Goal: Task Accomplishment & Management: Manage account settings

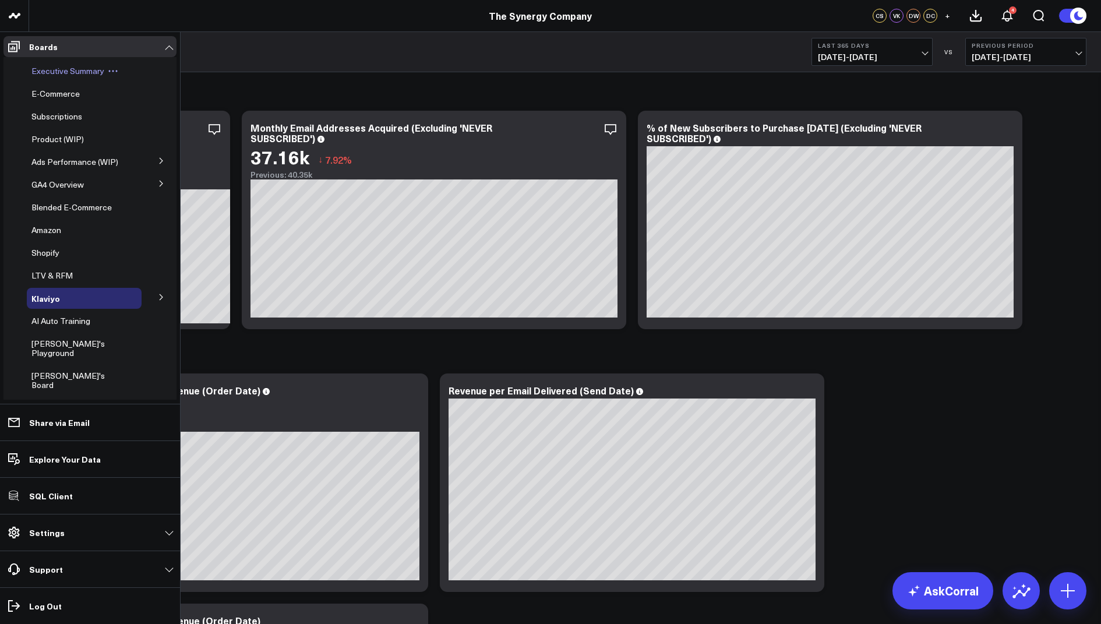
click at [67, 65] on span "Executive Summary" at bounding box center [67, 70] width 73 height 11
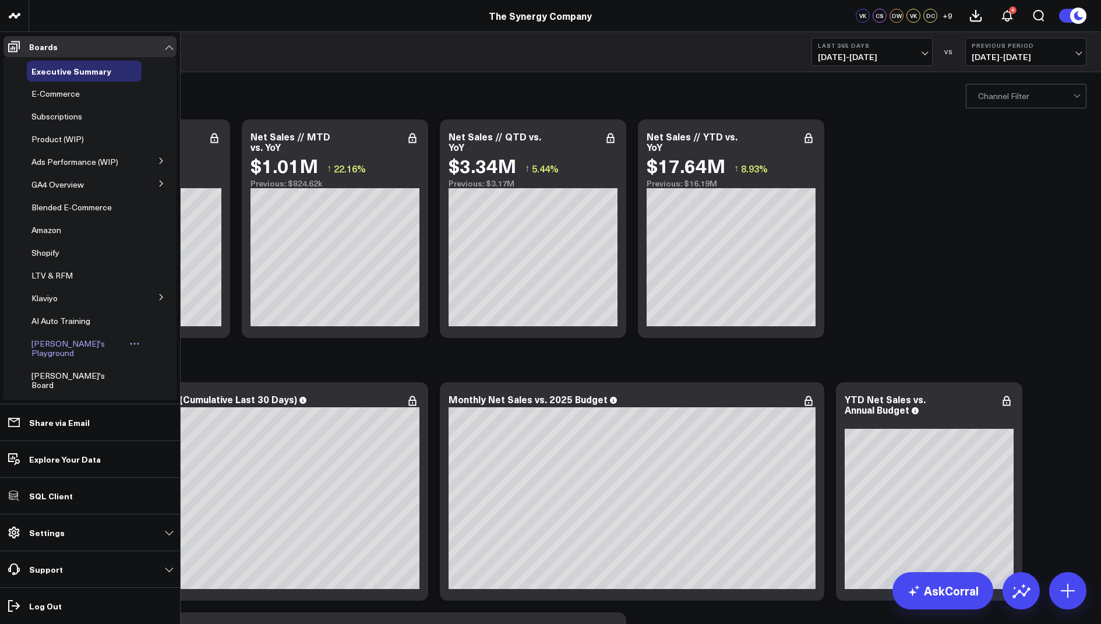
scroll to position [109, 0]
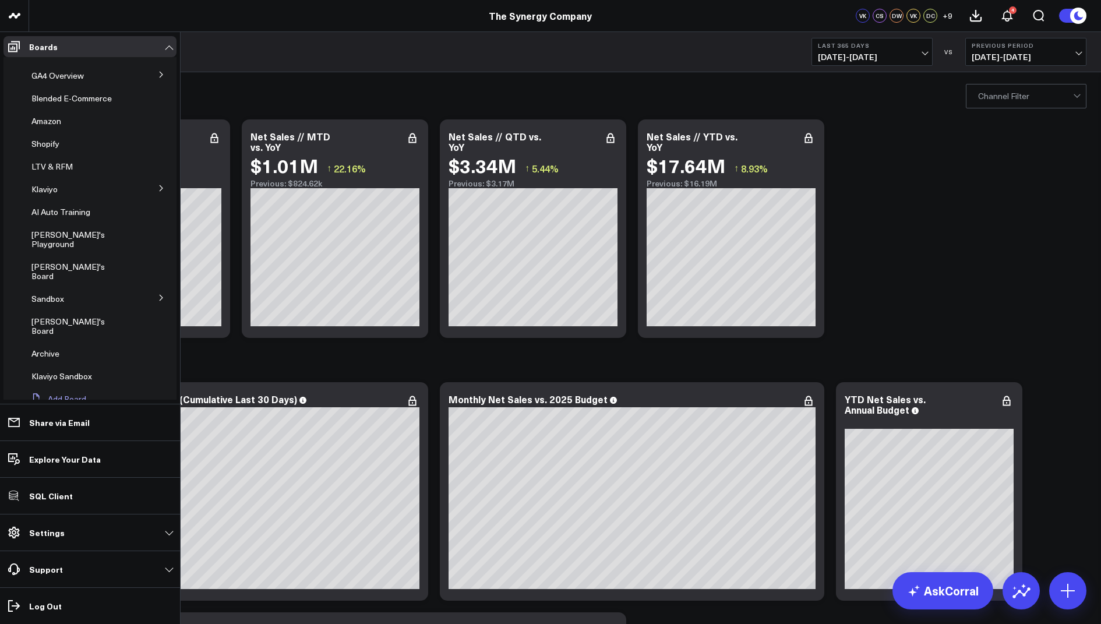
click at [57, 389] on button "Add Board" at bounding box center [56, 399] width 59 height 21
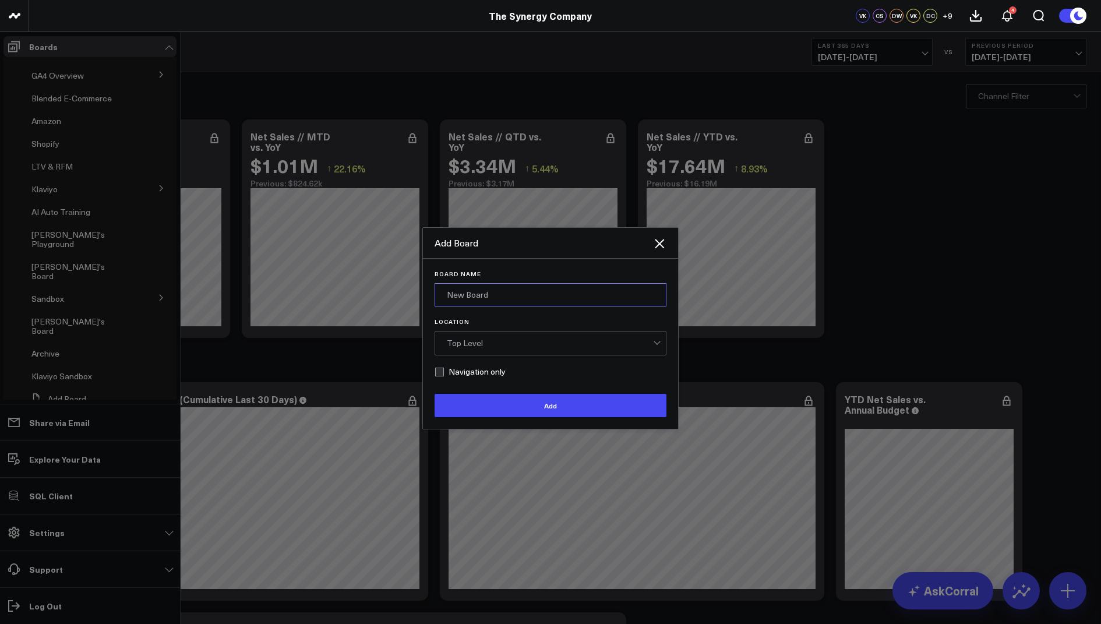
click at [480, 287] on input "Board Name" at bounding box center [551, 294] width 232 height 23
type input "Exec Summary - Updated"
click at [494, 348] on div "Top Level" at bounding box center [550, 342] width 206 height 23
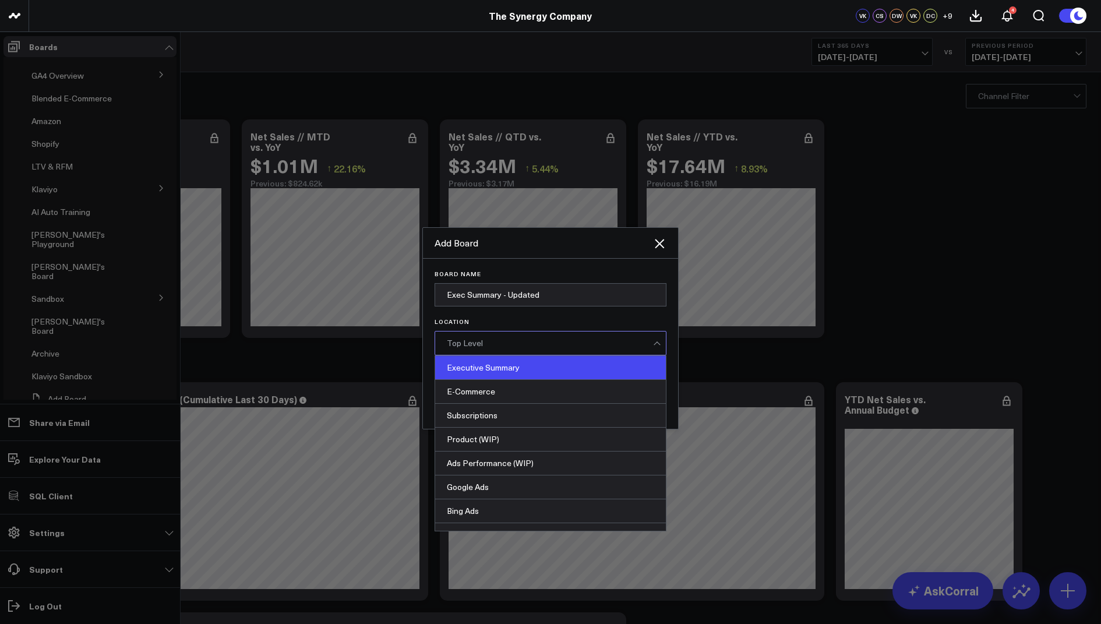
click at [500, 368] on div "Executive Summary" at bounding box center [550, 368] width 231 height 24
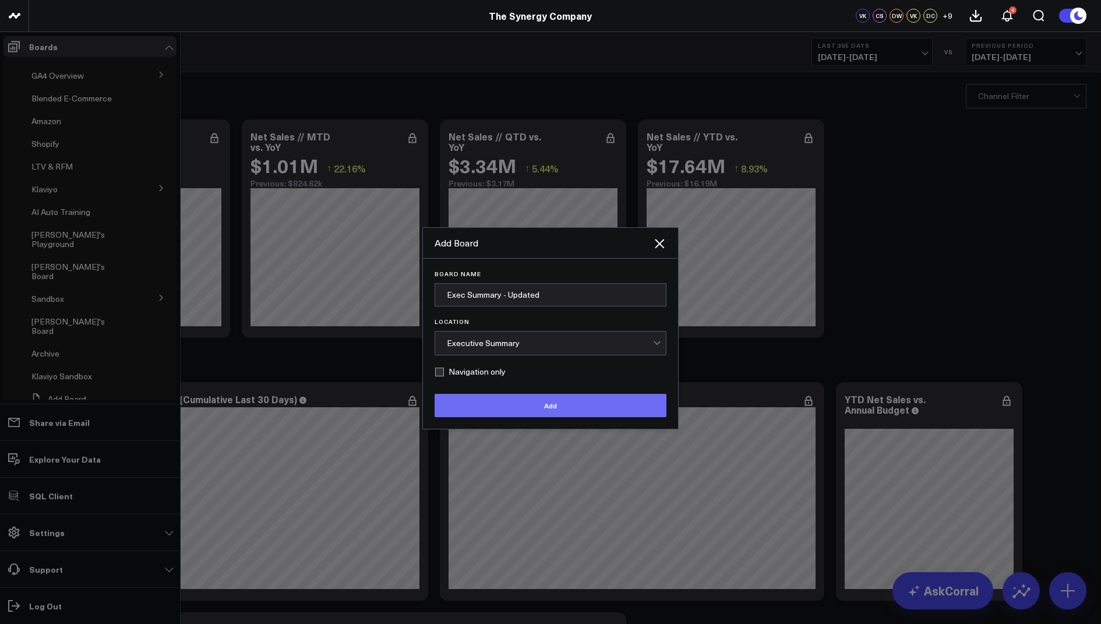
click at [531, 407] on button "Add" at bounding box center [551, 405] width 232 height 23
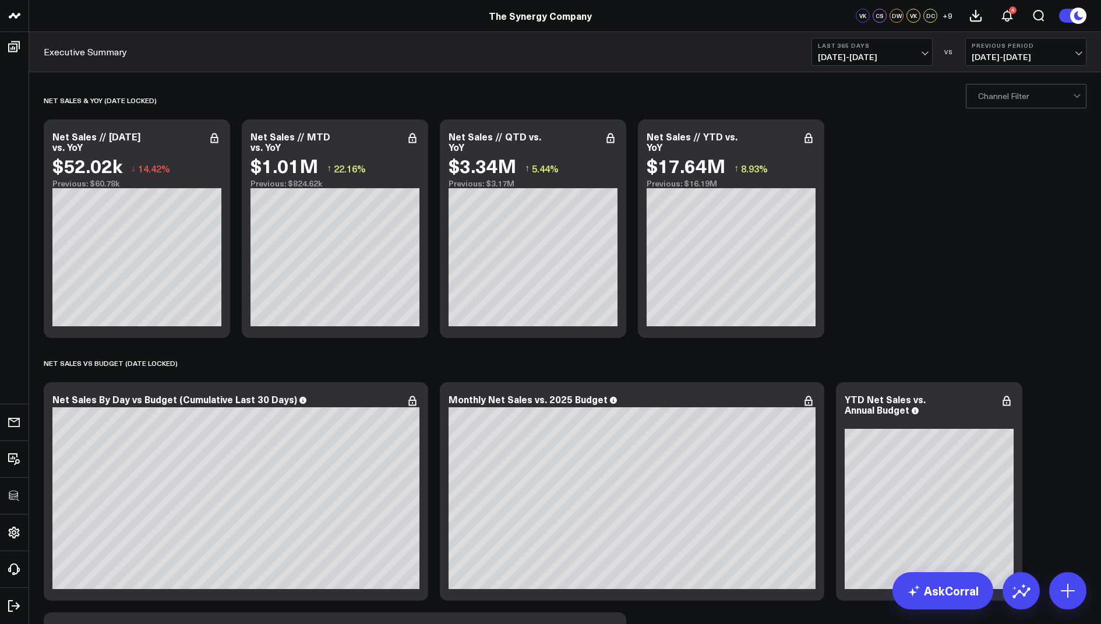
scroll to position [0, 0]
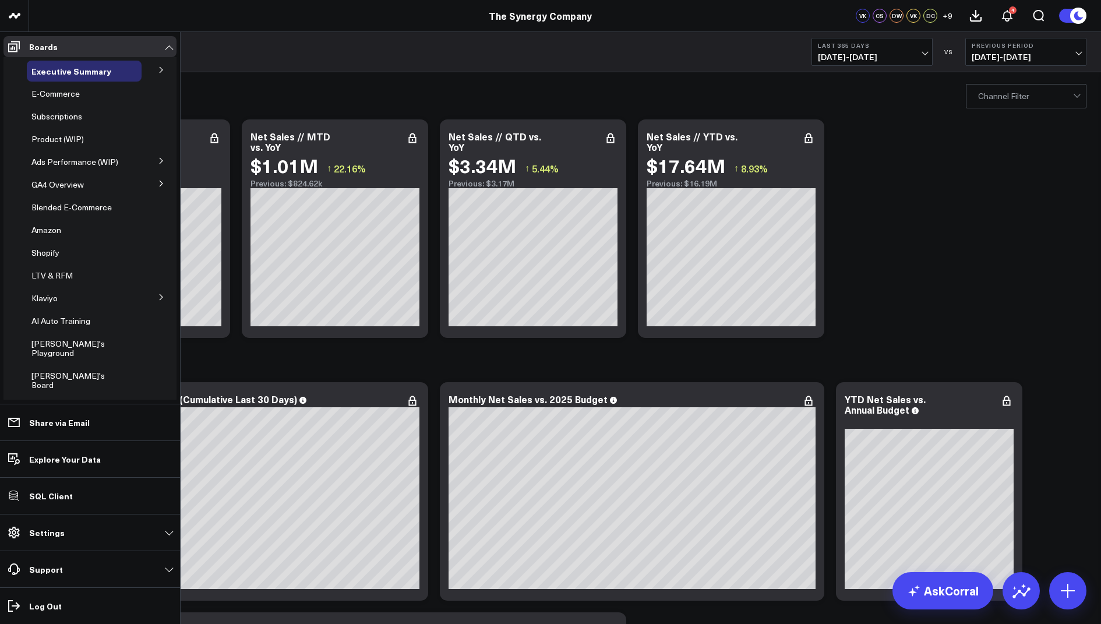
click at [160, 70] on icon at bounding box center [161, 70] width 3 height 6
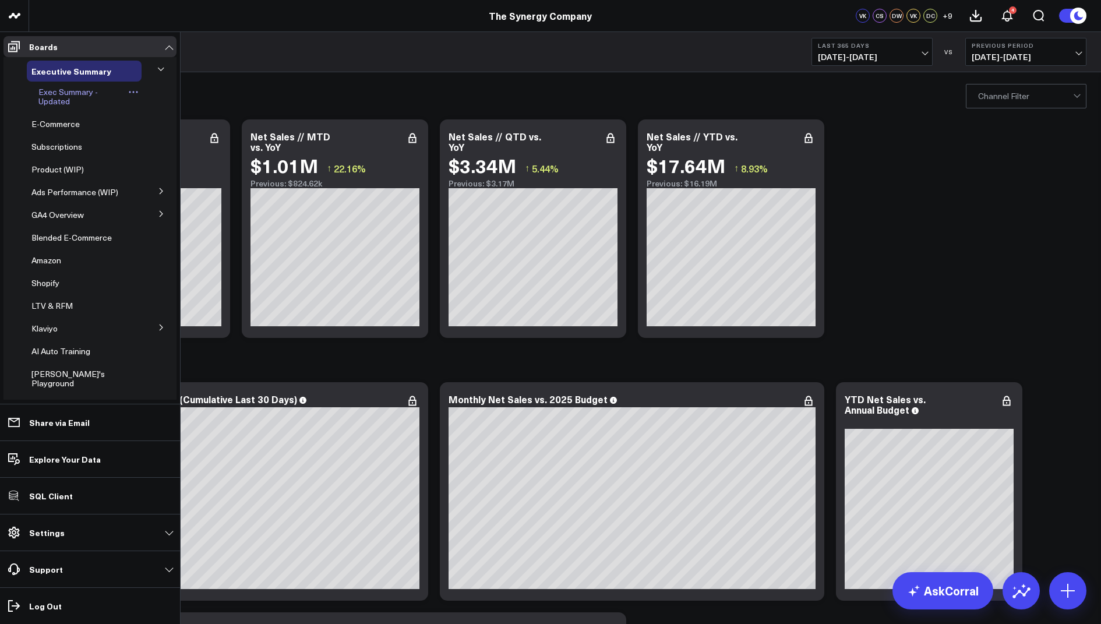
click at [128, 91] on icon at bounding box center [133, 92] width 10 height 10
click at [178, 181] on button "Delete Board" at bounding box center [183, 175] width 94 height 23
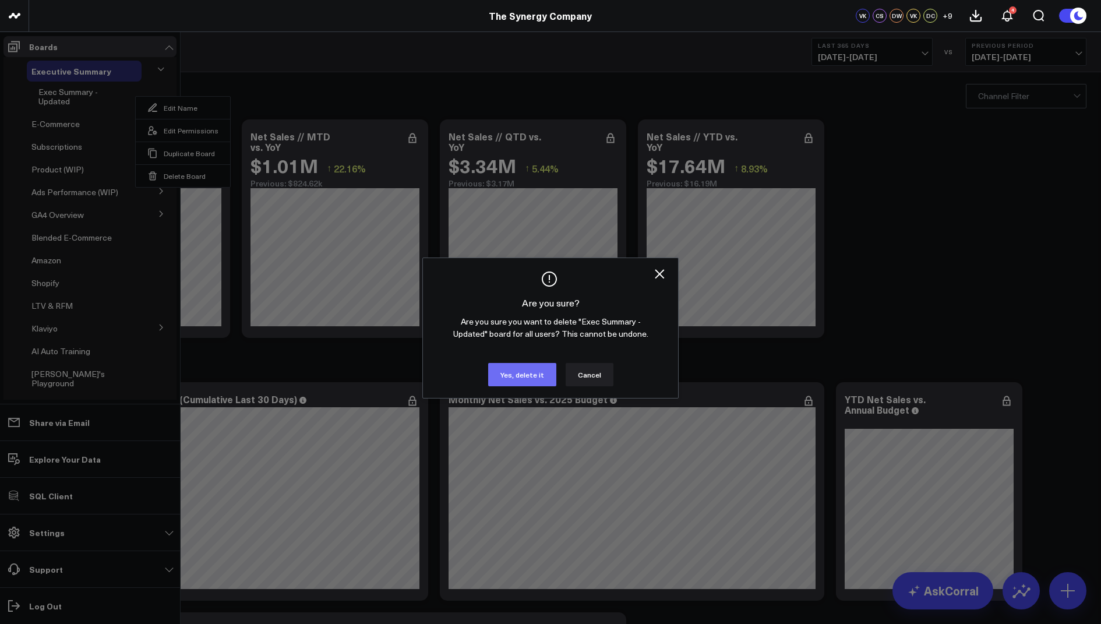
click at [521, 369] on button "Yes, delete it" at bounding box center [522, 374] width 68 height 23
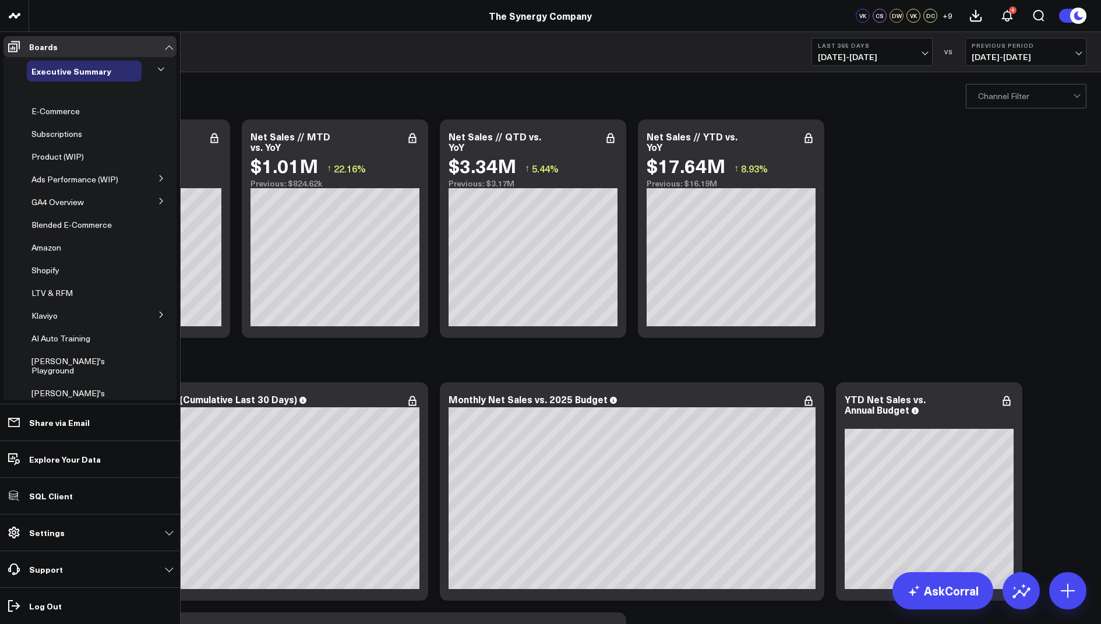
click at [160, 69] on button at bounding box center [161, 69] width 17 height 30
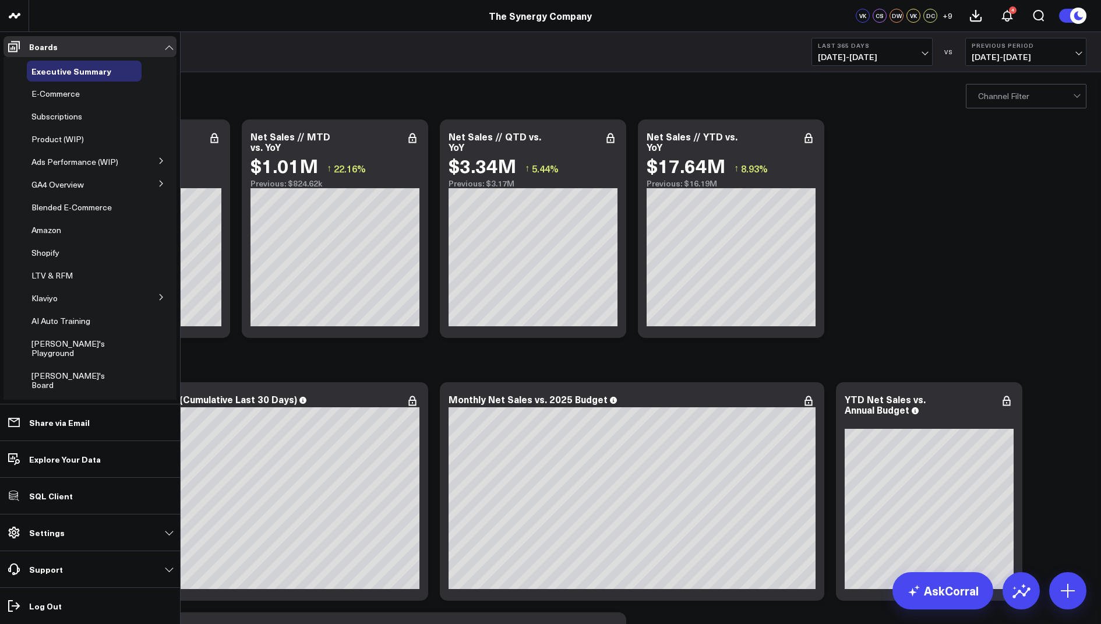
click at [138, 72] on li "Executive Summary" at bounding box center [89, 71] width 173 height 21
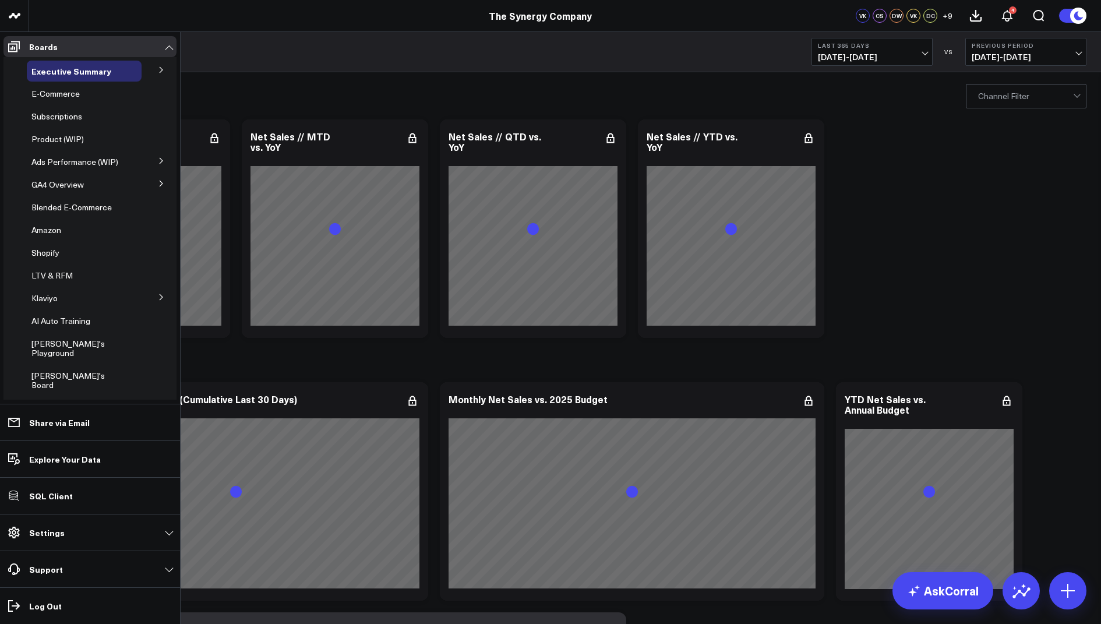
click at [158, 73] on icon at bounding box center [161, 69] width 7 height 7
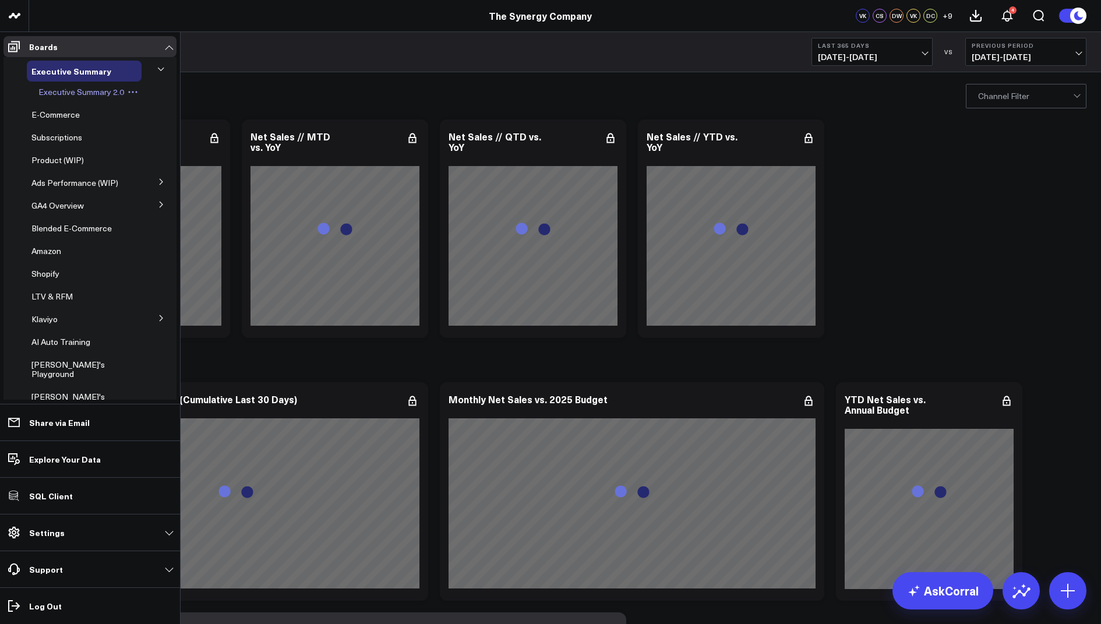
click at [78, 93] on span "Executive Summary 2.0" at bounding box center [81, 91] width 86 height 11
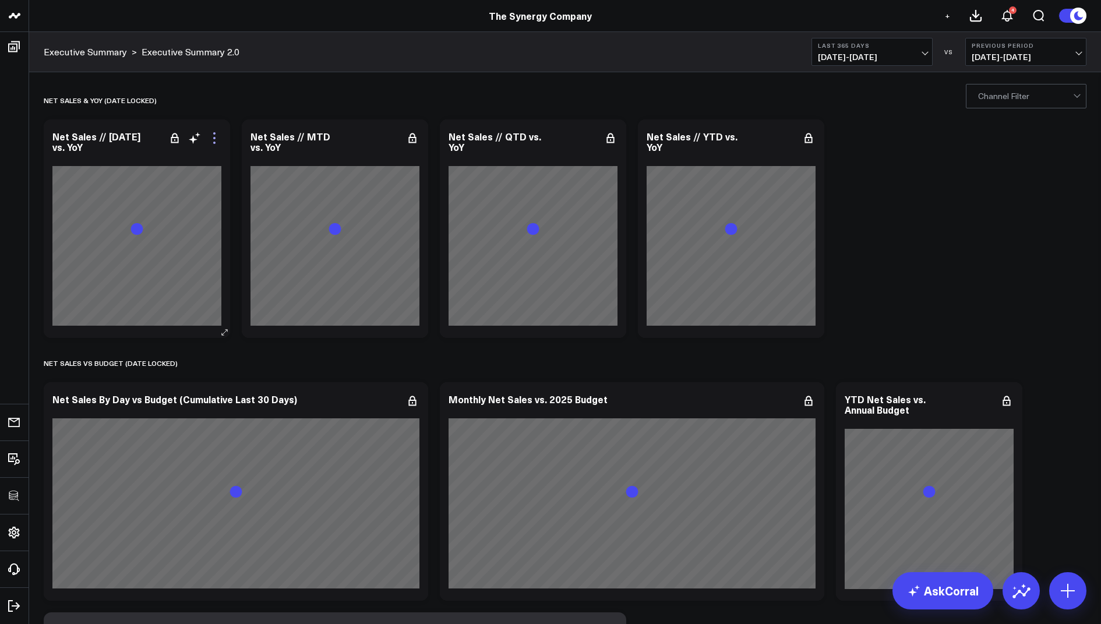
click at [211, 139] on icon at bounding box center [214, 138] width 14 height 14
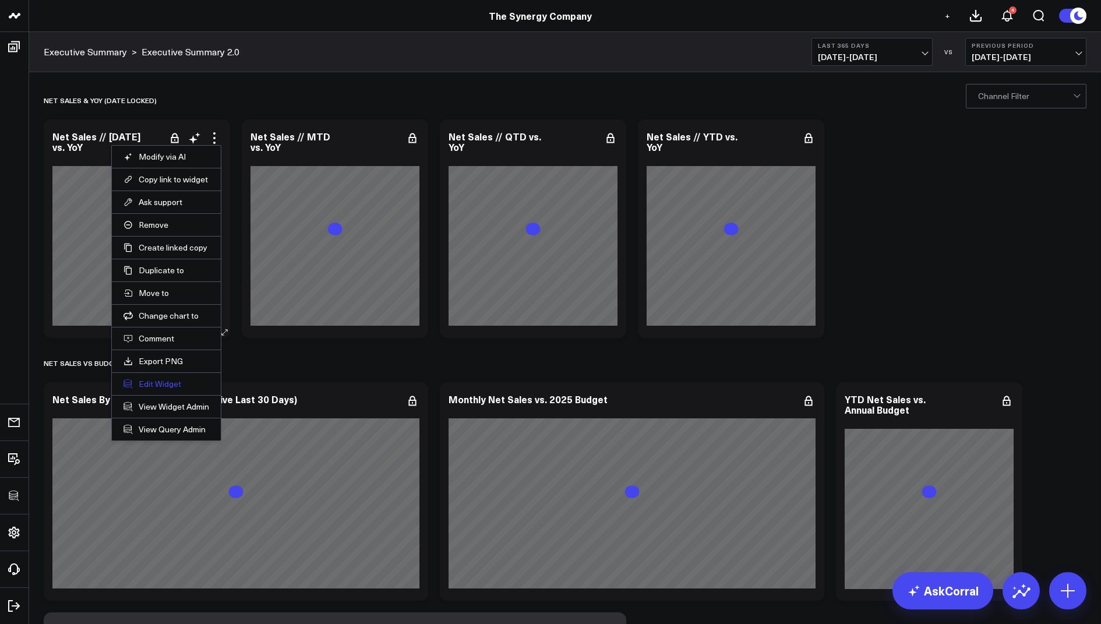
click at [146, 386] on button "Edit Widget" at bounding box center [166, 384] width 86 height 10
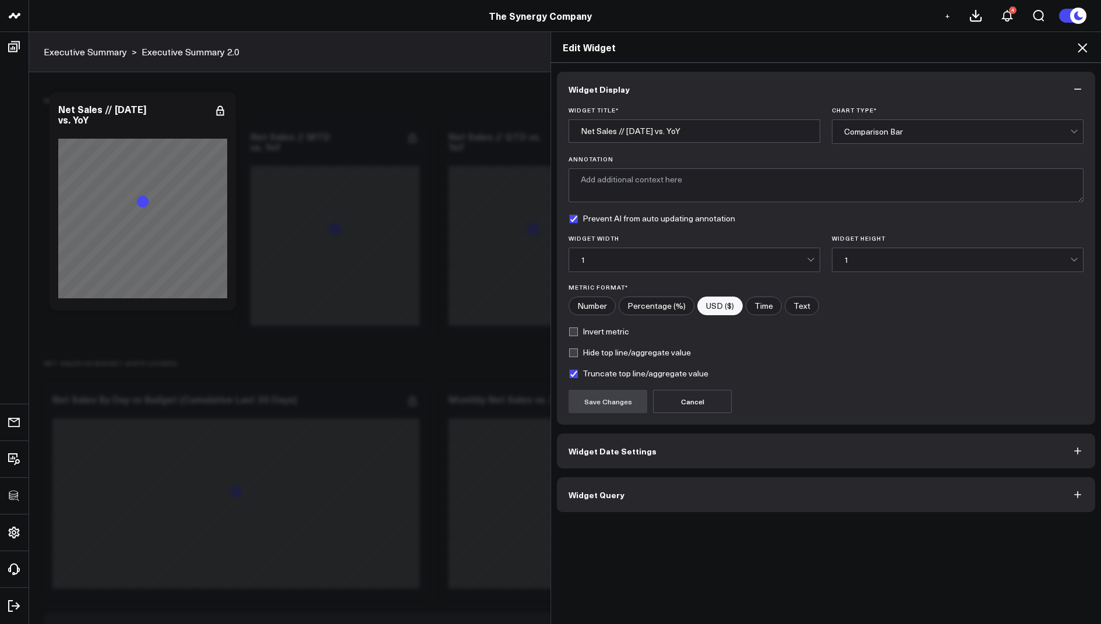
click at [599, 516] on div "Widget Display Widget Title * Net Sales // Yesterday vs. YoY Chart Type * Compa…" at bounding box center [826, 344] width 550 height 562
click at [599, 502] on button "Widget Query" at bounding box center [826, 494] width 538 height 35
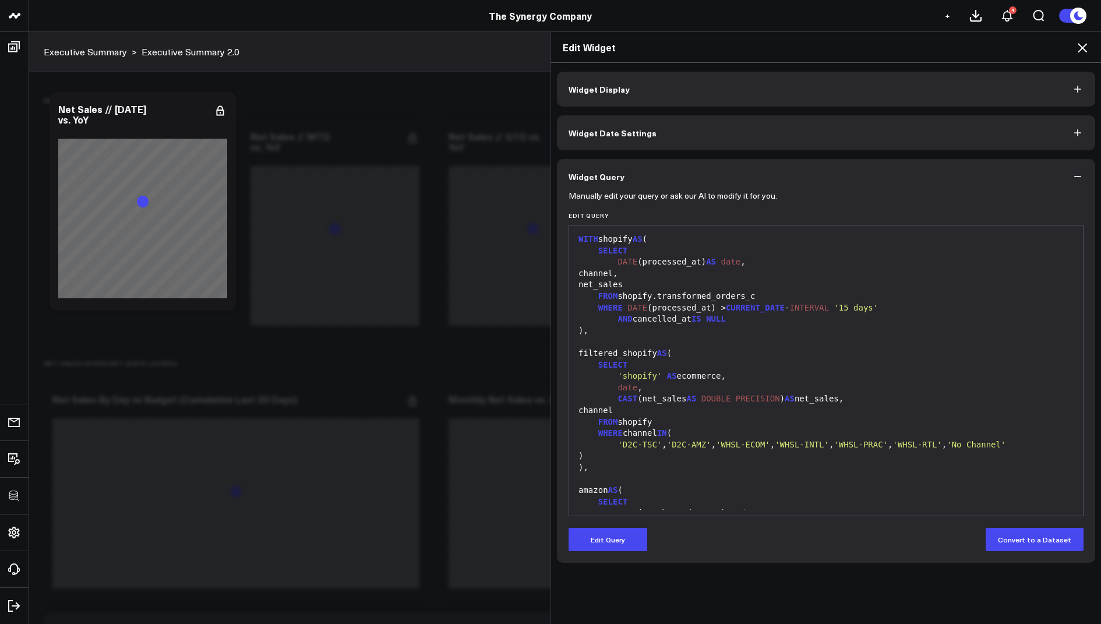
click at [1083, 50] on icon at bounding box center [1082, 48] width 14 height 14
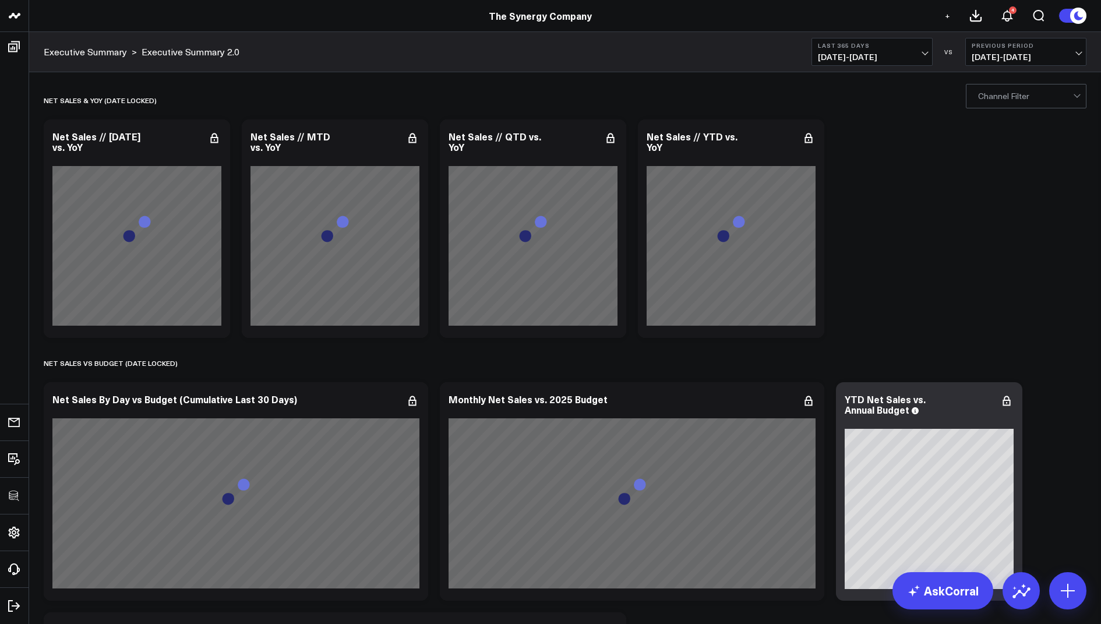
click at [878, 57] on span "08/15/24 - 08/14/25" at bounding box center [872, 56] width 108 height 9
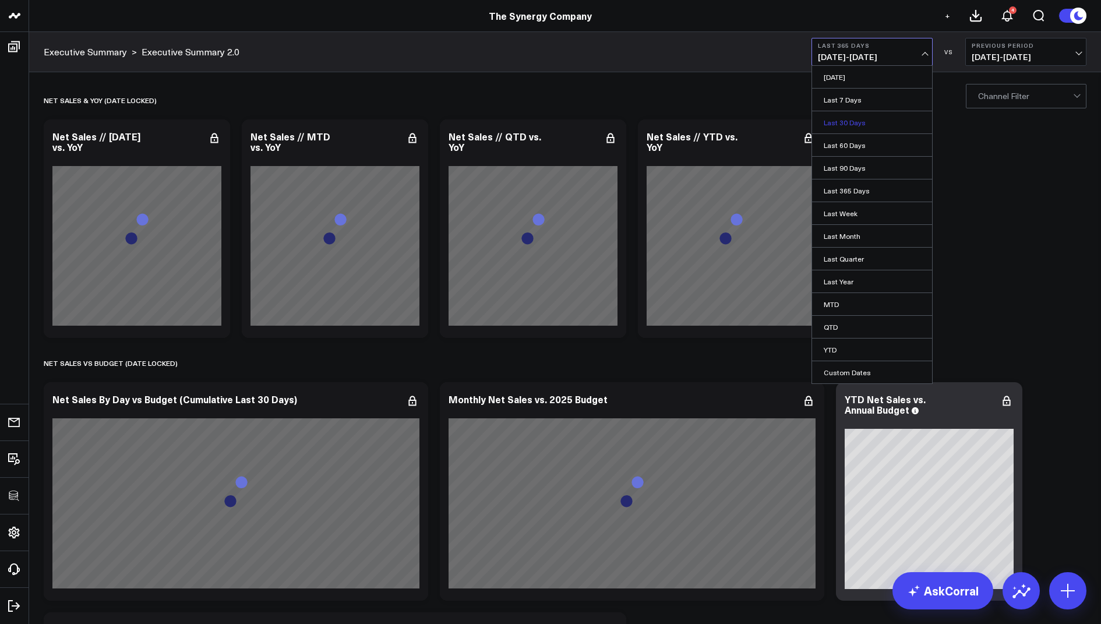
click at [842, 123] on link "Last 30 Days" at bounding box center [872, 122] width 120 height 22
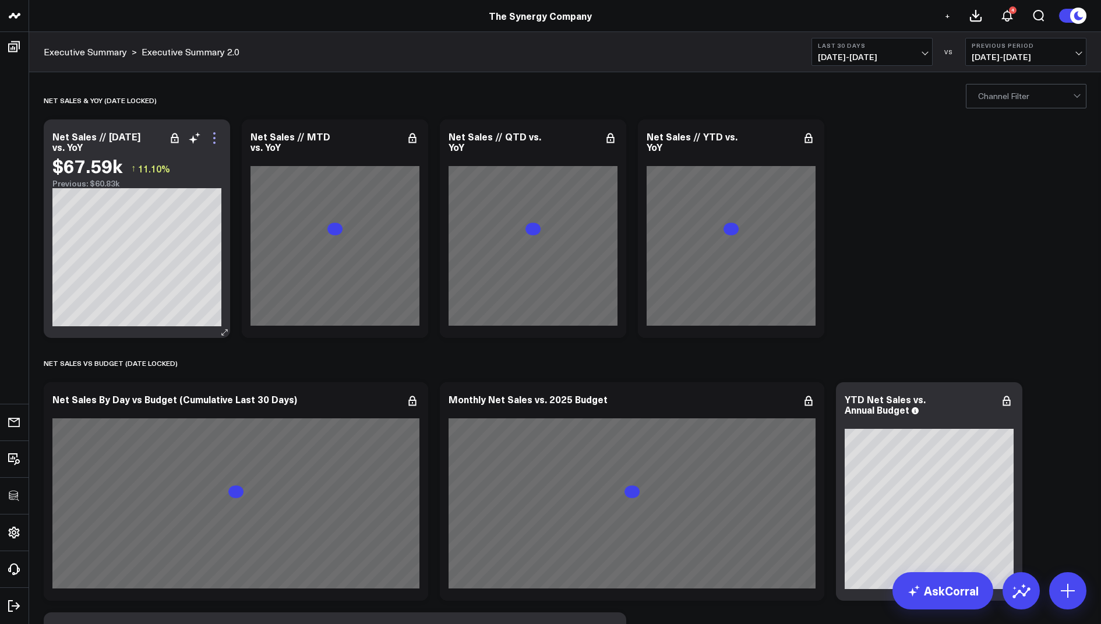
click at [217, 136] on icon at bounding box center [214, 138] width 14 height 14
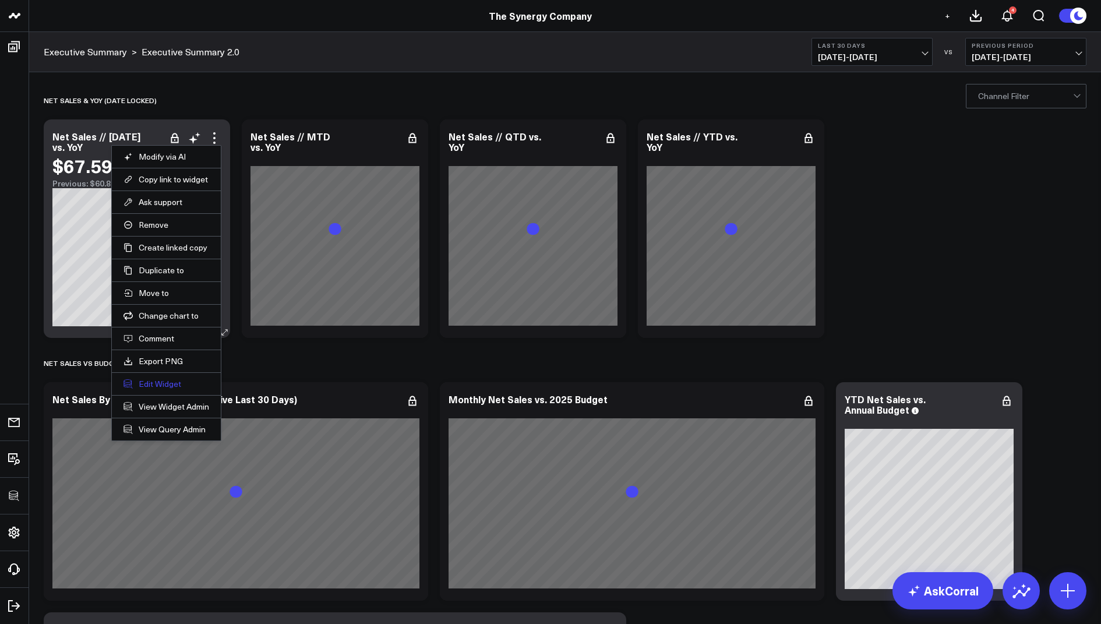
click at [146, 384] on button "Edit Widget" at bounding box center [166, 384] width 86 height 10
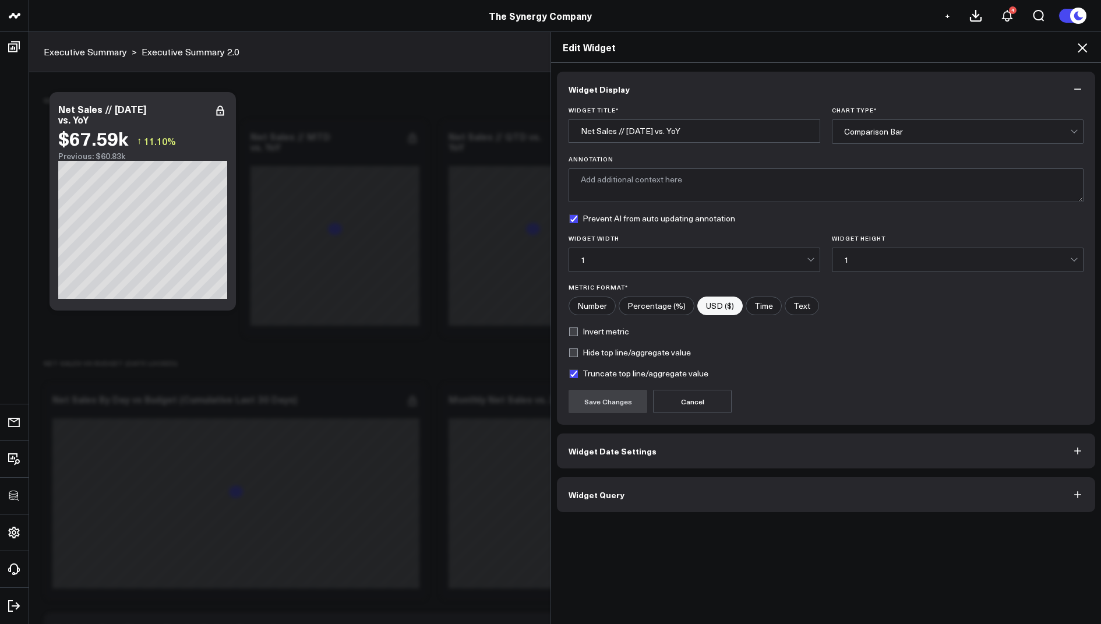
click at [597, 500] on button "Widget Query" at bounding box center [826, 494] width 538 height 35
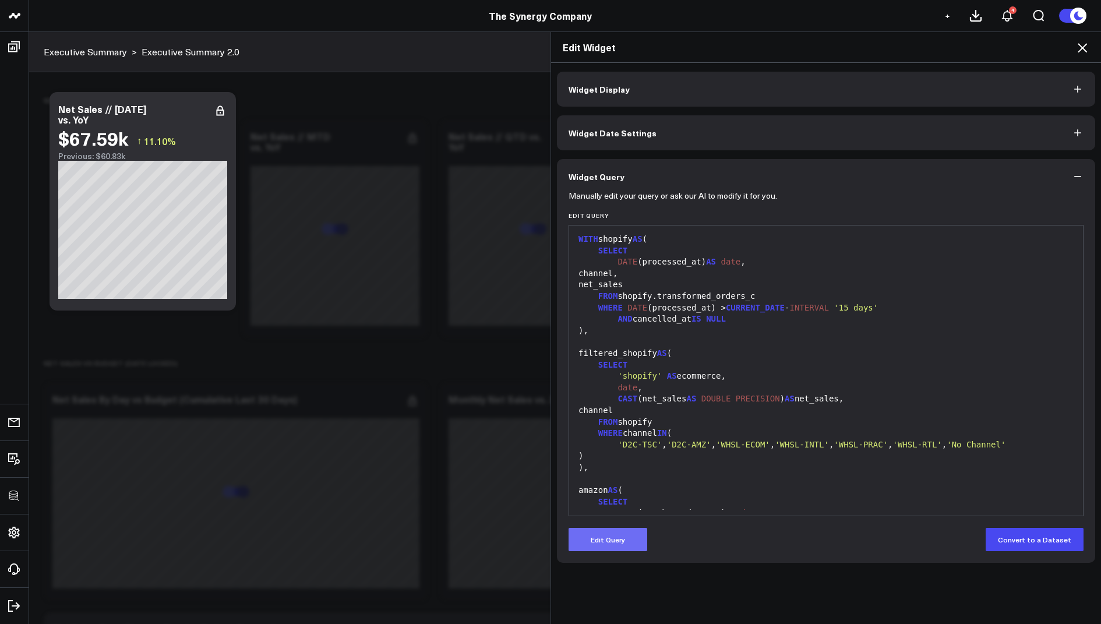
click at [604, 544] on button "Edit Query" at bounding box center [608, 539] width 79 height 23
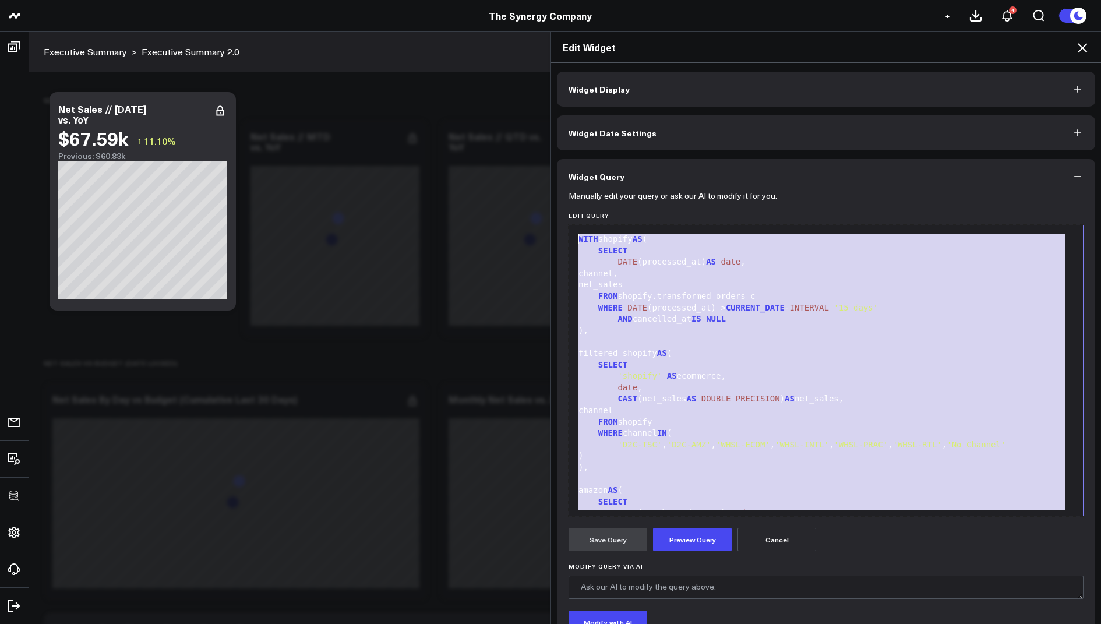
drag, startPoint x: 682, startPoint y: 497, endPoint x: 653, endPoint y: 101, distance: 397.2
click at [653, 101] on div "Widget Display Widget Date Settings Widget Query Manually edit your query or as…" at bounding box center [826, 390] width 538 height 636
copy div "WITH shopify AS ( SELECT DATE (processed_at) AS date , channel, net_sales FROM …"
click at [712, 308] on div "WHERE DATE (processed_at) > CURRENT_DATE - INTERVAL '15 days'" at bounding box center [826, 308] width 502 height 12
drag, startPoint x: 689, startPoint y: 498, endPoint x: 643, endPoint y: 153, distance: 348.0
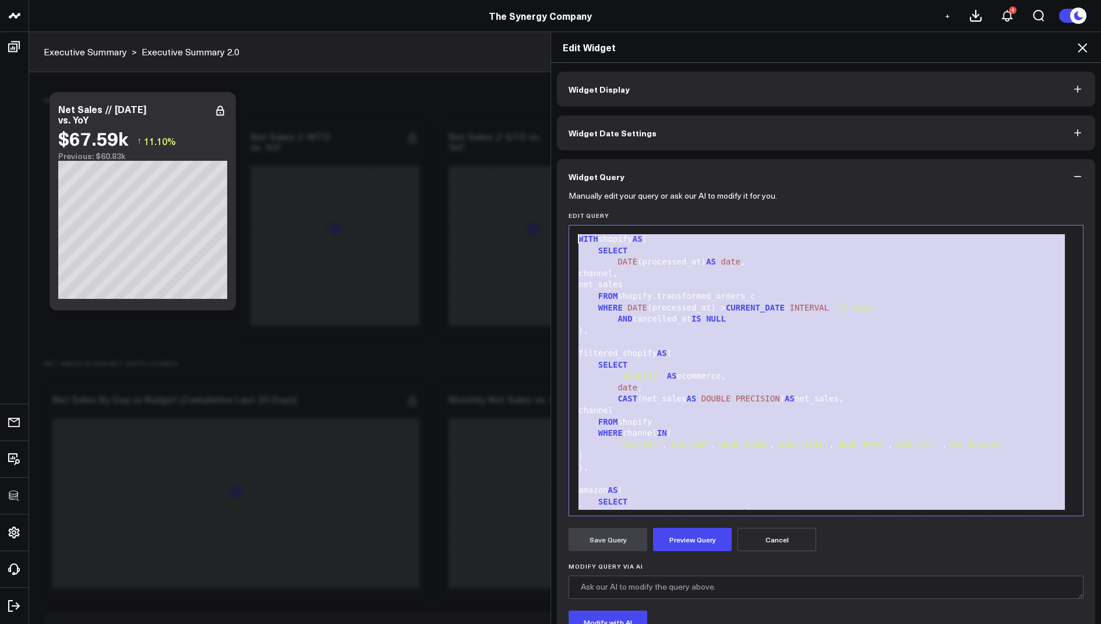
click at [643, 153] on div "Widget Display Widget Date Settings Widget Query Manually edit your query or as…" at bounding box center [826, 390] width 538 height 636
copy div "WITH shopify AS ( SELECT DATE (processed_at) AS date , channel, net_sales FROM …"
click at [824, 367] on div "SELECT" at bounding box center [826, 365] width 502 height 12
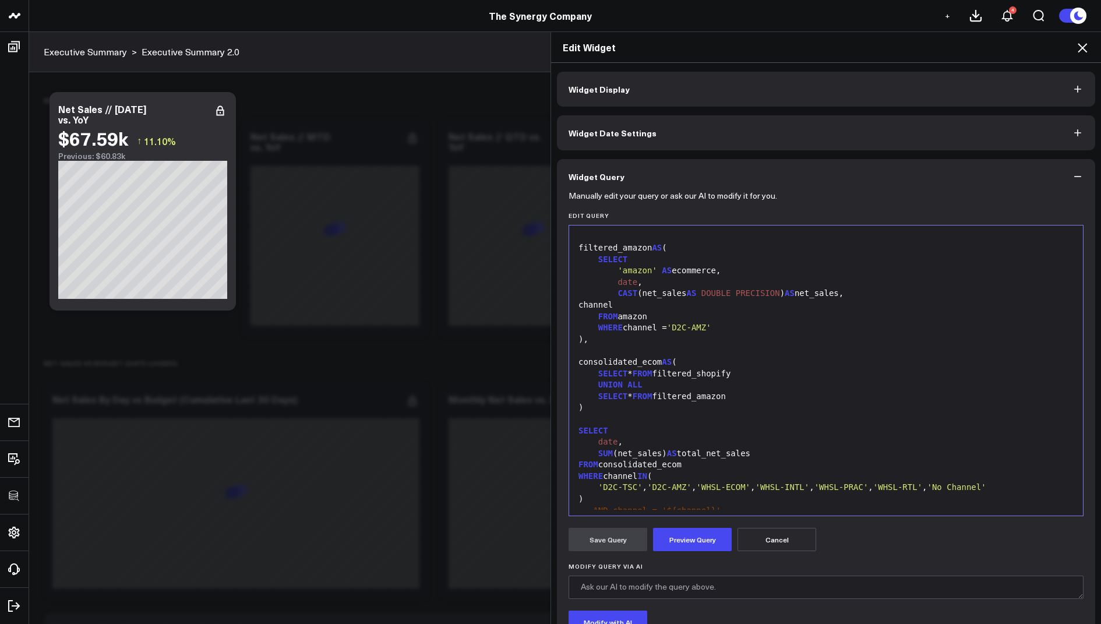
scroll to position [399, 0]
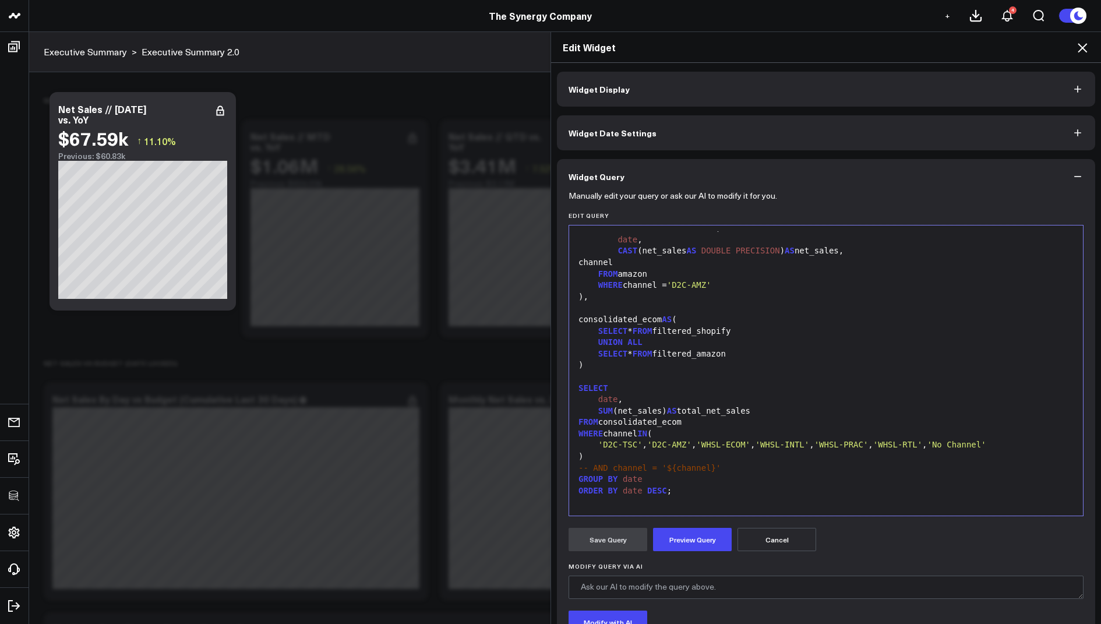
click at [1082, 48] on icon at bounding box center [1082, 47] width 9 height 9
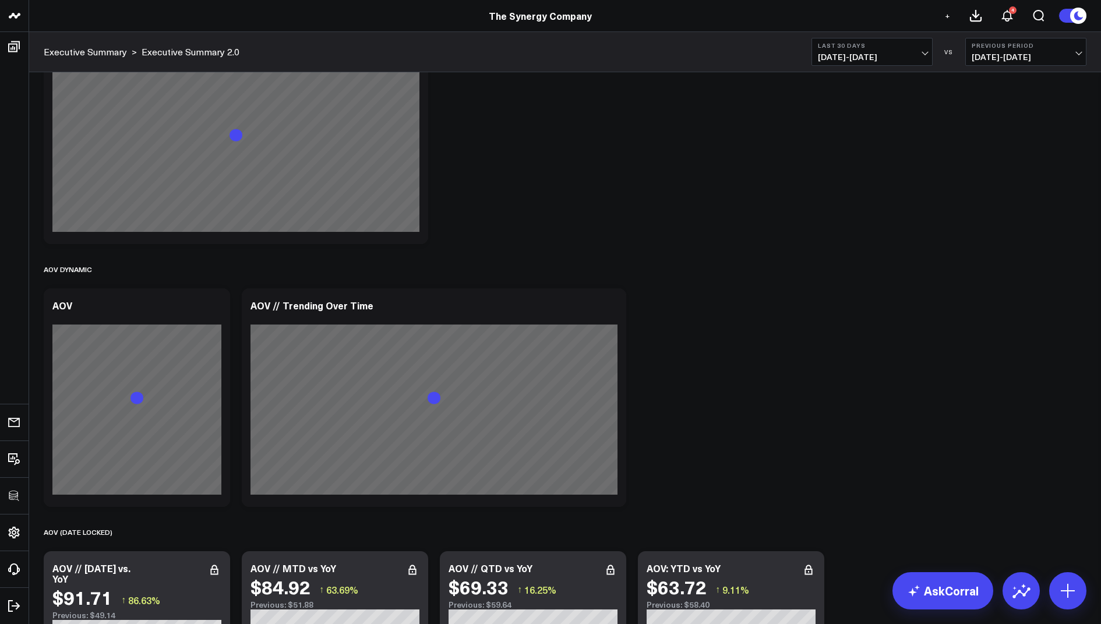
scroll to position [2516, 0]
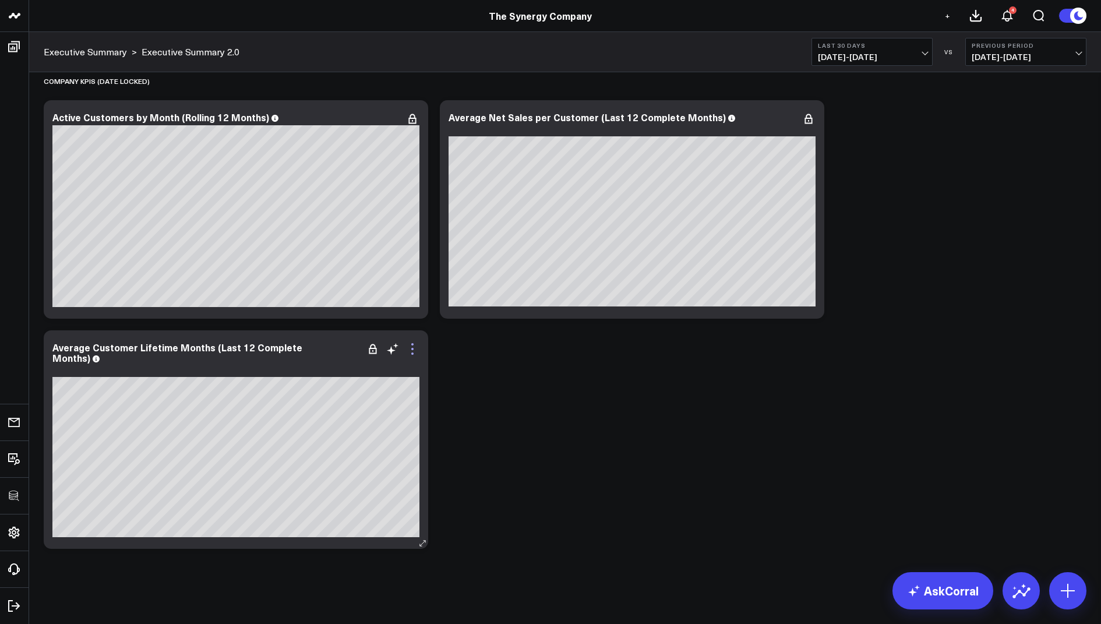
click at [412, 349] on icon at bounding box center [412, 349] width 2 height 2
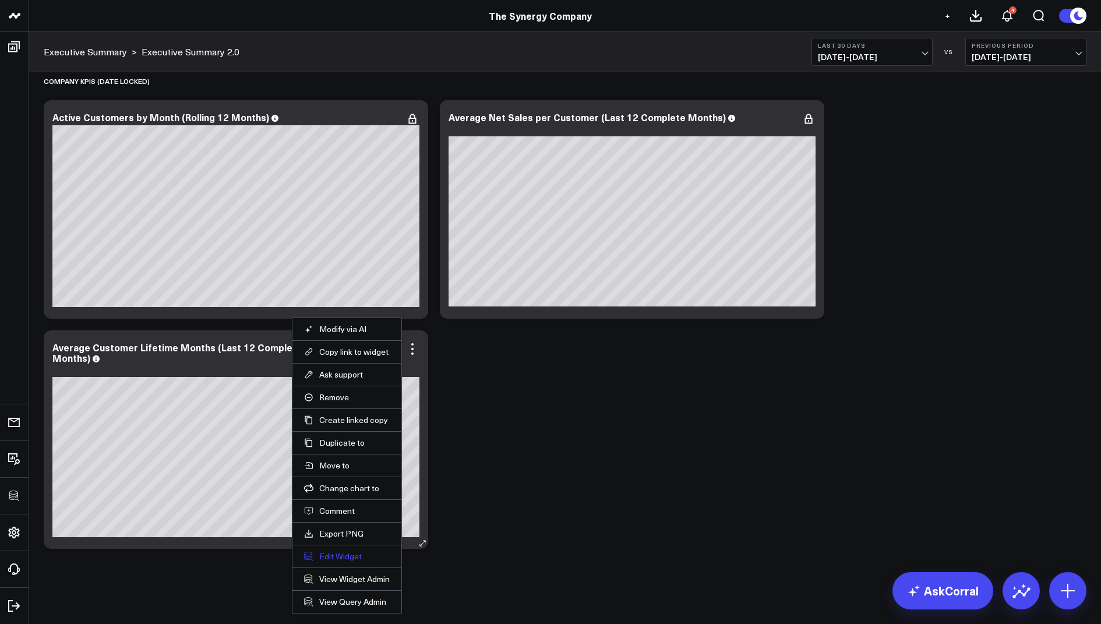
click at [327, 553] on button "Edit Widget" at bounding box center [347, 556] width 86 height 10
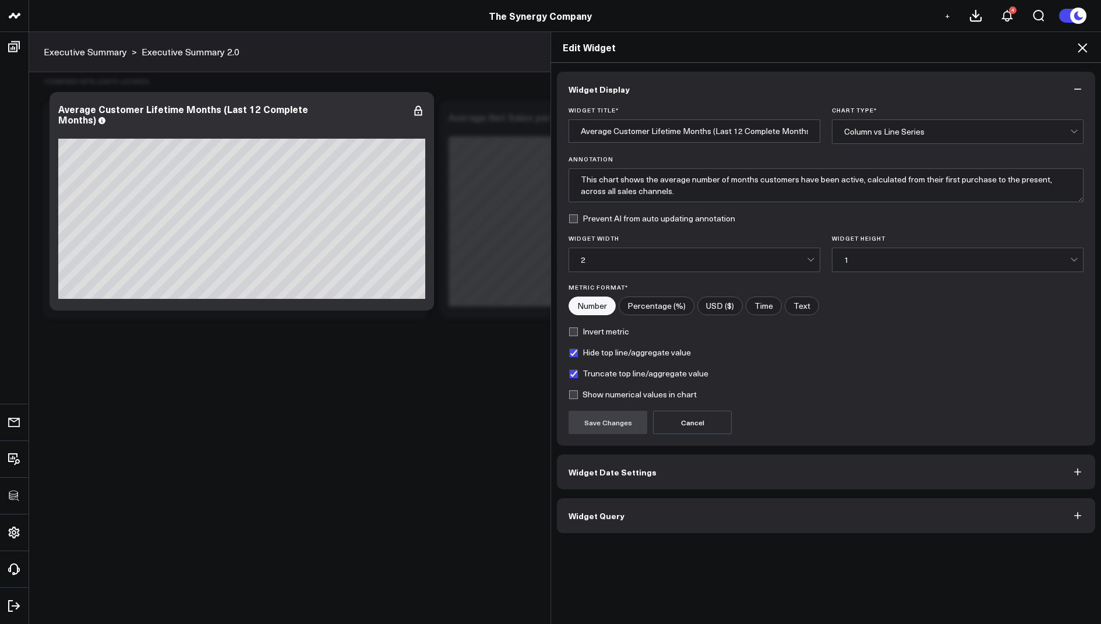
click at [605, 517] on span "Widget Query" at bounding box center [597, 515] width 56 height 9
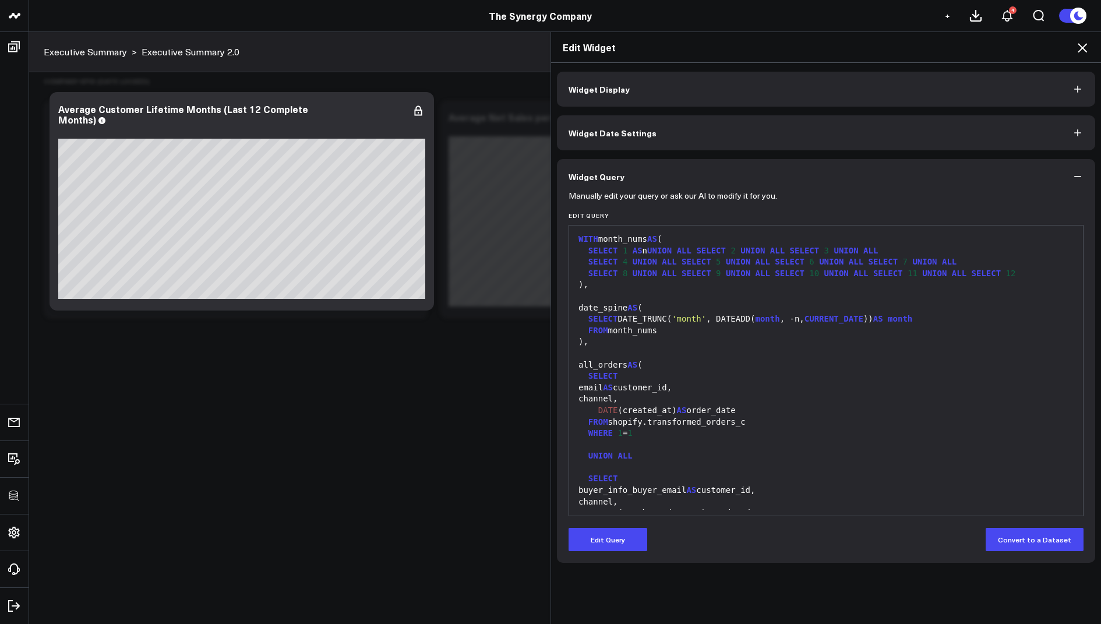
click at [1083, 51] on icon at bounding box center [1082, 48] width 14 height 14
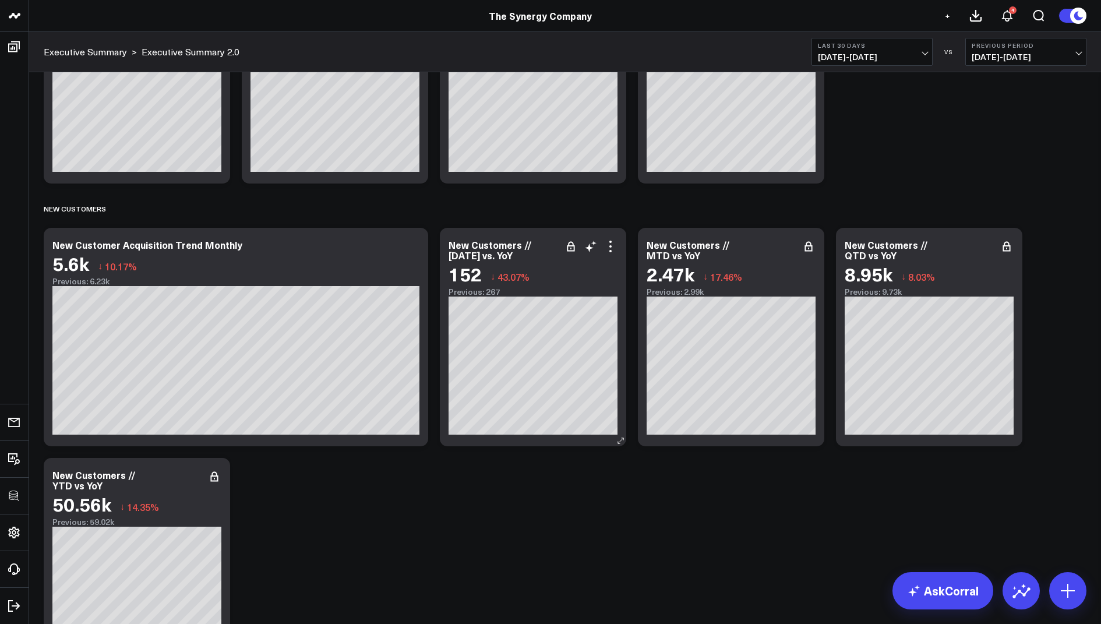
scroll to position [1904, 0]
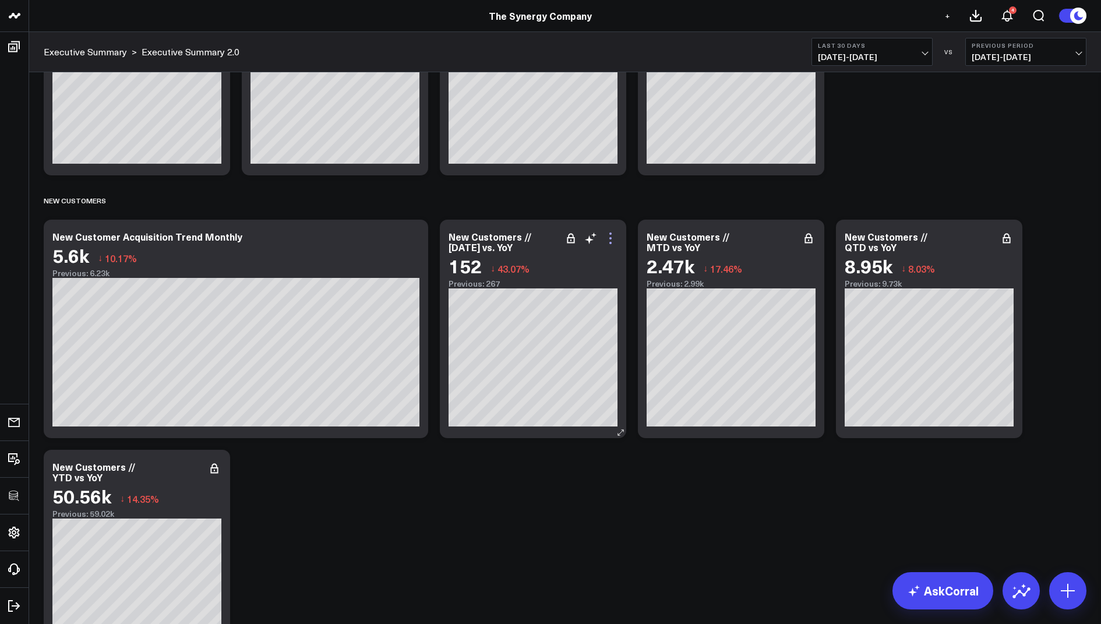
click at [609, 242] on icon at bounding box center [611, 238] width 14 height 14
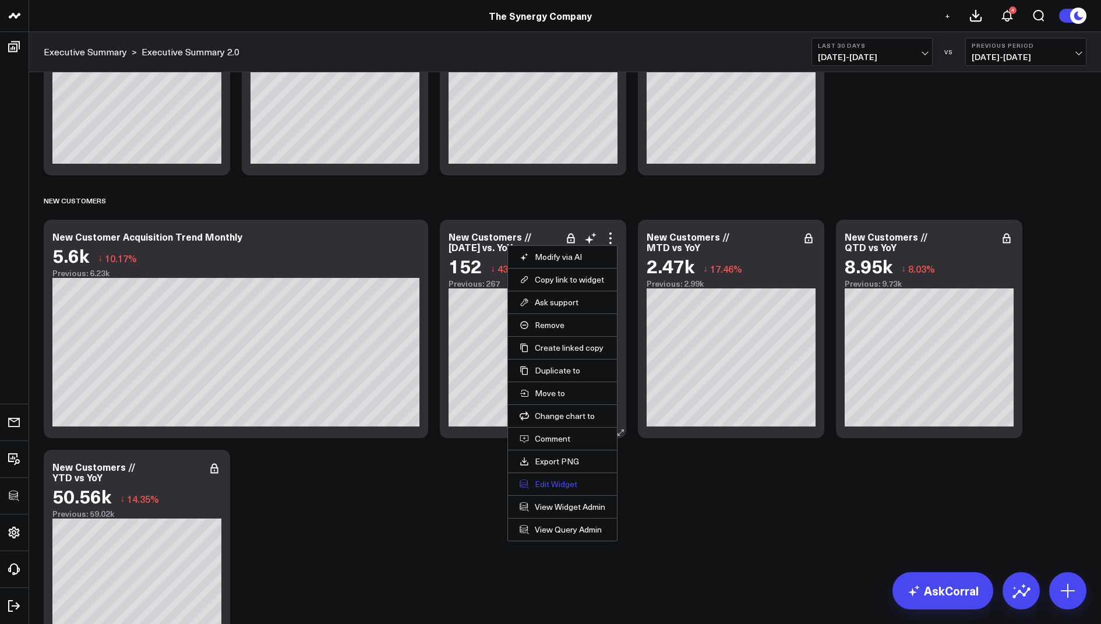
click at [538, 479] on button "Edit Widget" at bounding box center [563, 484] width 86 height 10
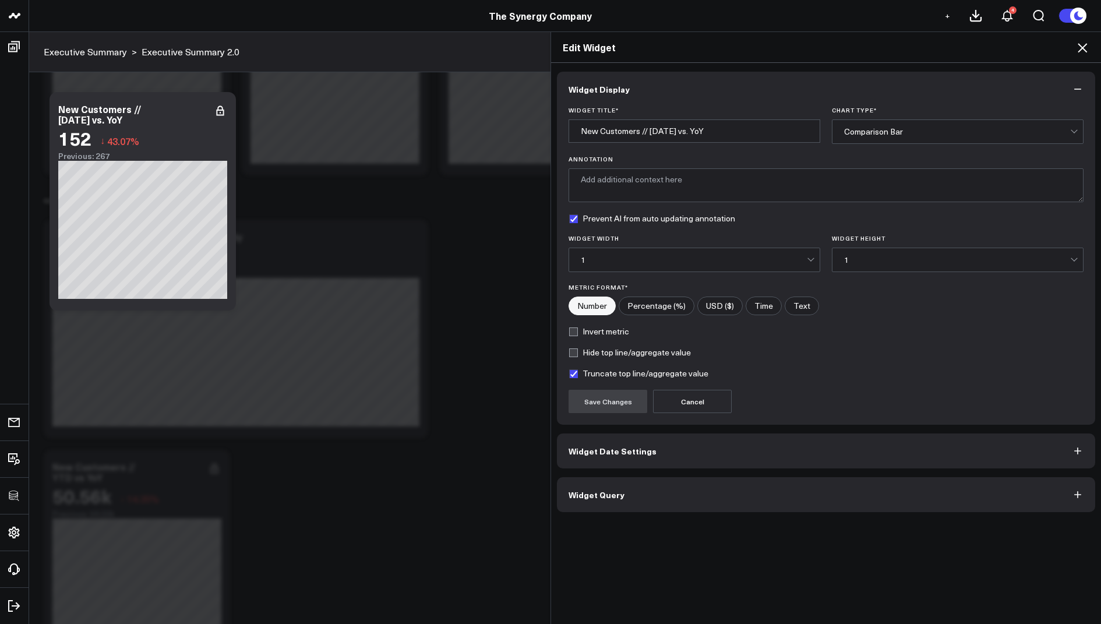
click at [585, 506] on button "Widget Query" at bounding box center [826, 494] width 538 height 35
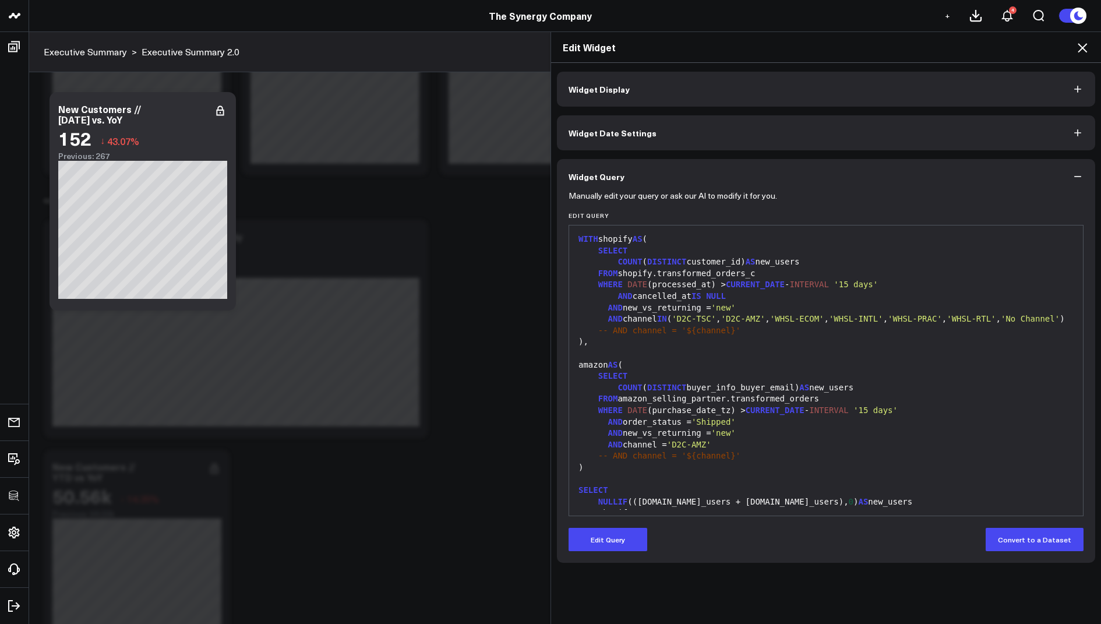
click at [1084, 49] on icon at bounding box center [1082, 47] width 9 height 9
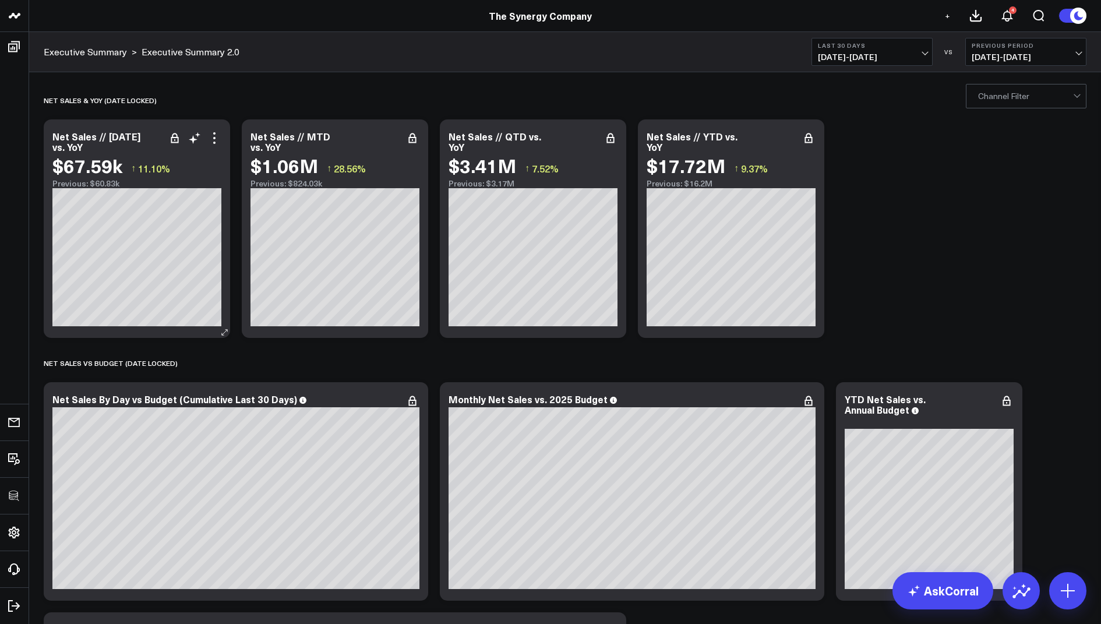
click at [206, 132] on div "Modify via AI Copy link to widget Ask support Remove Create linked copy Executi…" at bounding box center [205, 138] width 34 height 14
click at [214, 135] on icon at bounding box center [214, 138] width 14 height 14
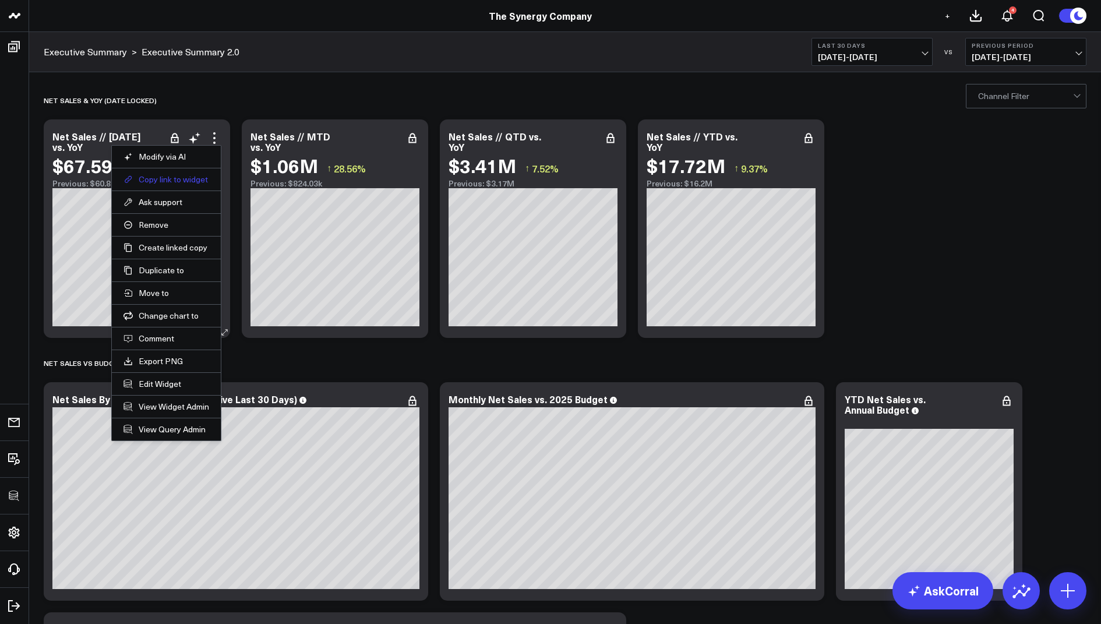
click at [163, 182] on button "Copy link to widget" at bounding box center [166, 179] width 86 height 10
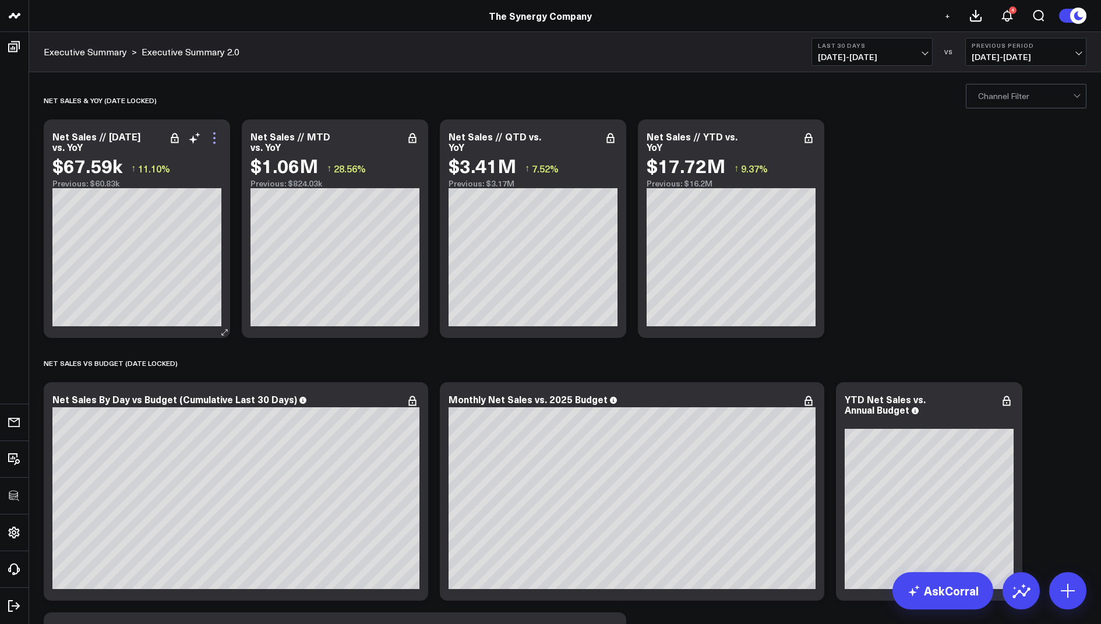
click at [217, 139] on icon at bounding box center [214, 138] width 14 height 14
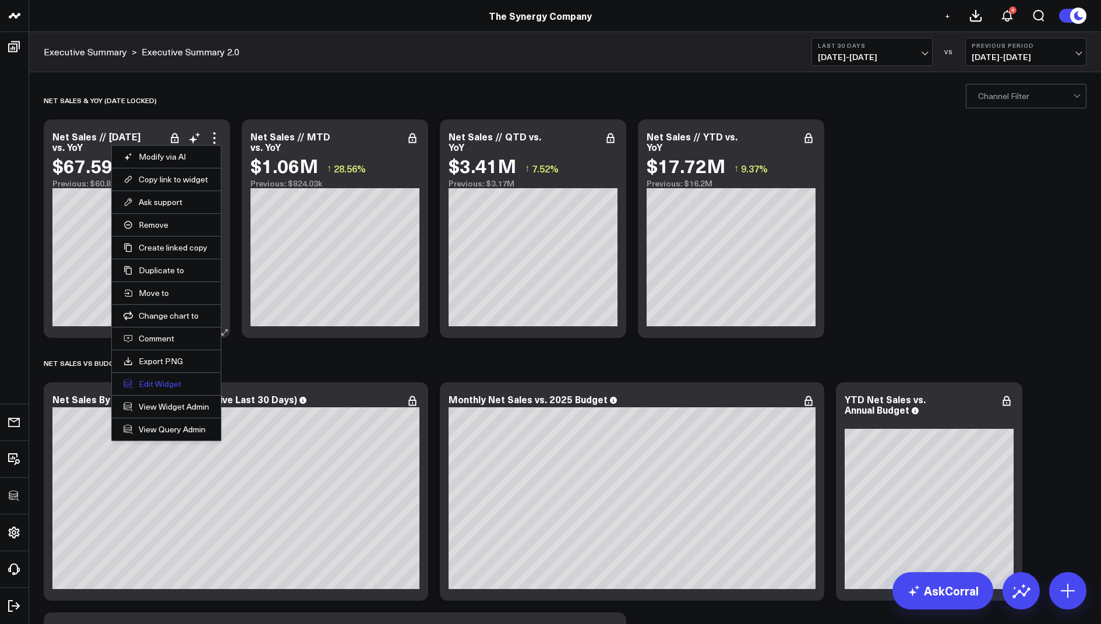
click at [140, 382] on button "Edit Widget" at bounding box center [166, 384] width 86 height 10
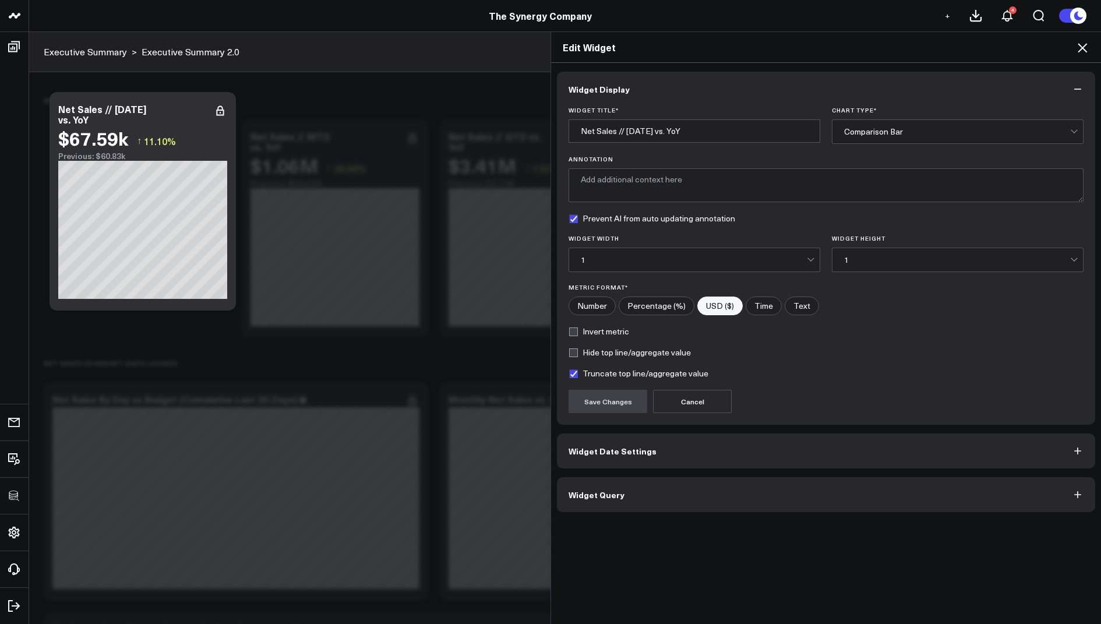
click at [605, 507] on button "Widget Query" at bounding box center [826, 494] width 538 height 35
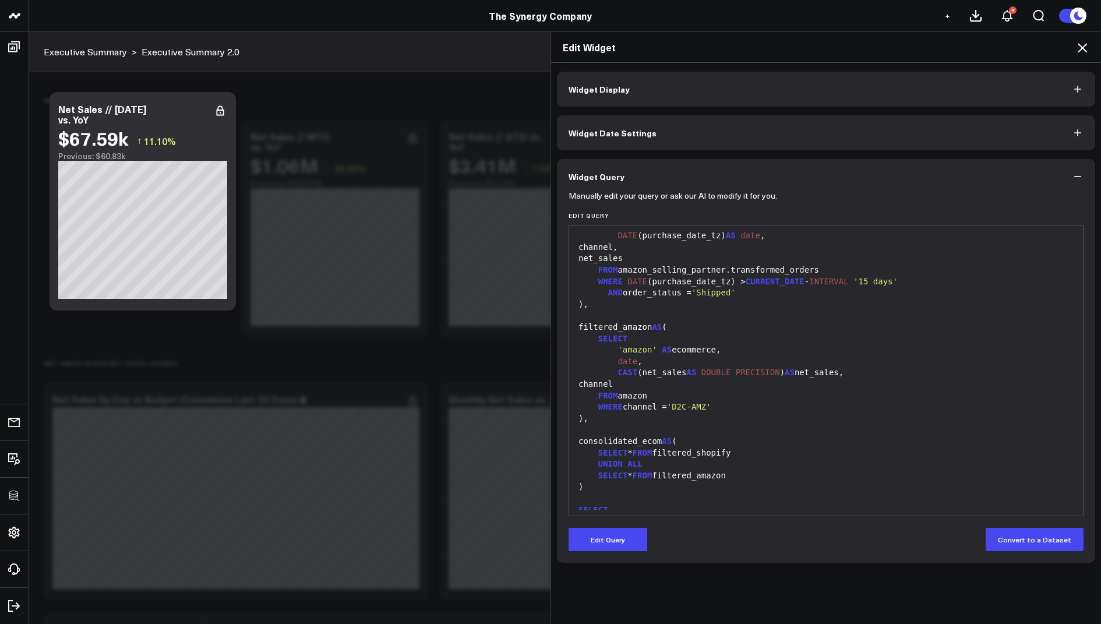
scroll to position [276, 0]
click at [1089, 50] on icon at bounding box center [1082, 48] width 14 height 14
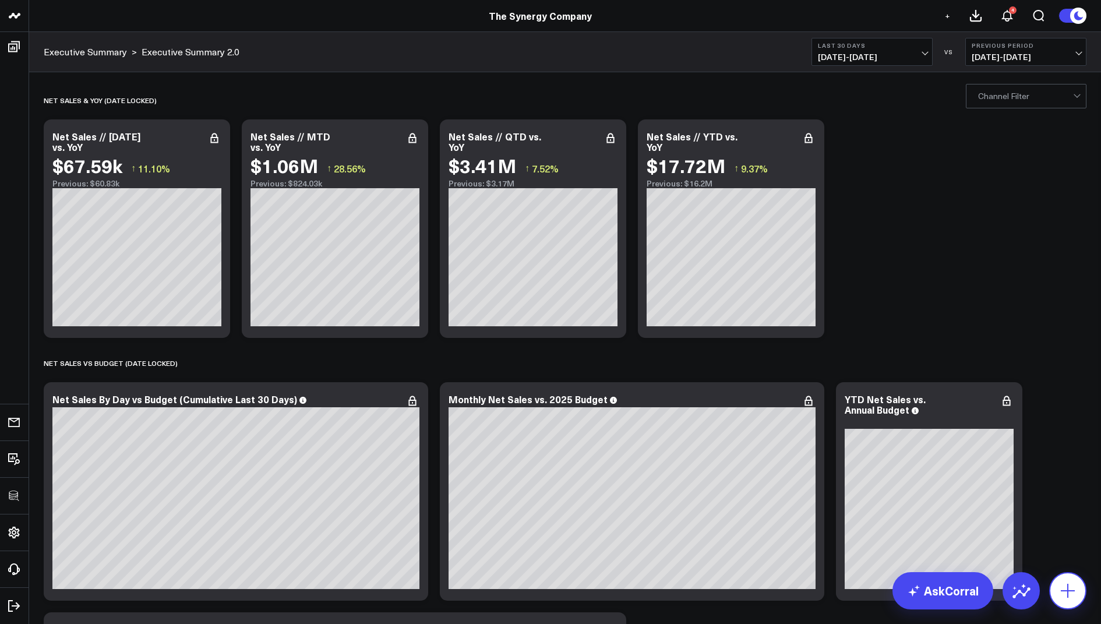
click at [1074, 592] on icon at bounding box center [1067, 590] width 19 height 19
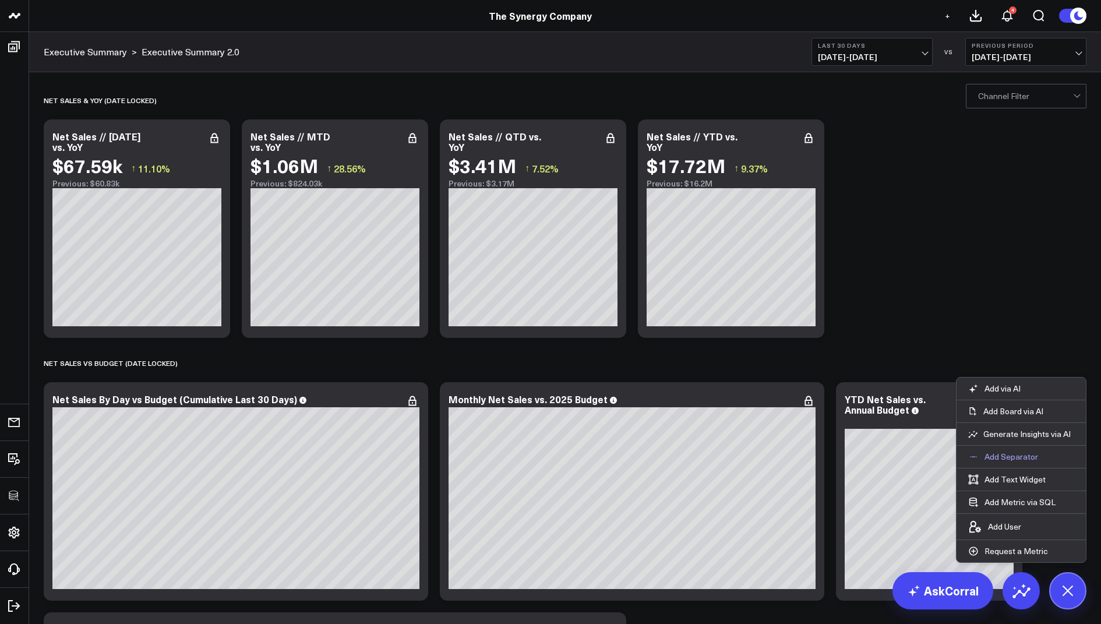
click at [1001, 457] on p "Add Separator" at bounding box center [1011, 456] width 54 height 10
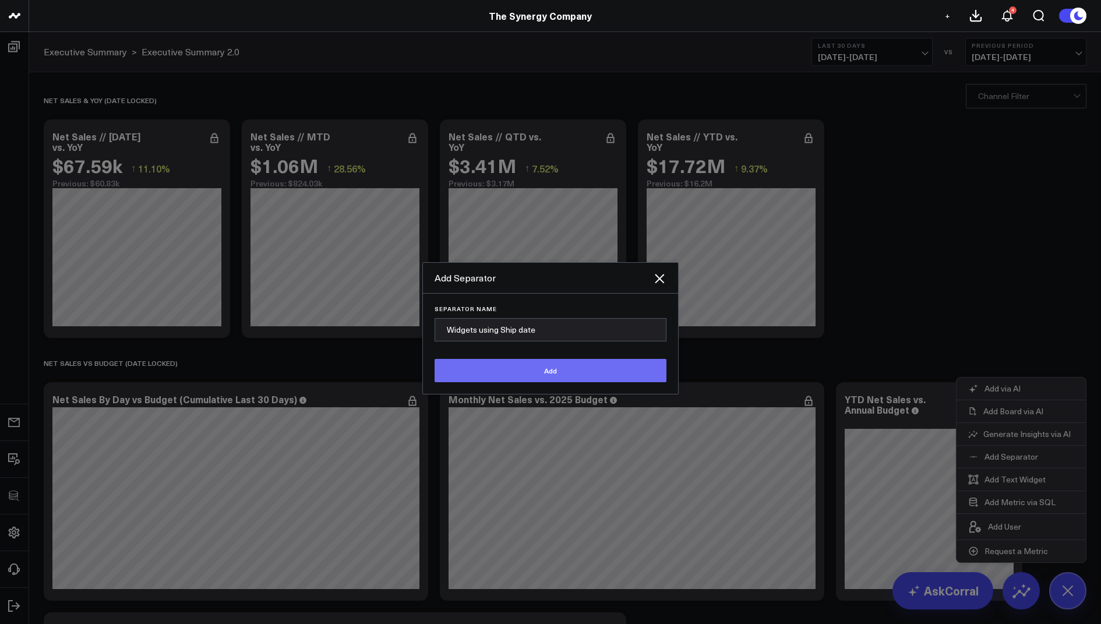
type input "Widgets using Ship date"
click at [506, 368] on button "Add" at bounding box center [551, 370] width 232 height 23
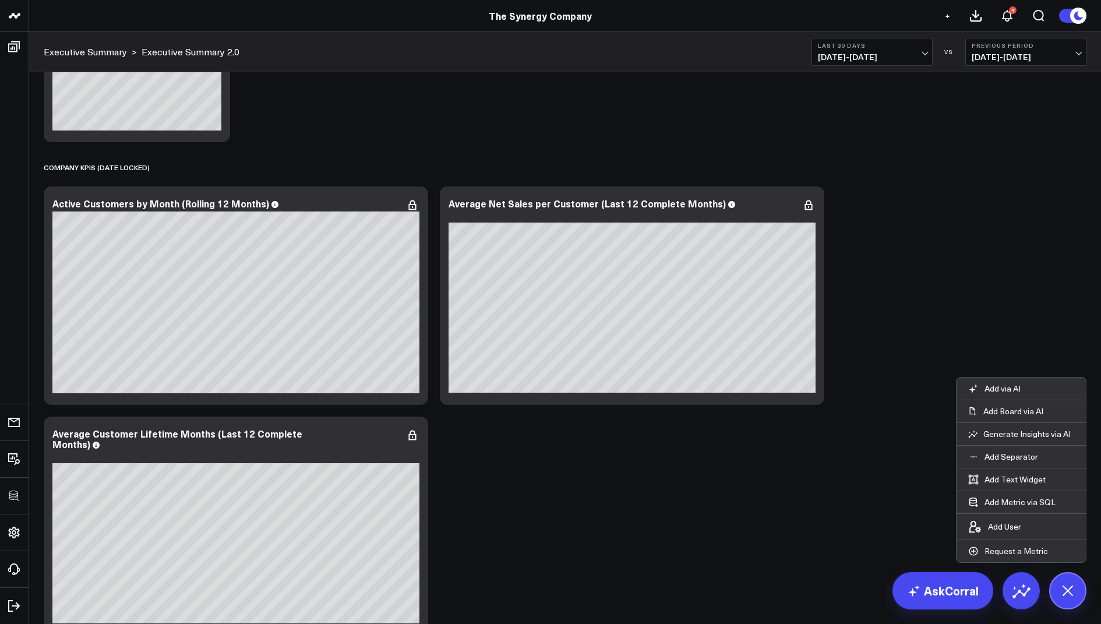
scroll to position [2516, 0]
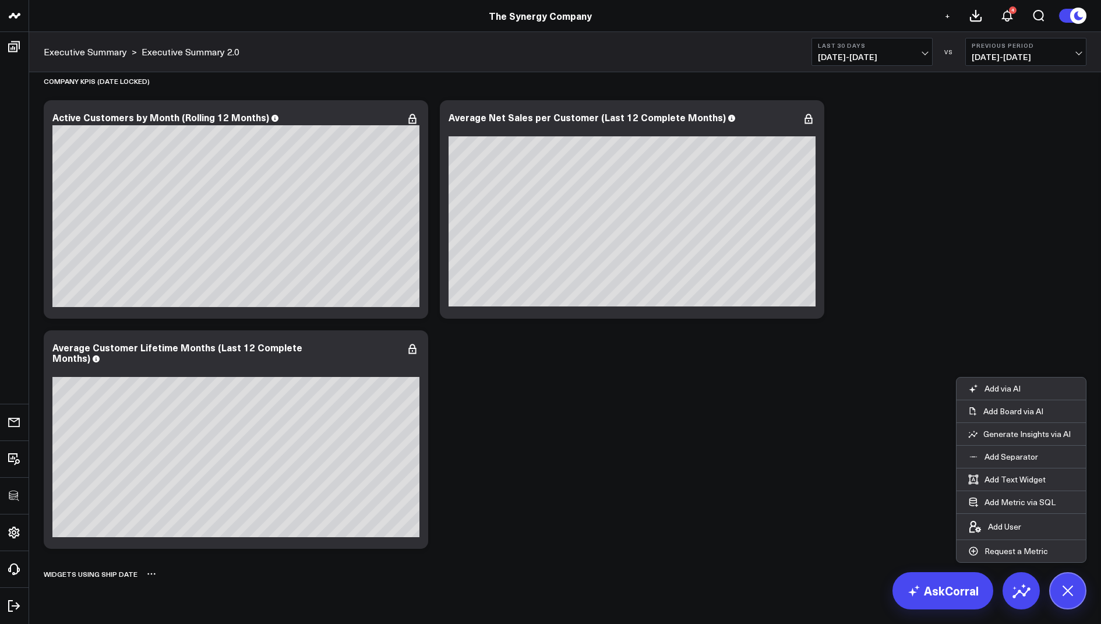
click at [150, 575] on icon at bounding box center [151, 573] width 9 height 9
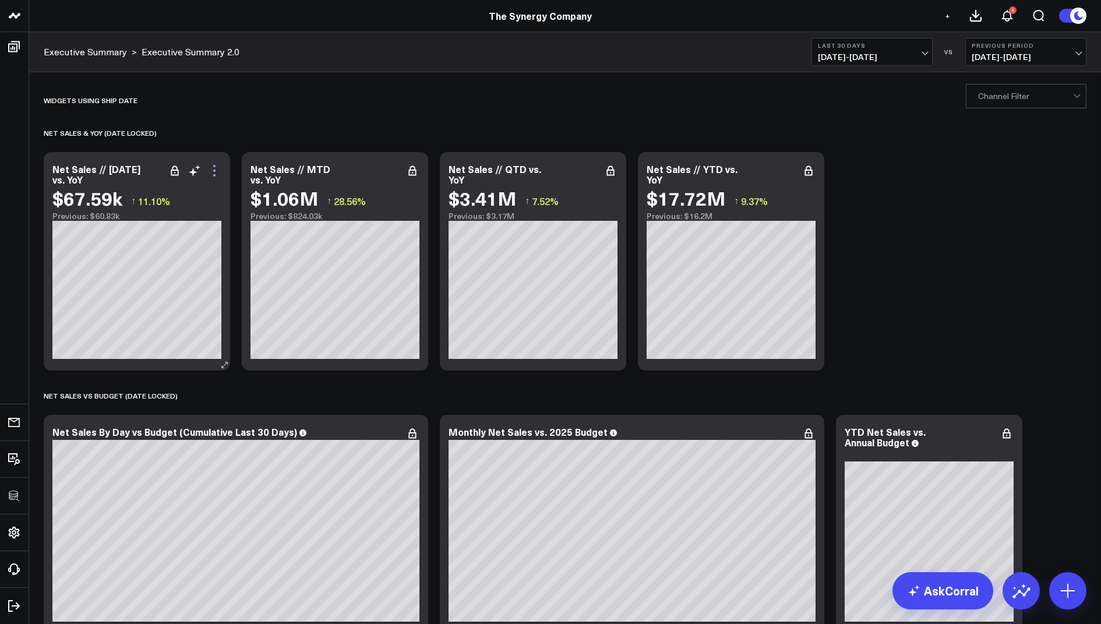
click at [210, 171] on icon at bounding box center [214, 171] width 14 height 14
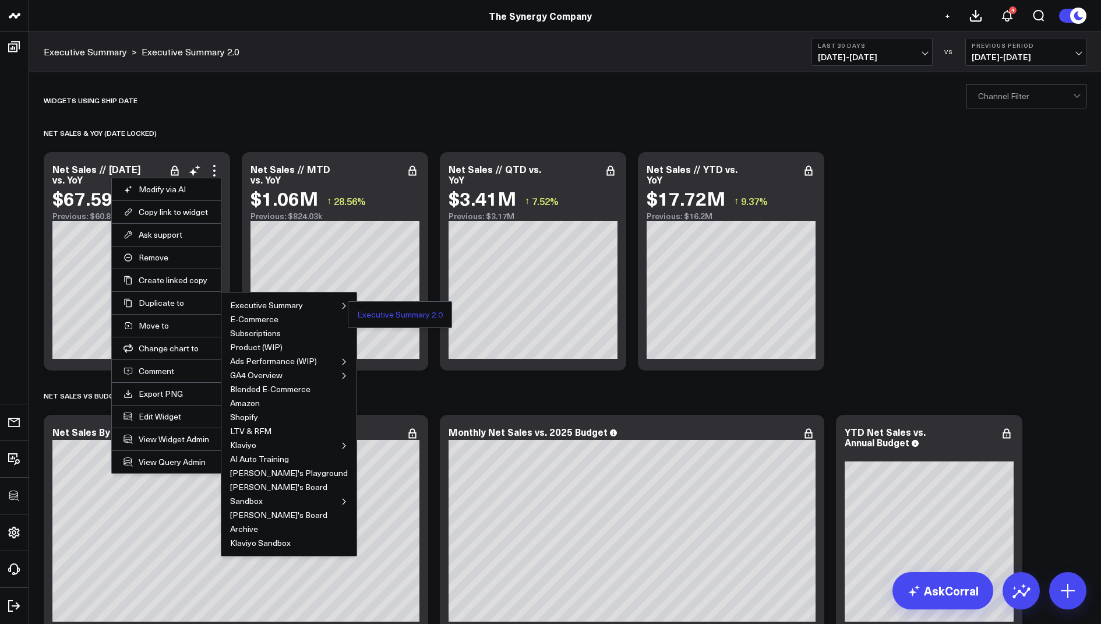
click at [357, 310] on button "Executive Summary 2.0" at bounding box center [400, 314] width 86 height 8
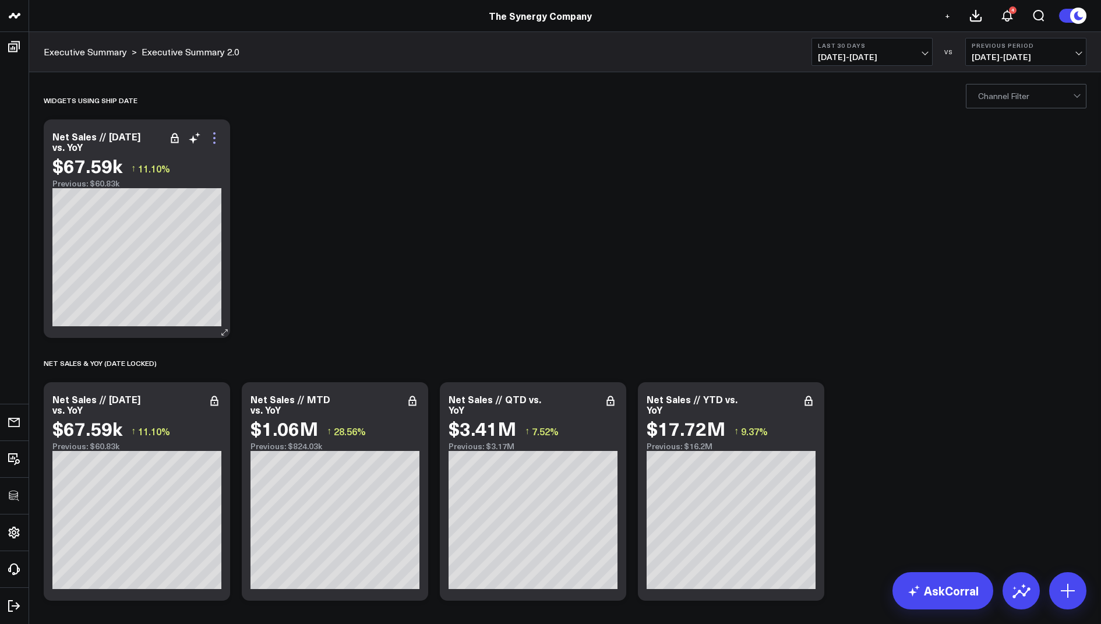
click at [214, 138] on icon at bounding box center [214, 138] width 2 height 2
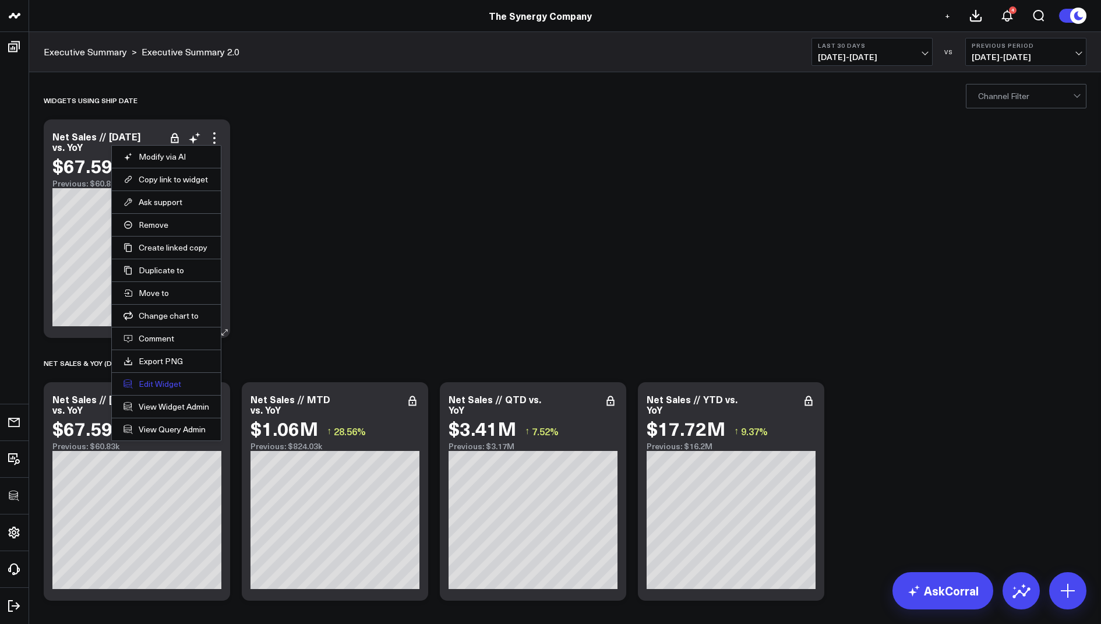
click at [157, 380] on button "Edit Widget" at bounding box center [166, 384] width 86 height 10
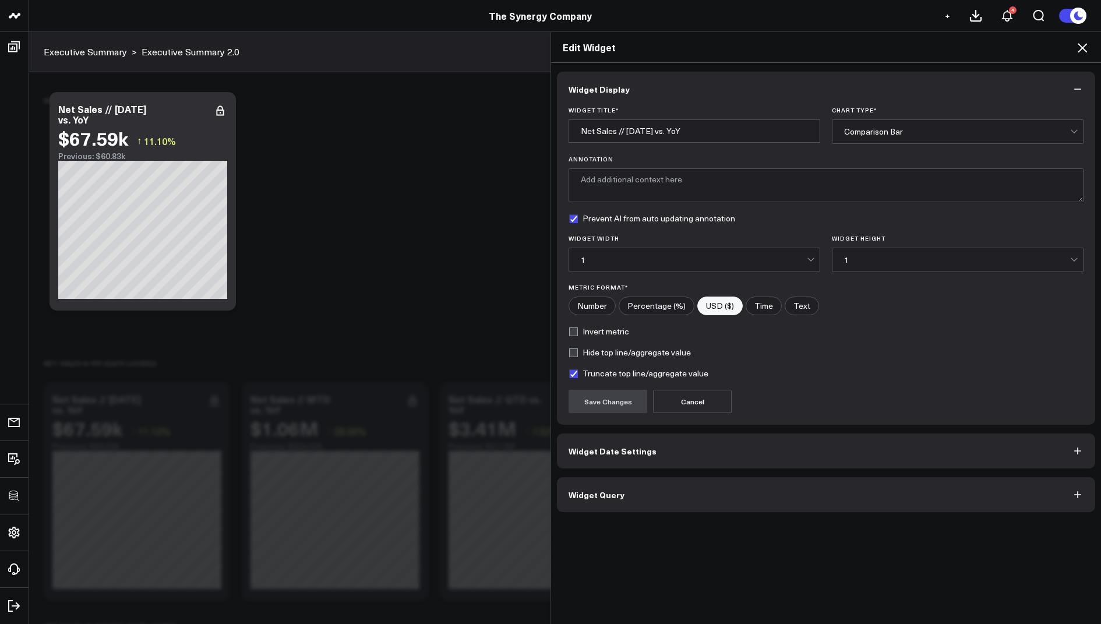
click at [598, 480] on button "Widget Query" at bounding box center [826, 494] width 538 height 35
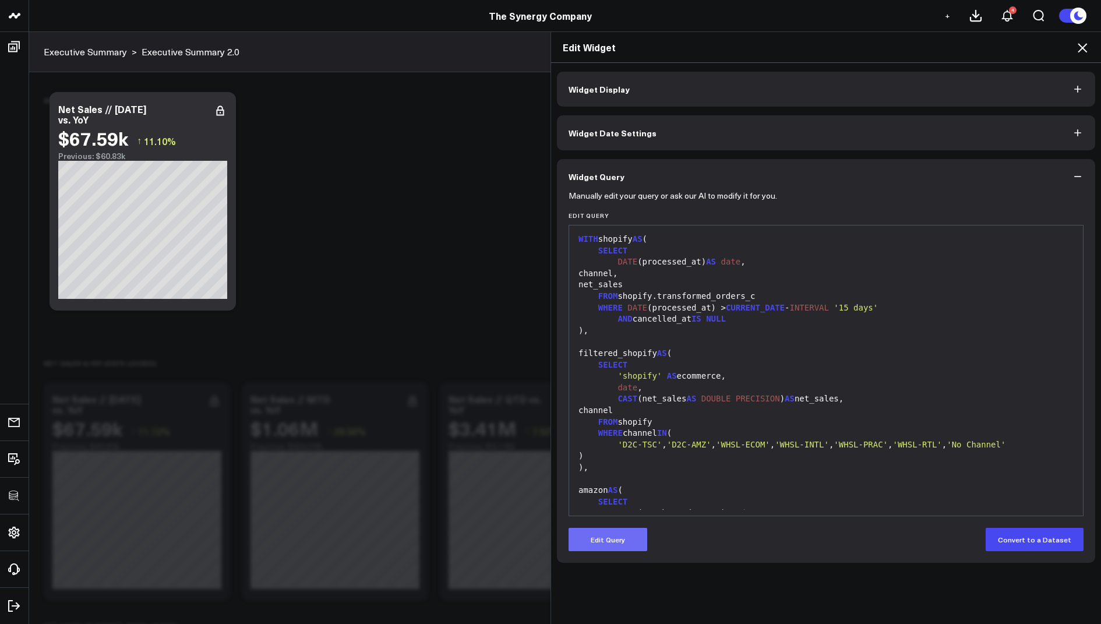
click at [607, 540] on button "Edit Query" at bounding box center [608, 539] width 79 height 23
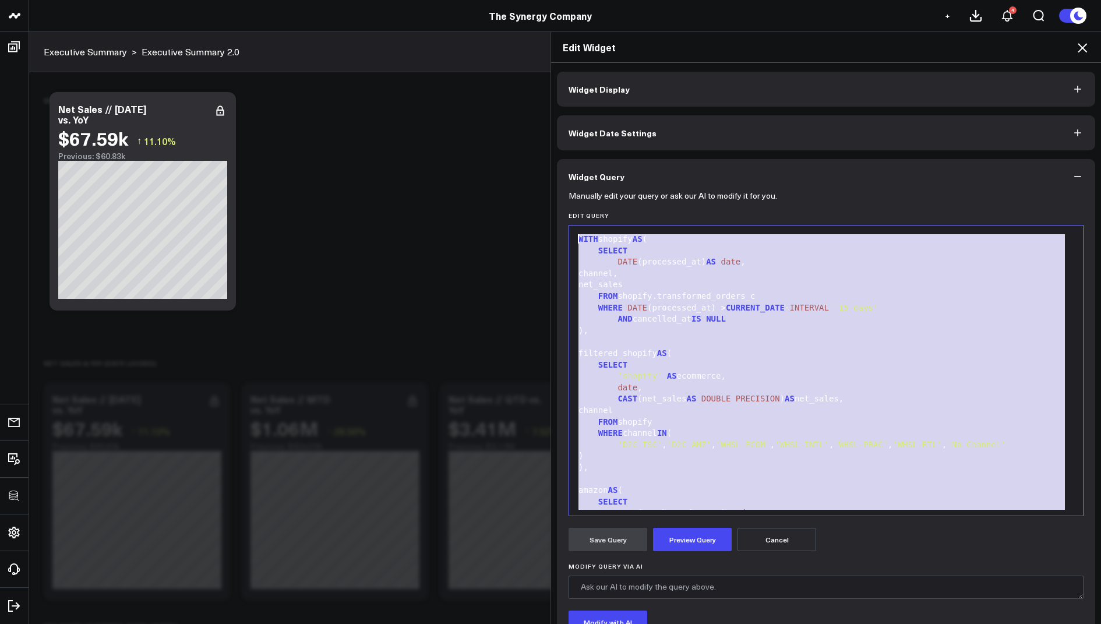
drag, startPoint x: 683, startPoint y: 498, endPoint x: 613, endPoint y: 128, distance: 376.9
click at [613, 128] on div "Widget Display Widget Date Settings Widget Query Manually edit your query or as…" at bounding box center [826, 390] width 538 height 636
copy div "WITH shopify AS ( SELECT DATE (processed_at) AS date , channel, net_sales FROM …"
click at [666, 391] on div "date ," at bounding box center [826, 388] width 502 height 12
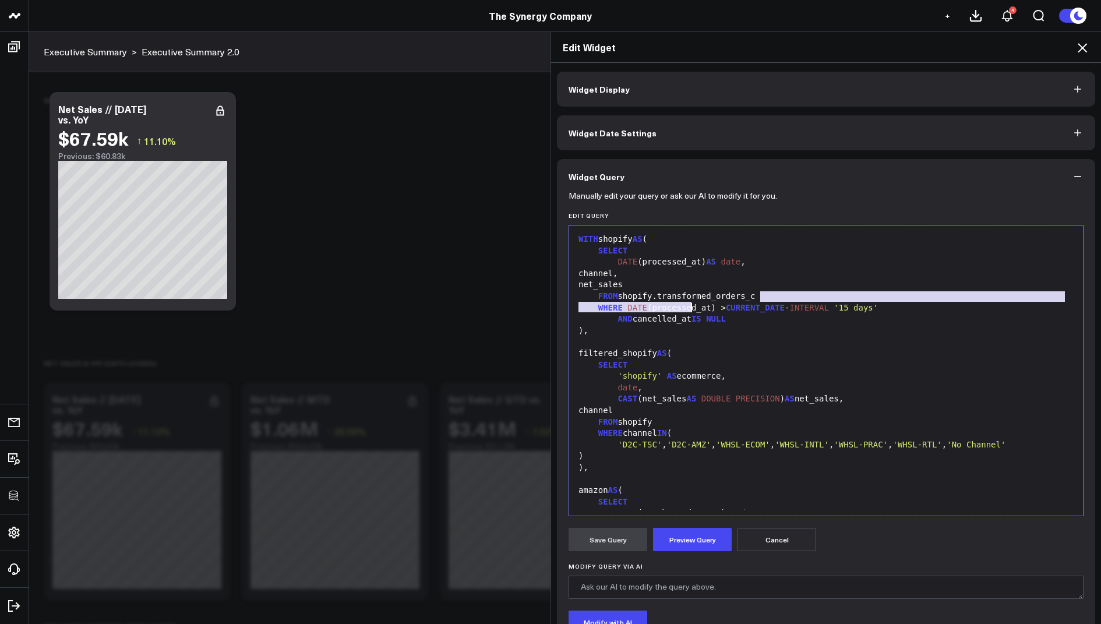
drag, startPoint x: 910, startPoint y: 299, endPoint x: 691, endPoint y: 308, distance: 219.2
click at [691, 308] on div "WITH shopify AS ( SELECT DATE (processed_at) AS date , channel, net_sales FROM …" at bounding box center [826, 570] width 502 height 678
click at [837, 326] on div ")," at bounding box center [826, 331] width 502 height 12
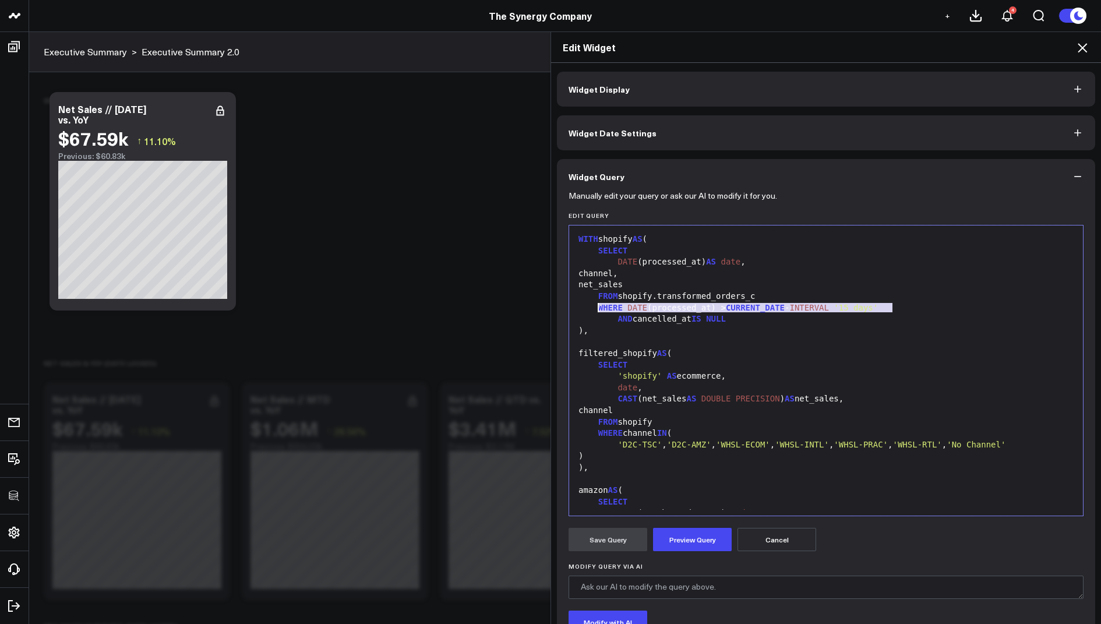
drag, startPoint x: 896, startPoint y: 307, endPoint x: 598, endPoint y: 308, distance: 297.7
click at [598, 308] on div "WHERE DATE (processed_at) > CURRENT_DATE - INTERVAL '15 days'" at bounding box center [826, 308] width 502 height 12
copy div "WHERE DATE (processed_at) > CURRENT_DATE - INTERVAL '15 days'"
click at [1081, 45] on icon at bounding box center [1082, 48] width 14 height 14
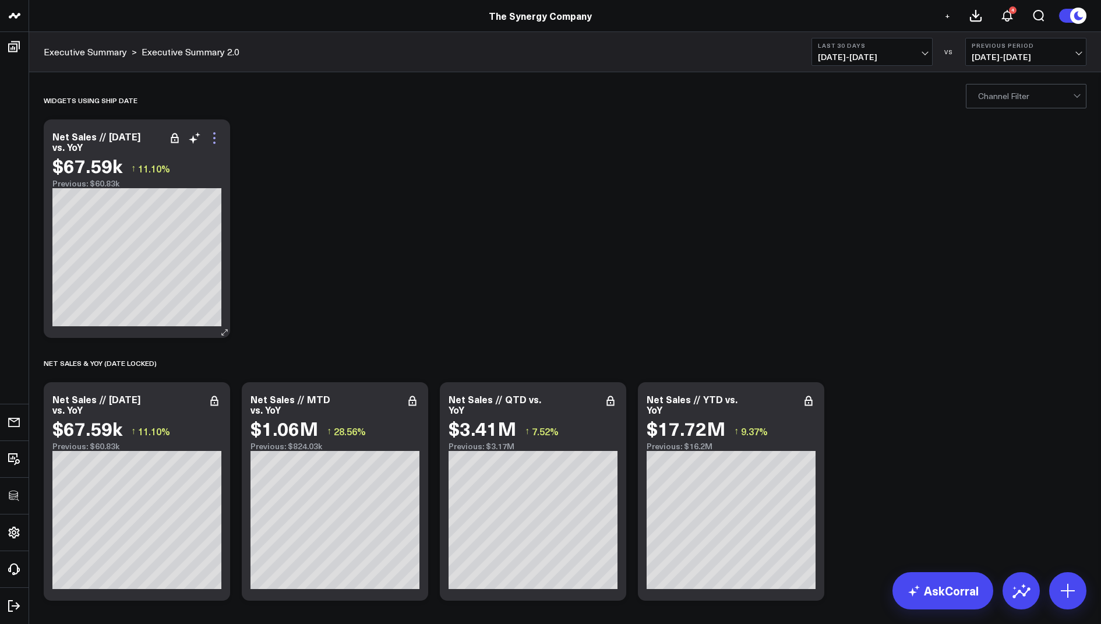
click at [216, 132] on icon at bounding box center [214, 138] width 14 height 14
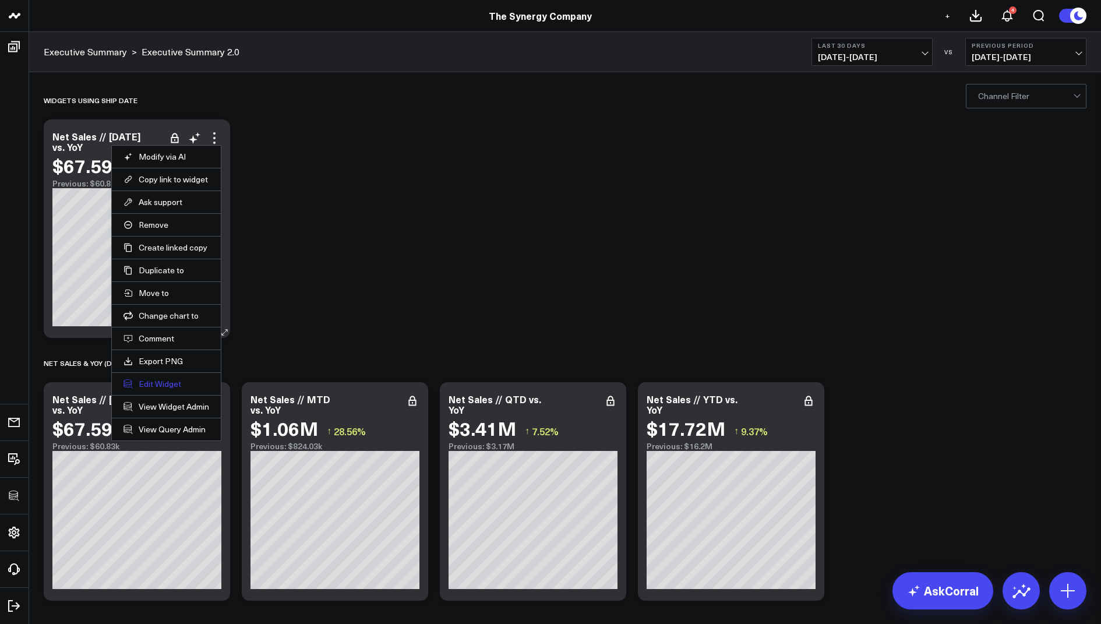
click at [160, 379] on button "Edit Widget" at bounding box center [166, 384] width 86 height 10
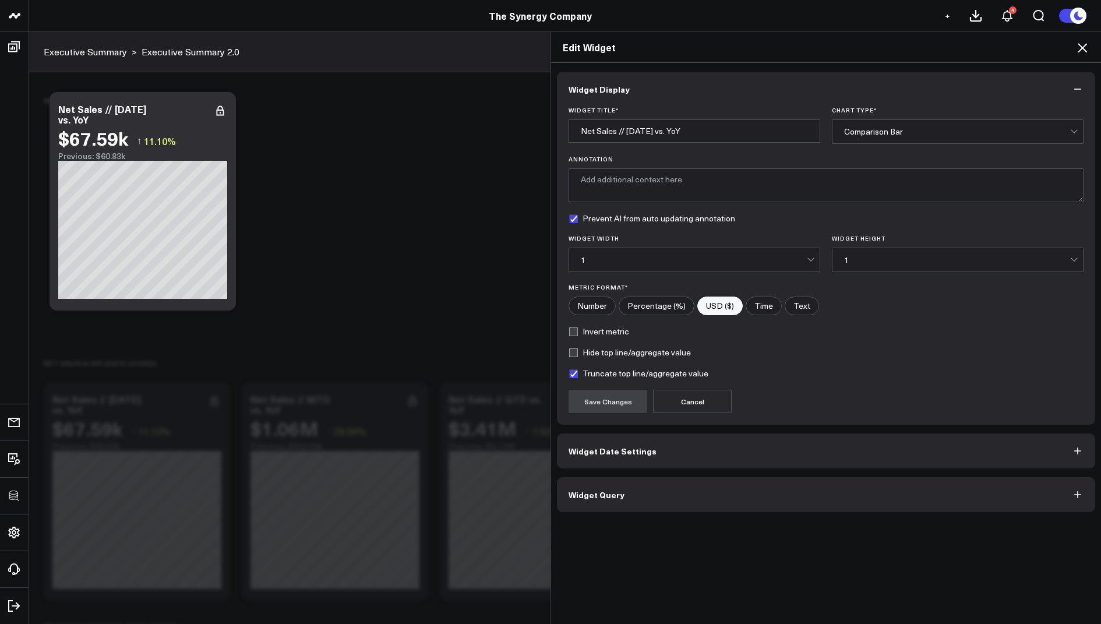
scroll to position [76, 0]
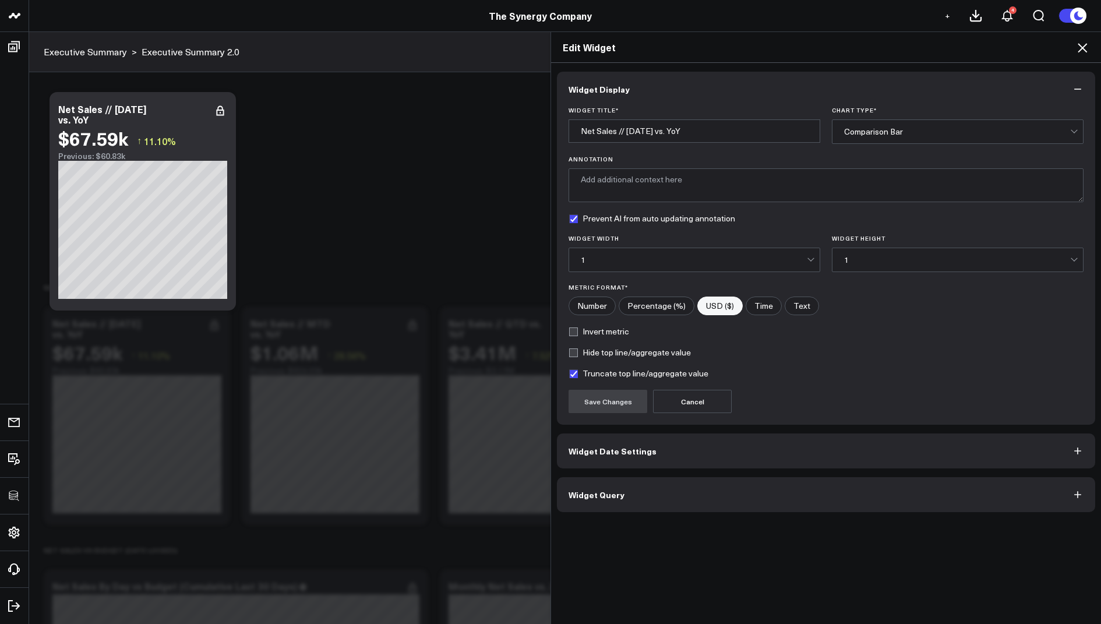
click at [637, 491] on button "Widget Query" at bounding box center [826, 494] width 538 height 35
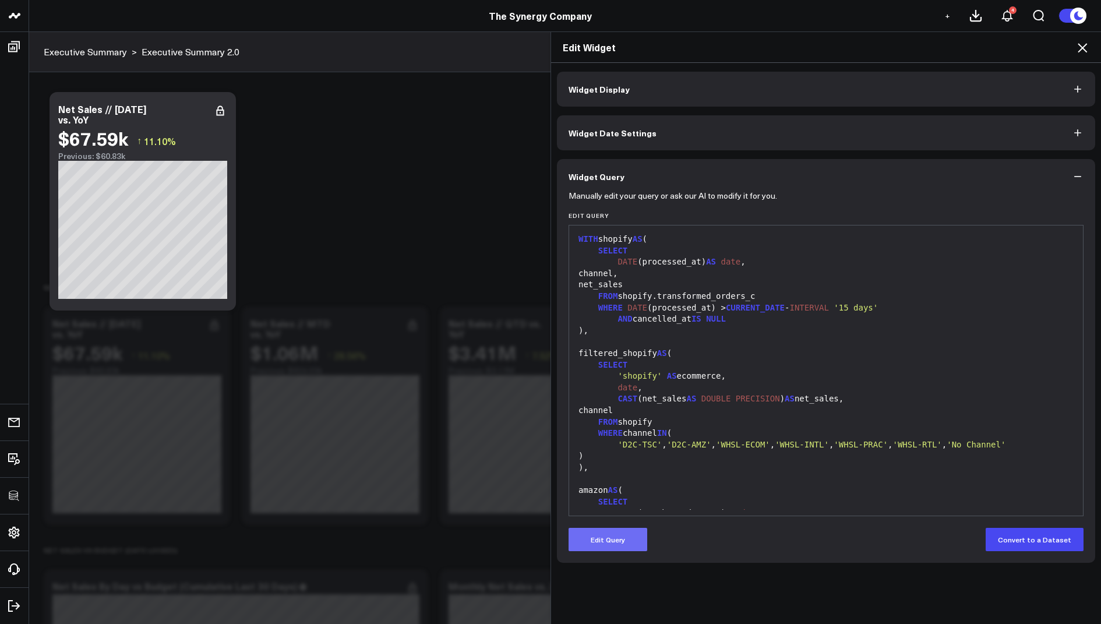
click at [598, 538] on button "Edit Query" at bounding box center [608, 539] width 79 height 23
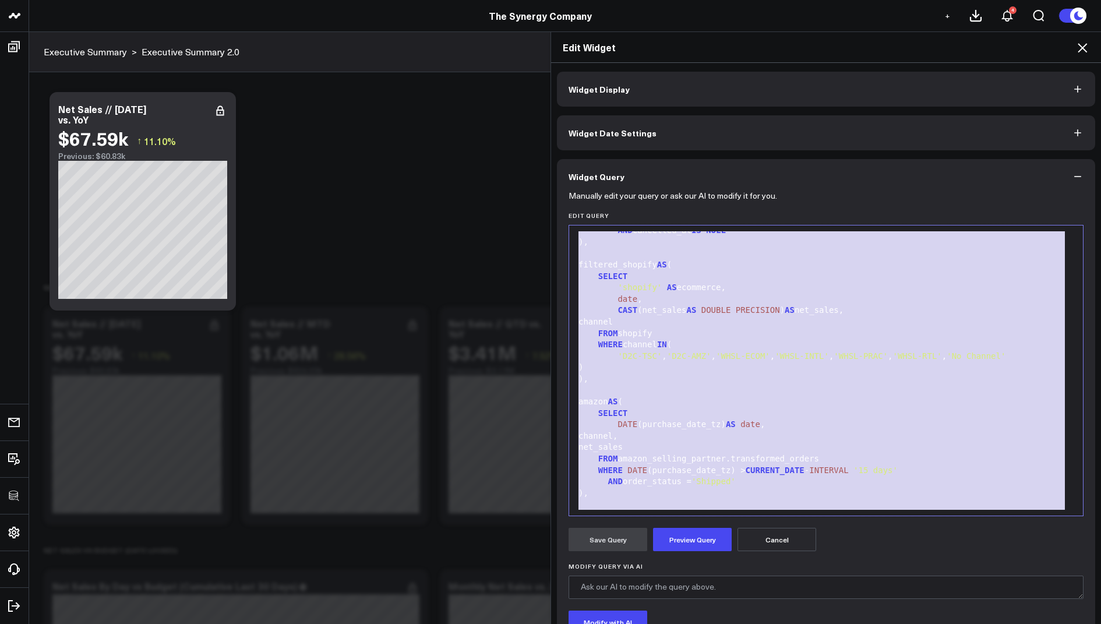
scroll to position [0, 0]
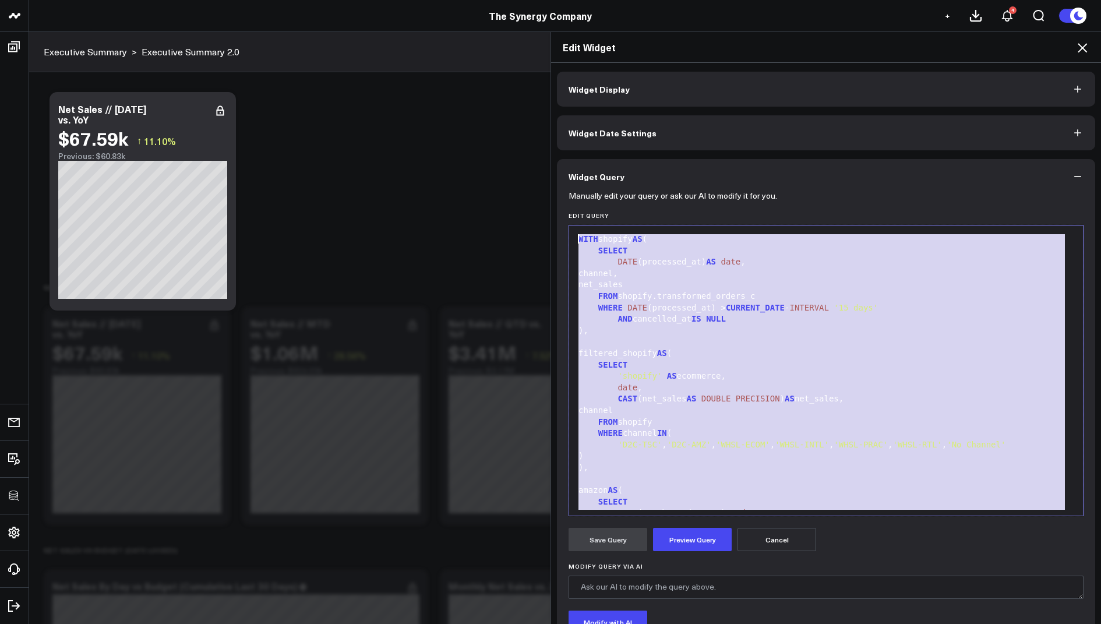
drag, startPoint x: 695, startPoint y: 495, endPoint x: 691, endPoint y: 124, distance: 370.5
click at [691, 124] on div "Widget Display Widget Date Settings Widget Query Manually edit your query or as…" at bounding box center [826, 390] width 538 height 636
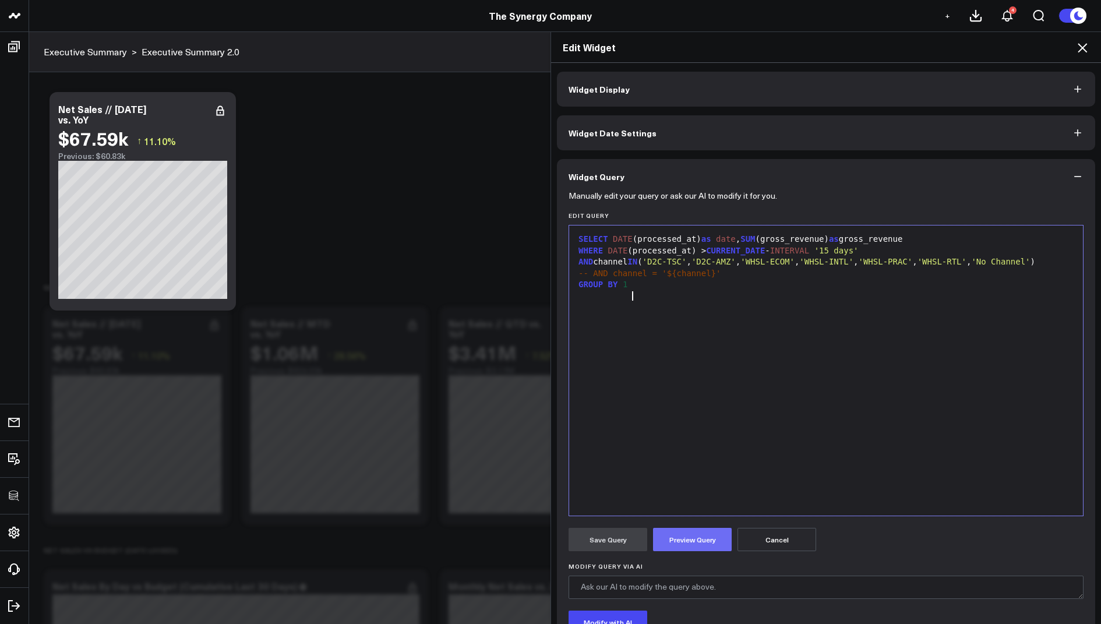
click at [681, 537] on button "Preview Query" at bounding box center [692, 539] width 79 height 23
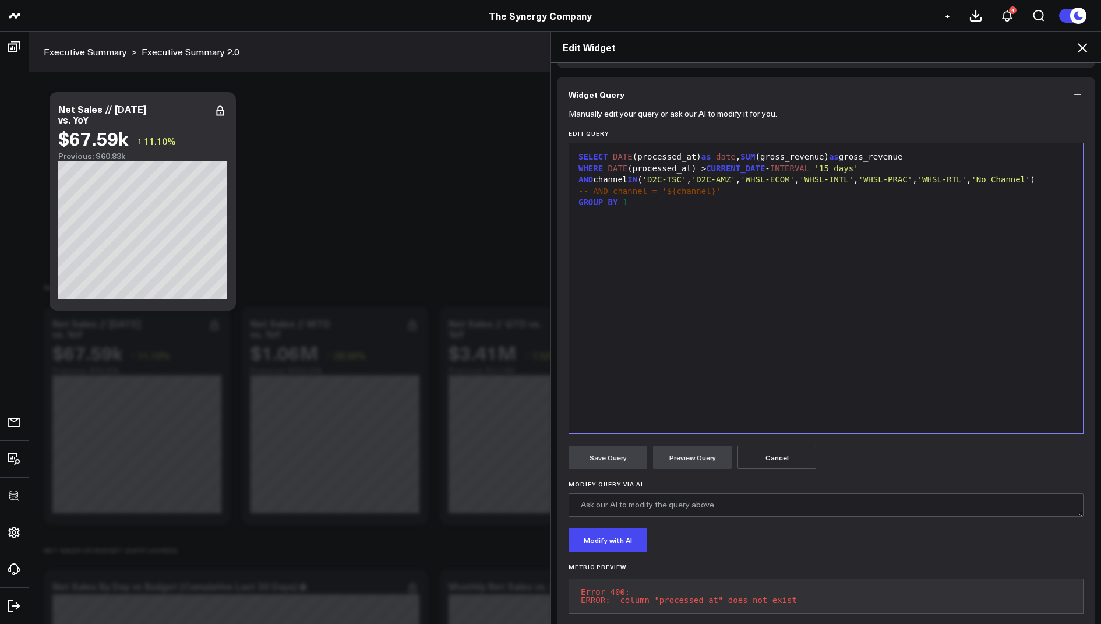
scroll to position [96, 0]
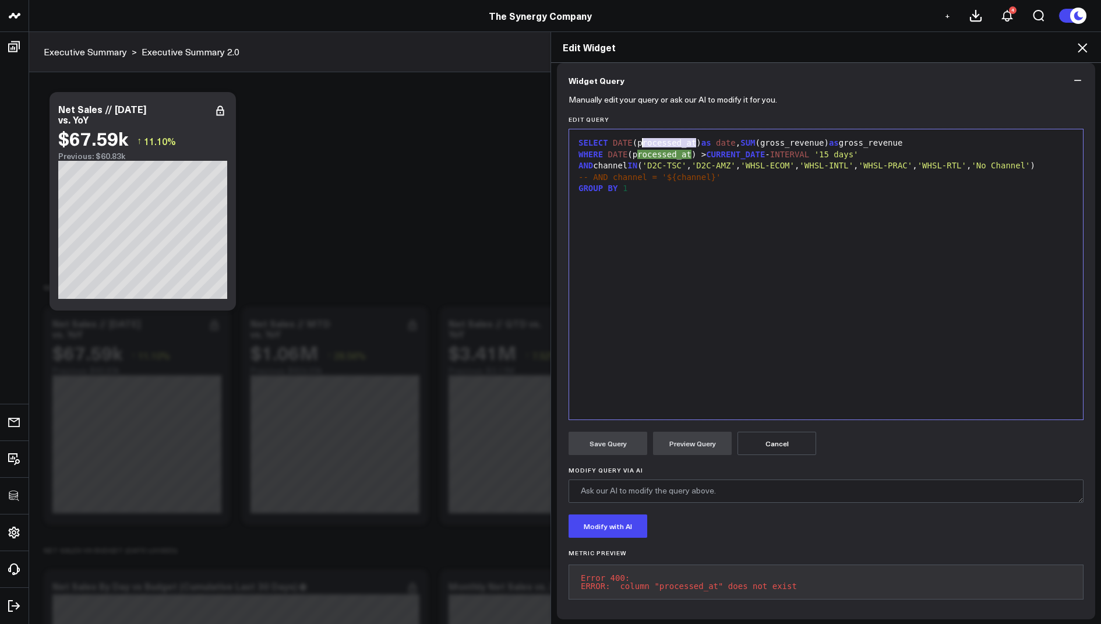
drag, startPoint x: 695, startPoint y: 144, endPoint x: 640, endPoint y: 144, distance: 54.8
click at [640, 144] on div "SELECT DATE (processed_at) as date , SUM (gross_revenue) as gross_revenue" at bounding box center [826, 143] width 502 height 12
click at [690, 156] on div "WHERE DATE ( processed_at ) > CURRENT_DATE - INTERVAL '15 days'" at bounding box center [826, 155] width 502 height 12
click at [739, 271] on div "SELECT DATE (ship_date) as date , SUM (gross_revenue) as gross_revenue WHERE DA…" at bounding box center [826, 274] width 502 height 278
click at [684, 440] on button "Preview Query" at bounding box center [692, 443] width 79 height 23
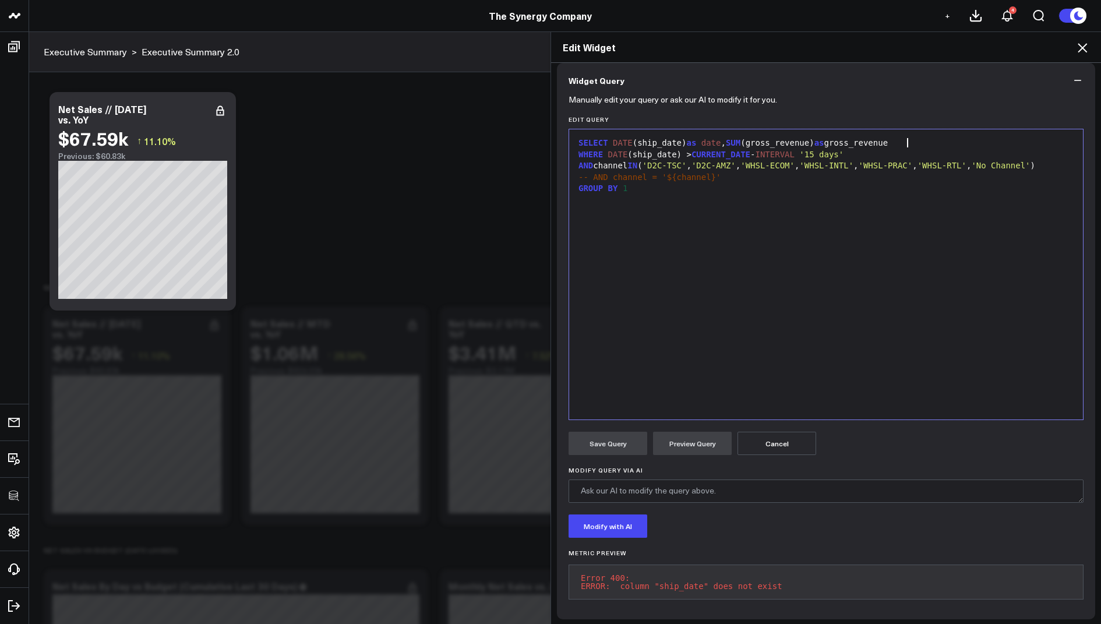
click at [911, 143] on div "SELECT DATE (ship_date) as date , SUM (gross_revenue) as gross_revenue" at bounding box center [826, 143] width 502 height 12
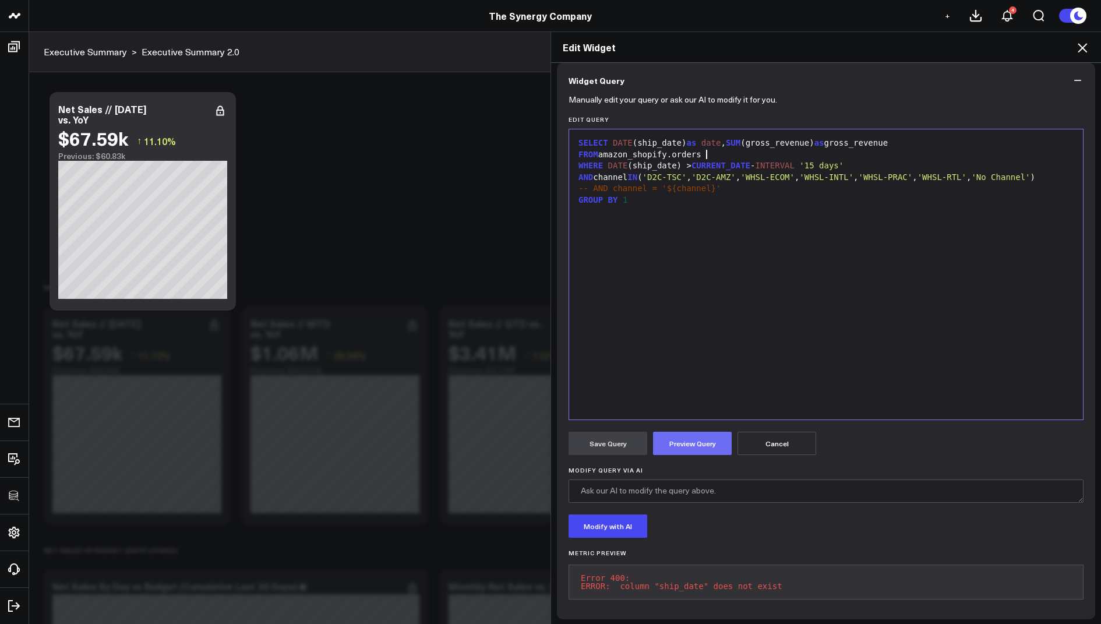
click at [684, 440] on button "Preview Query" at bounding box center [692, 443] width 79 height 23
click at [645, 218] on div at bounding box center [826, 212] width 502 height 12
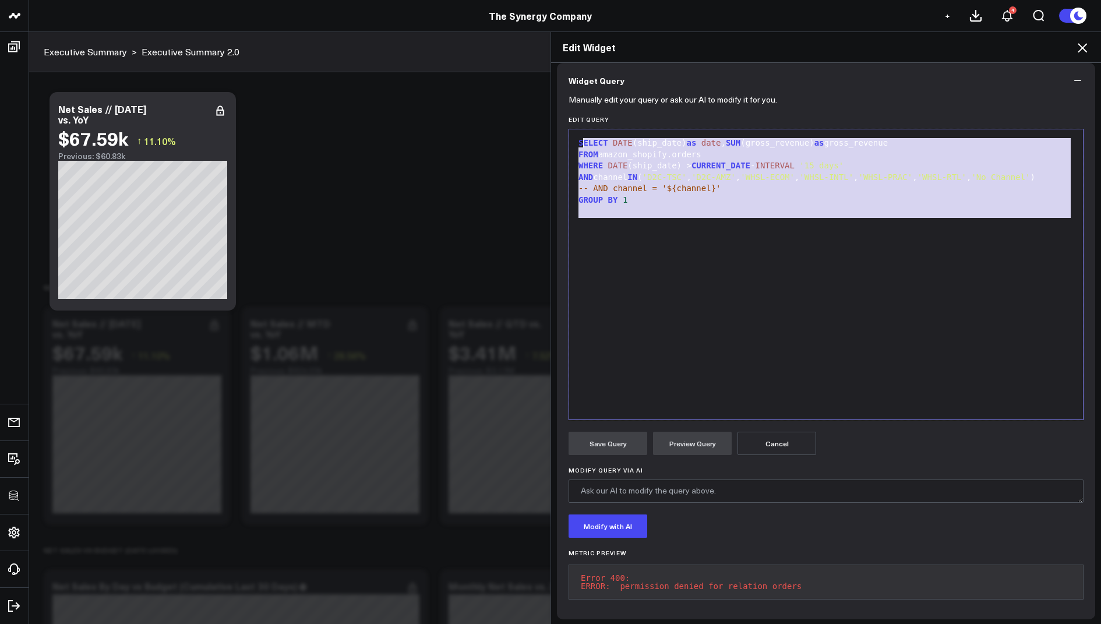
drag, startPoint x: 655, startPoint y: 220, endPoint x: 563, endPoint y: 108, distance: 145.2
click at [563, 108] on div "Manually edit your query or ask our AI to modify it for you. Edit Query Selecti…" at bounding box center [826, 358] width 538 height 521
copy div "SELECT DATE (ship_date) as date , SUM (gross_revenue) as gross_revenue FROM ama…"
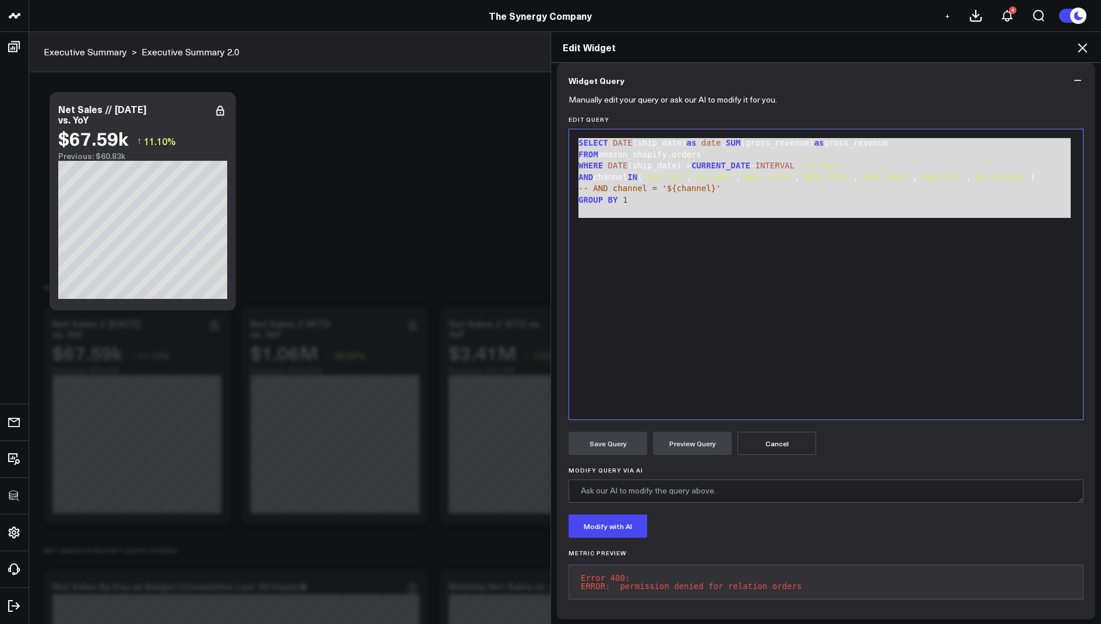
click at [683, 294] on div "SELECT DATE (ship_date) as date , SUM (gross_revenue) as gross_revenue FROM ama…" at bounding box center [826, 274] width 502 height 278
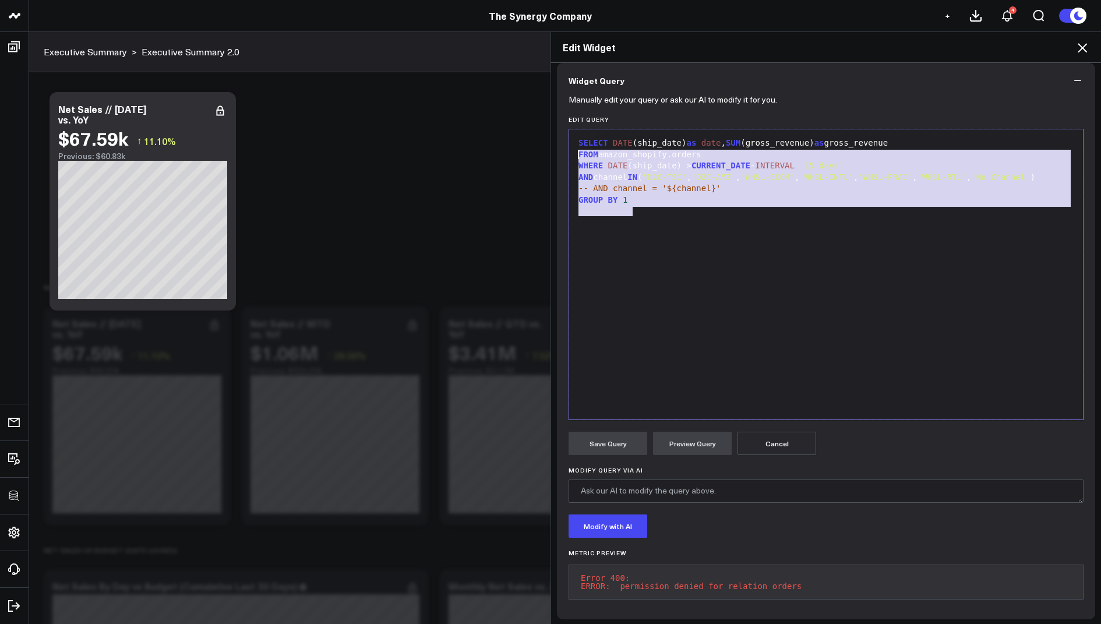
drag, startPoint x: 640, startPoint y: 211, endPoint x: 575, endPoint y: 129, distance: 104.5
click at [575, 129] on div "Selection deleted 9 1 2 3 4 5 6 7 › ⌄ SELECT DATE (ship_date) as date , SUM (gr…" at bounding box center [826, 274] width 515 height 291
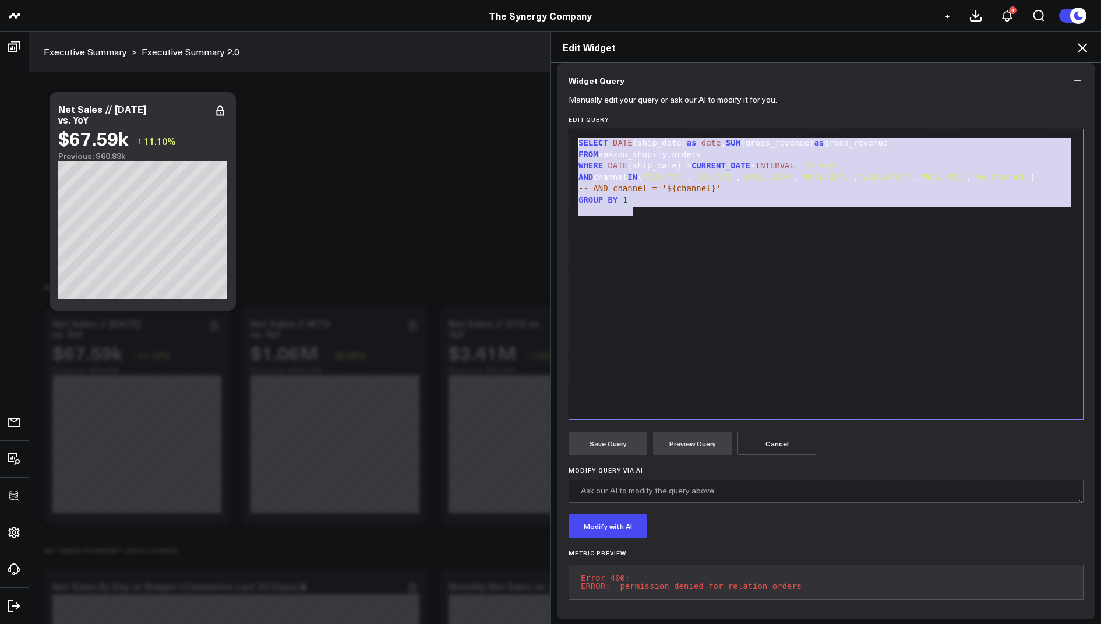
copy div "SELECT DATE (ship_date) as date , SUM (gross_revenue) as gross_revenue FROM ama…"
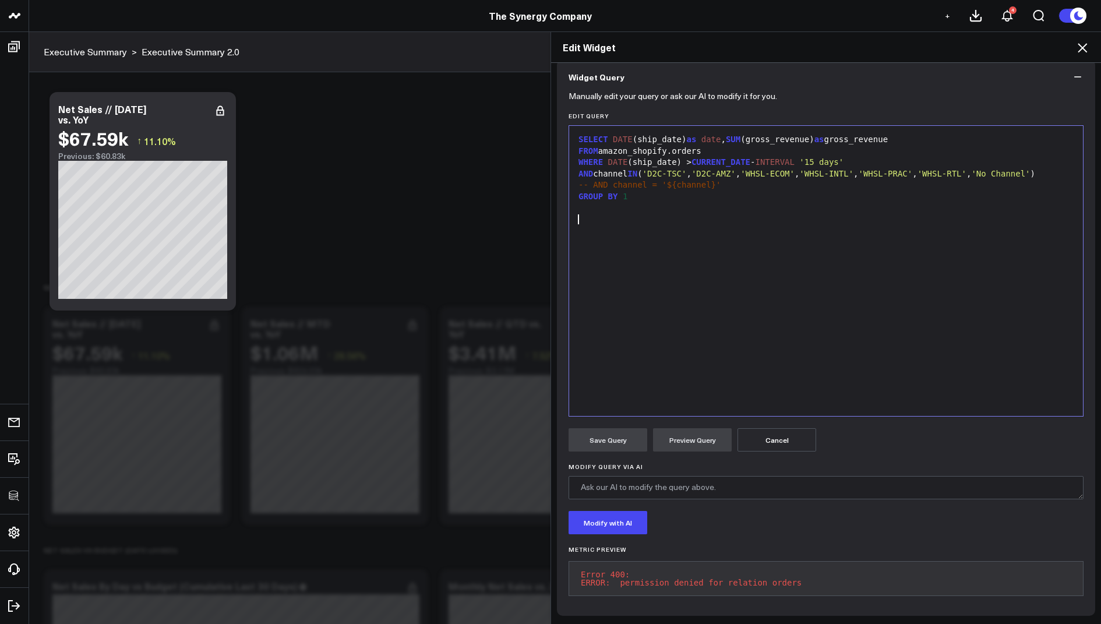
click at [655, 287] on div "SELECT DATE (ship_date) as date , SUM (gross_revenue) as gross_revenue FROM ama…" at bounding box center [826, 271] width 502 height 278
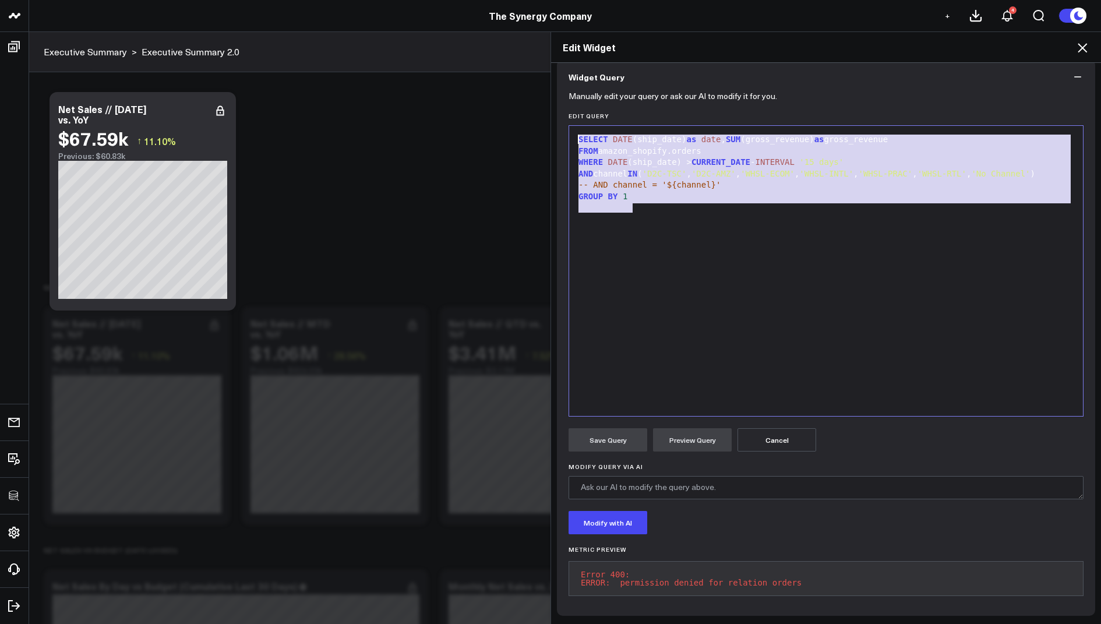
drag, startPoint x: 644, startPoint y: 205, endPoint x: 620, endPoint y: 89, distance: 118.4
click at [620, 94] on form "Manually edit your query or ask our AI to modify it for you. Edit Query Selecti…" at bounding box center [826, 349] width 515 height 510
copy div "SELECT DATE (ship_date) as date , SUM (gross_revenue) as gross_revenue FROM ama…"
click at [767, 449] on form "Manually edit your query or ask our AI to modify it for you. Edit Query Selecti…" at bounding box center [826, 349] width 515 height 510
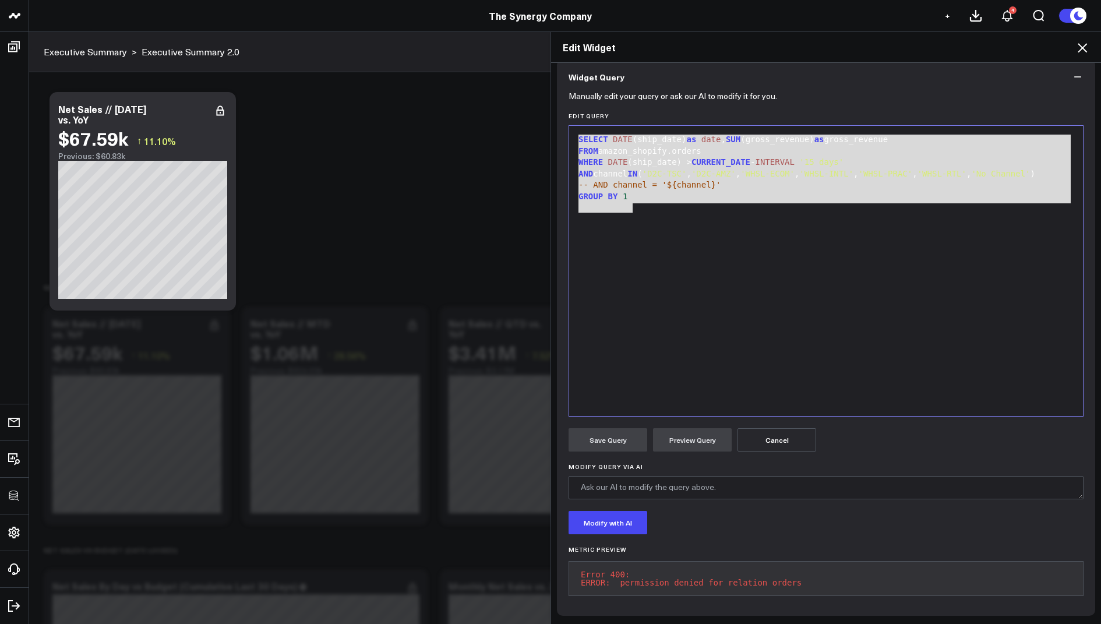
click at [767, 437] on button "Cancel" at bounding box center [776, 439] width 79 height 23
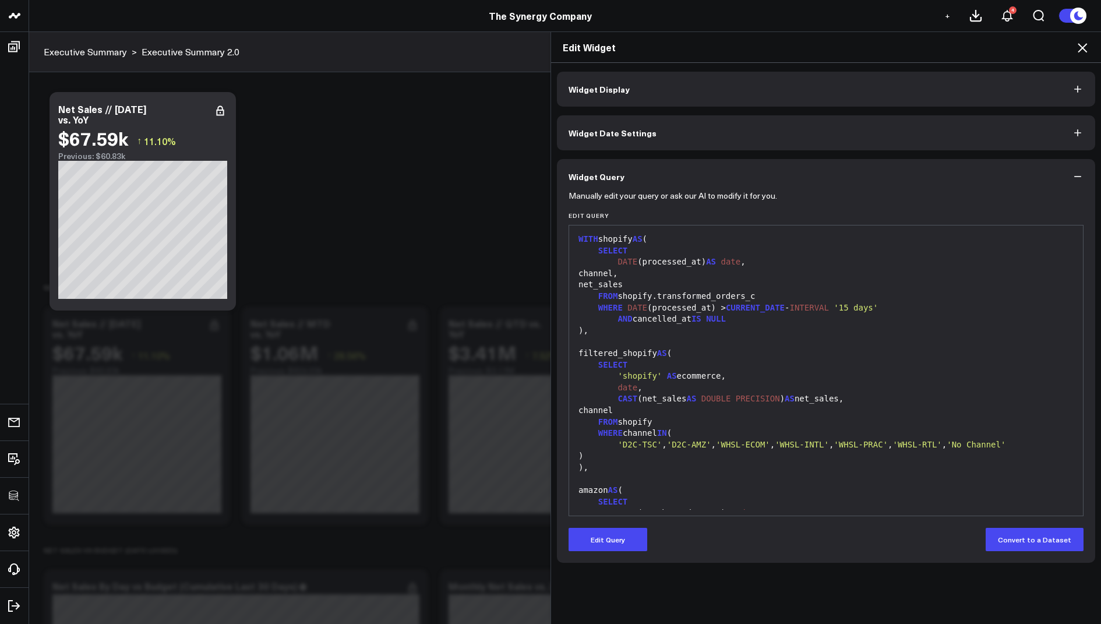
click at [1080, 42] on icon at bounding box center [1082, 48] width 14 height 14
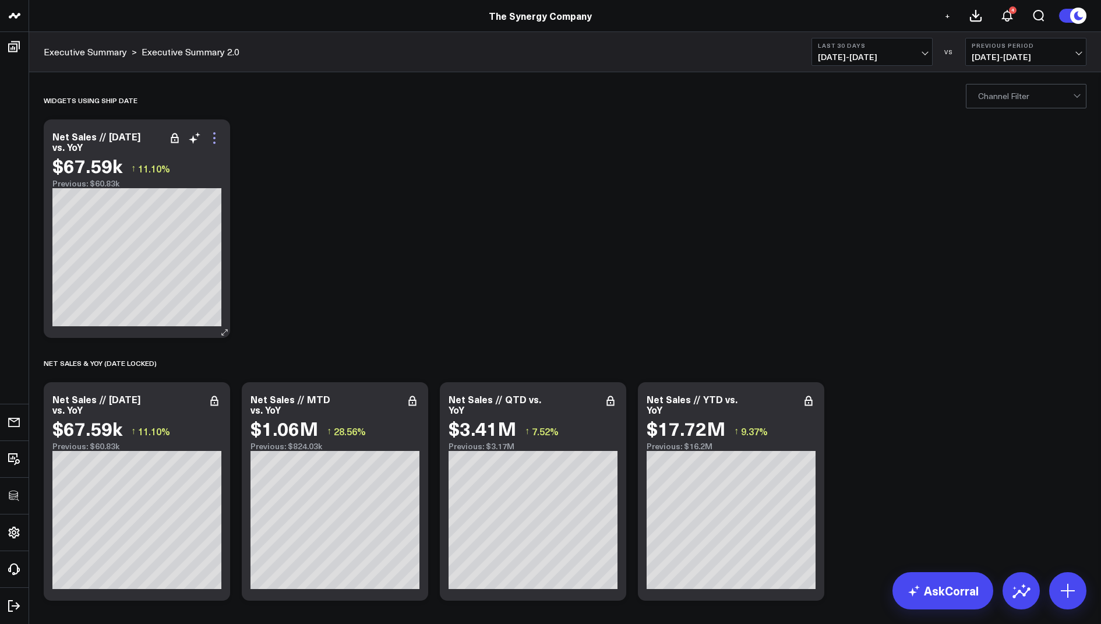
click at [215, 134] on icon at bounding box center [214, 133] width 2 height 2
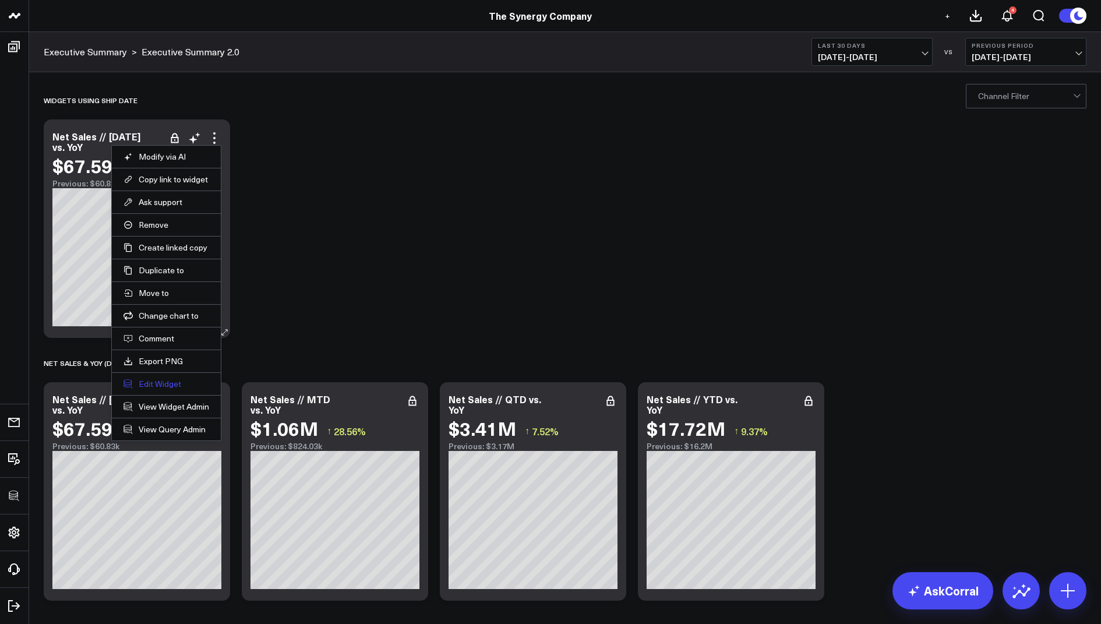
click at [144, 382] on button "Edit Widget" at bounding box center [166, 384] width 86 height 10
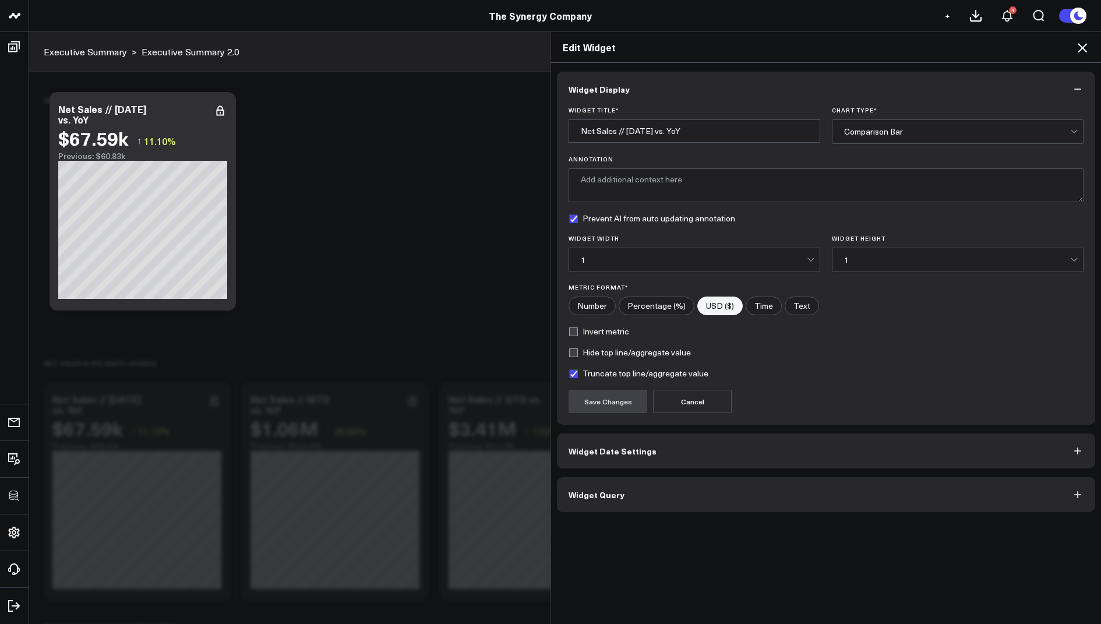
click at [587, 491] on span "Widget Query" at bounding box center [597, 494] width 56 height 9
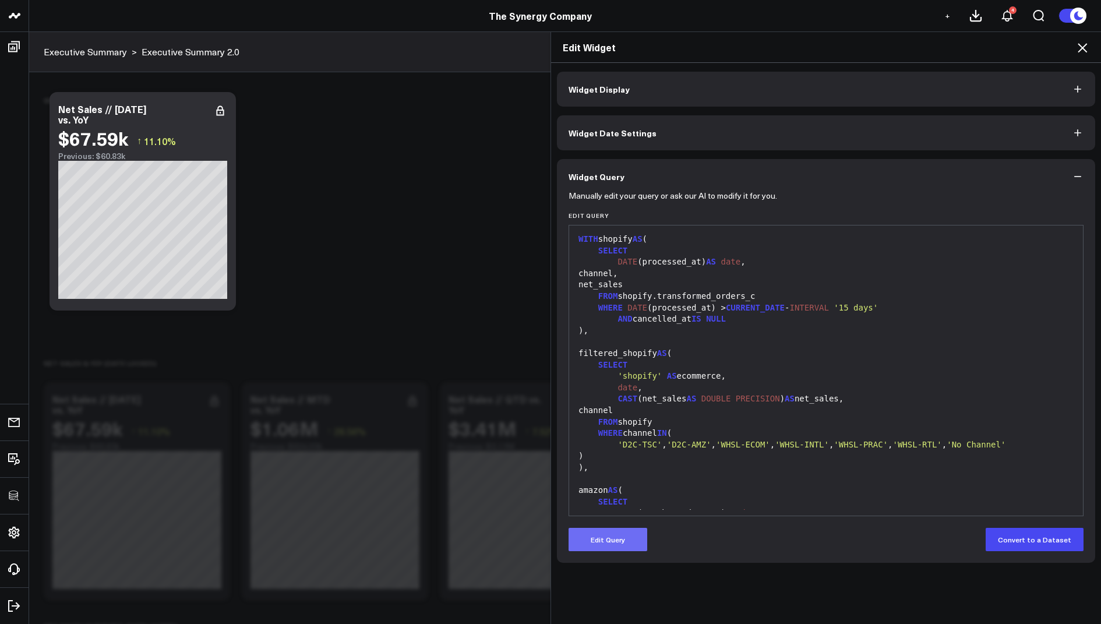
click at [617, 539] on button "Edit Query" at bounding box center [608, 539] width 79 height 23
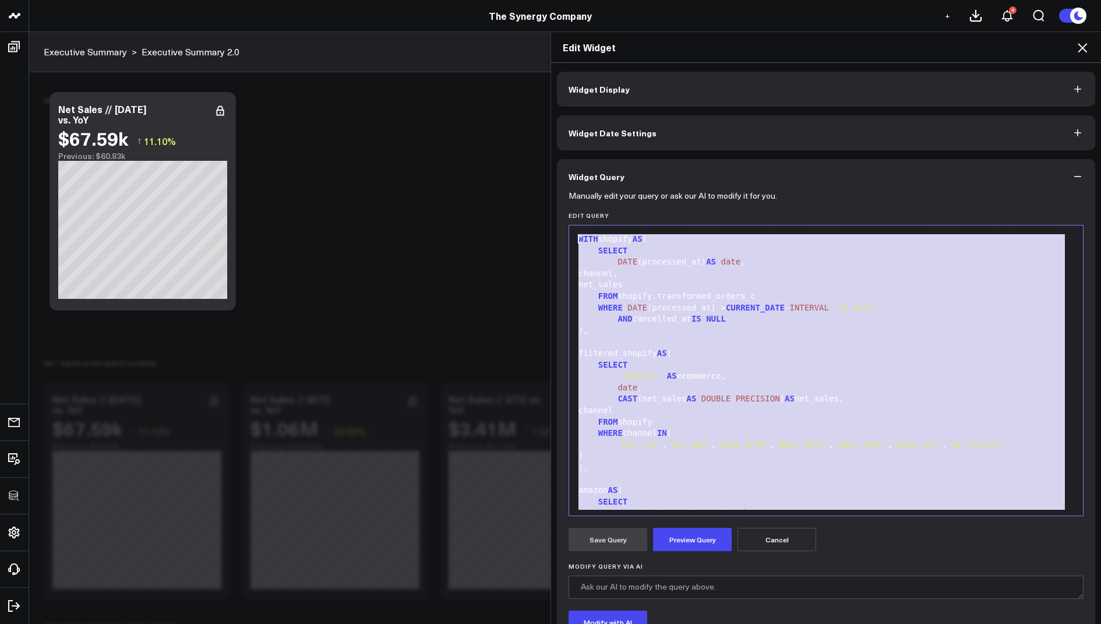
drag, startPoint x: 684, startPoint y: 485, endPoint x: 678, endPoint y: 72, distance: 413.7
click at [678, 72] on div "Widget Display Widget Date Settings Widget Query Manually edit your query or as…" at bounding box center [826, 390] width 538 height 636
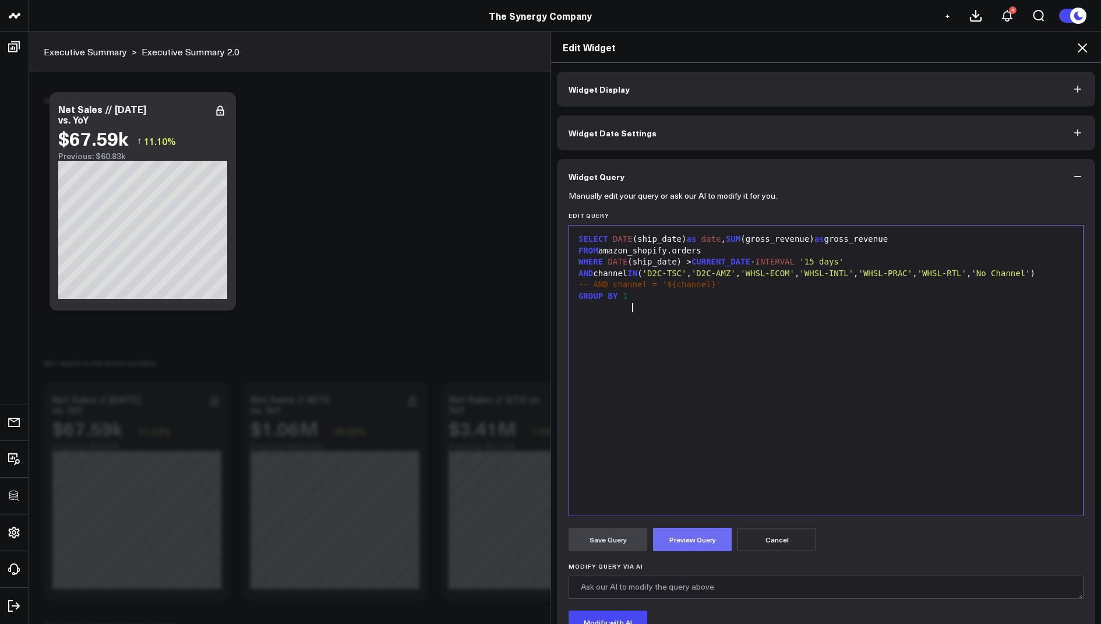
click at [679, 542] on button "Preview Query" at bounding box center [692, 539] width 79 height 23
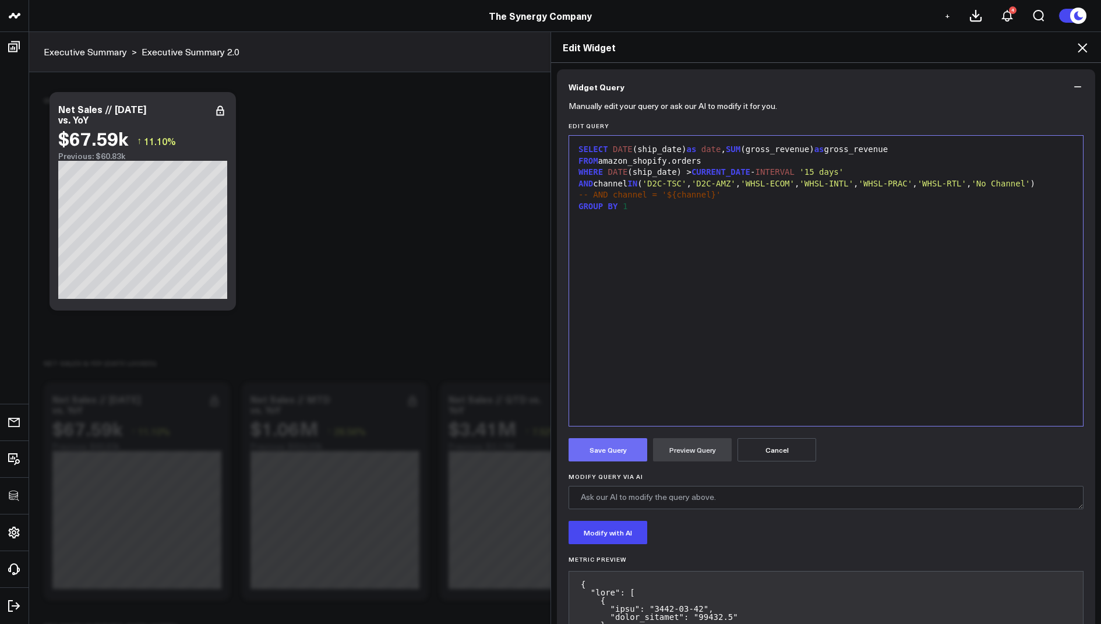
click at [613, 450] on button "Save Query" at bounding box center [608, 449] width 79 height 23
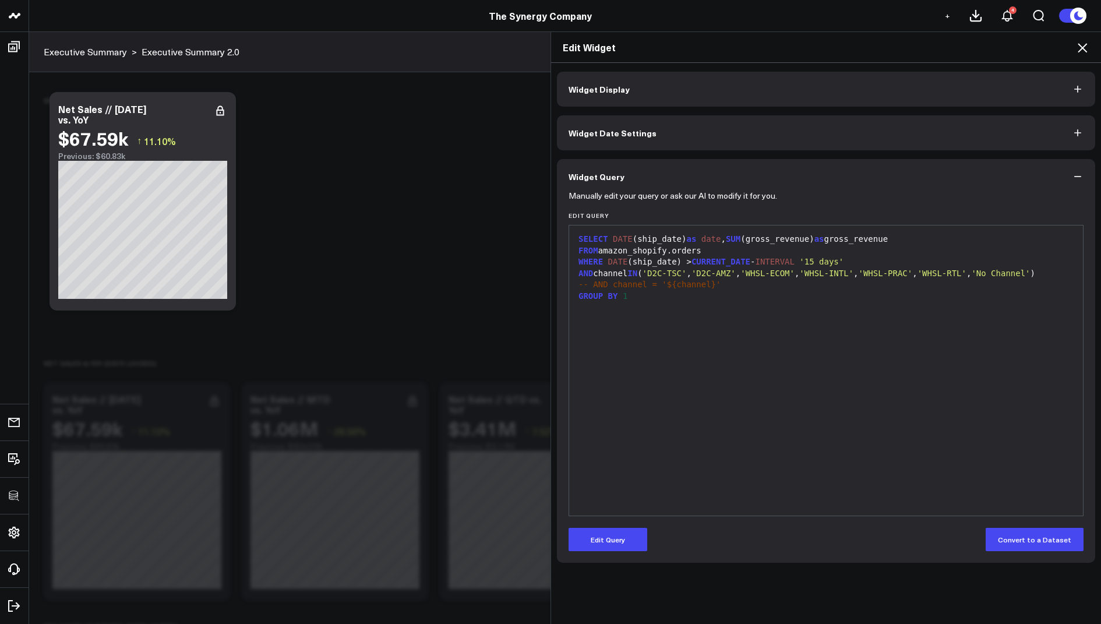
scroll to position [0, 0]
click at [1080, 47] on icon at bounding box center [1082, 48] width 14 height 14
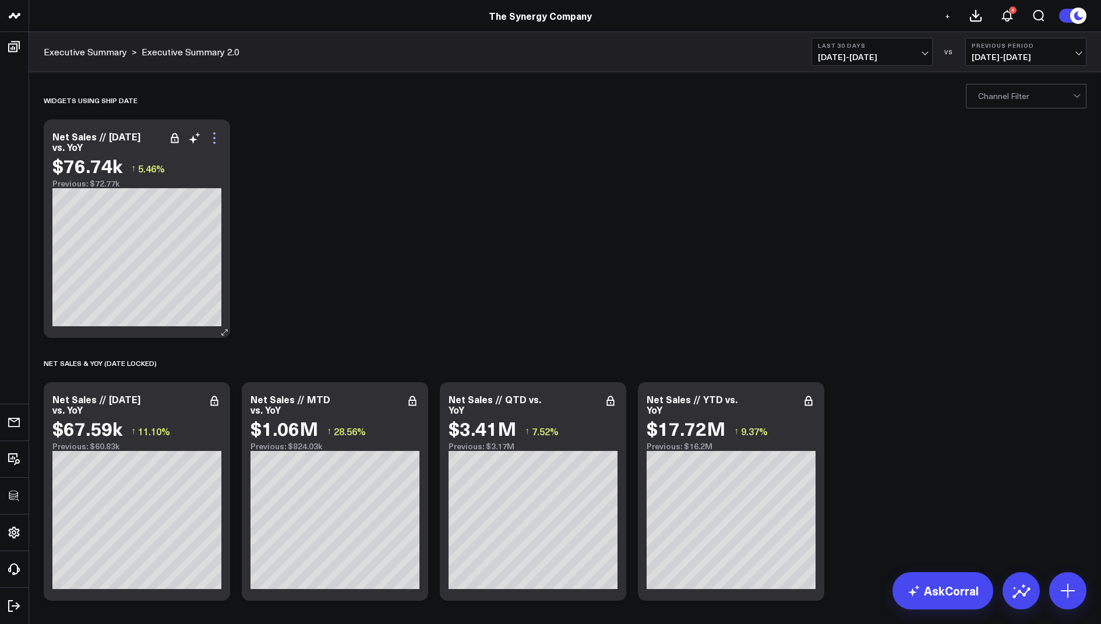
click at [214, 143] on icon at bounding box center [214, 143] width 2 height 2
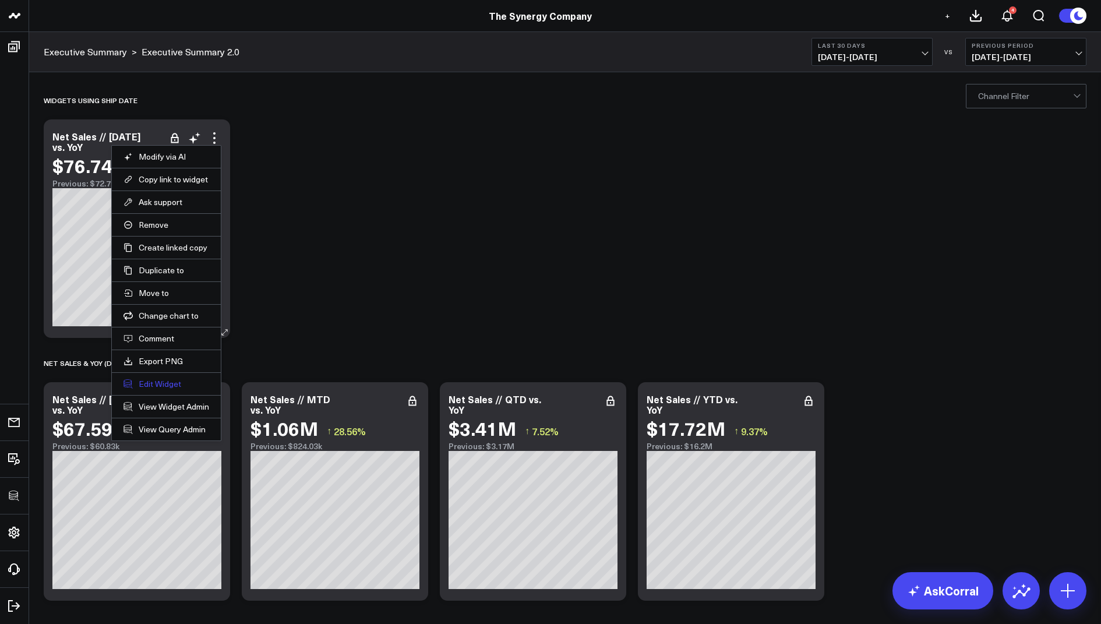
click at [157, 383] on button "Edit Widget" at bounding box center [166, 384] width 86 height 10
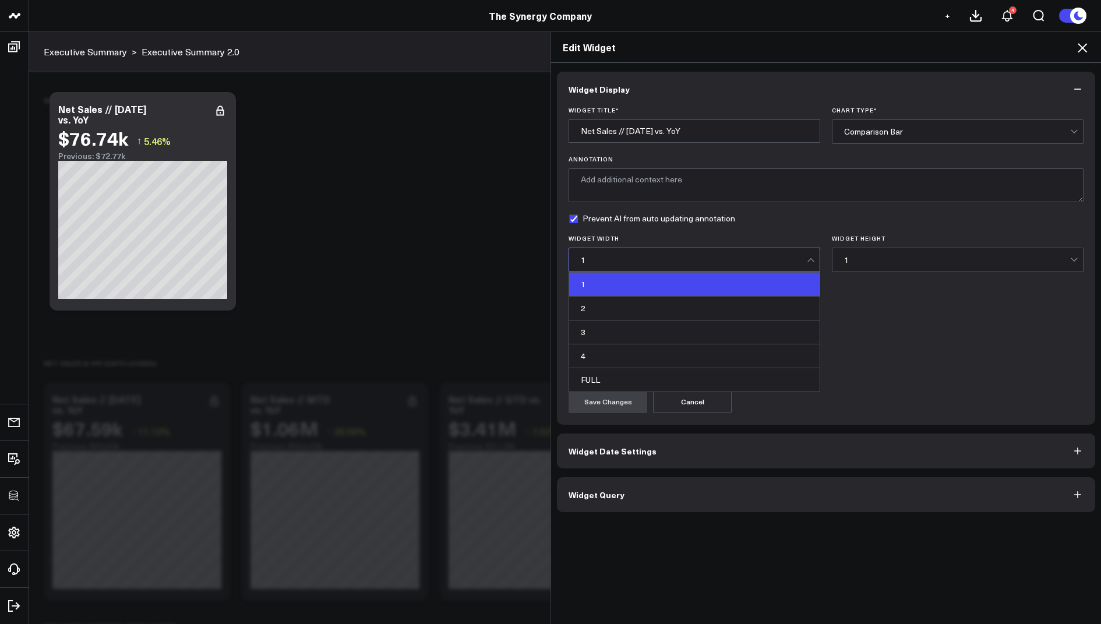
click at [731, 259] on div "1" at bounding box center [694, 259] width 226 height 9
click at [876, 292] on div "Metric Format* Number Percentage (%) USD ($) Time Text" at bounding box center [826, 299] width 515 height 31
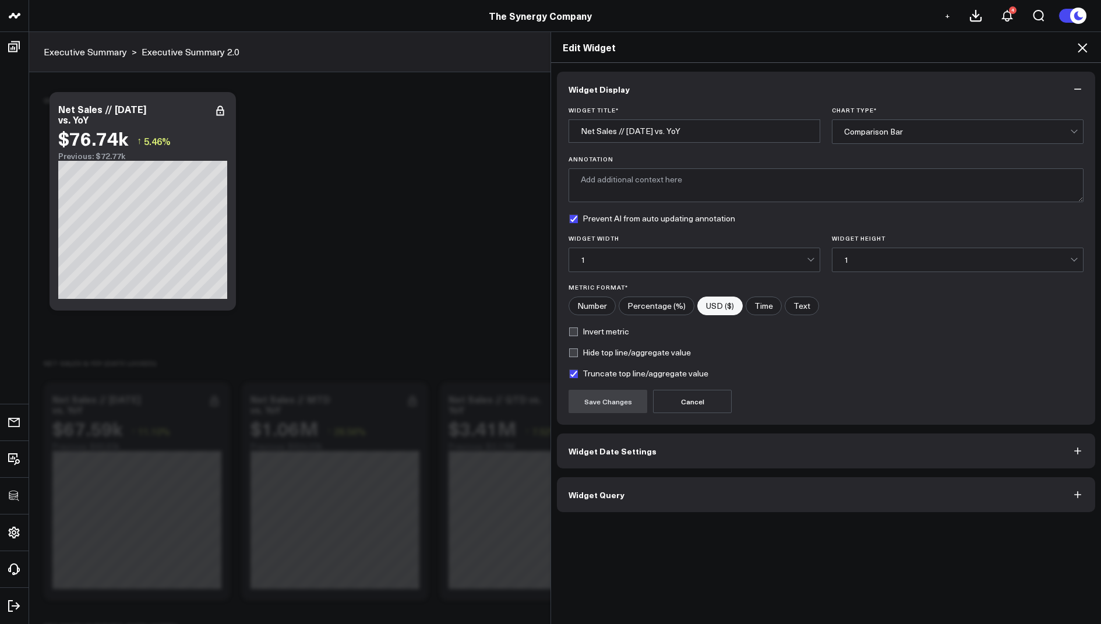
click at [574, 454] on button "Widget Date Settings" at bounding box center [826, 450] width 538 height 35
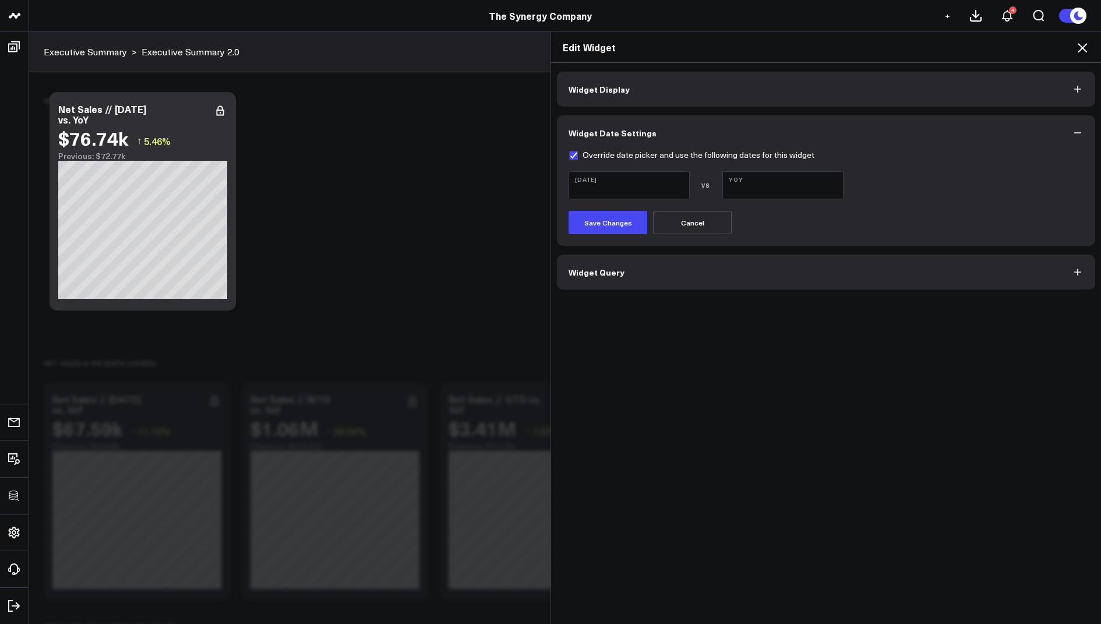
click at [570, 150] on label "Override date picker and use the following dates for this widget" at bounding box center [692, 154] width 246 height 9
click at [570, 150] on input "Override date picker and use the following dates for this widget" at bounding box center [573, 154] width 9 height 9
checkbox input "false"
click at [595, 227] on button "Save Changes" at bounding box center [608, 222] width 79 height 23
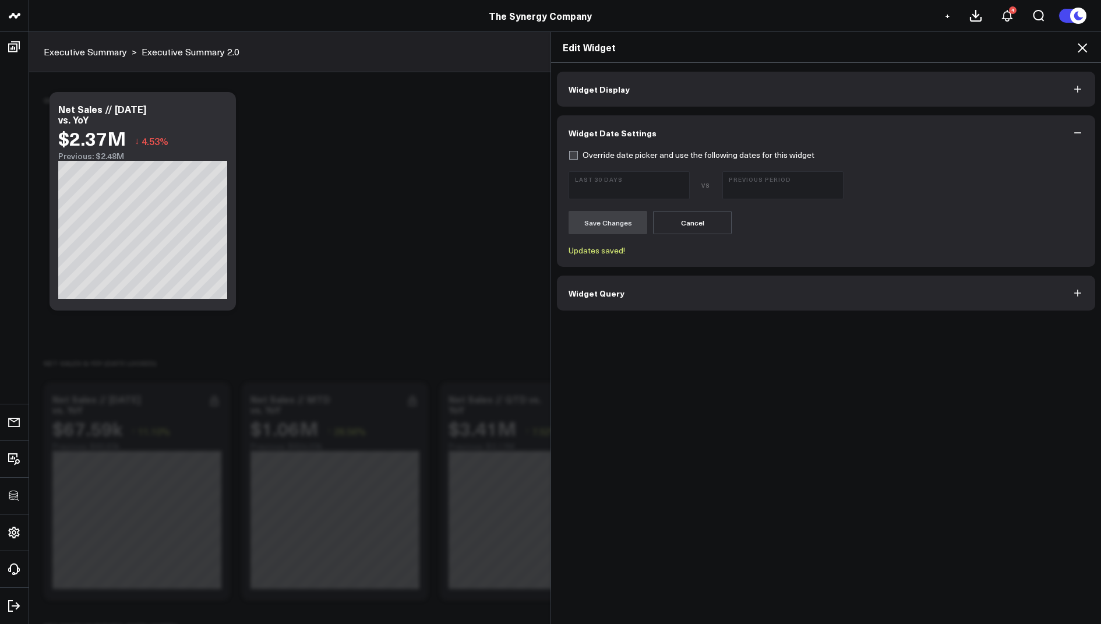
click at [599, 84] on span "Widget Display" at bounding box center [599, 88] width 61 height 9
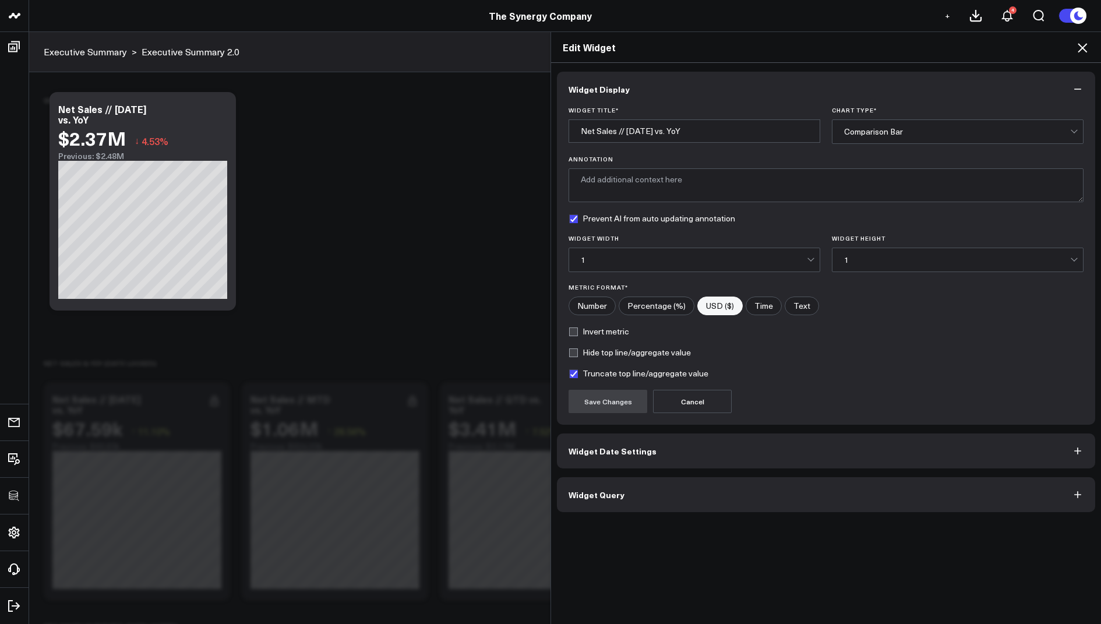
click at [911, 123] on div "Comparison Bar" at bounding box center [957, 131] width 226 height 23
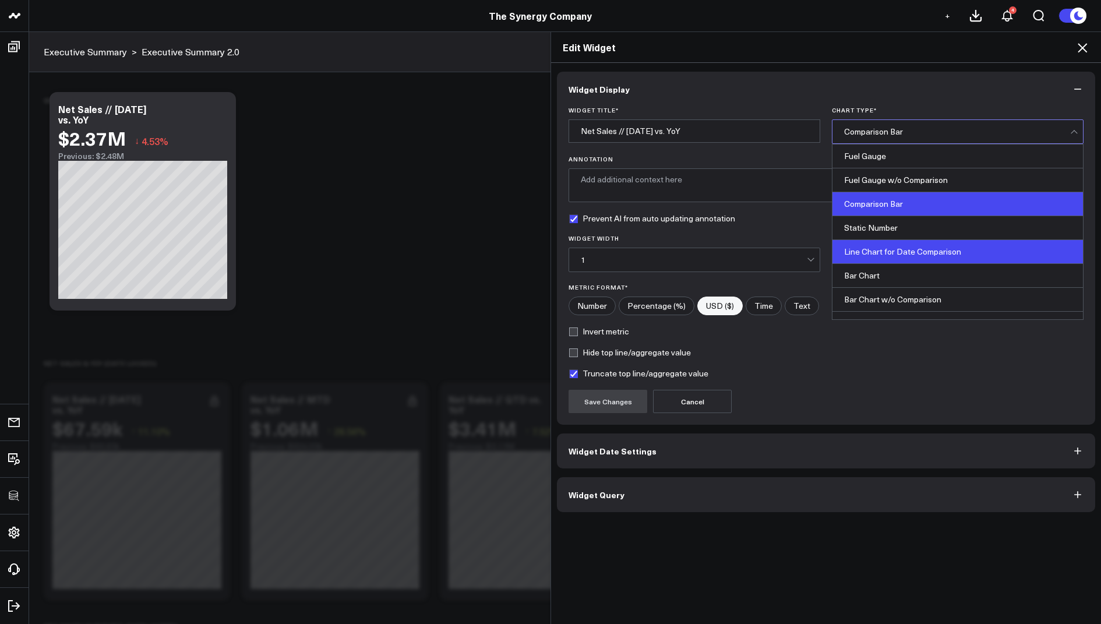
click at [888, 256] on div "Line Chart for Date Comparison" at bounding box center [957, 252] width 250 height 24
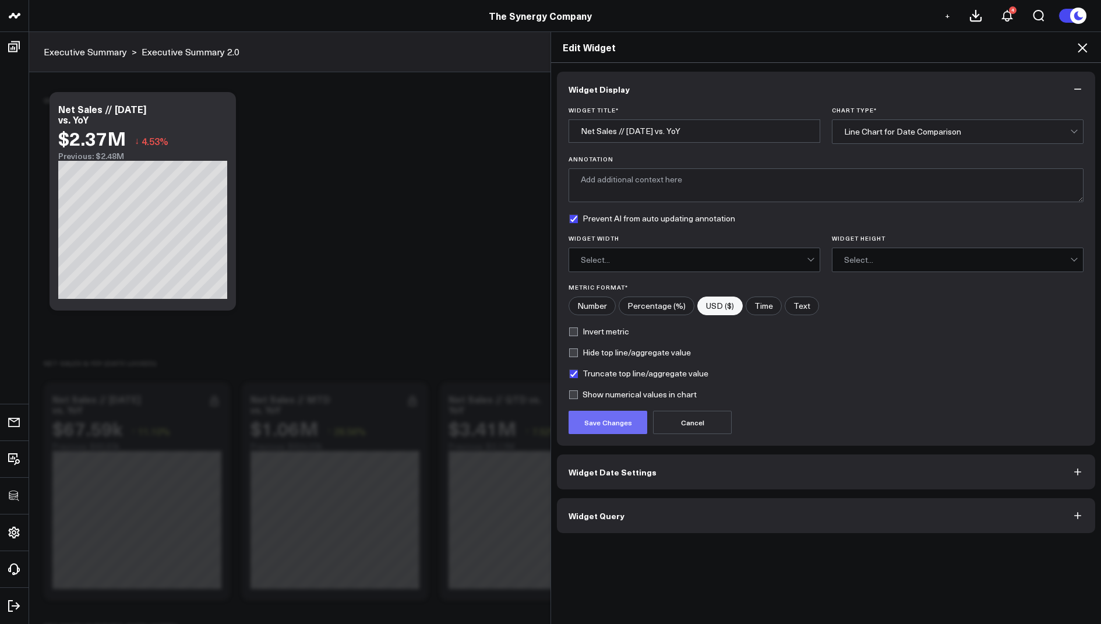
click at [596, 429] on button "Save Changes" at bounding box center [608, 422] width 79 height 23
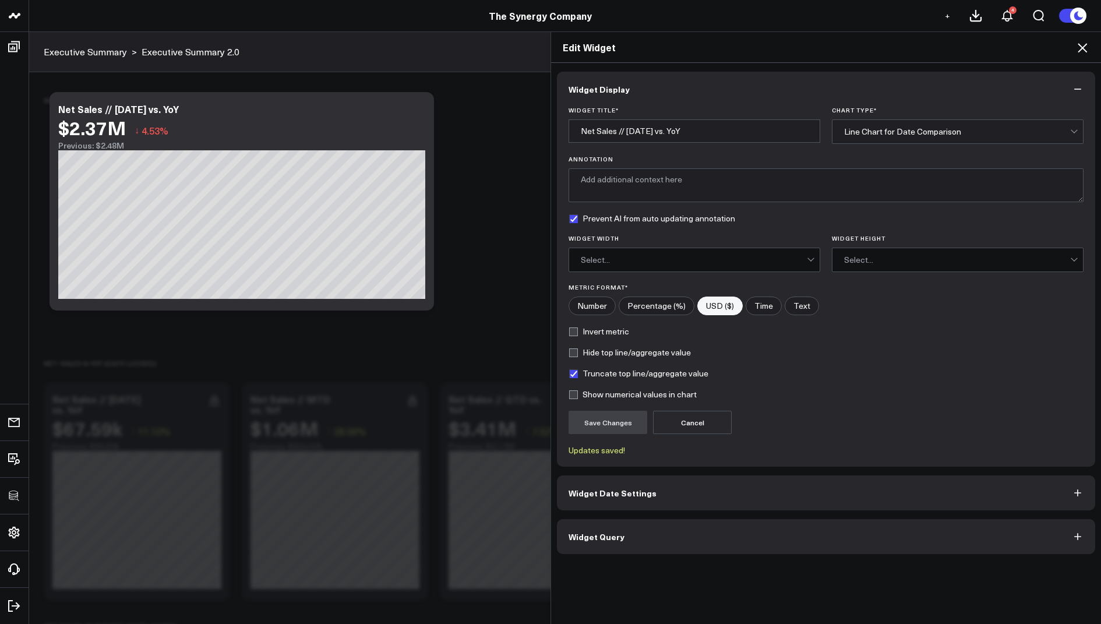
click at [1078, 42] on icon at bounding box center [1082, 48] width 14 height 14
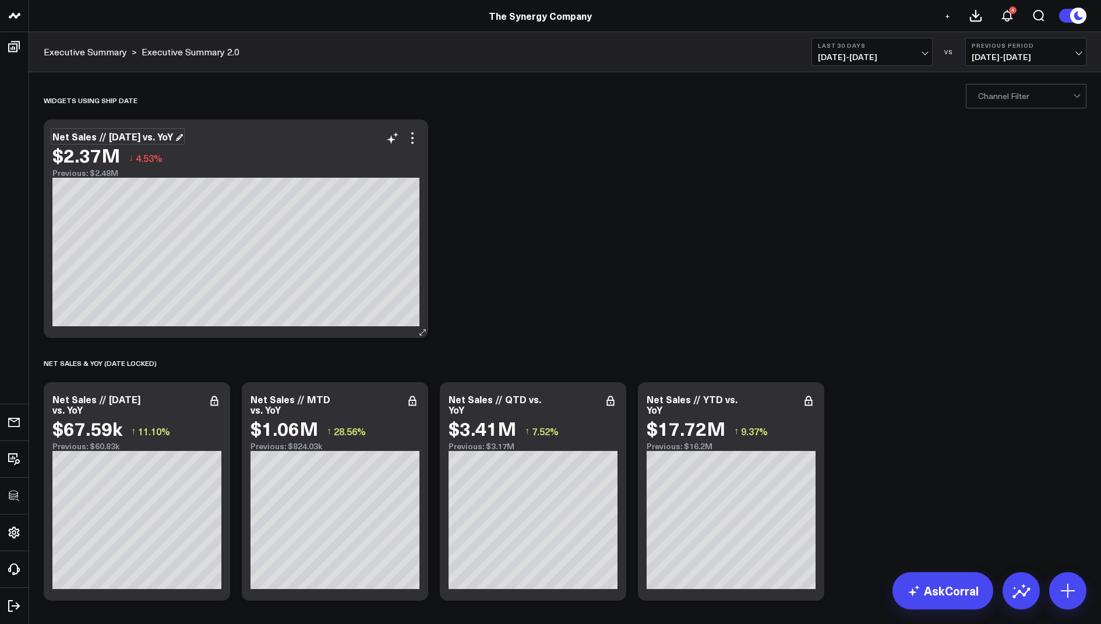
click at [157, 139] on div "Net Sales // Yesterday vs. YoY" at bounding box center [117, 136] width 130 height 13
click at [410, 140] on icon at bounding box center [412, 138] width 14 height 14
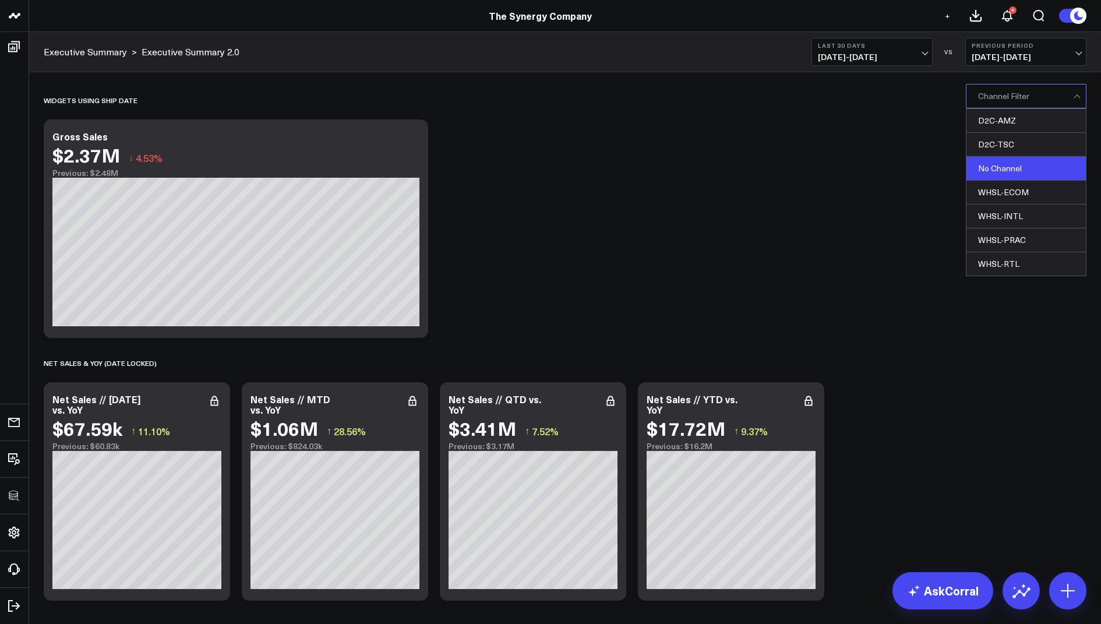
click at [993, 168] on div "No Channel" at bounding box center [1025, 169] width 119 height 24
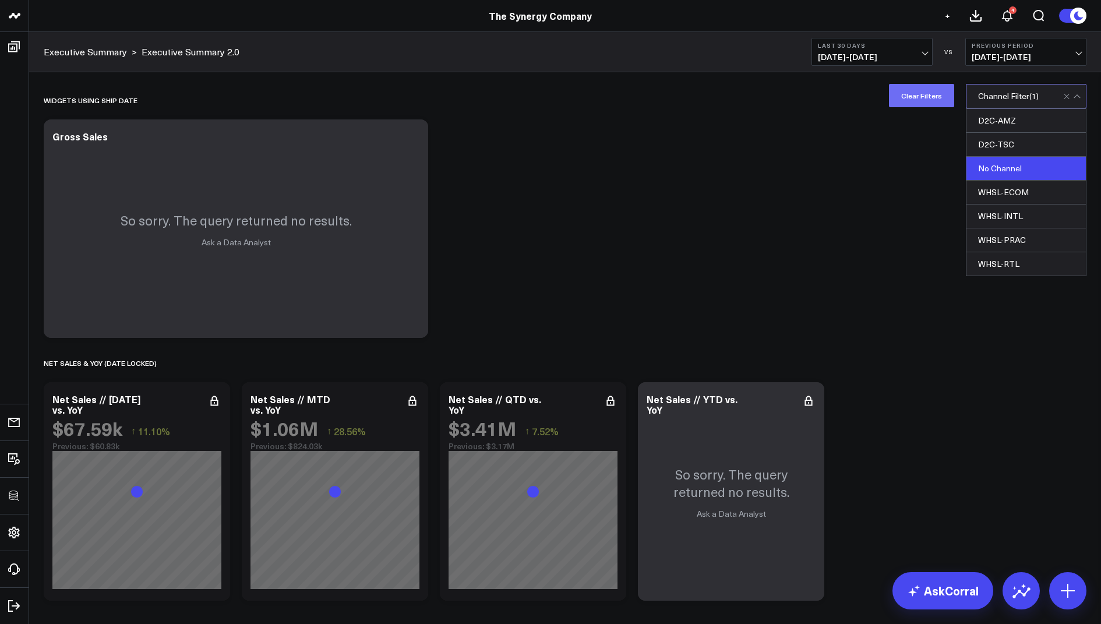
click at [923, 97] on button "Clear Filters" at bounding box center [921, 95] width 65 height 23
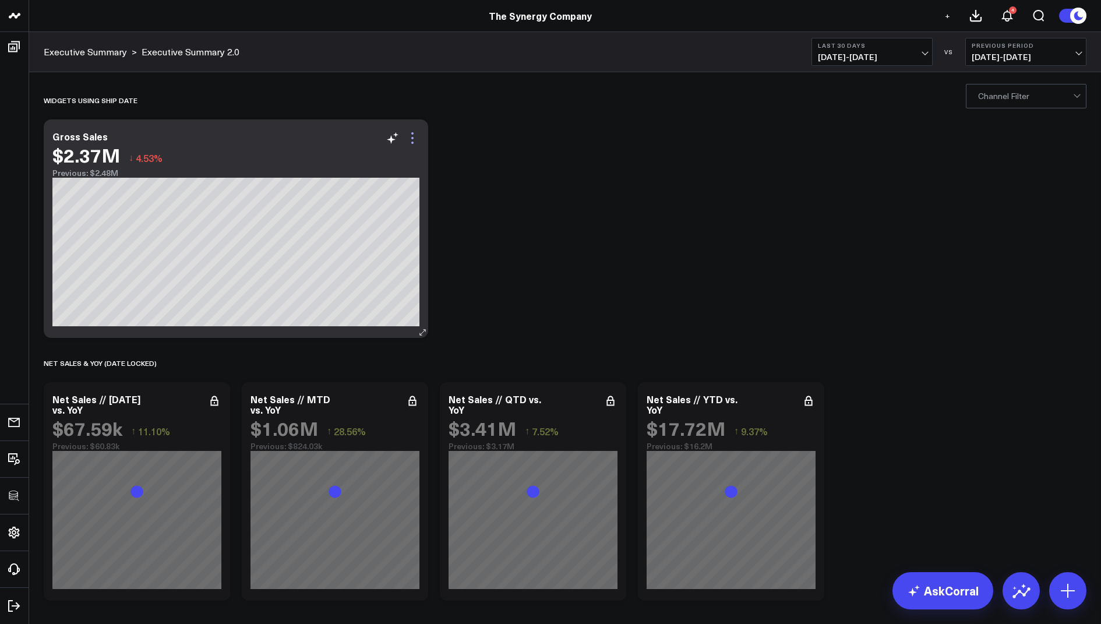
click at [411, 141] on icon at bounding box center [412, 138] width 14 height 14
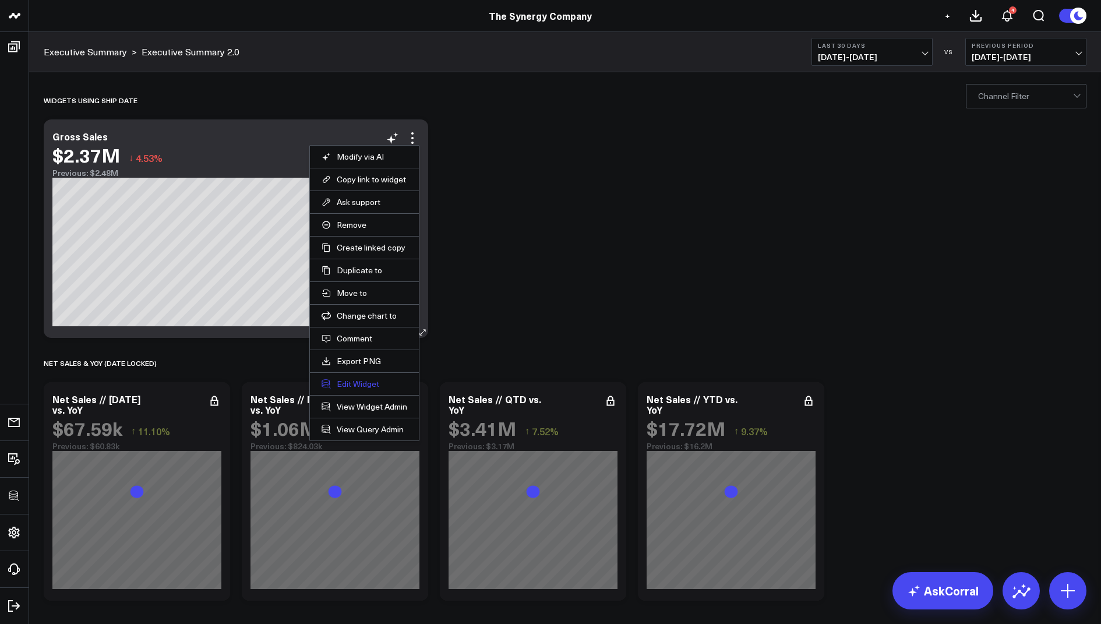
click at [347, 379] on button "Edit Widget" at bounding box center [365, 384] width 86 height 10
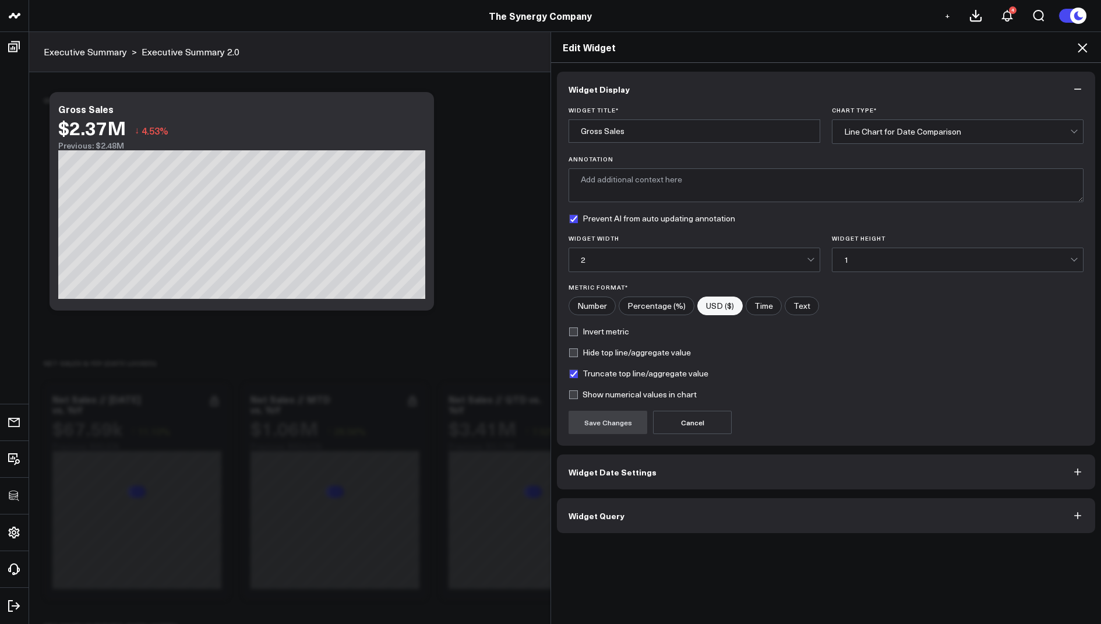
click at [588, 513] on span "Widget Query" at bounding box center [597, 515] width 56 height 9
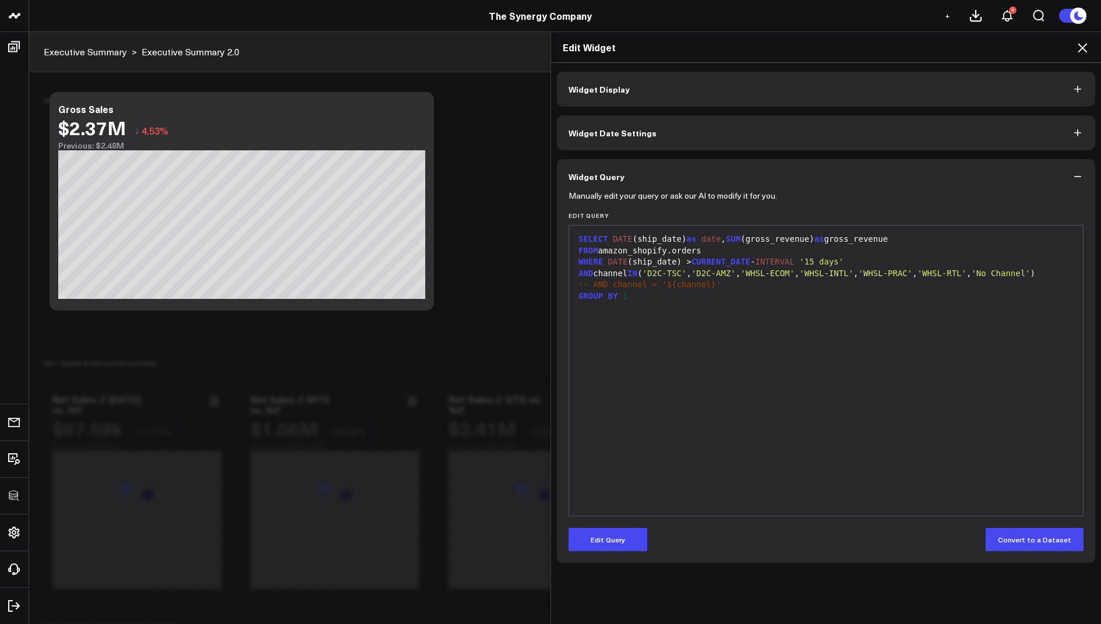
click at [1084, 43] on icon at bounding box center [1082, 48] width 14 height 14
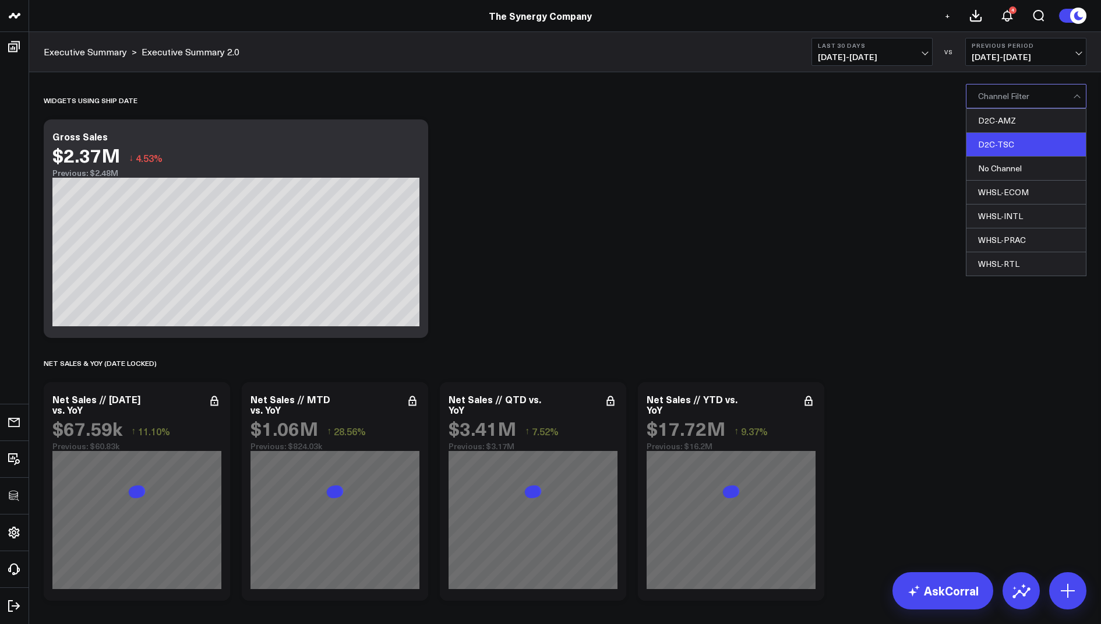
click at [1005, 144] on div "D2C-TSC" at bounding box center [1025, 145] width 119 height 24
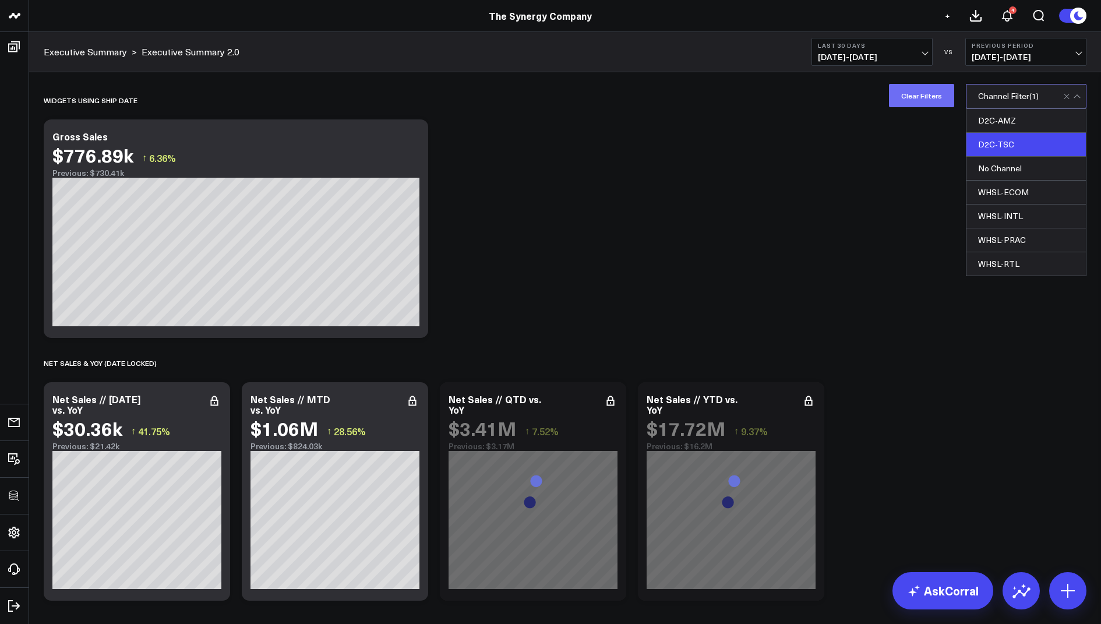
click at [912, 87] on button "Clear Filters" at bounding box center [921, 95] width 65 height 23
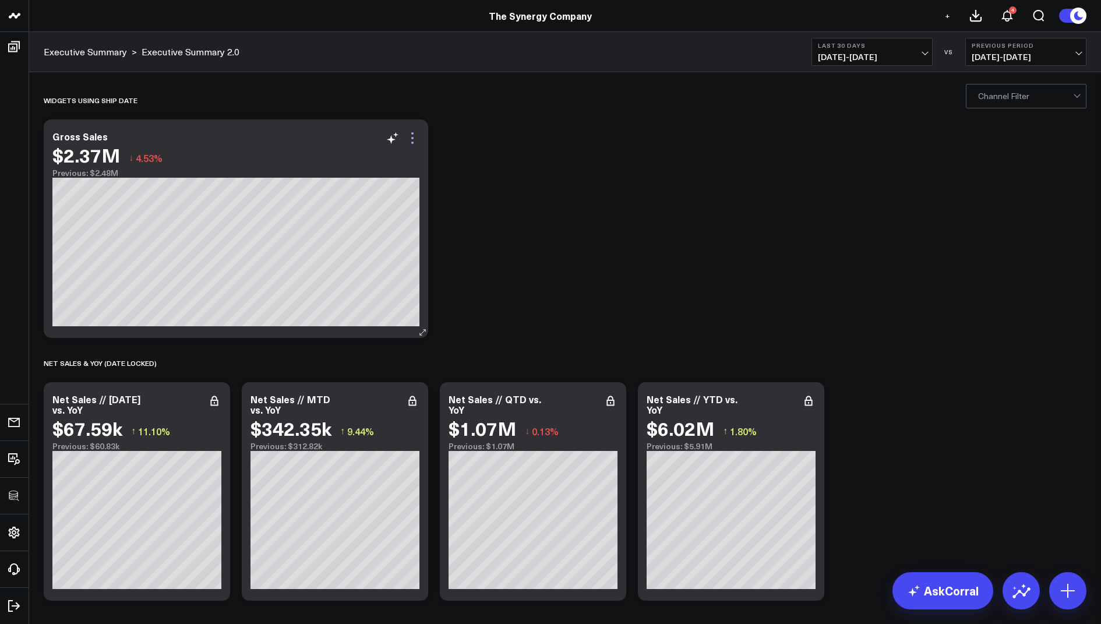
click at [409, 140] on icon at bounding box center [412, 138] width 14 height 14
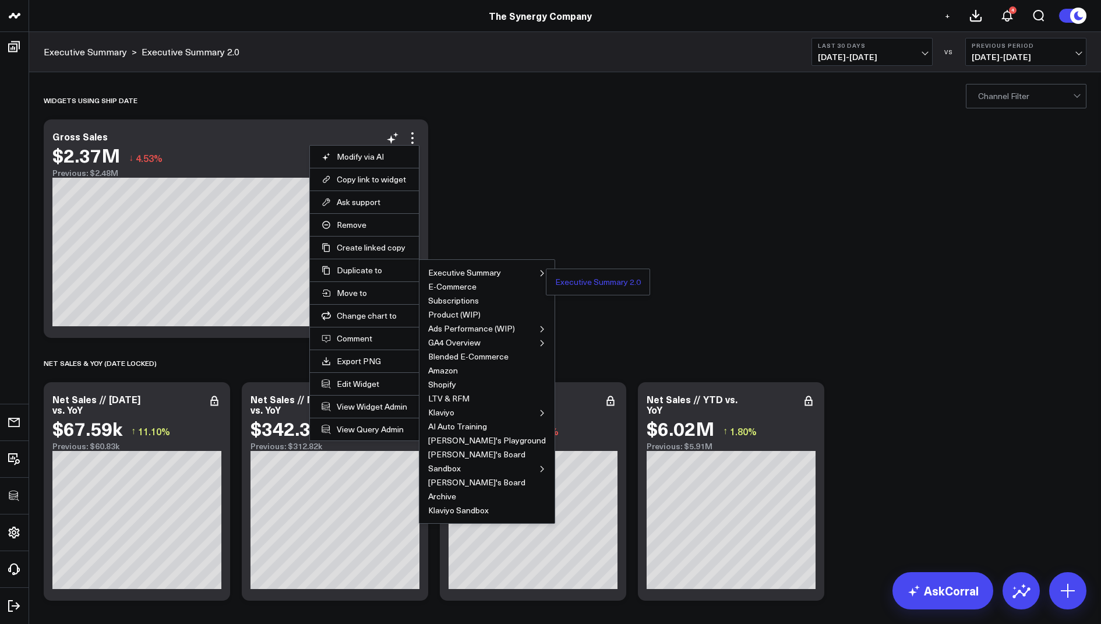
click at [555, 278] on button "Executive Summary 2.0" at bounding box center [598, 282] width 86 height 8
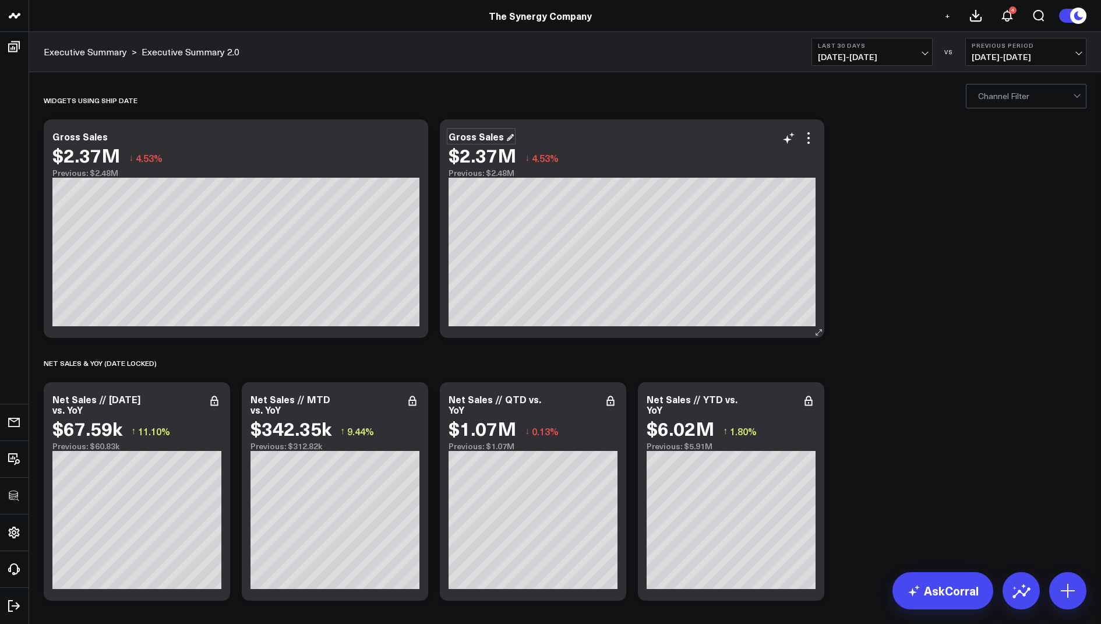
click at [471, 135] on div "Gross Sales" at bounding box center [481, 136] width 65 height 13
click at [472, 136] on div "Gross Sales" at bounding box center [481, 136] width 65 height 13
click at [810, 136] on icon at bounding box center [809, 138] width 14 height 14
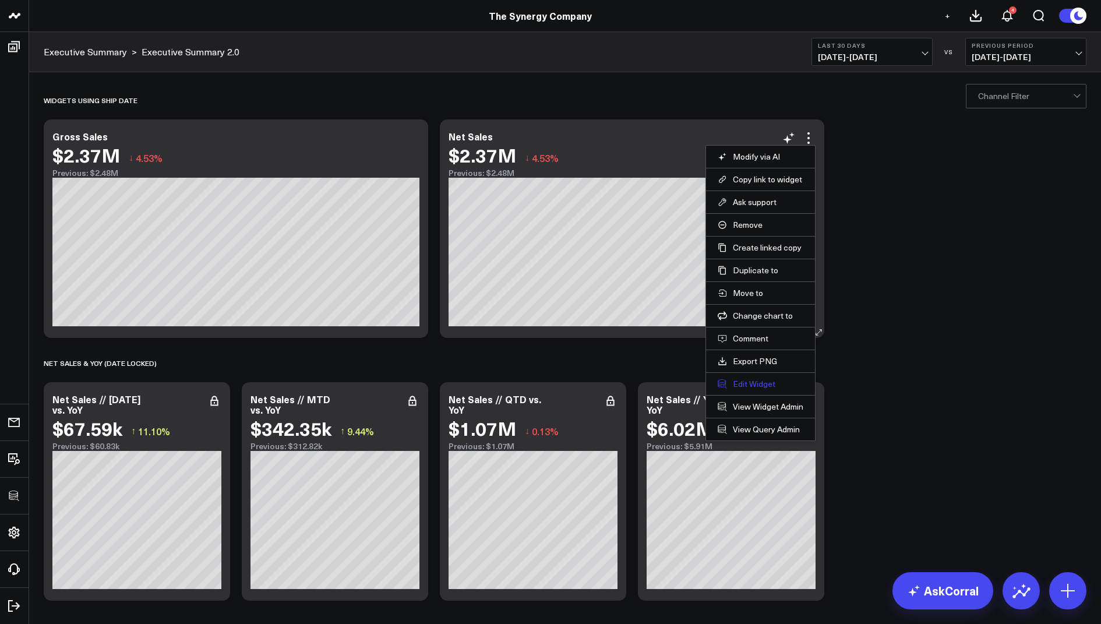
click at [734, 382] on button "Edit Widget" at bounding box center [761, 384] width 86 height 10
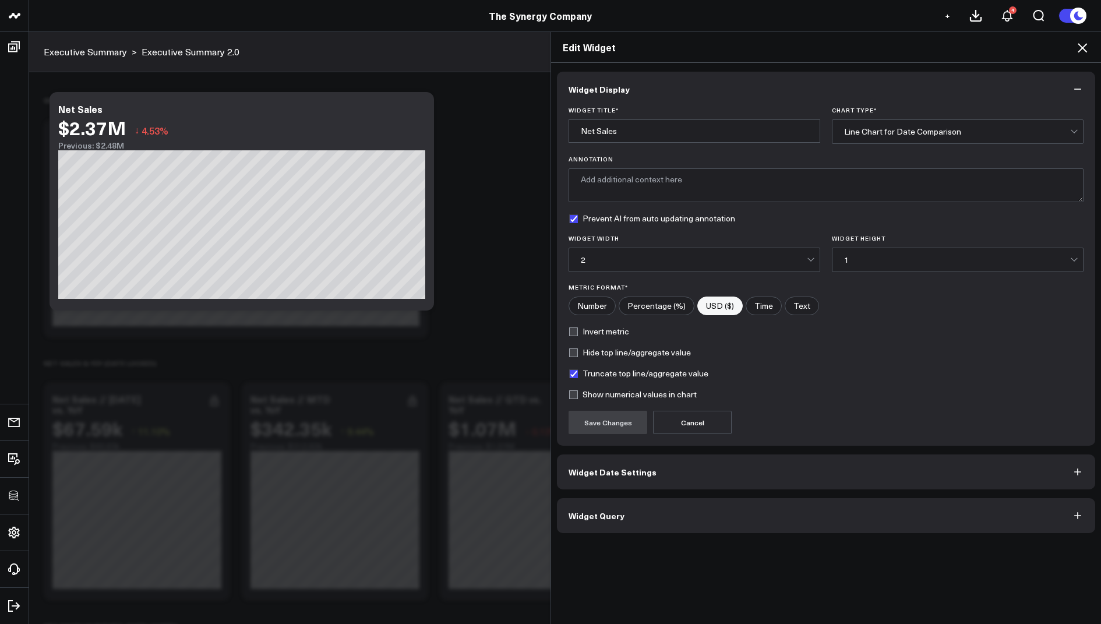
click at [582, 513] on span "Widget Query" at bounding box center [597, 515] width 56 height 9
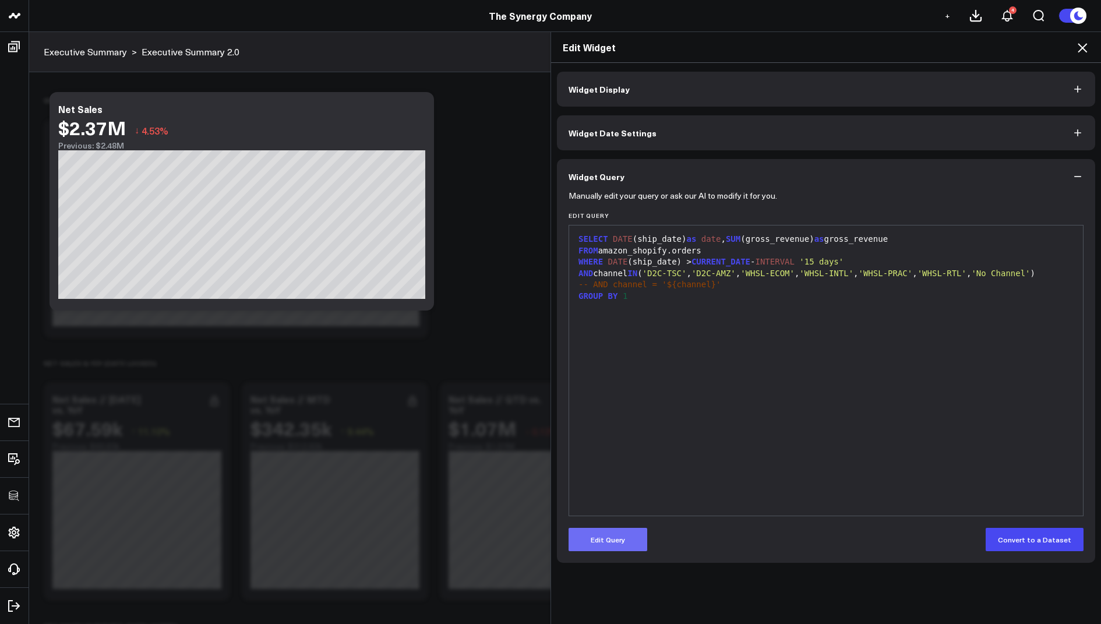
click at [605, 537] on button "Edit Query" at bounding box center [608, 539] width 79 height 23
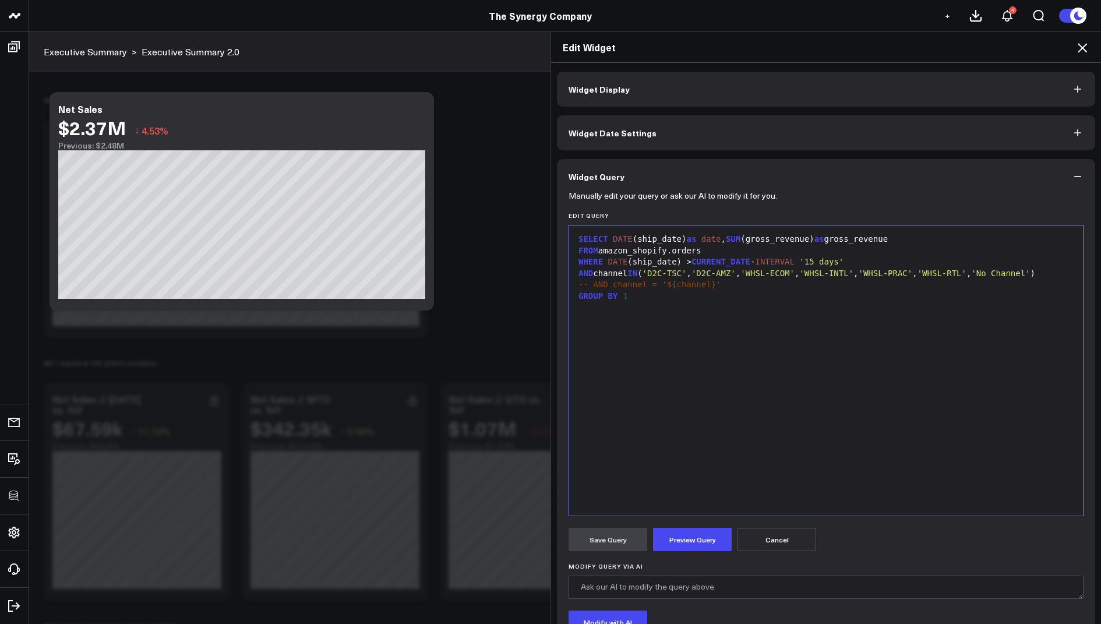
click at [778, 241] on div "SELECT DATE (ship_date) as date , SUM (gross_revenue) as gross_revenue" at bounding box center [826, 240] width 502 height 12
click at [819, 241] on div "SELECT DATE (ship_date) as date , SUM (gross_revenue) as gross_revenue" at bounding box center [826, 240] width 502 height 12
click at [729, 473] on div "SELECT DATE (ship_date) as date , SUM ( net_sales ) as gross_revenue FROM amazo…" at bounding box center [826, 370] width 502 height 278
click at [686, 537] on button "Preview Query" at bounding box center [692, 539] width 79 height 23
click at [601, 541] on button "Save Query" at bounding box center [608, 539] width 79 height 23
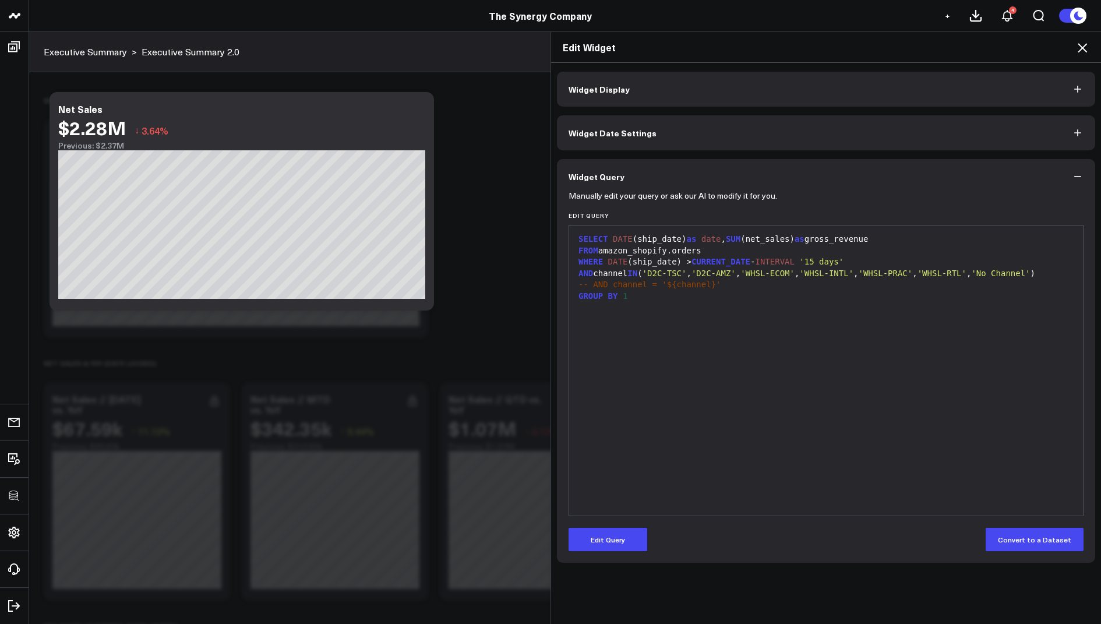
click at [1082, 44] on icon at bounding box center [1082, 48] width 14 height 14
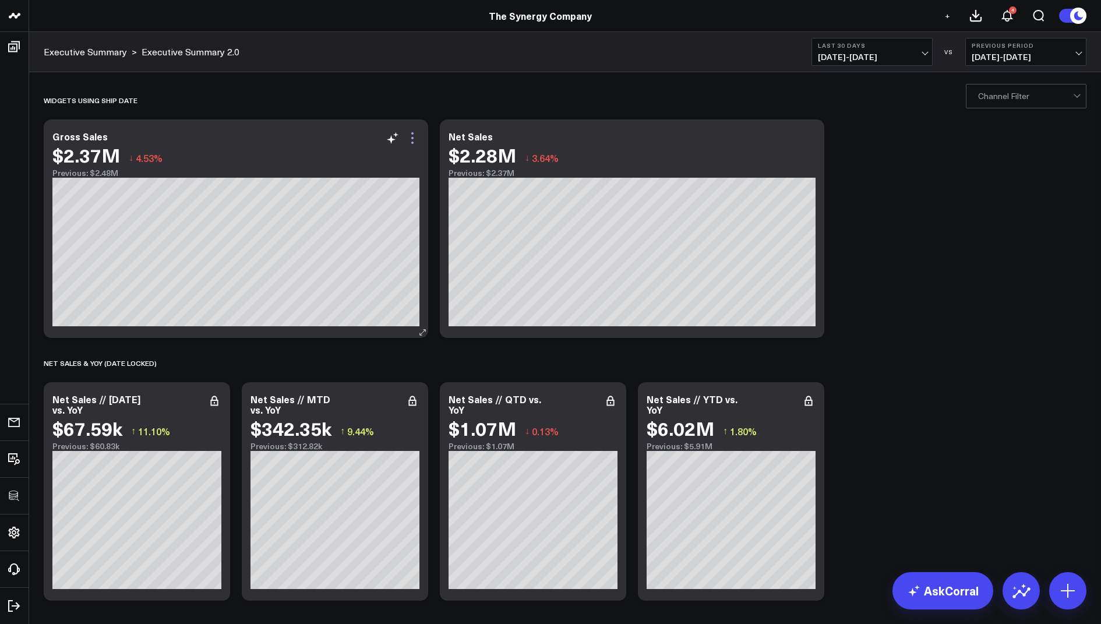
click at [413, 137] on icon at bounding box center [412, 138] width 2 height 2
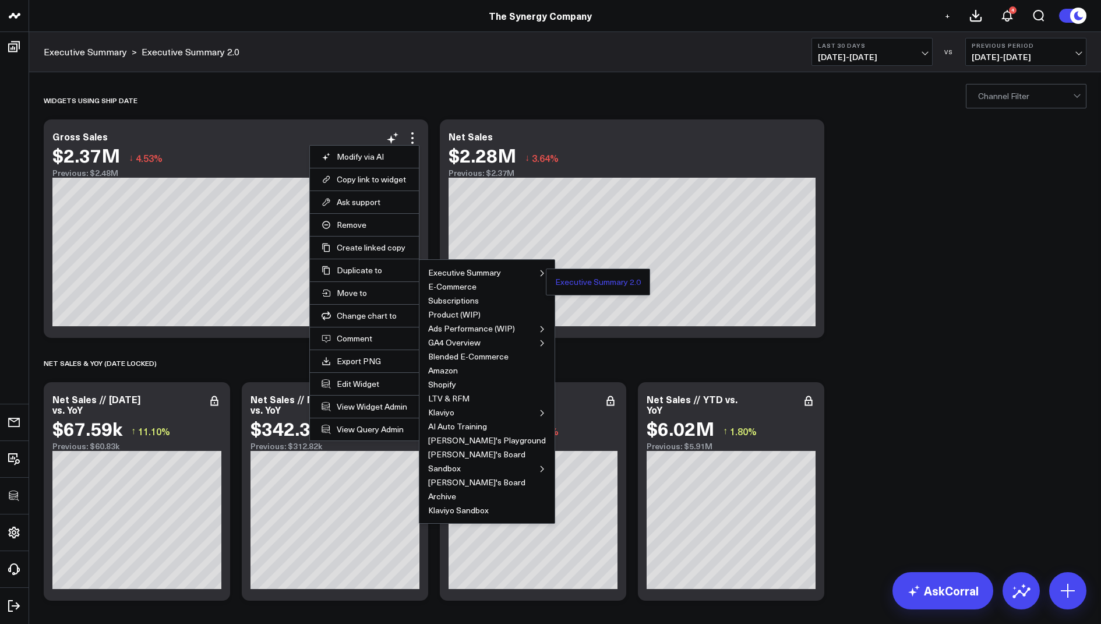
click at [559, 280] on button "Executive Summary 2.0" at bounding box center [598, 282] width 86 height 8
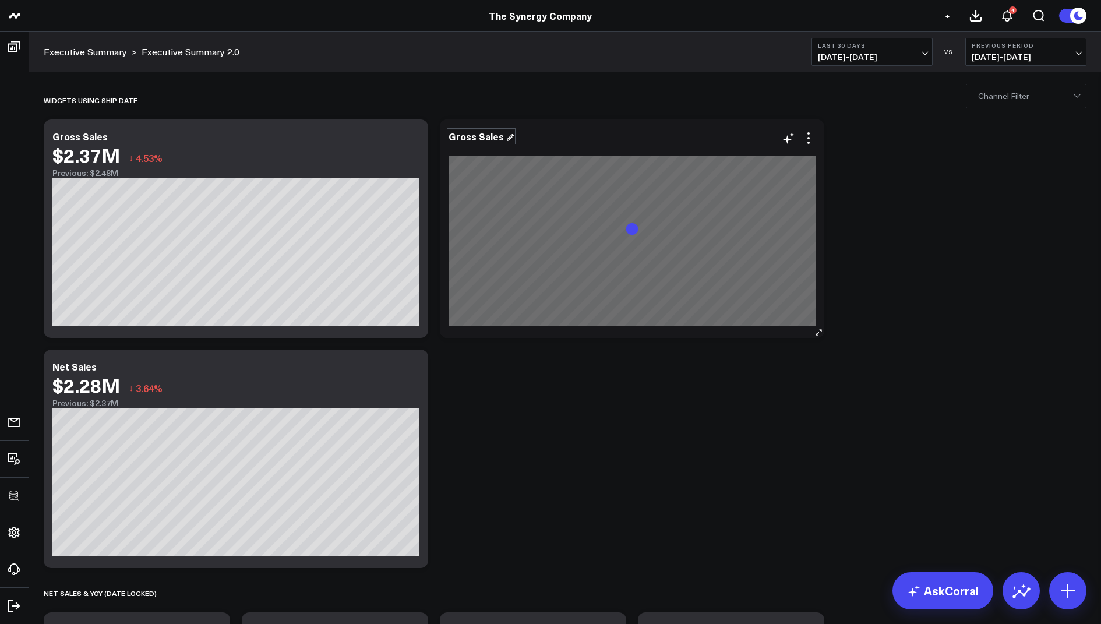
click at [478, 136] on div "Gross Sales" at bounding box center [481, 136] width 65 height 13
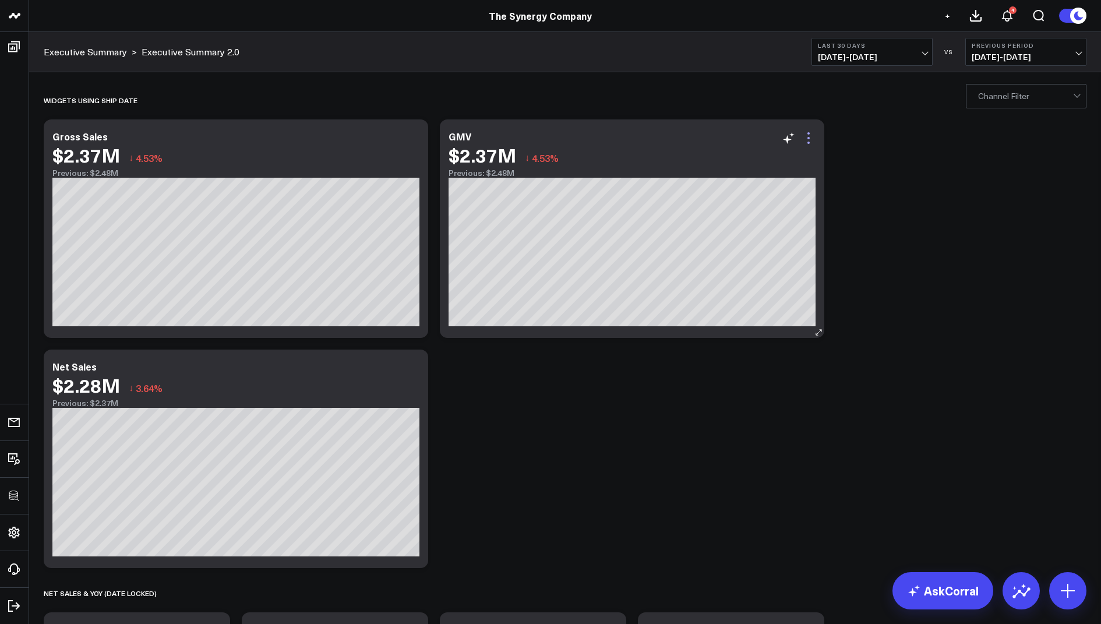
click at [805, 136] on icon at bounding box center [809, 138] width 14 height 14
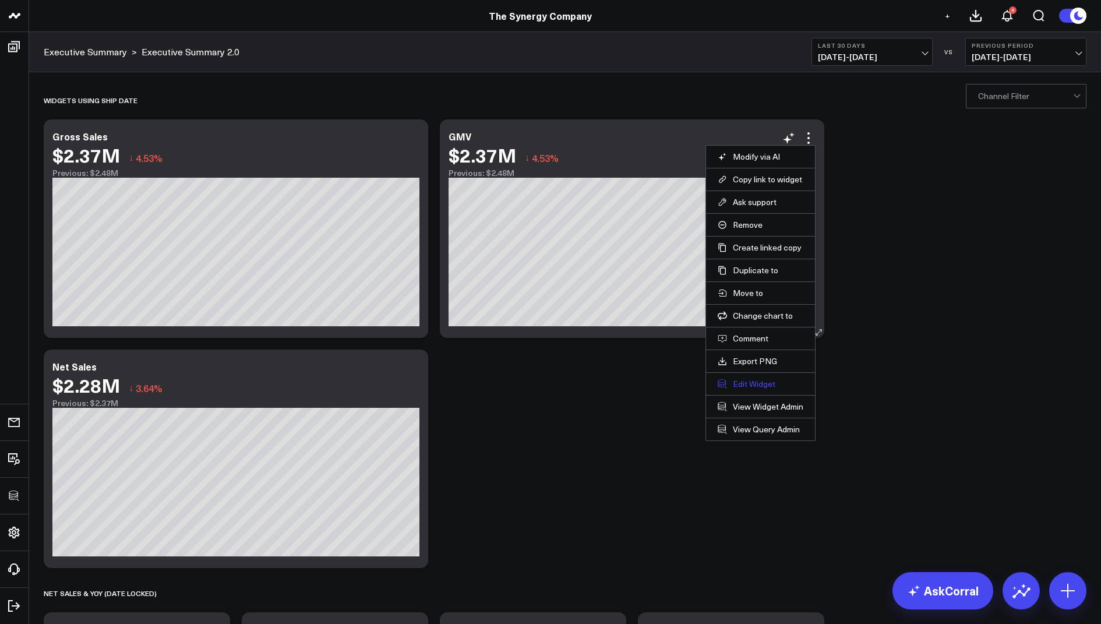
click at [746, 380] on button "Edit Widget" at bounding box center [761, 384] width 86 height 10
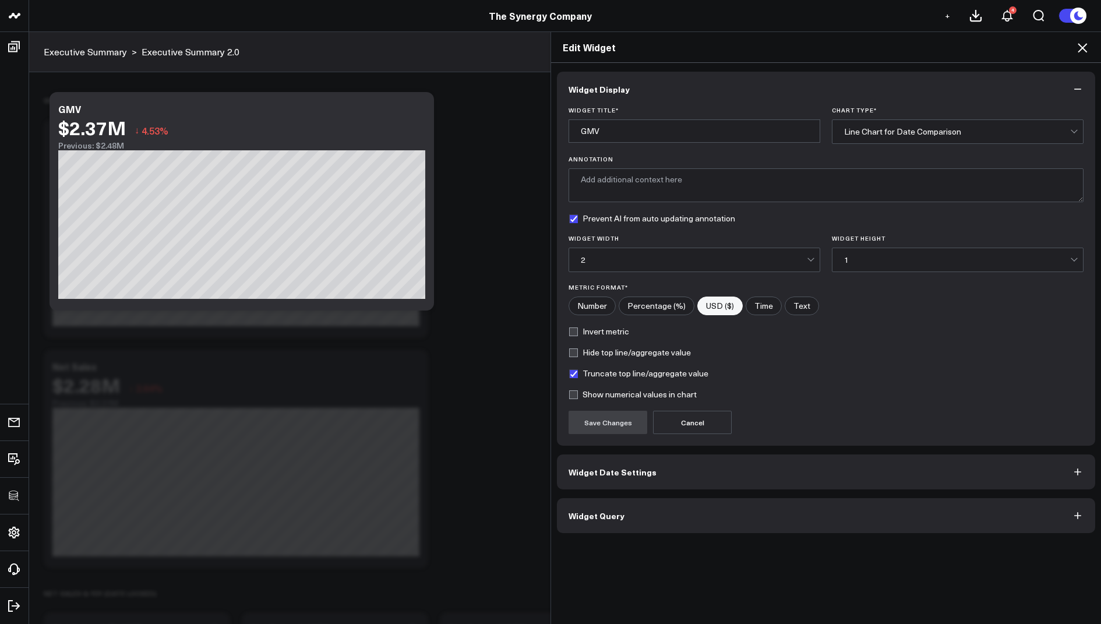
click at [591, 514] on span "Widget Query" at bounding box center [597, 515] width 56 height 9
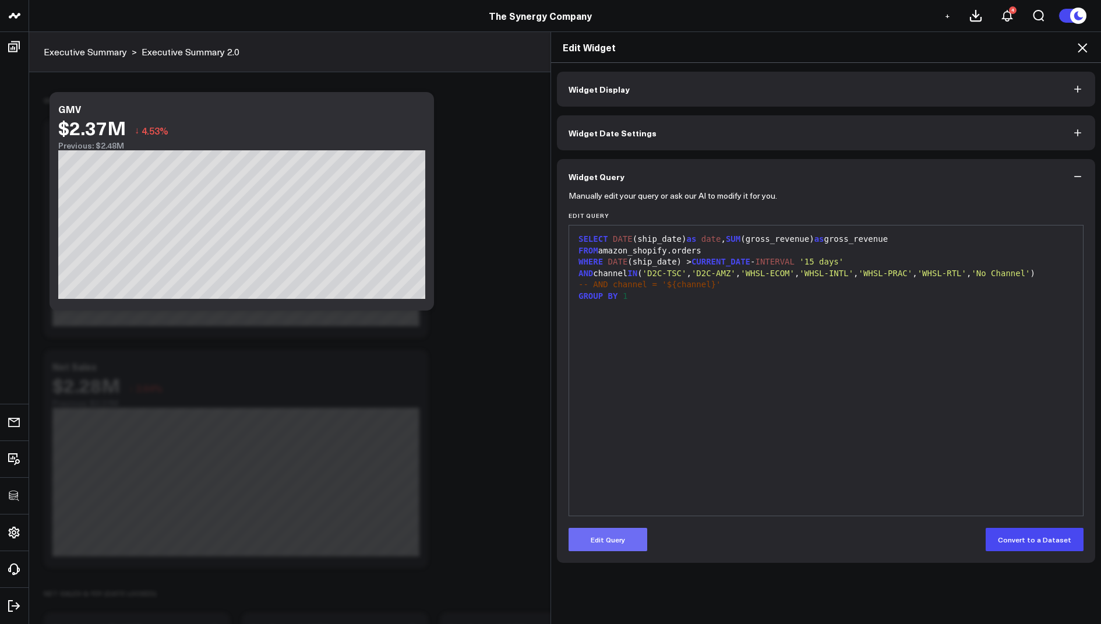
click at [597, 537] on button "Edit Query" at bounding box center [608, 539] width 79 height 23
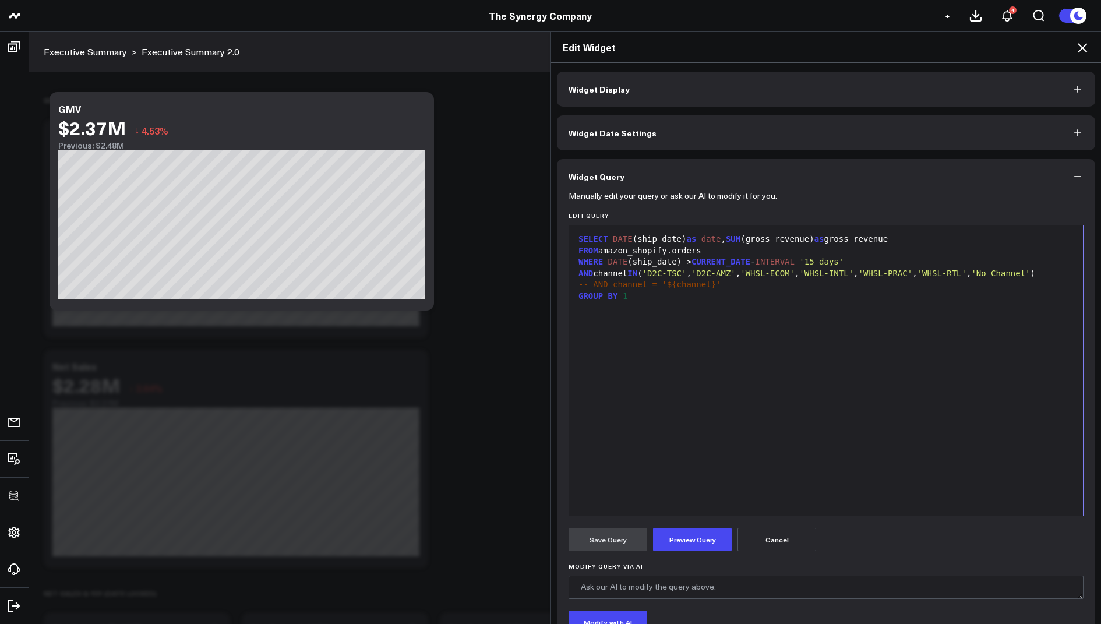
click at [818, 240] on div "SELECT DATE (ship_date) as date , SUM (gross_revenue) as gross_revenue" at bounding box center [826, 240] width 502 height 12
click at [1074, 49] on h2 "Edit Widget" at bounding box center [826, 47] width 527 height 13
click at [1078, 48] on icon at bounding box center [1082, 48] width 14 height 14
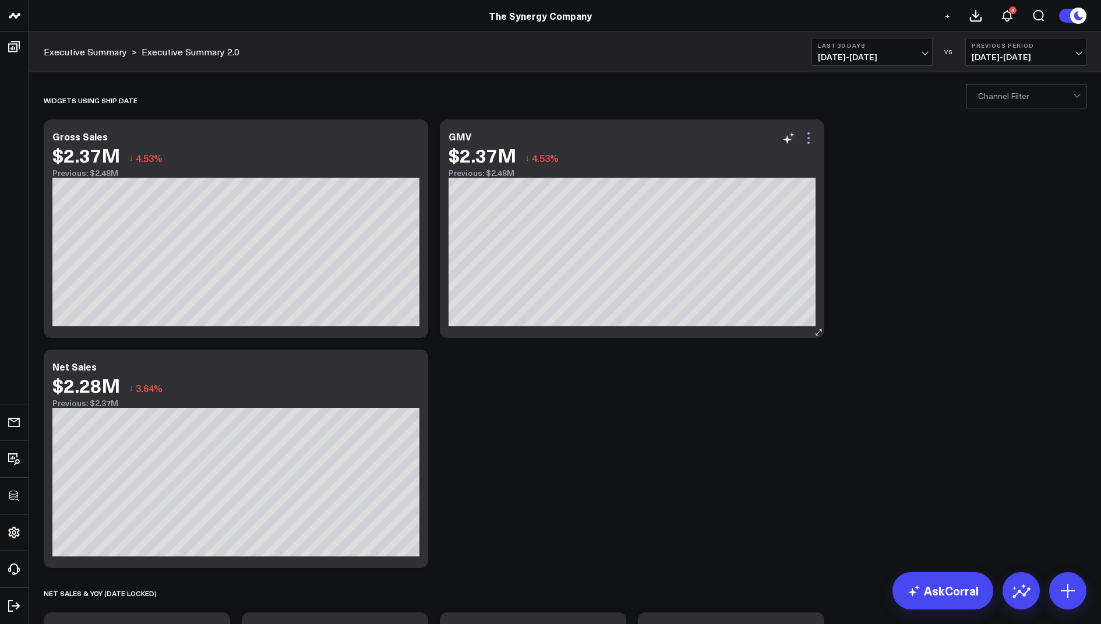
click at [805, 144] on icon at bounding box center [809, 138] width 14 height 14
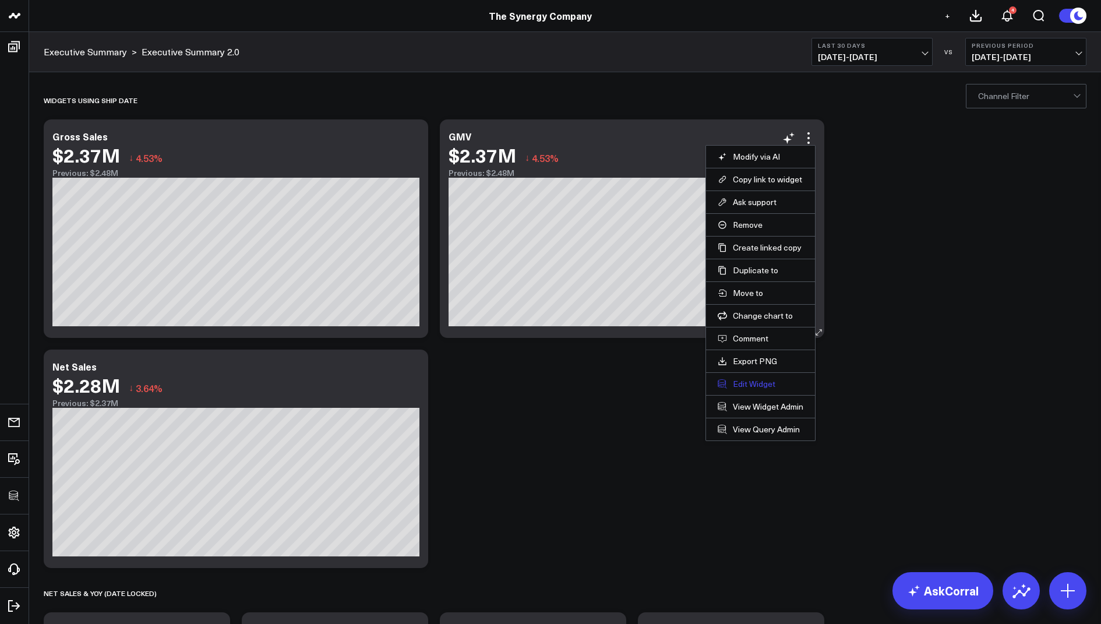
click at [743, 383] on button "Edit Widget" at bounding box center [761, 384] width 86 height 10
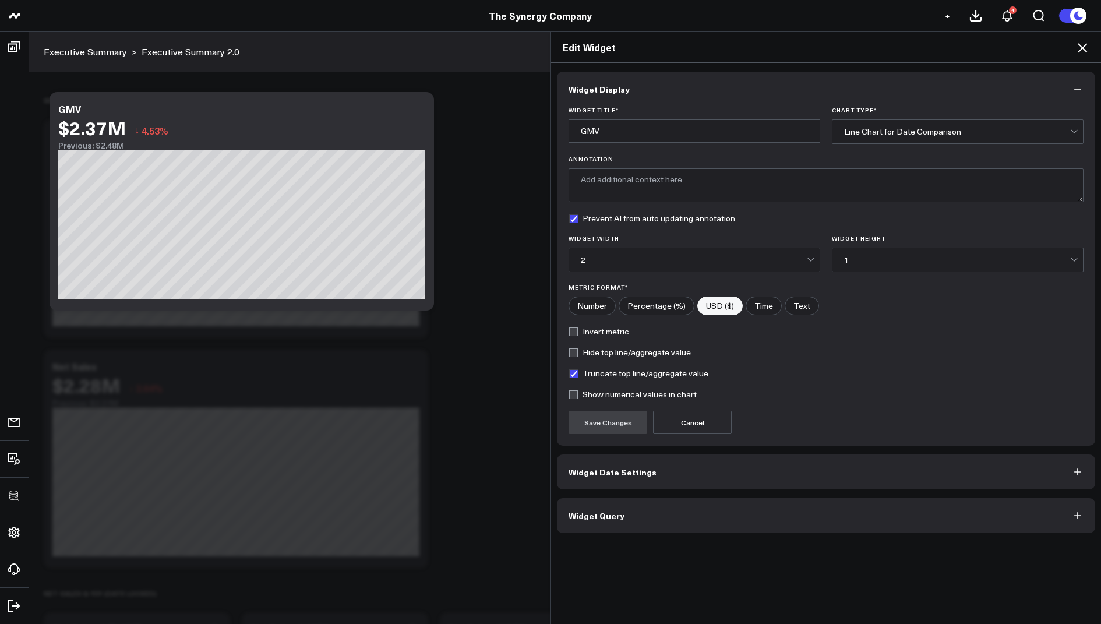
click at [594, 514] on span "Widget Query" at bounding box center [597, 515] width 56 height 9
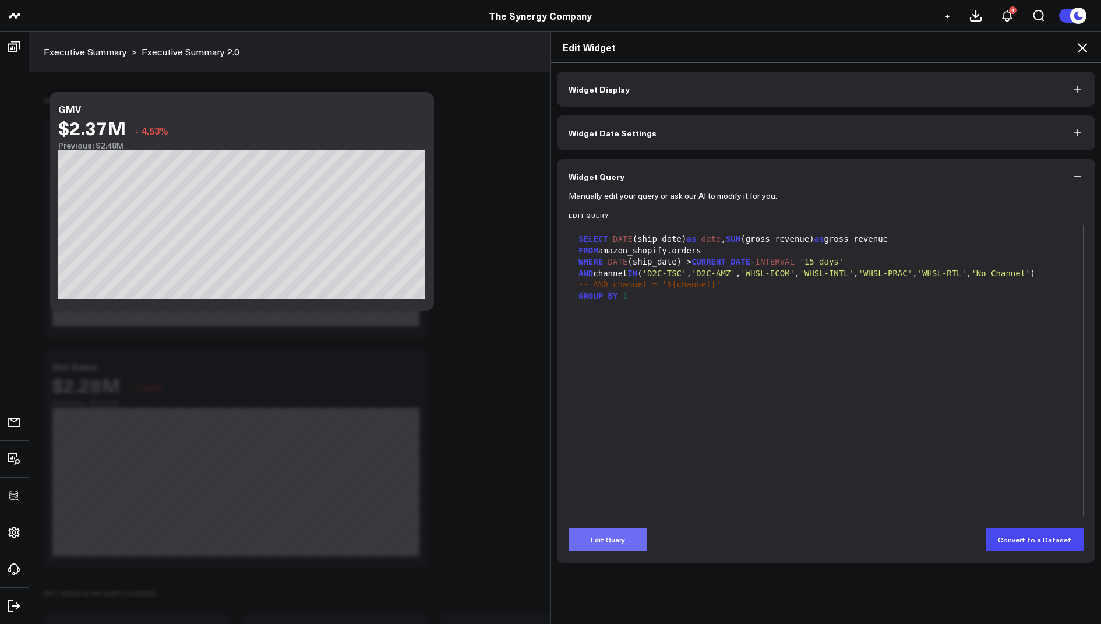
click at [587, 541] on button "Edit Query" at bounding box center [608, 539] width 79 height 23
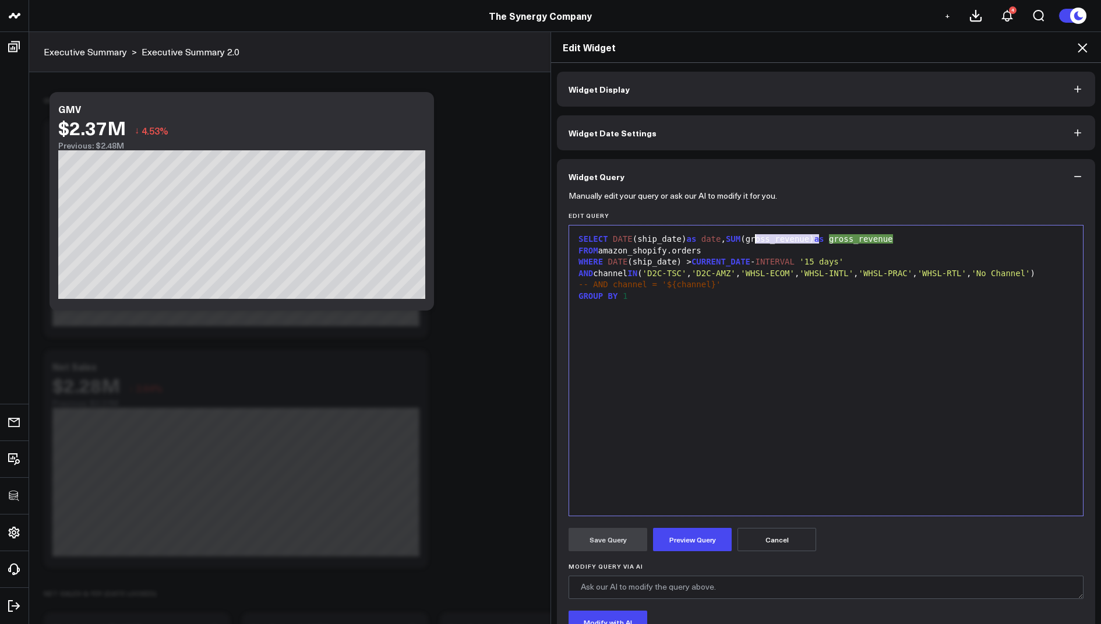
drag, startPoint x: 818, startPoint y: 240, endPoint x: 756, endPoint y: 243, distance: 63.0
click at [756, 243] on div "SELECT DATE (ship_date) as date , SUM (gross_revenue) as gross_revenue" at bounding box center [826, 240] width 502 height 12
drag, startPoint x: 865, startPoint y: 237, endPoint x: 804, endPoint y: 239, distance: 61.2
click at [804, 239] on div "SELECT DATE (ship_date) as date , SUM (gmv) as gross_revenue" at bounding box center [826, 240] width 502 height 12
click at [671, 542] on button "Preview Query" at bounding box center [692, 539] width 79 height 23
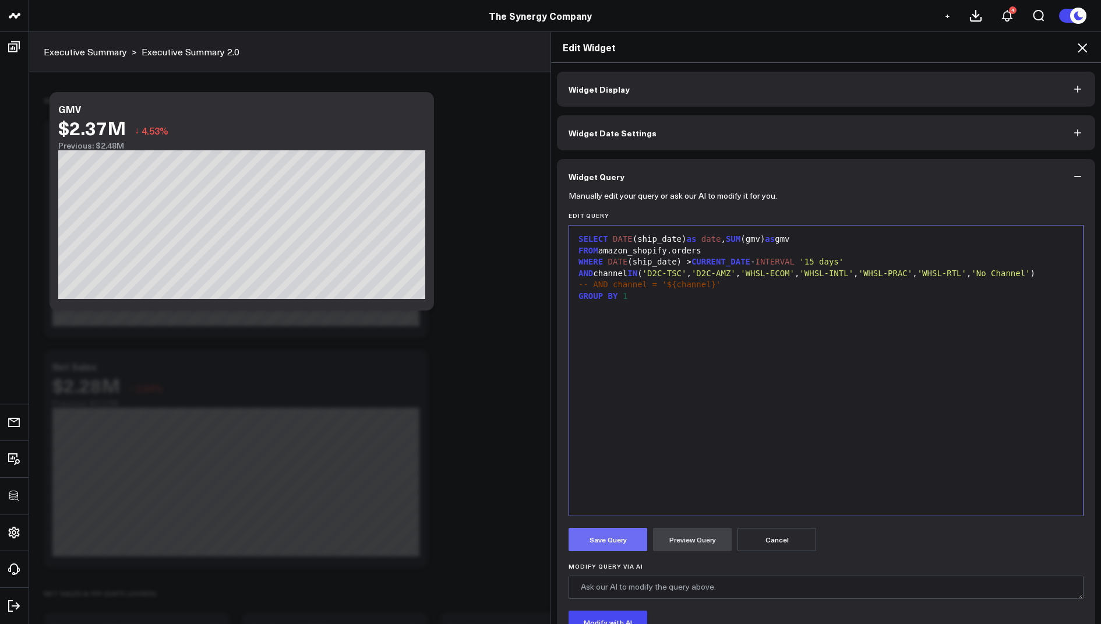
click at [601, 533] on button "Save Query" at bounding box center [608, 539] width 79 height 23
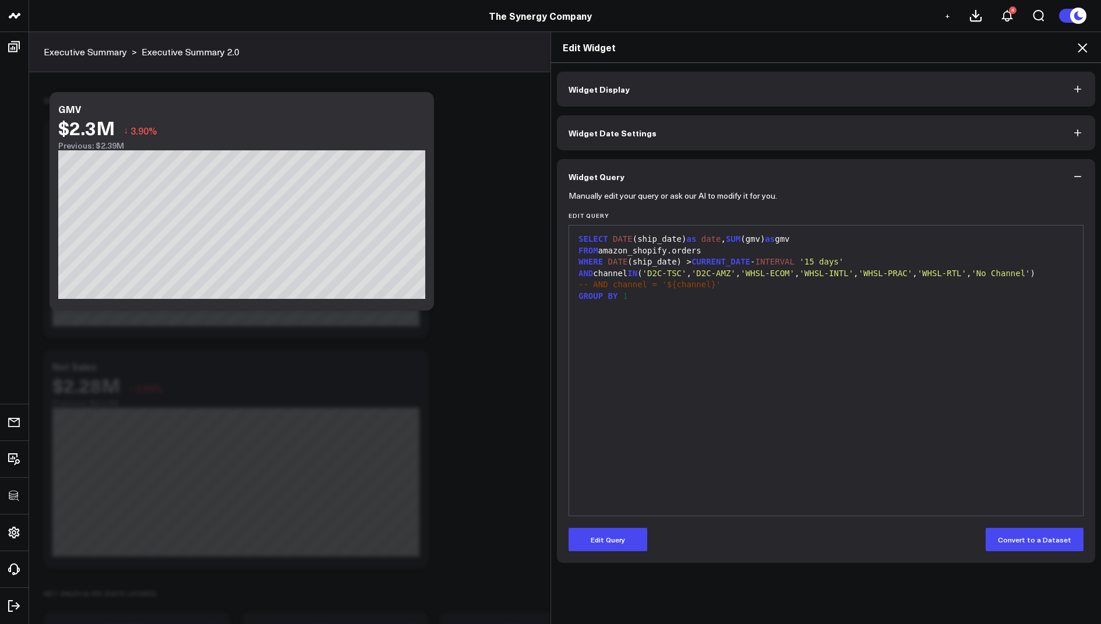
click at [1082, 45] on icon at bounding box center [1082, 48] width 14 height 14
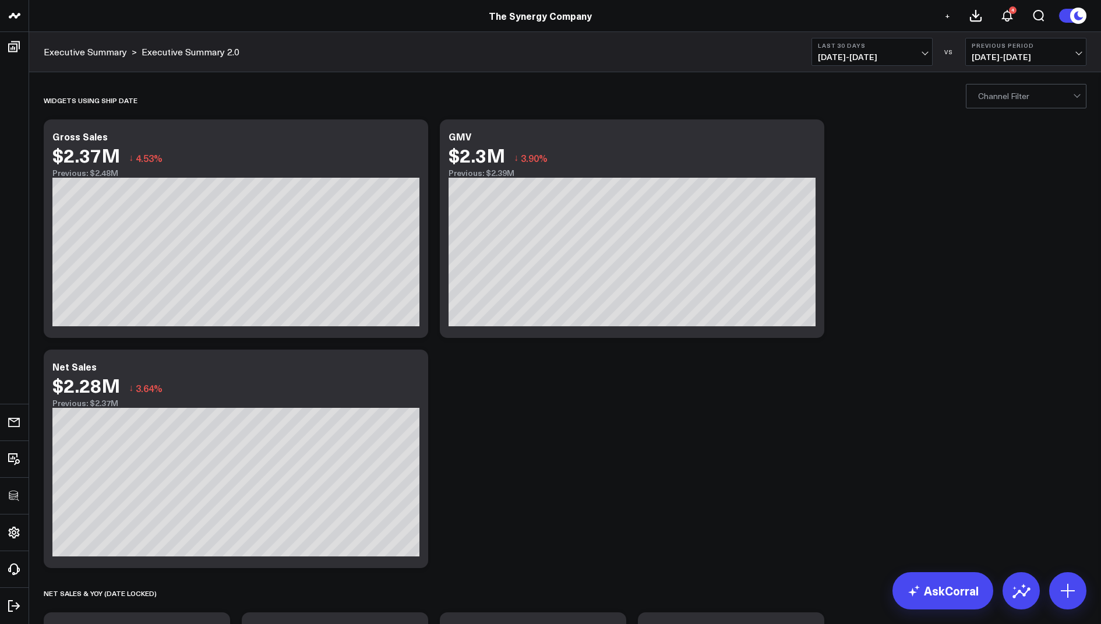
scroll to position [72, 0]
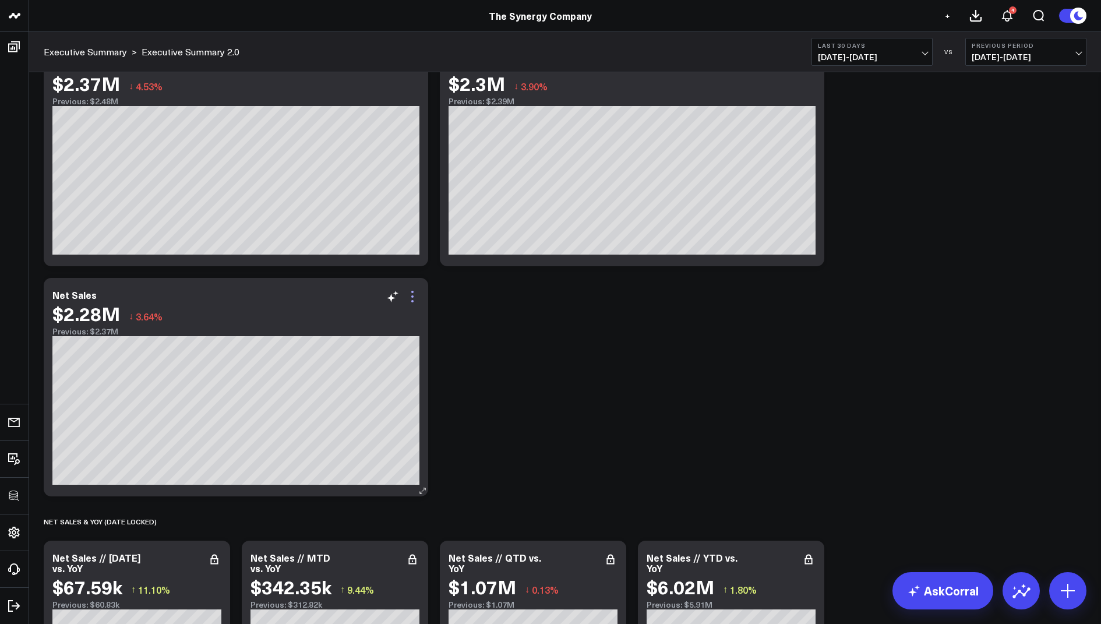
click at [412, 296] on icon at bounding box center [412, 296] width 2 height 2
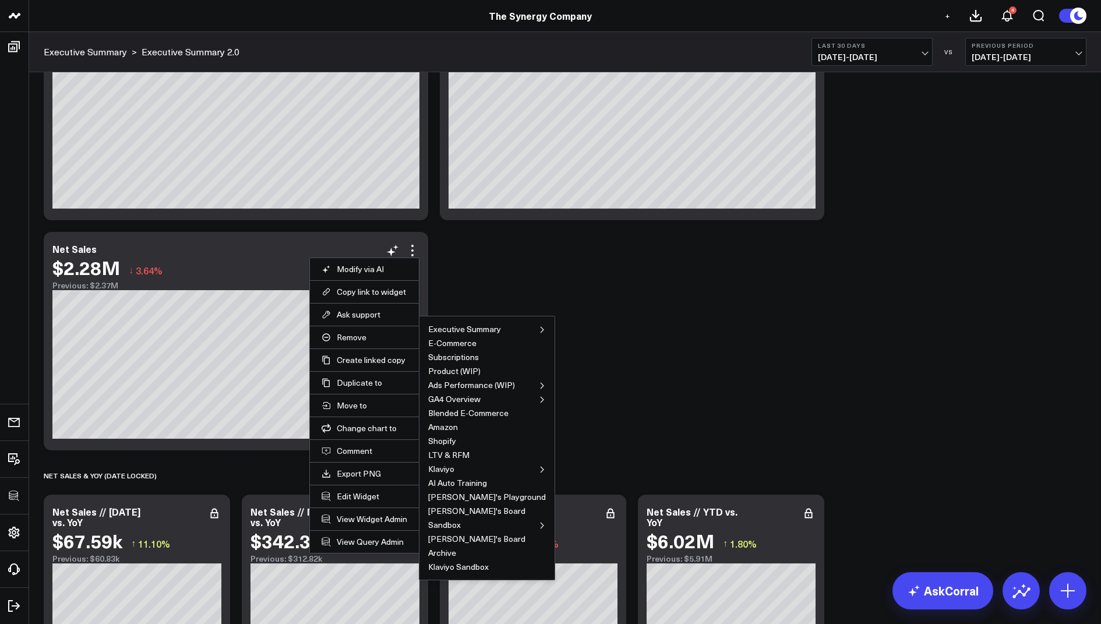
scroll to position [122, 0]
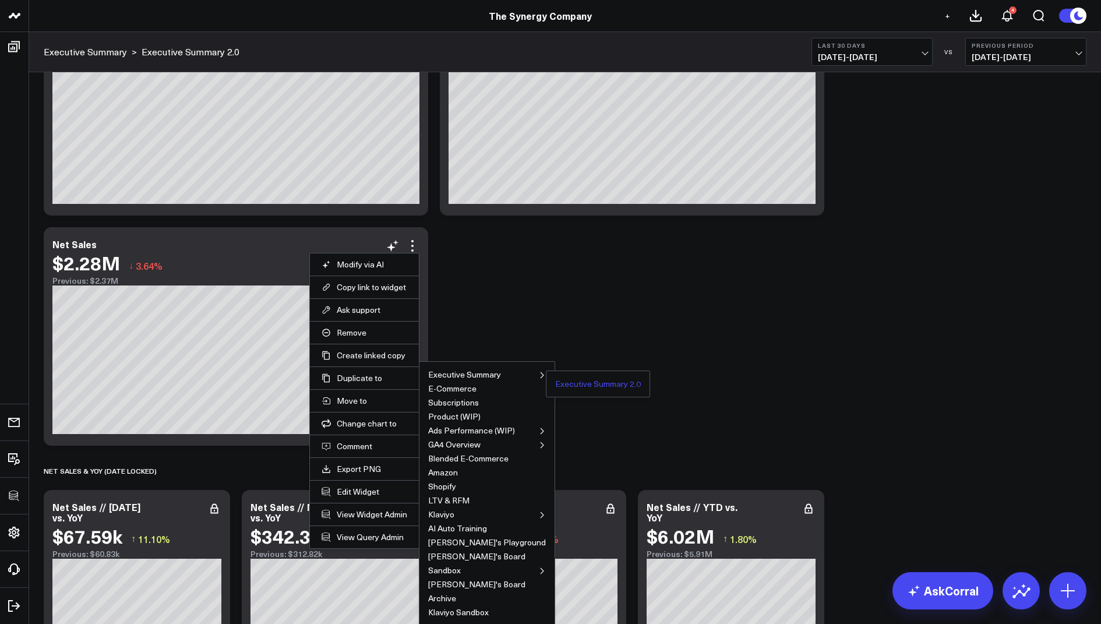
click at [555, 384] on button "Executive Summary 2.0" at bounding box center [598, 384] width 86 height 8
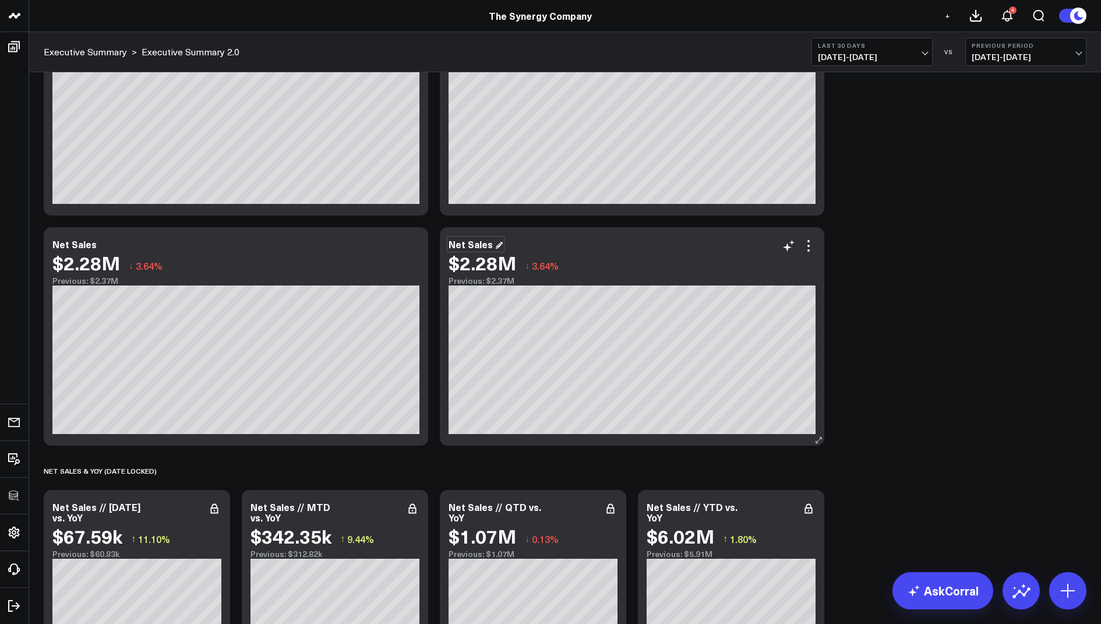
click at [474, 241] on div "Net Sales" at bounding box center [476, 244] width 54 height 13
click at [804, 244] on icon at bounding box center [809, 246] width 14 height 14
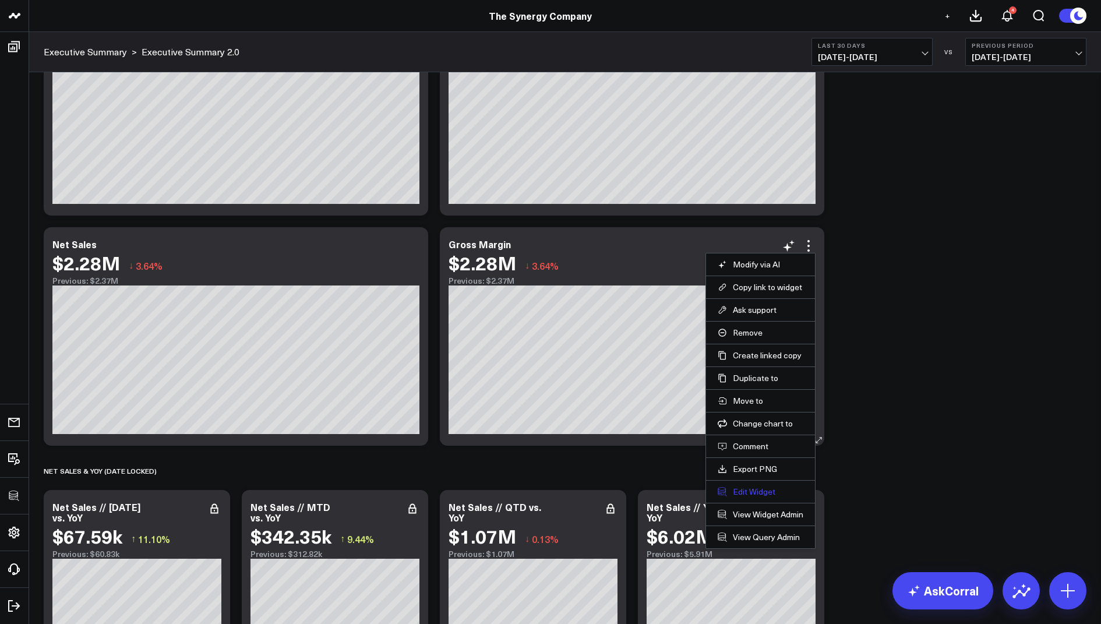
click at [744, 486] on button "Edit Widget" at bounding box center [761, 491] width 86 height 10
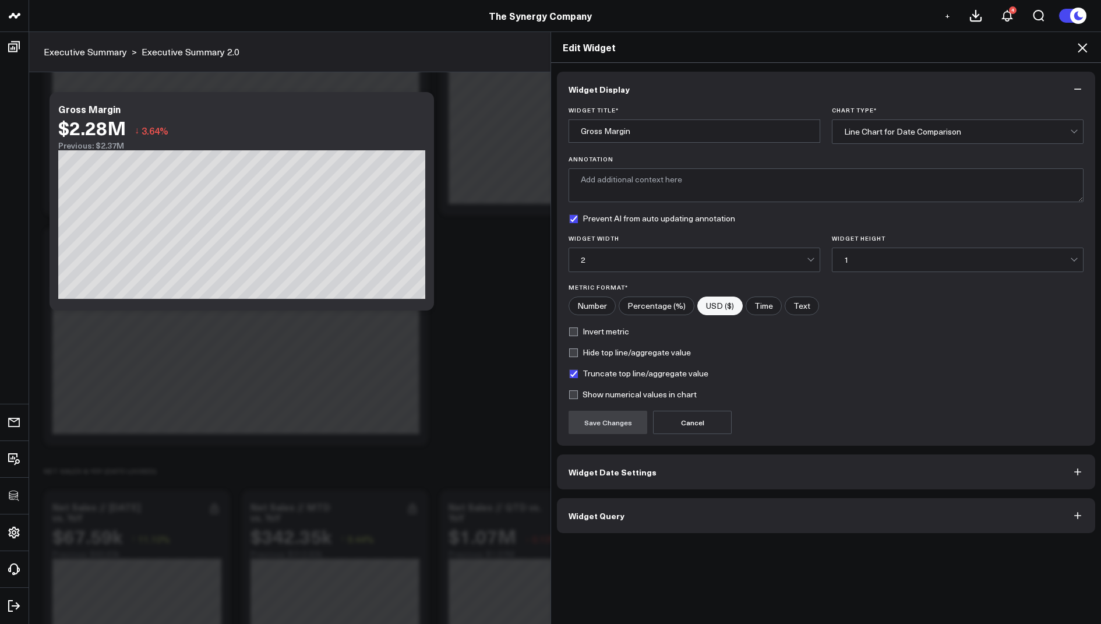
click at [634, 516] on button "Widget Query" at bounding box center [826, 515] width 538 height 35
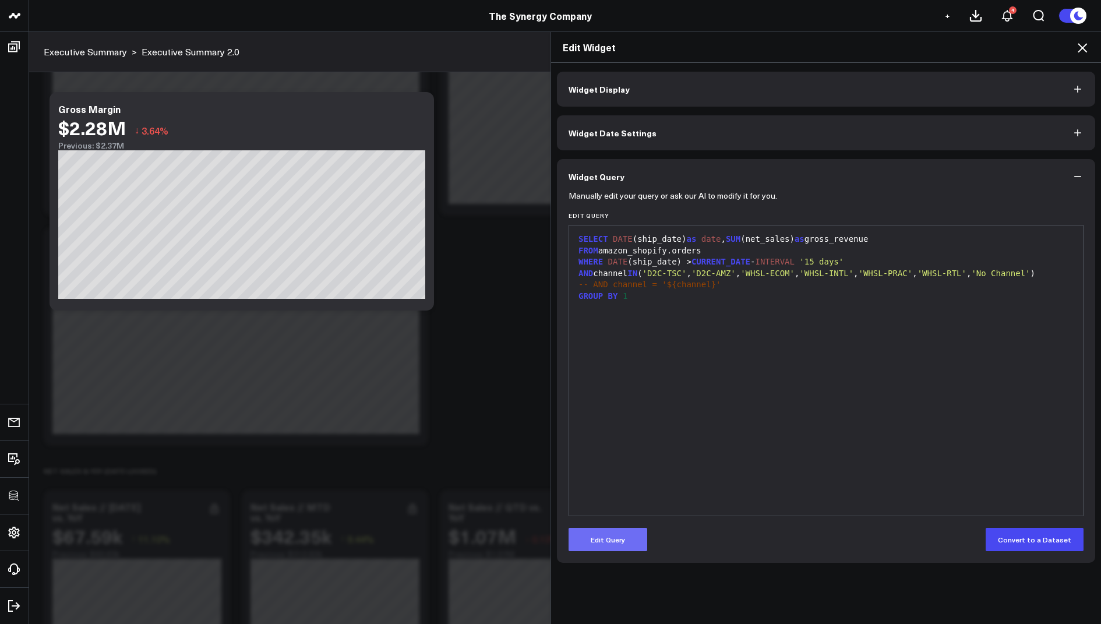
click at [599, 536] on button "Edit Query" at bounding box center [608, 539] width 79 height 23
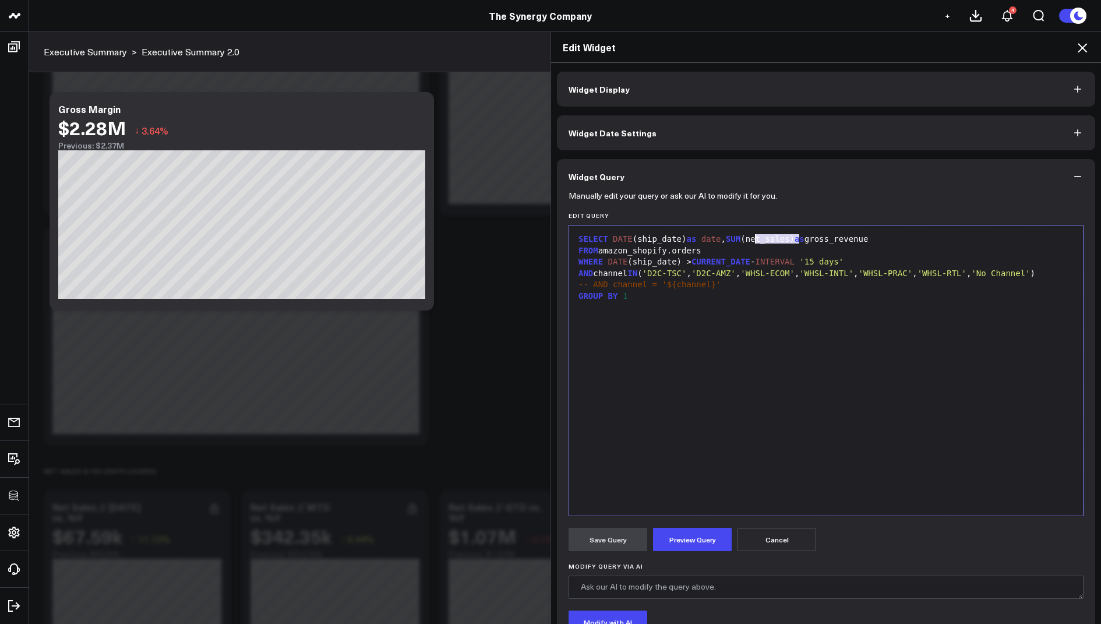
drag, startPoint x: 797, startPoint y: 241, endPoint x: 756, endPoint y: 242, distance: 42.0
click at [756, 242] on div "SELECT DATE (ship_date) as date , SUM (net_sales) as gross_revenue" at bounding box center [826, 240] width 502 height 12
click at [680, 541] on button "Preview Query" at bounding box center [692, 539] width 79 height 23
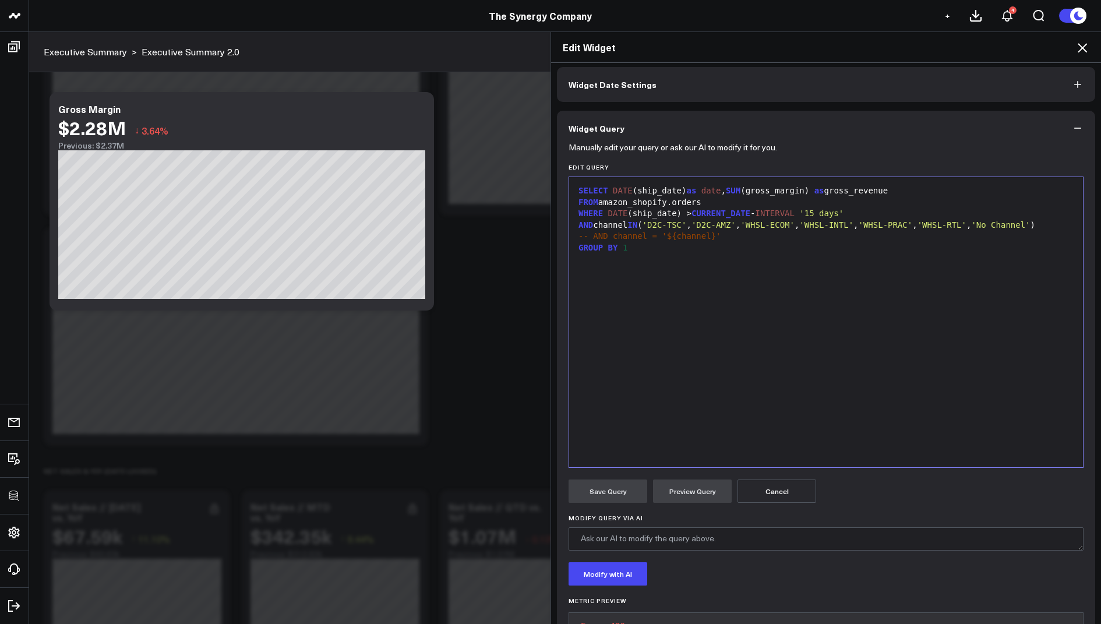
scroll to position [106, 0]
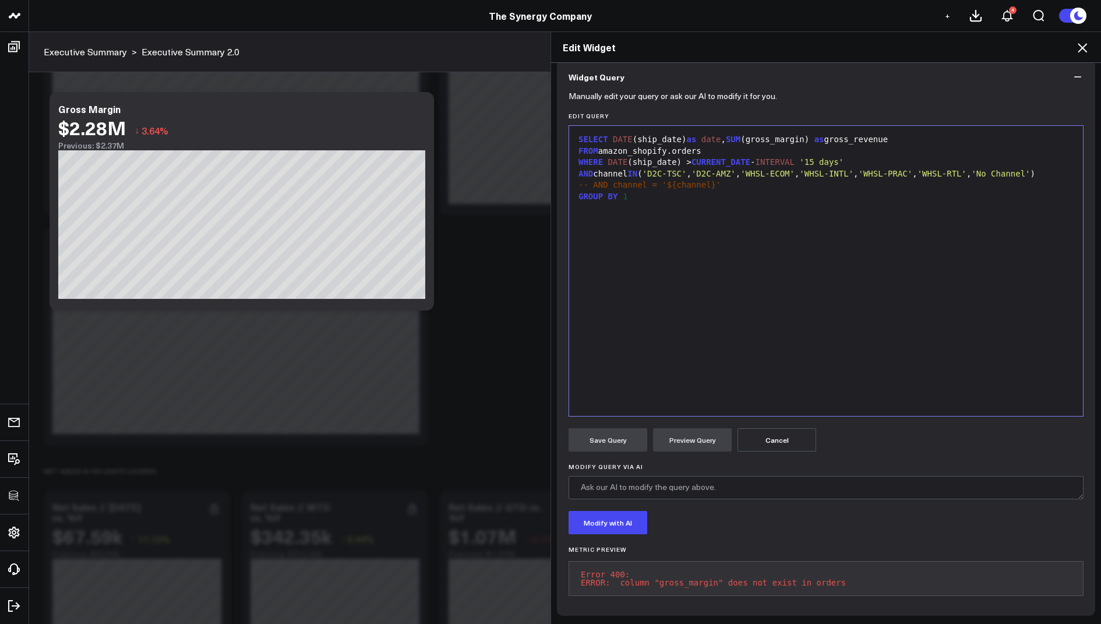
click at [816, 146] on div "FROM amazon_shopify.orders" at bounding box center [826, 152] width 502 height 12
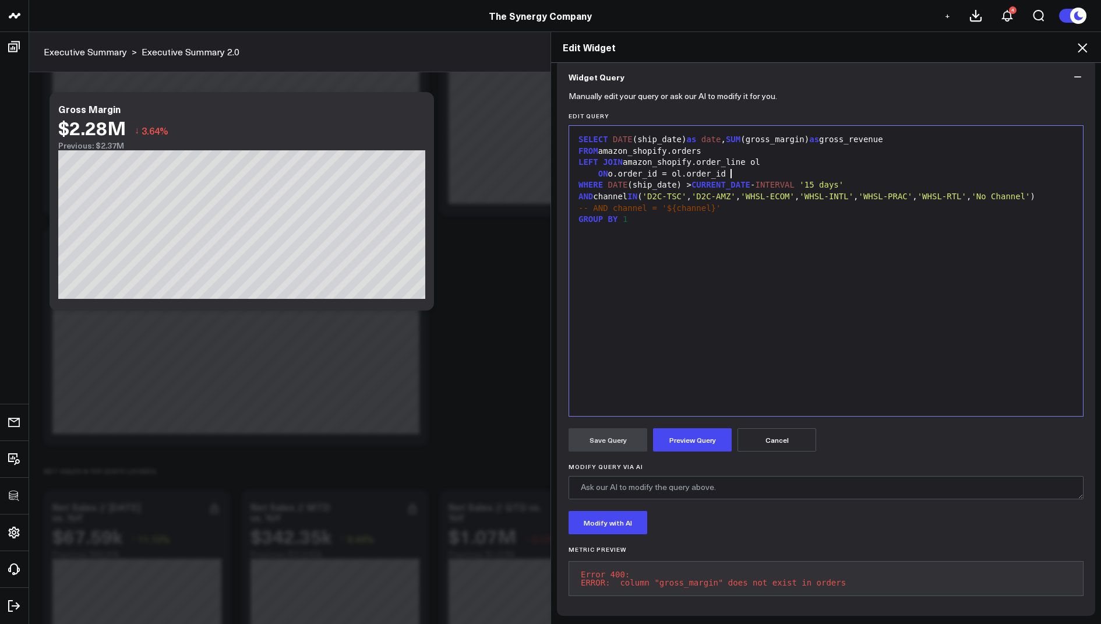
click at [725, 146] on div "FROM amazon_shopify.orders" at bounding box center [826, 152] width 502 height 12
click at [596, 169] on div "ON o.order_id = ol.order_id" at bounding box center [826, 174] width 502 height 12
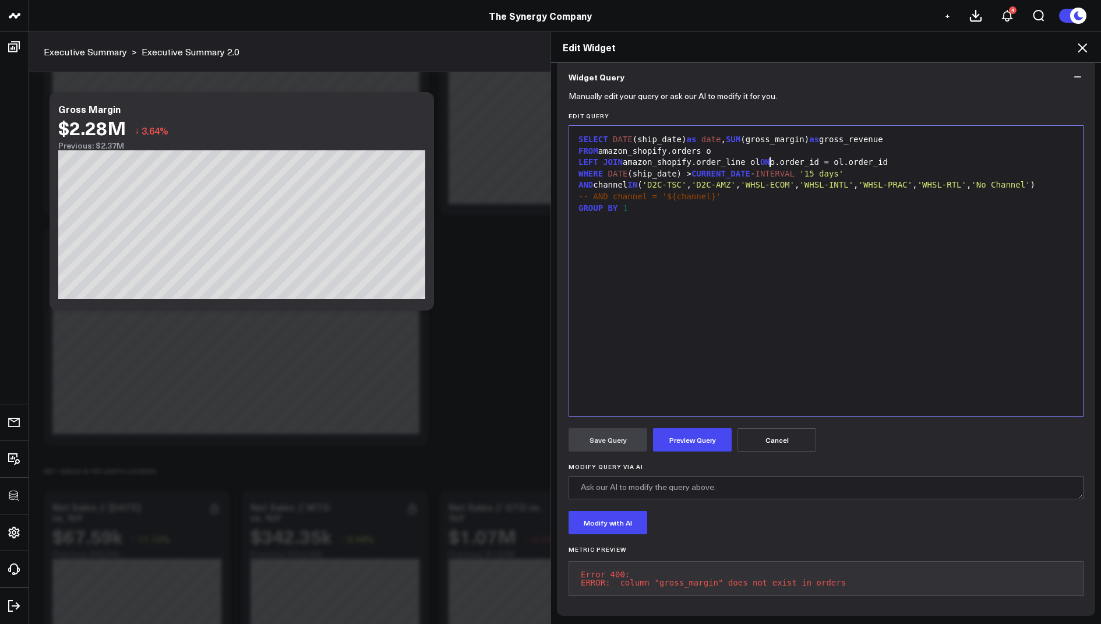
click at [636, 134] on div "SELECT DATE (ship_date) as date , SUM (gross_margin) as gross_revenue" at bounding box center [826, 140] width 502 height 12
click at [765, 134] on div "SELECT DATE (o.ship_date) as date , SUM ( gross_margin ) as gross_revenue" at bounding box center [826, 140] width 502 height 12
click at [636, 168] on div "WHERE DATE (ship_date) > CURRENT_DATE - INTERVAL '15 days'" at bounding box center [826, 174] width 502 height 12
click at [634, 169] on div "WHERE DATE (ship_date) > CURRENT_DATE - INTERVAL '15 days'" at bounding box center [826, 174] width 502 height 12
click at [596, 179] on div "AND channel IN ( 'D2C-TSC' , 'D2C-AMZ' , 'WHSL-ECOM' , 'WHSL-INTL' , 'WHSL-PRAC…" at bounding box center [826, 185] width 502 height 12
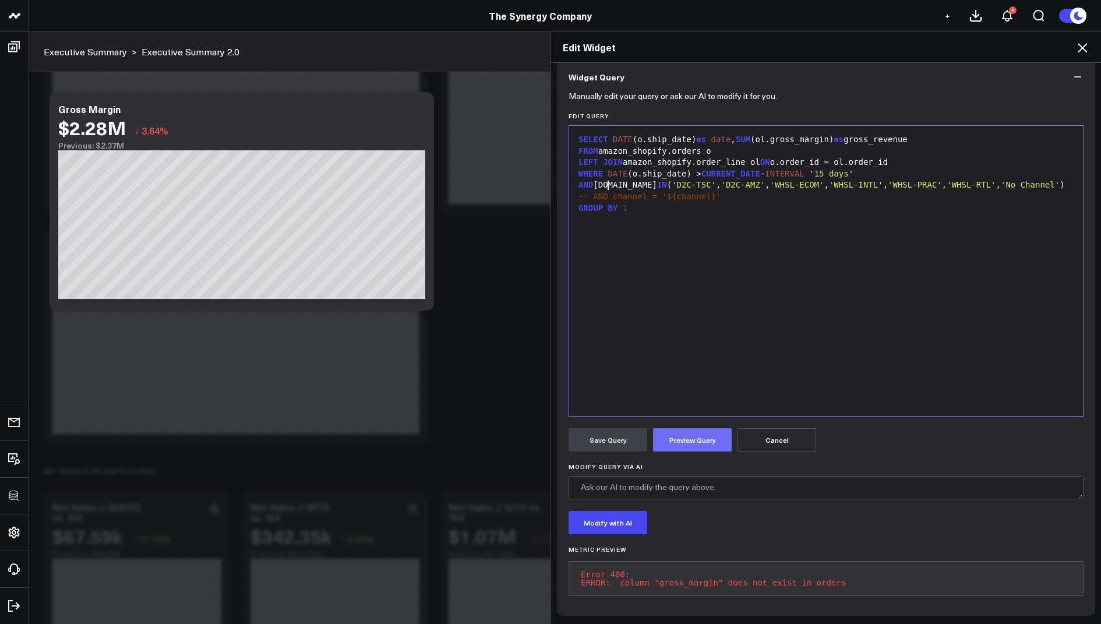
click at [674, 435] on button "Preview Query" at bounding box center [692, 439] width 79 height 23
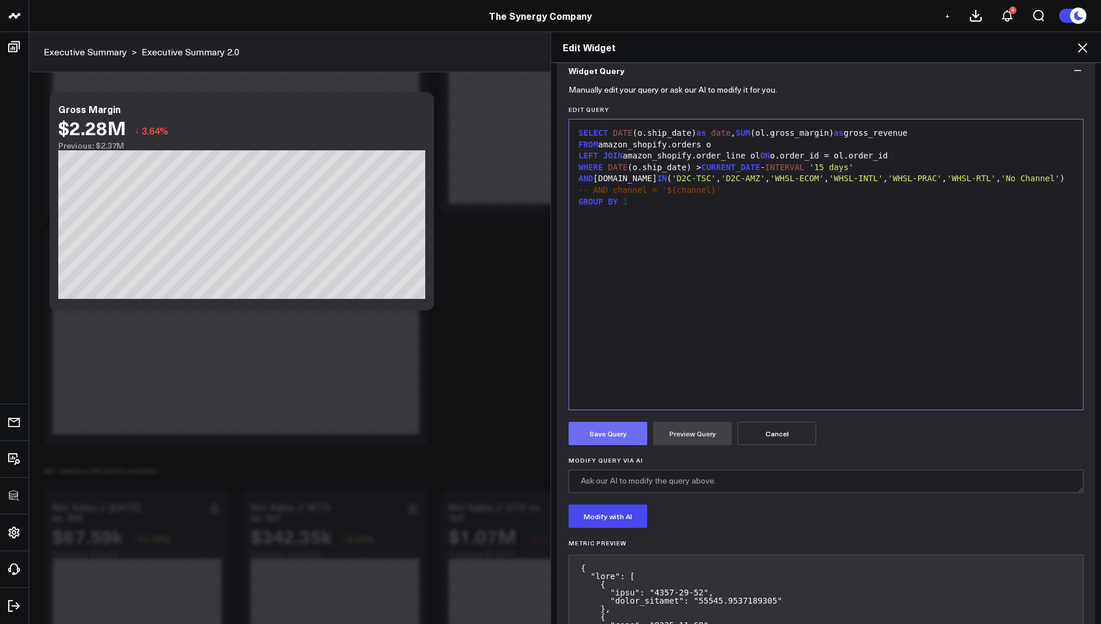
click at [592, 427] on button "Save Query" at bounding box center [608, 433] width 79 height 23
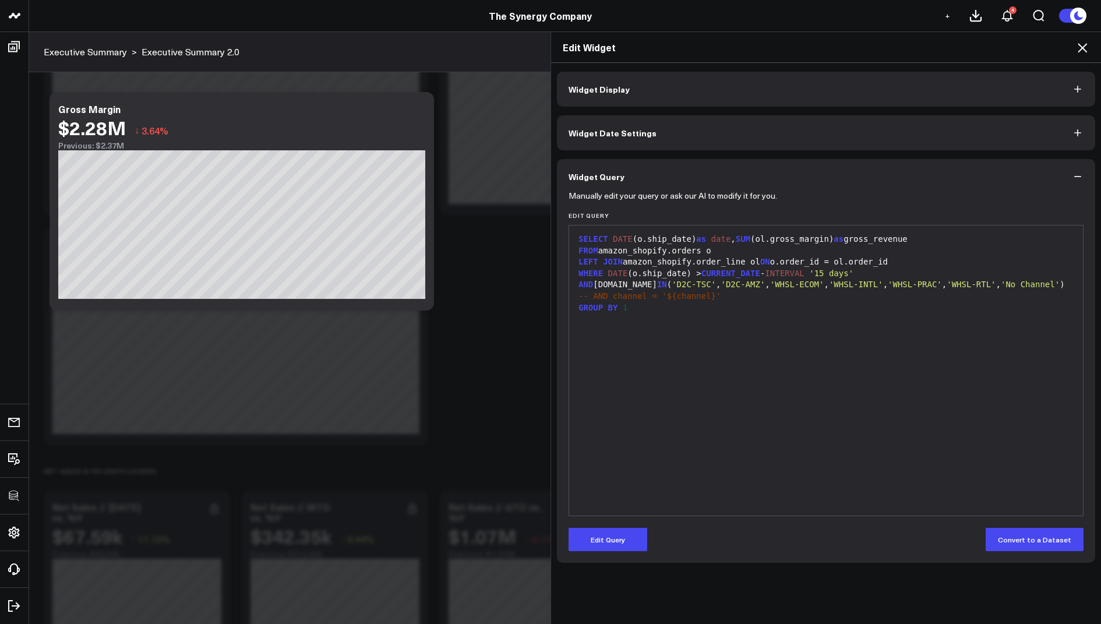
scroll to position [0, 0]
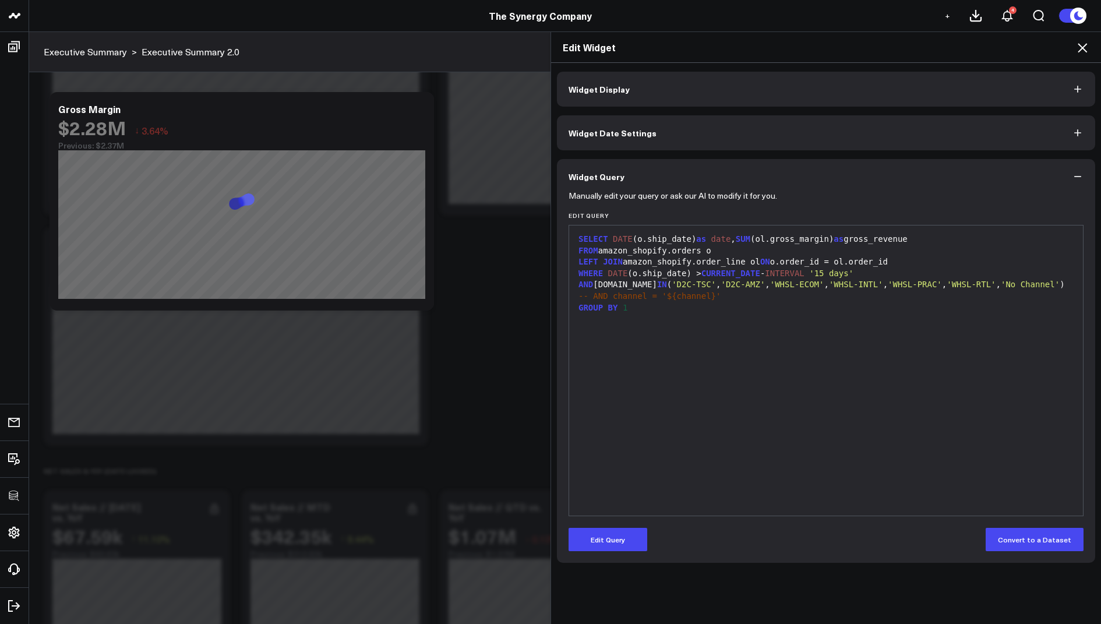
click at [1085, 52] on icon at bounding box center [1082, 48] width 14 height 14
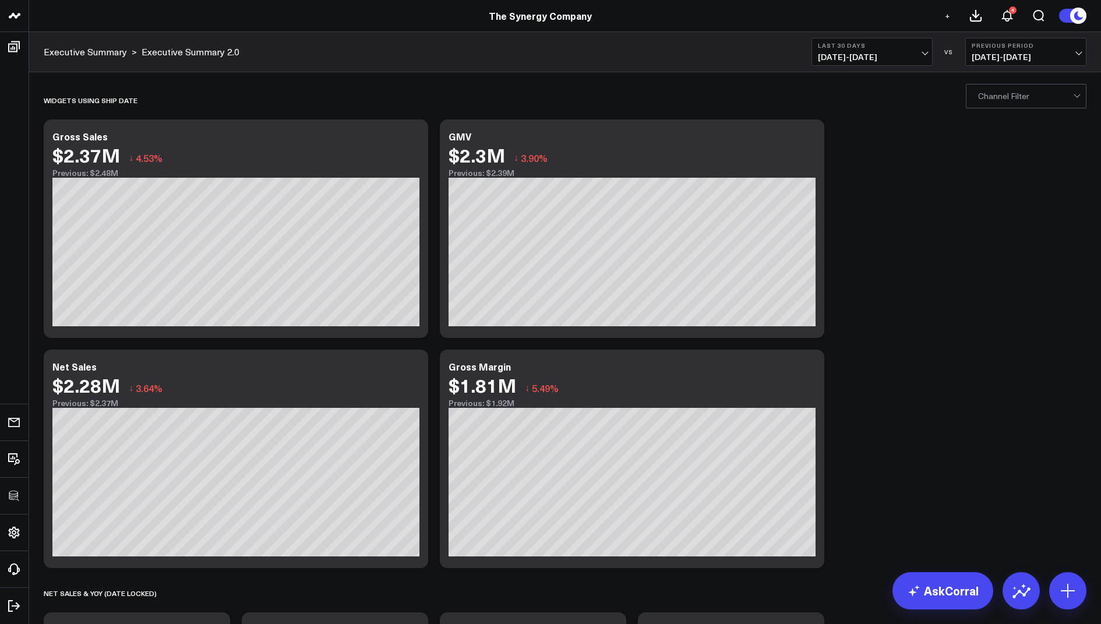
scroll to position [45, 0]
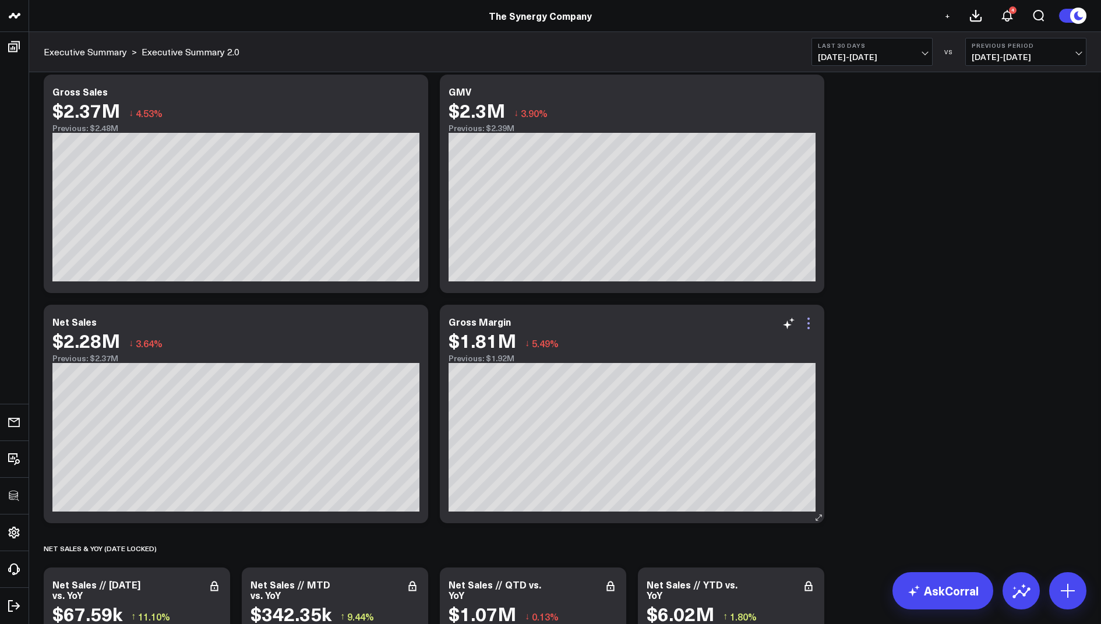
click at [807, 325] on icon at bounding box center [809, 323] width 14 height 14
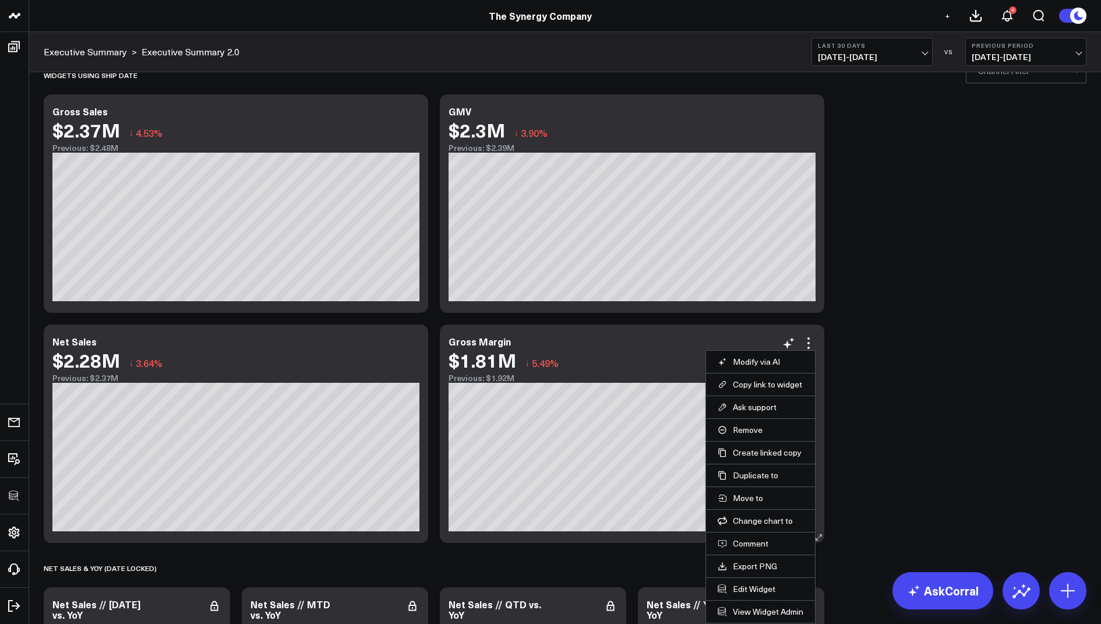
scroll to position [193, 0]
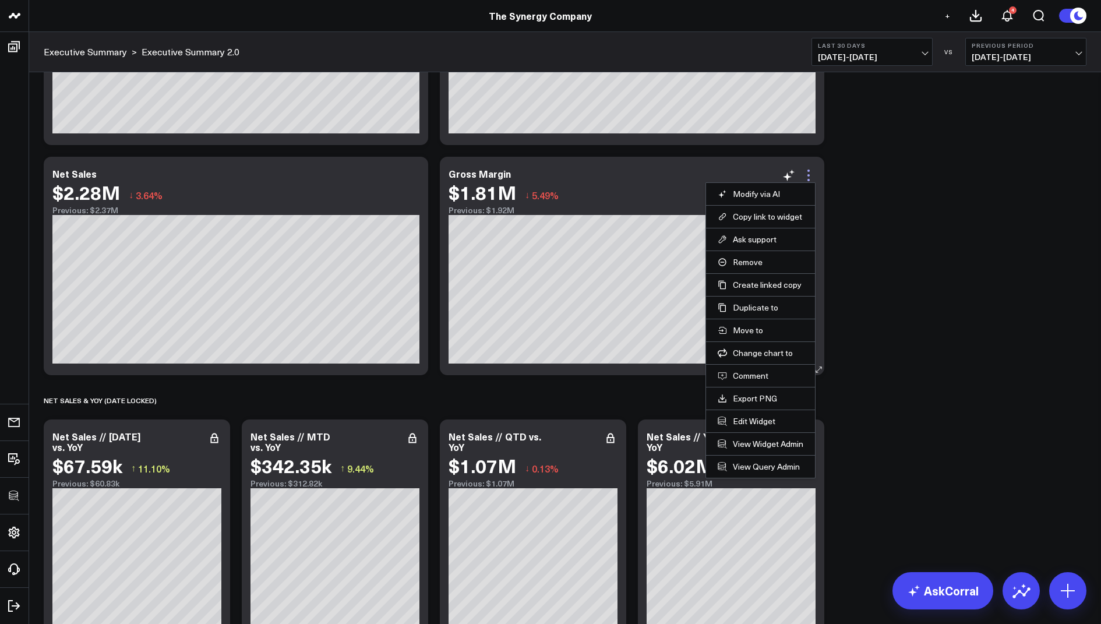
click at [806, 175] on icon at bounding box center [809, 175] width 14 height 14
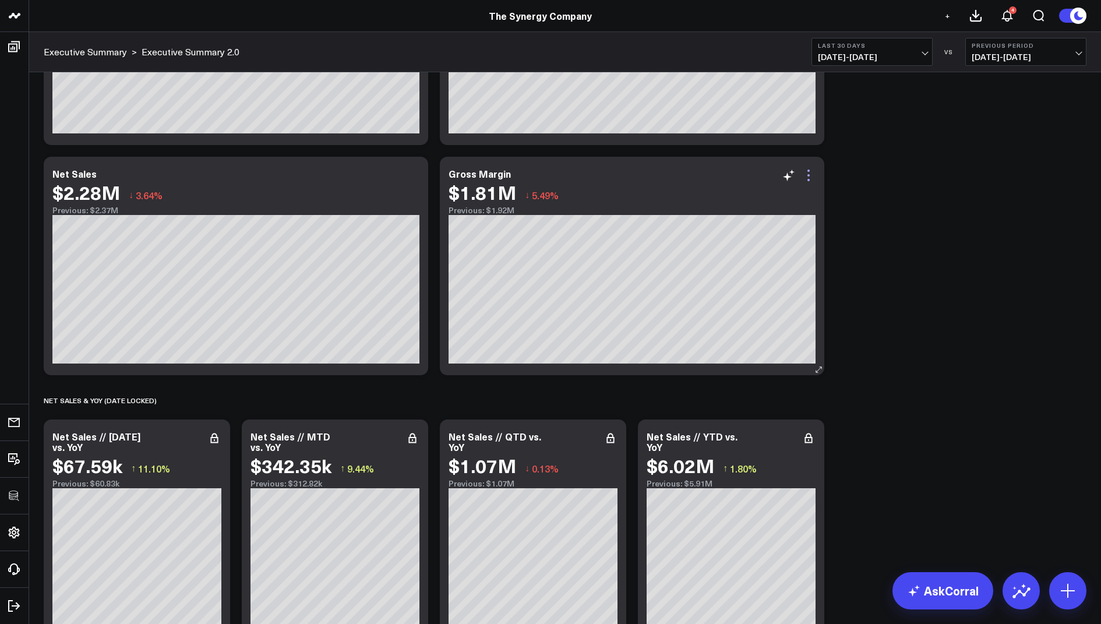
click at [810, 171] on icon at bounding box center [809, 175] width 14 height 14
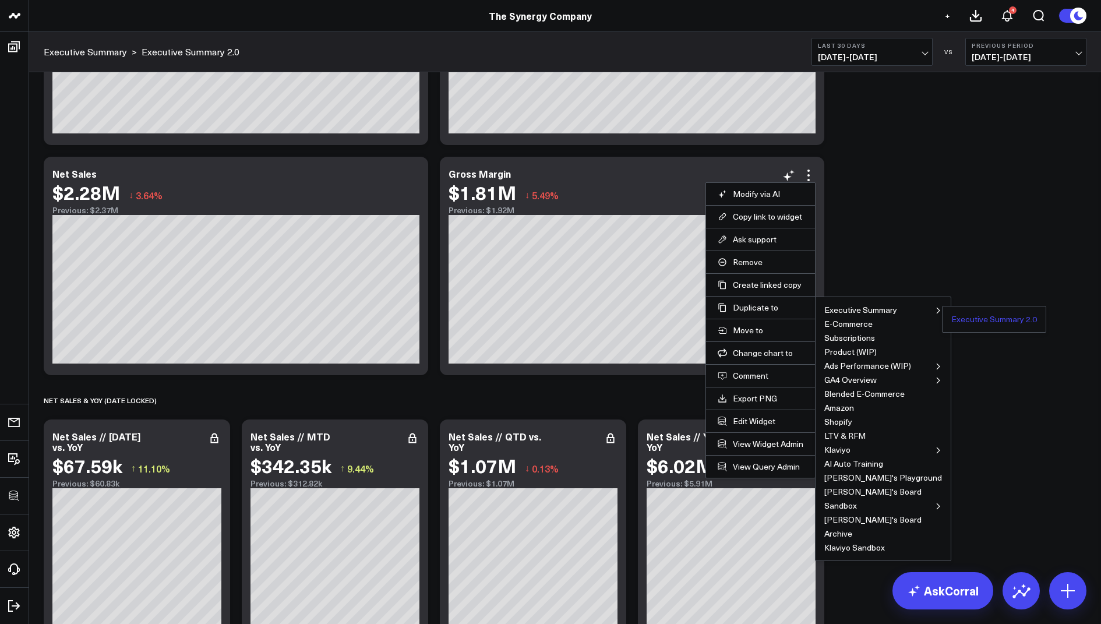
click at [951, 318] on button "Executive Summary 2.0" at bounding box center [994, 319] width 86 height 8
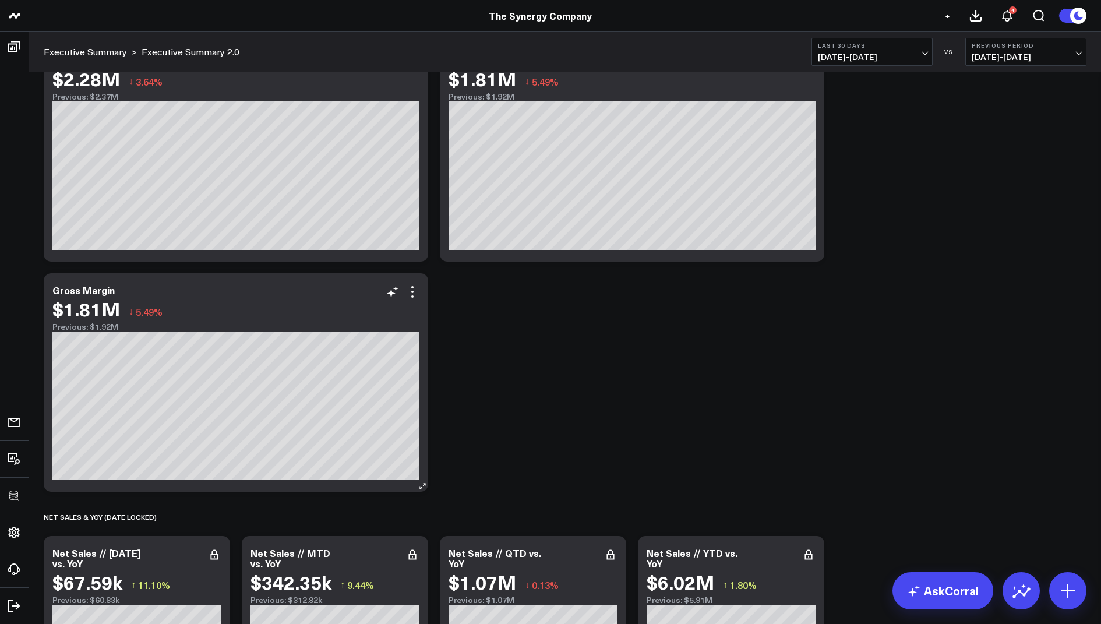
scroll to position [315, 0]
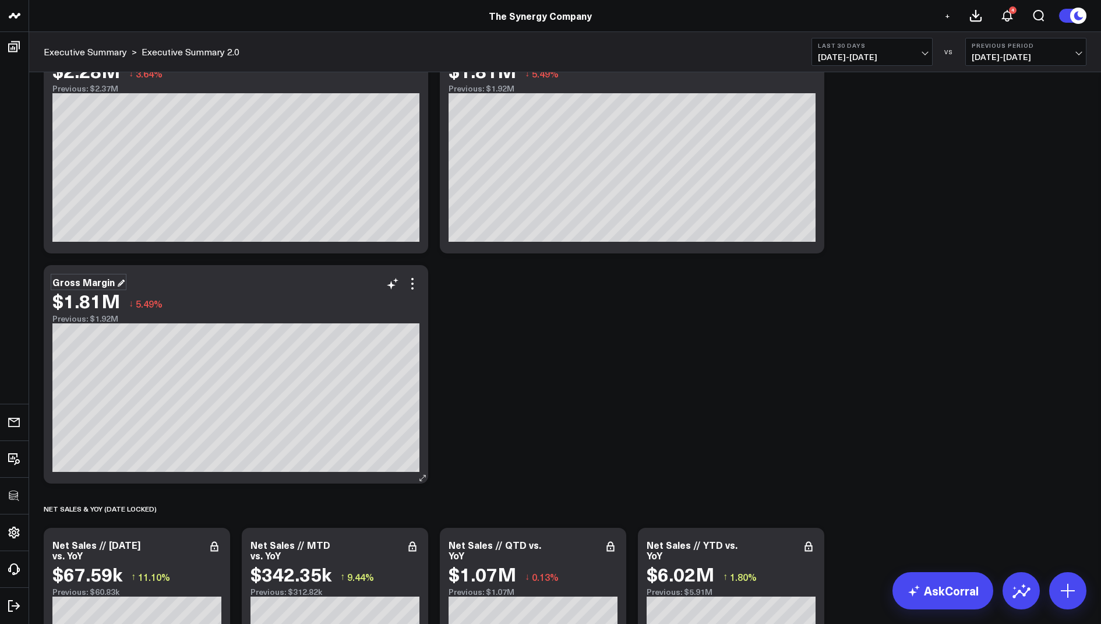
click at [100, 281] on div "Gross Margin" at bounding box center [88, 282] width 72 height 13
click at [411, 283] on icon at bounding box center [412, 284] width 2 height 2
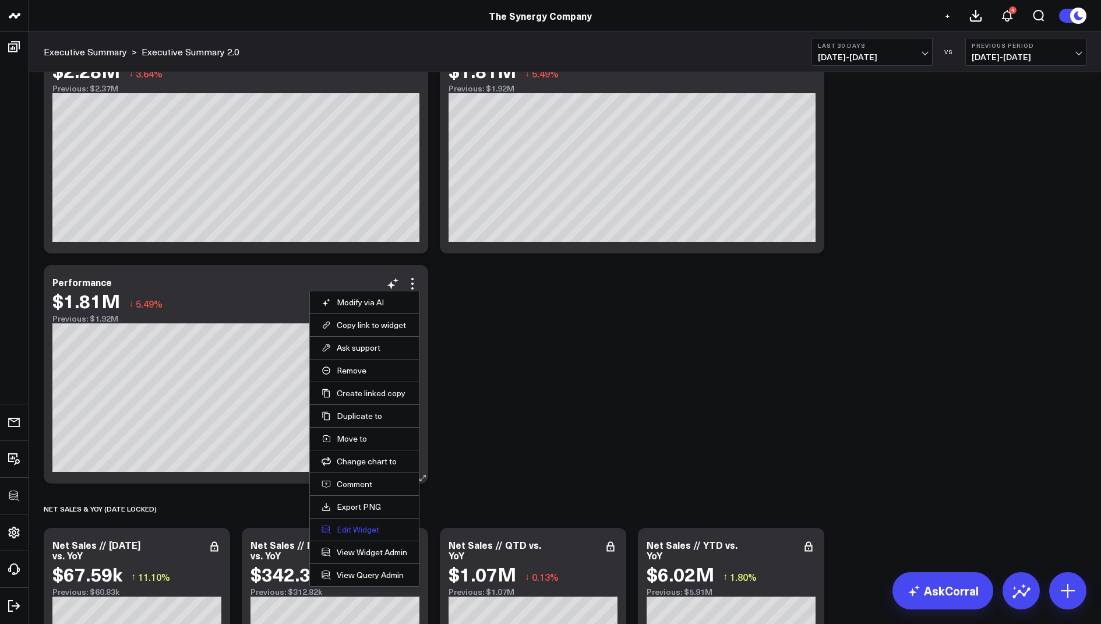
click at [352, 525] on button "Edit Widget" at bounding box center [365, 529] width 86 height 10
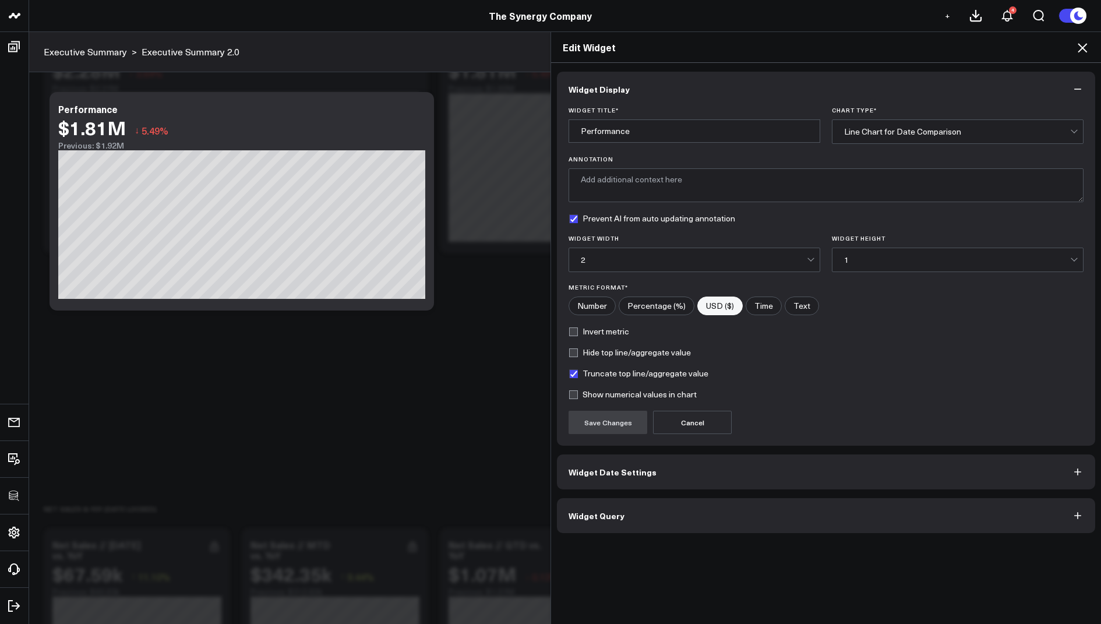
click at [599, 505] on button "Widget Query" at bounding box center [826, 515] width 538 height 35
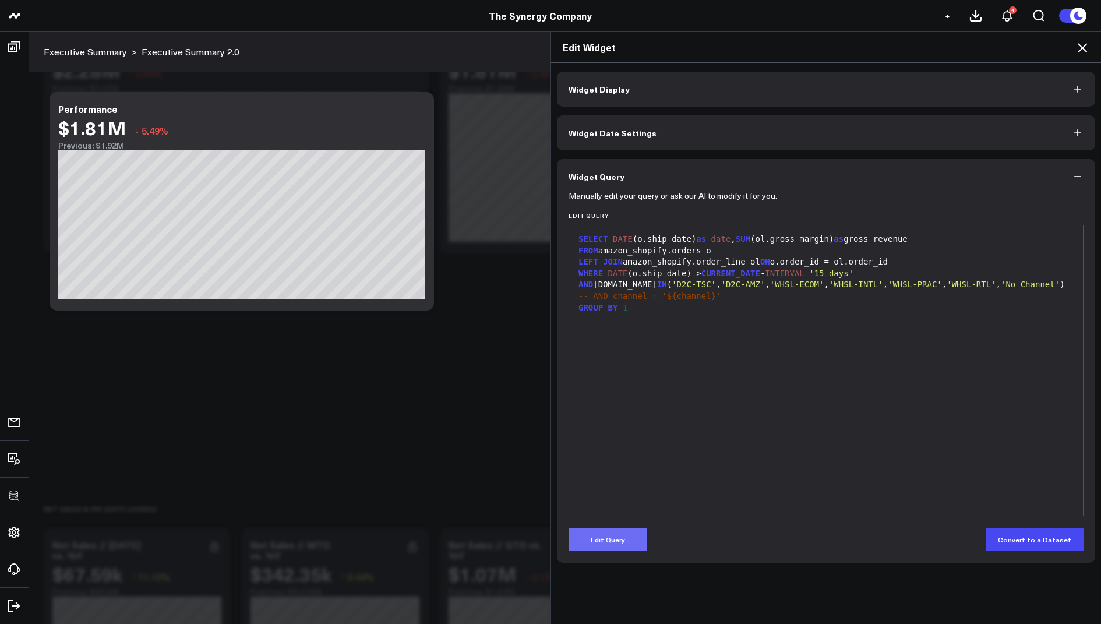
click at [593, 536] on button "Edit Query" at bounding box center [608, 539] width 79 height 23
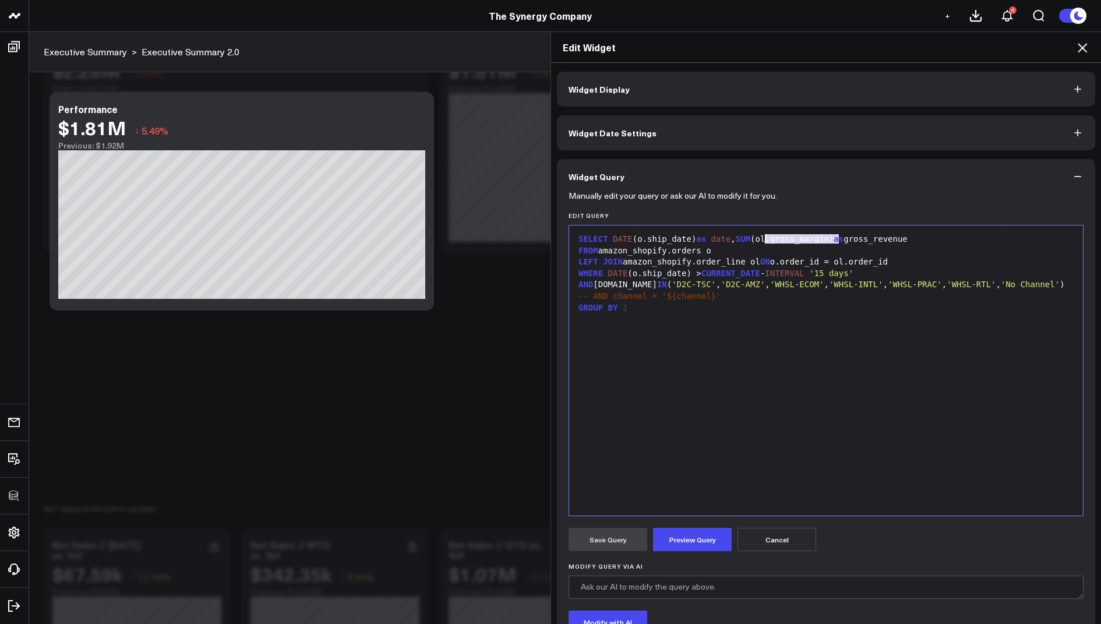
drag, startPoint x: 838, startPoint y: 241, endPoint x: 763, endPoint y: 241, distance: 75.7
click at [763, 241] on div "SELECT DATE (o.ship_date) as date , SUM (ol.gross_margin) as gross_revenue" at bounding box center [826, 240] width 502 height 12
click at [755, 239] on span "(" at bounding box center [752, 238] width 5 height 9
drag, startPoint x: 736, startPoint y: 241, endPoint x: 612, endPoint y: 240, distance: 123.5
click at [611, 240] on div "SELECT DATE (o.ship_date) as date , SUM (o.net_sales) as gross_revenue" at bounding box center [826, 240] width 502 height 12
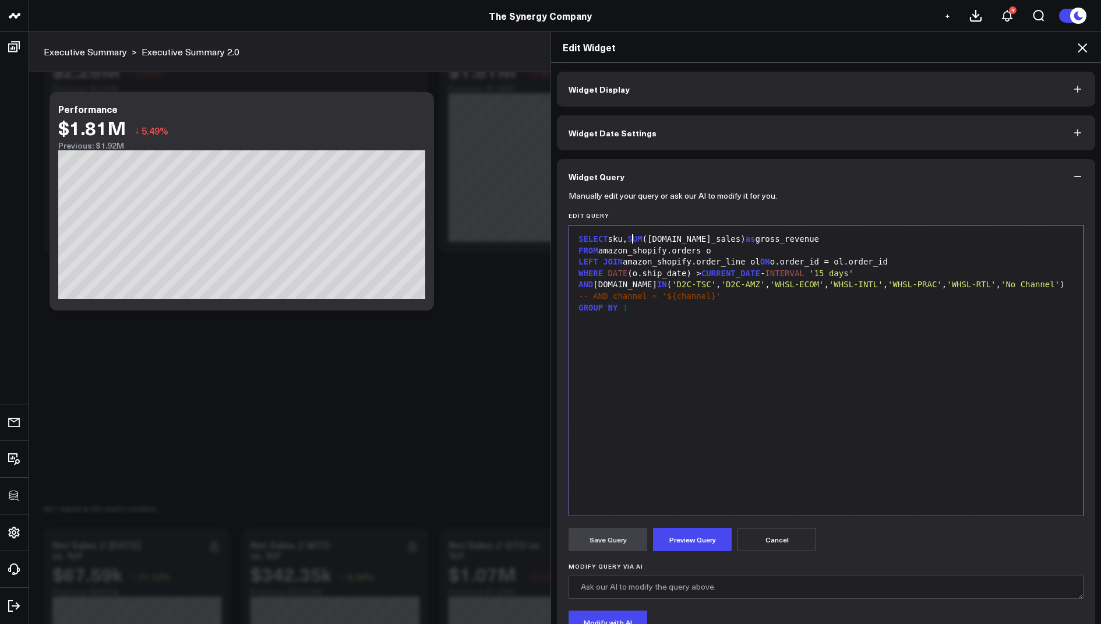
click at [632, 239] on div "SELECT sku, SUM (o.net_sales) as gross_revenue" at bounding box center [826, 240] width 502 height 12
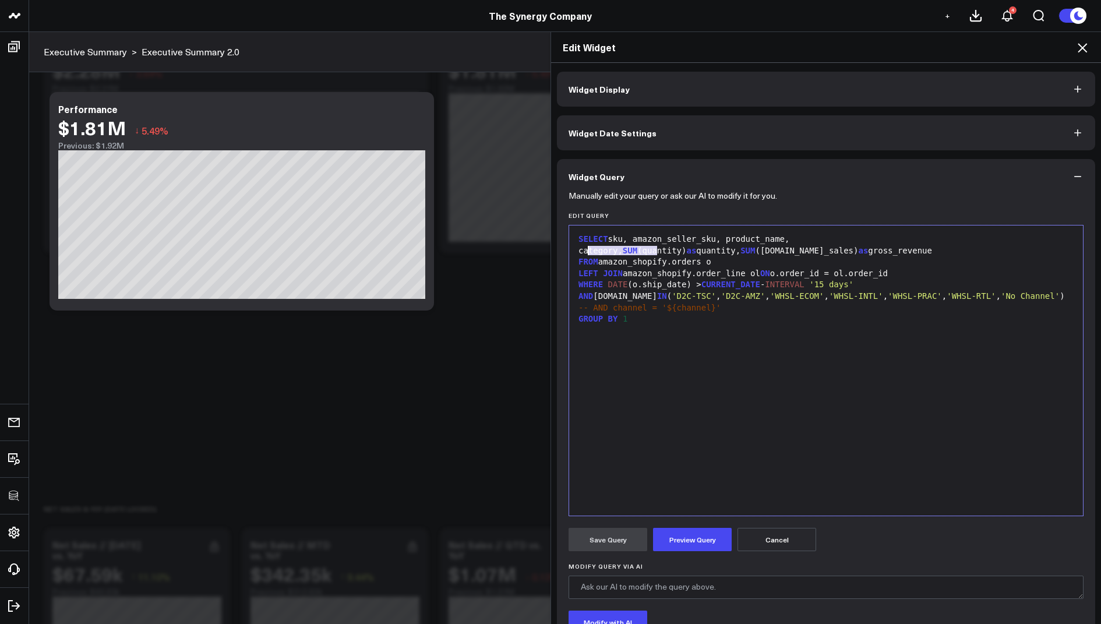
drag, startPoint x: 671, startPoint y: 254, endPoint x: 592, endPoint y: 253, distance: 78.7
click at [592, 253] on div "SELECT sku, amazon_seller_sku, product_name, category, SUM (quantity) as quanti…" at bounding box center [826, 245] width 502 height 23
click at [611, 243] on div "SELECT sku, amazon_seller_sku, product_name, category, SUM (quantity) as quanti…" at bounding box center [826, 245] width 502 height 23
click at [645, 239] on div "SELECT olsku, amazon_seller_sku, product_name, category, SUM (quantity) as quan…" at bounding box center [826, 245] width 502 height 23
click at [623, 238] on div "SELECT olsku, amazon_seller_sku, product_name, category, SUM (quantity) as quan…" at bounding box center [826, 245] width 502 height 23
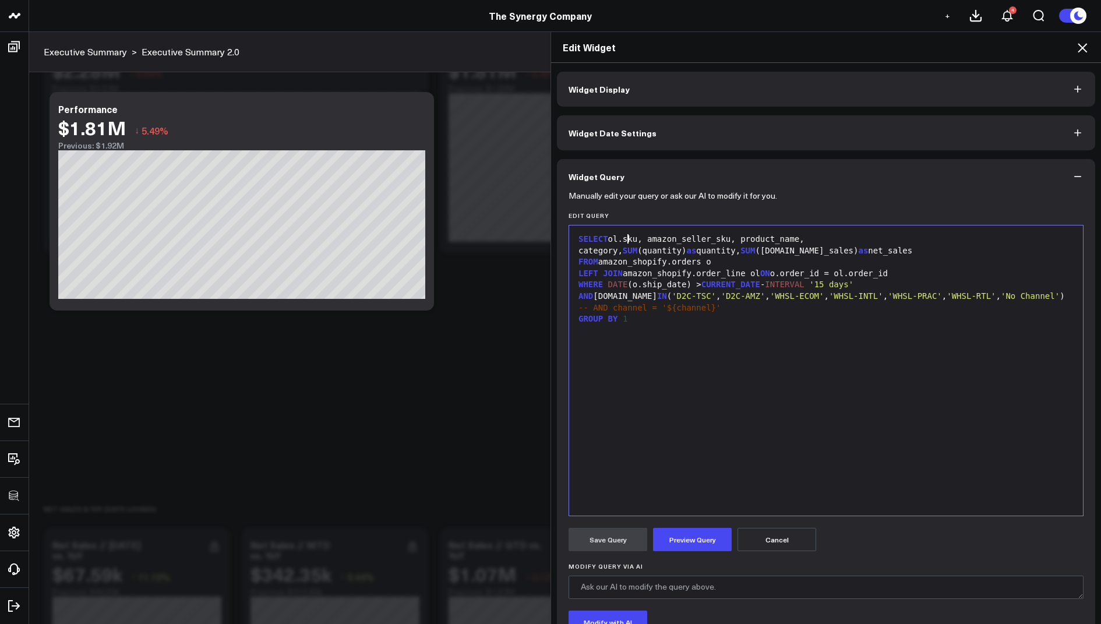
click at [650, 239] on div "SELECT ol.sku, amazon_seller_sku, product_name, category, SUM (quantity) as qua…" at bounding box center [826, 245] width 502 height 23
click at [760, 239] on div "SELECT ol.sku, ol.amazon_seller_sku, product_name, category, SUM (quantity) as …" at bounding box center [826, 245] width 502 height 23
click at [840, 244] on div "SELECT ol.sku, ol.amazon_seller_sku, ol.product_name, category, SUM (quantity) …" at bounding box center [826, 245] width 502 height 23
click at [844, 238] on div "SELECT ol.sku, ol.amazon_seller_sku, ol.product_name, category, SUM (quantity) …" at bounding box center [826, 245] width 502 height 23
click at [927, 237] on div "SELECT ol.sku, ol.amazon_seller_sku, ol.product_name, ol.category, SUM (quantit…" at bounding box center [826, 245] width 502 height 23
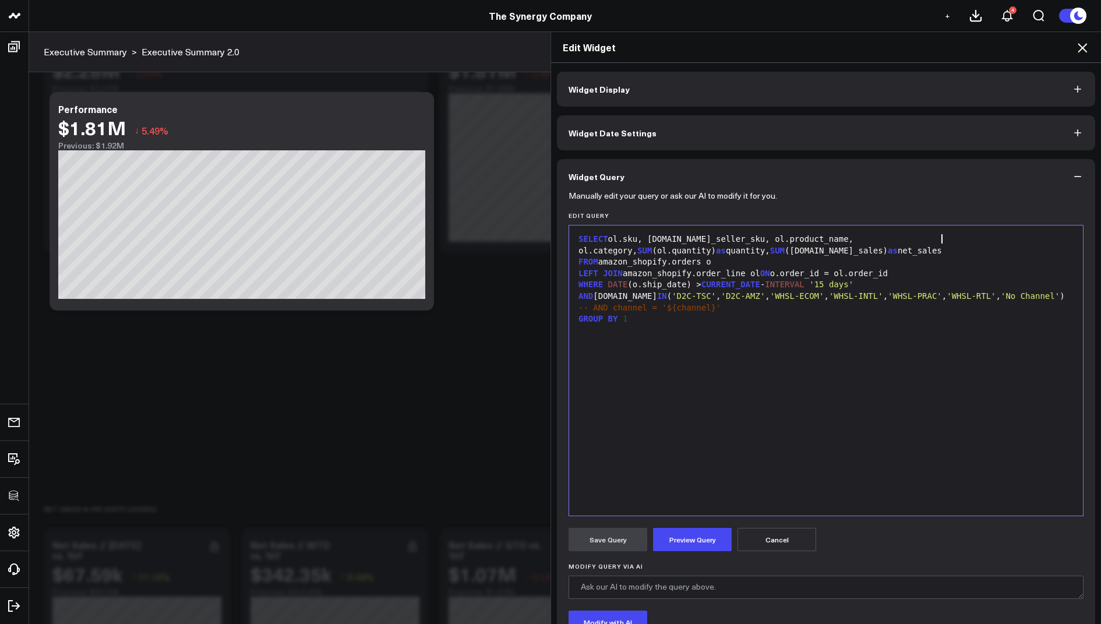
click at [640, 325] on div "GROUP BY 1" at bounding box center [826, 319] width 502 height 12
click at [738, 337] on div "ORDER BY 6 DESC" at bounding box center [826, 331] width 502 height 12
click at [610, 312] on span "-- AND channel = '${channel}'" at bounding box center [649, 307] width 142 height 9
click at [612, 312] on span "-- AND channel = '${channel}'" at bounding box center [649, 307] width 142 height 9
click at [675, 544] on button "Preview Query" at bounding box center [692, 539] width 79 height 23
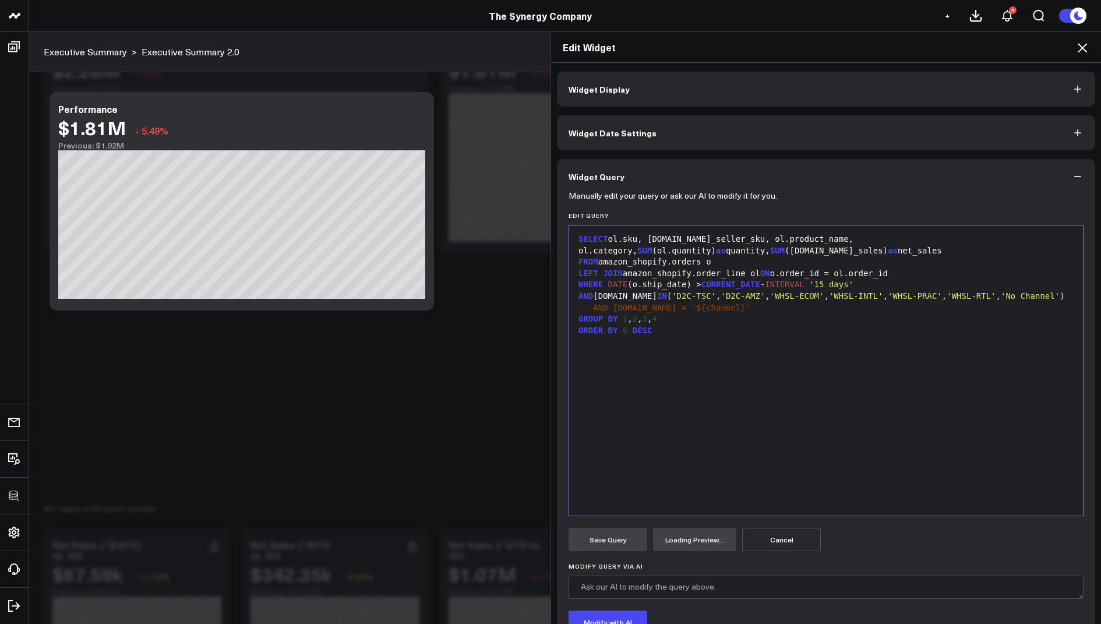
scroll to position [90, 0]
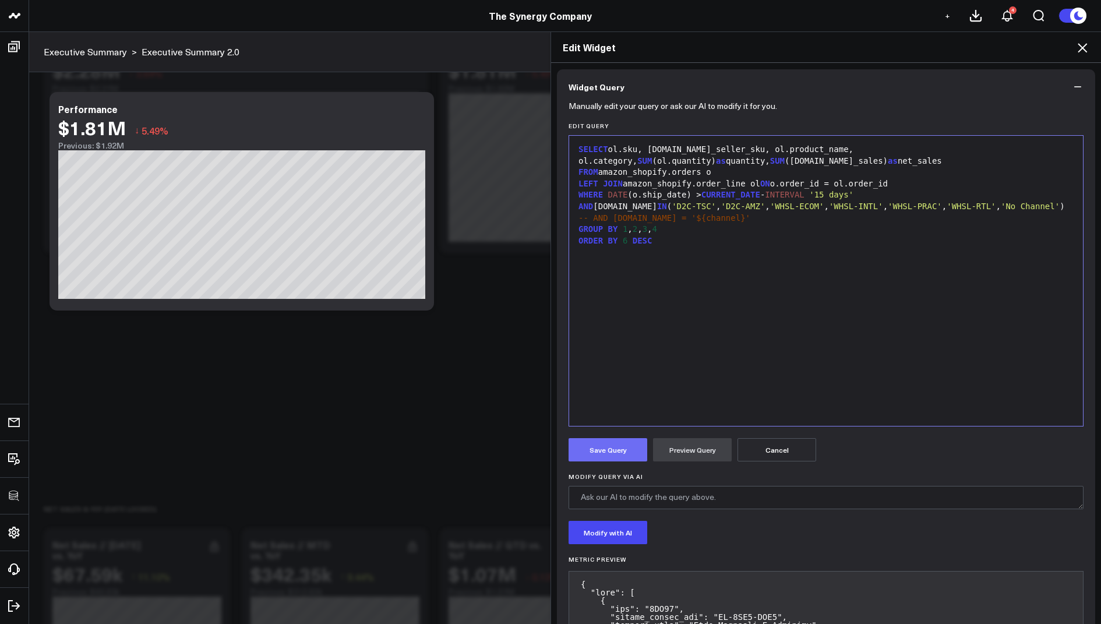
click at [592, 456] on button "Save Query" at bounding box center [608, 449] width 79 height 23
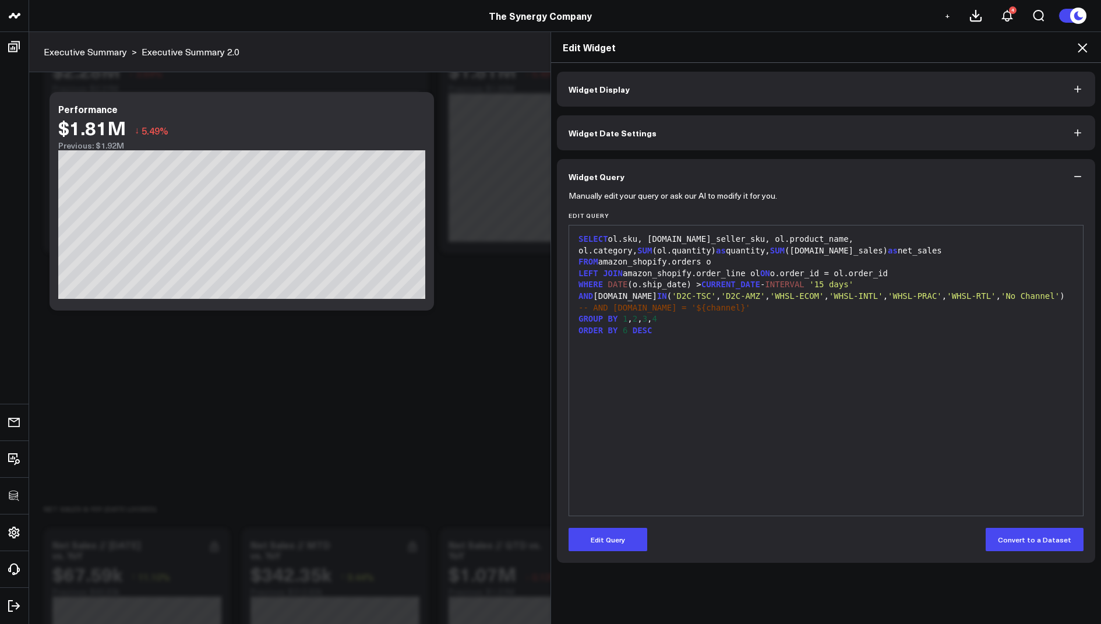
scroll to position [0, 0]
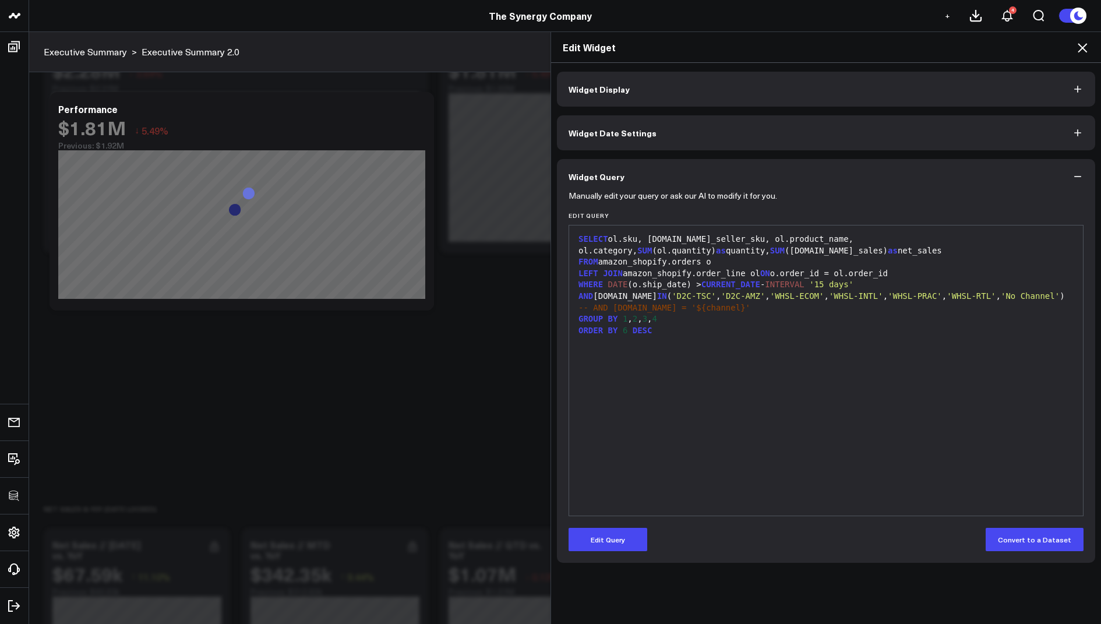
click at [1081, 50] on icon at bounding box center [1082, 47] width 9 height 9
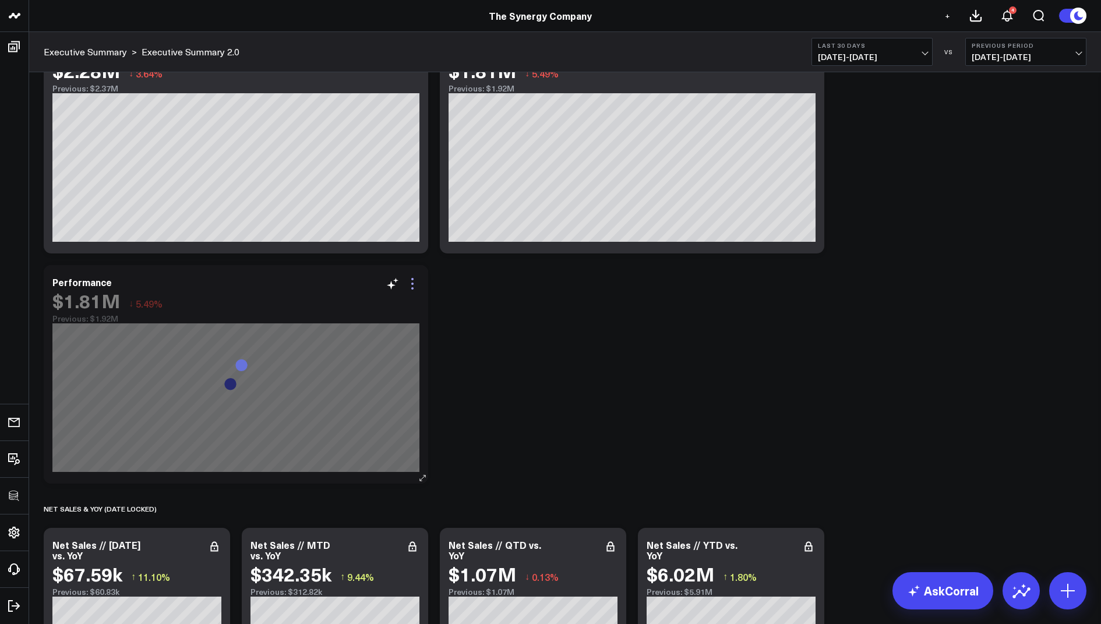
click at [414, 278] on icon at bounding box center [412, 284] width 14 height 14
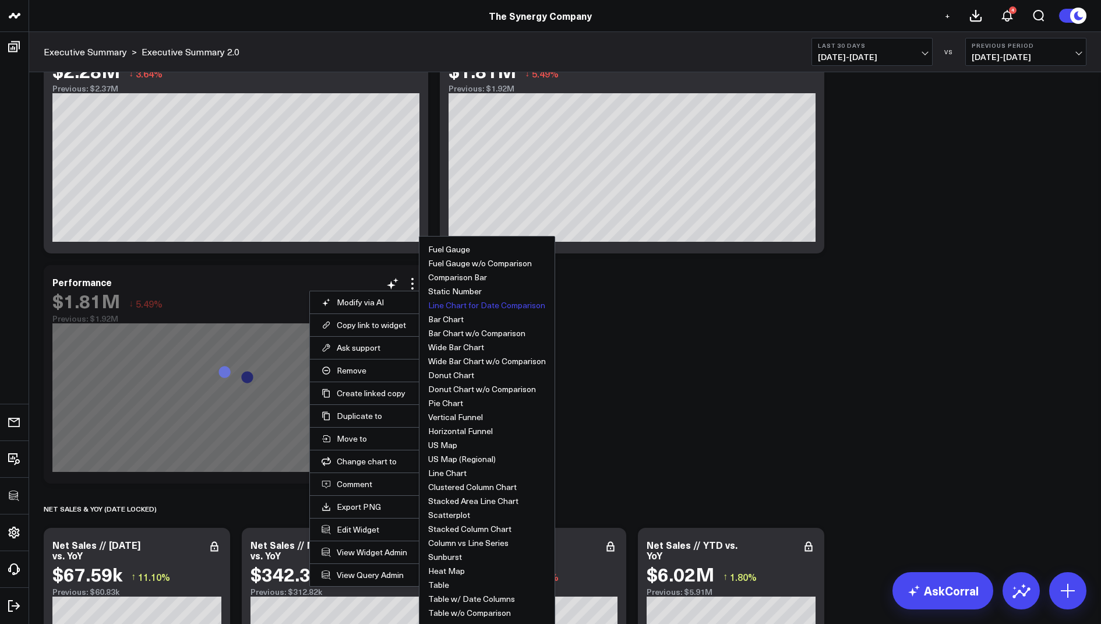
scroll to position [374, 0]
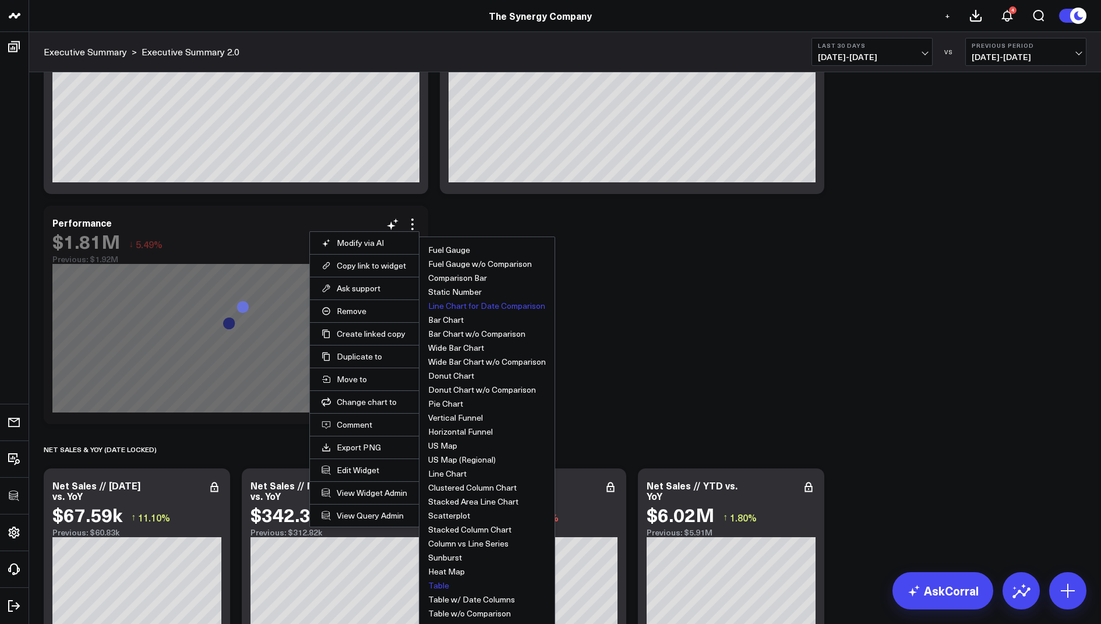
click at [439, 585] on button "Table" at bounding box center [438, 585] width 21 height 8
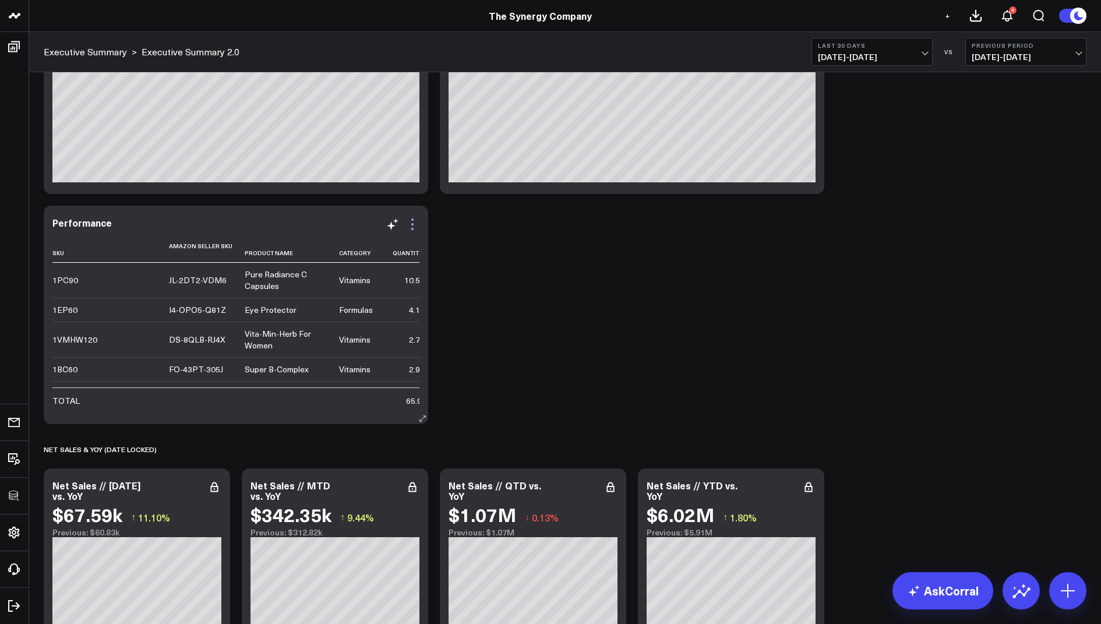
click at [417, 224] on icon at bounding box center [412, 224] width 14 height 14
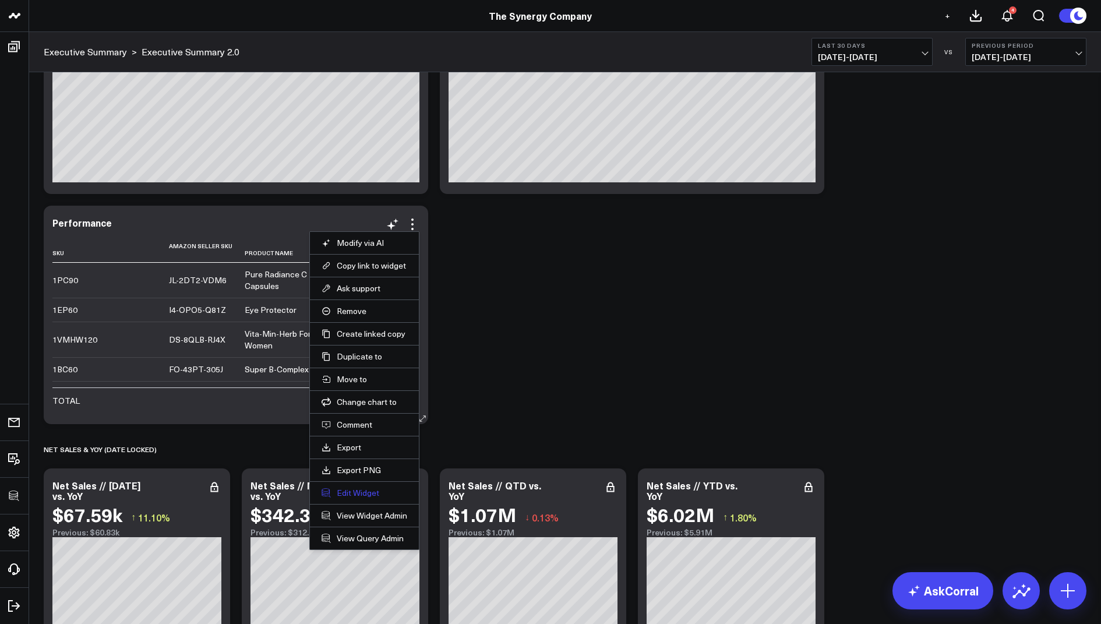
click at [358, 488] on button "Edit Widget" at bounding box center [365, 493] width 86 height 10
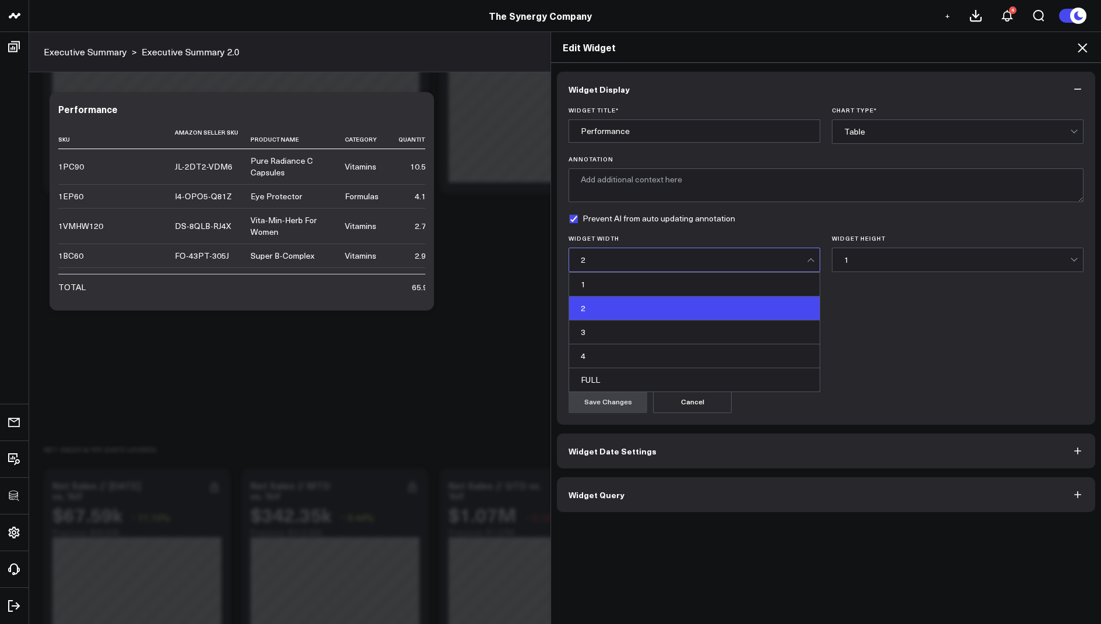
click at [601, 261] on div "2" at bounding box center [694, 259] width 226 height 9
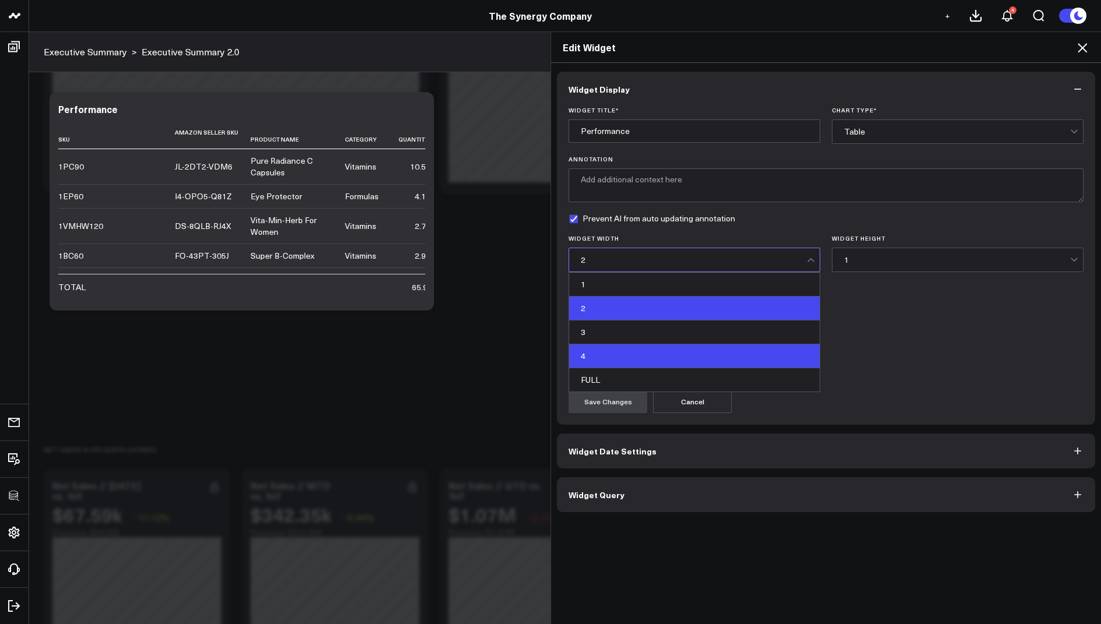
click at [599, 353] on div "4" at bounding box center [694, 356] width 250 height 24
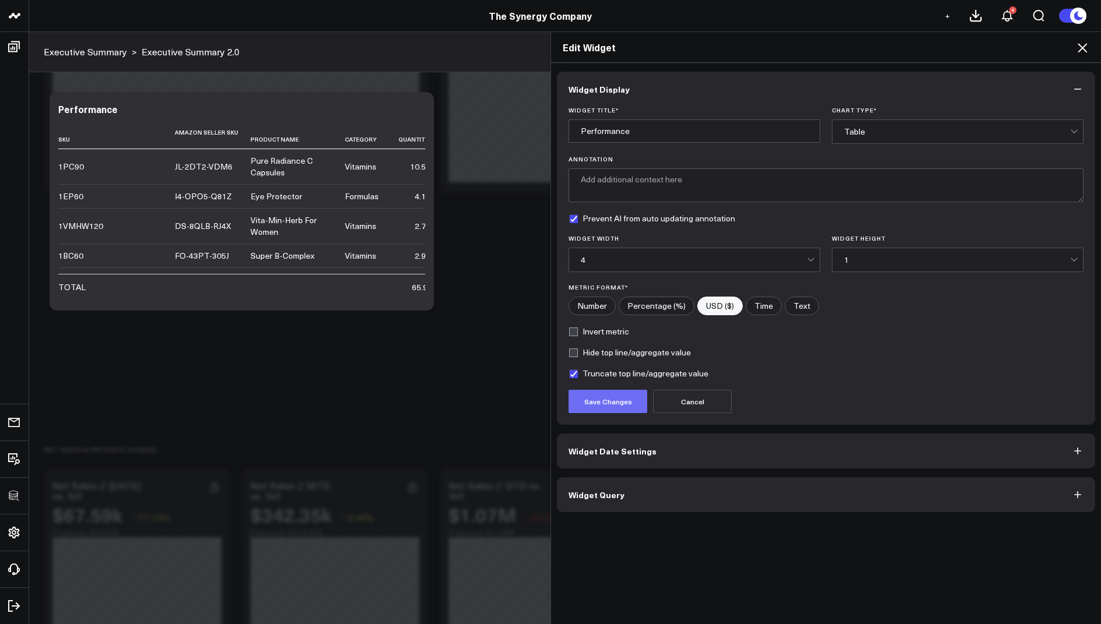
click at [606, 397] on button "Save Changes" at bounding box center [608, 401] width 79 height 23
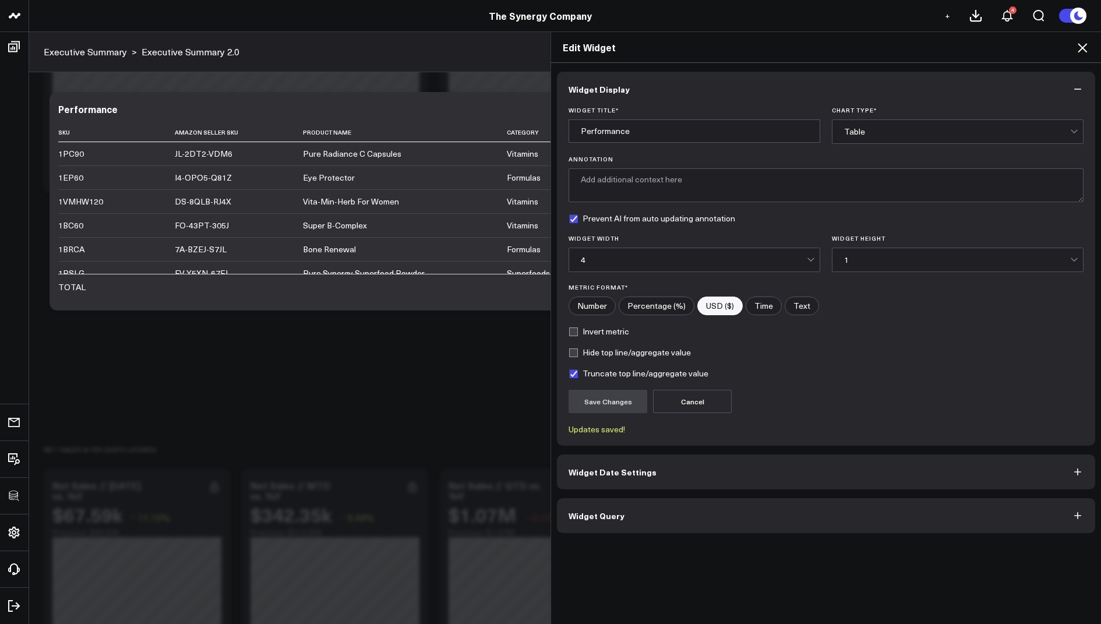
click at [1079, 50] on icon at bounding box center [1082, 47] width 9 height 9
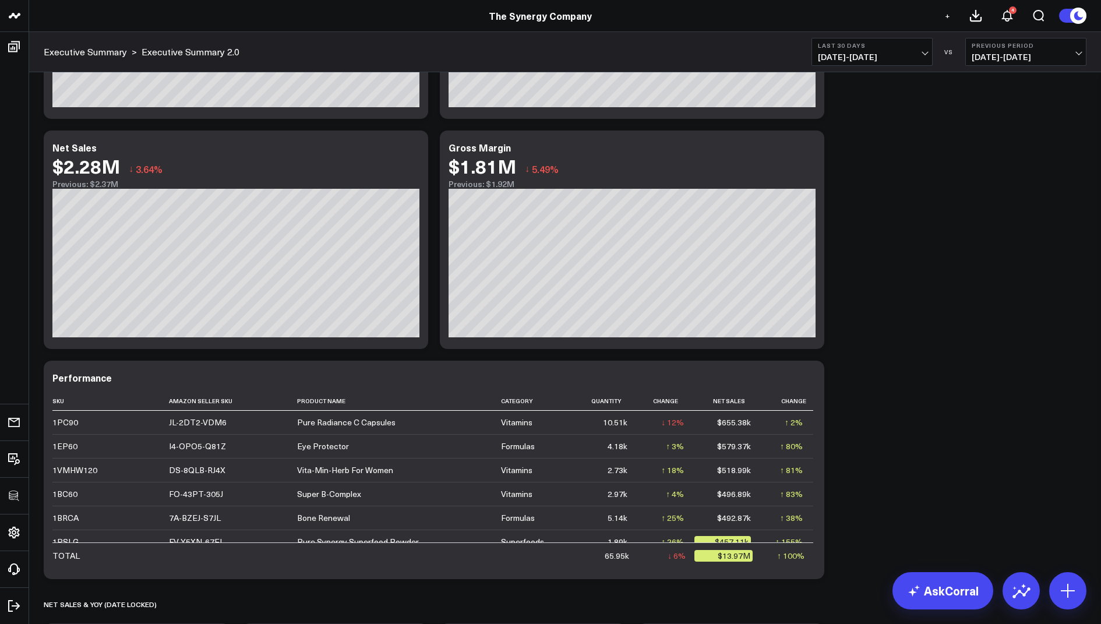
scroll to position [387, 0]
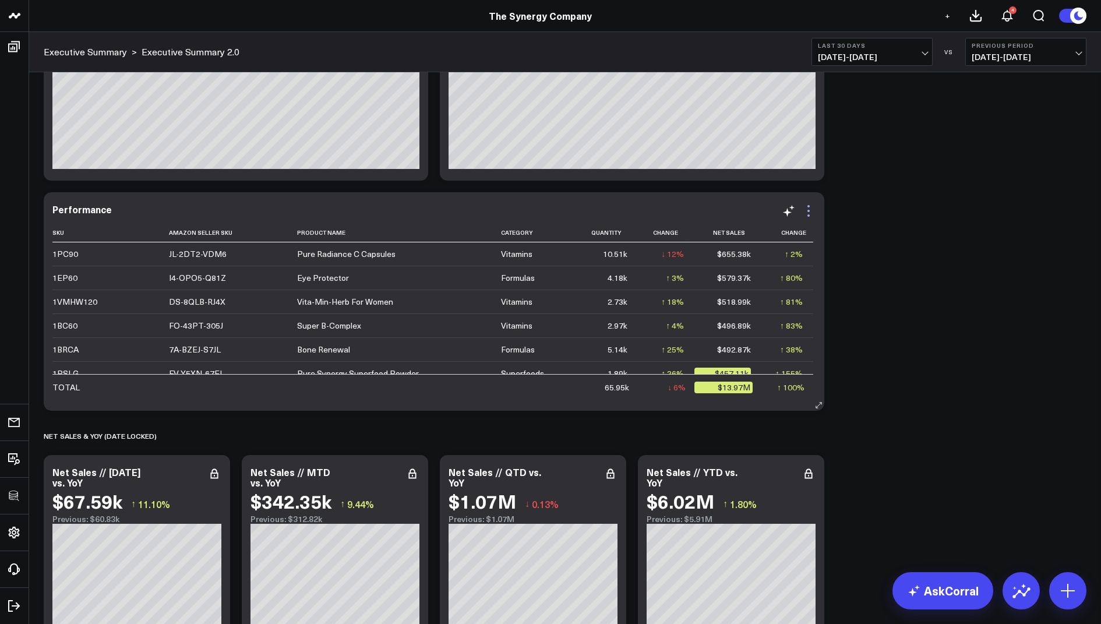
click at [807, 211] on icon at bounding box center [808, 211] width 2 height 2
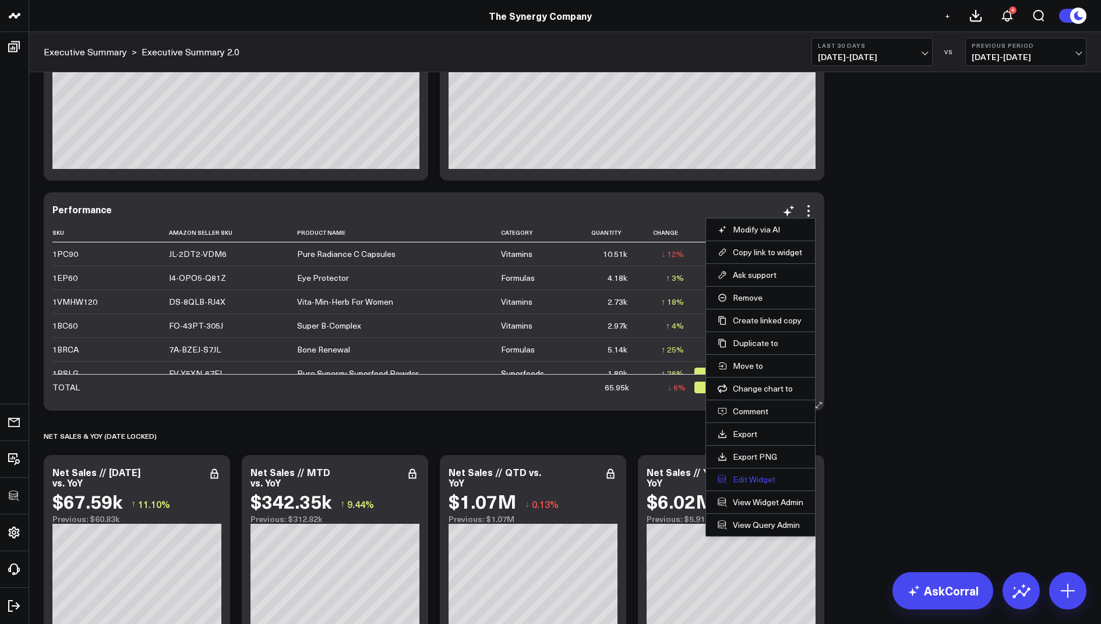
click at [742, 474] on button "Edit Widget" at bounding box center [761, 479] width 86 height 10
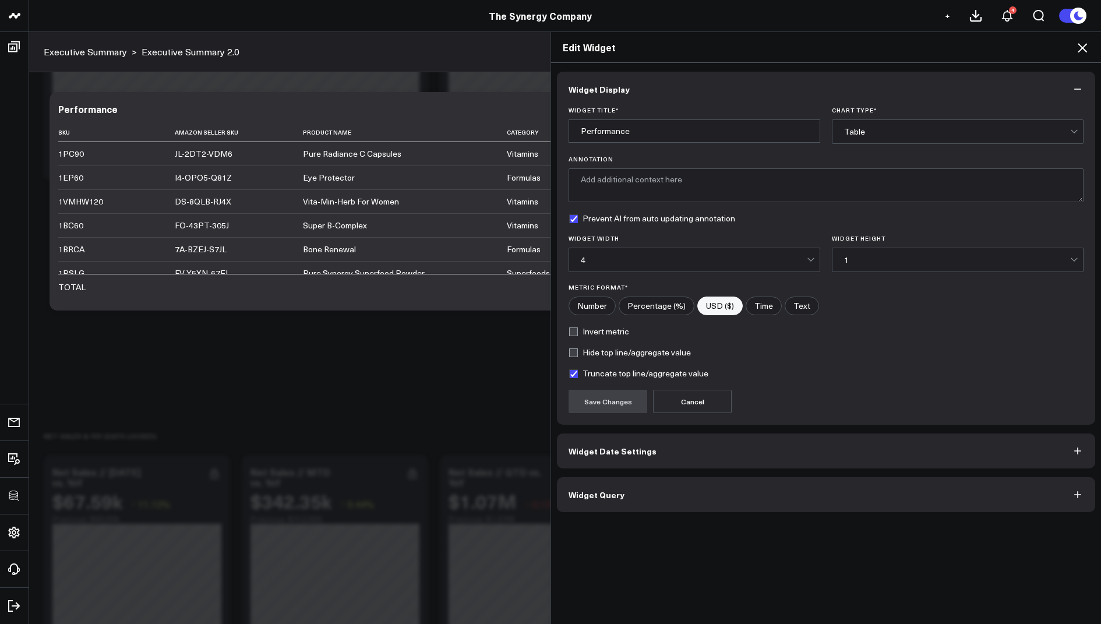
click at [622, 489] on button "Widget Query" at bounding box center [826, 494] width 538 height 35
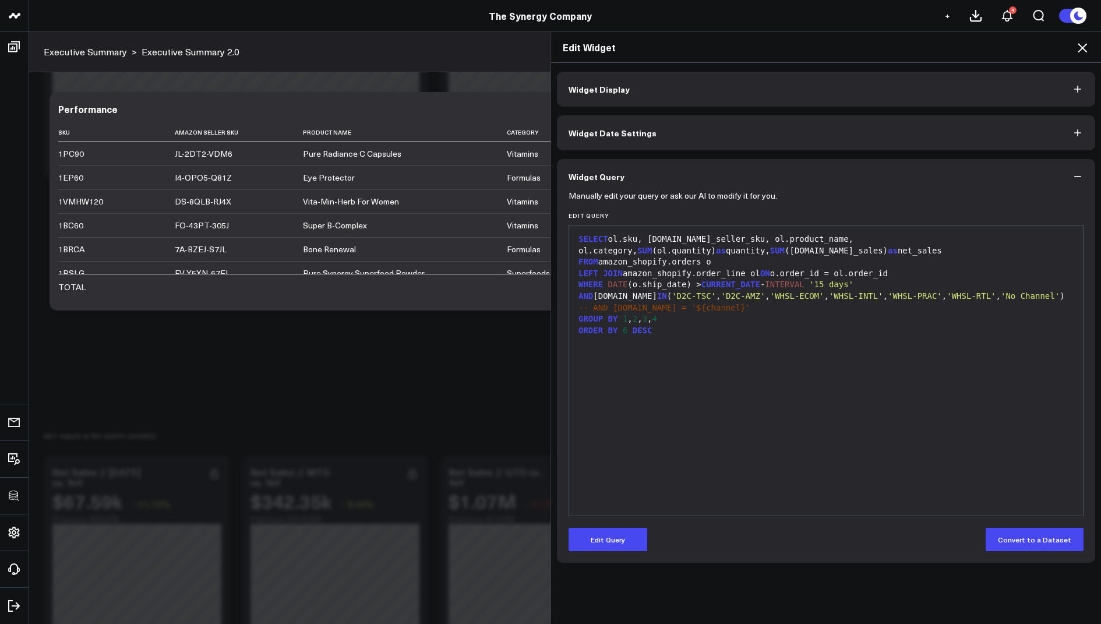
click at [1077, 47] on icon at bounding box center [1082, 48] width 14 height 14
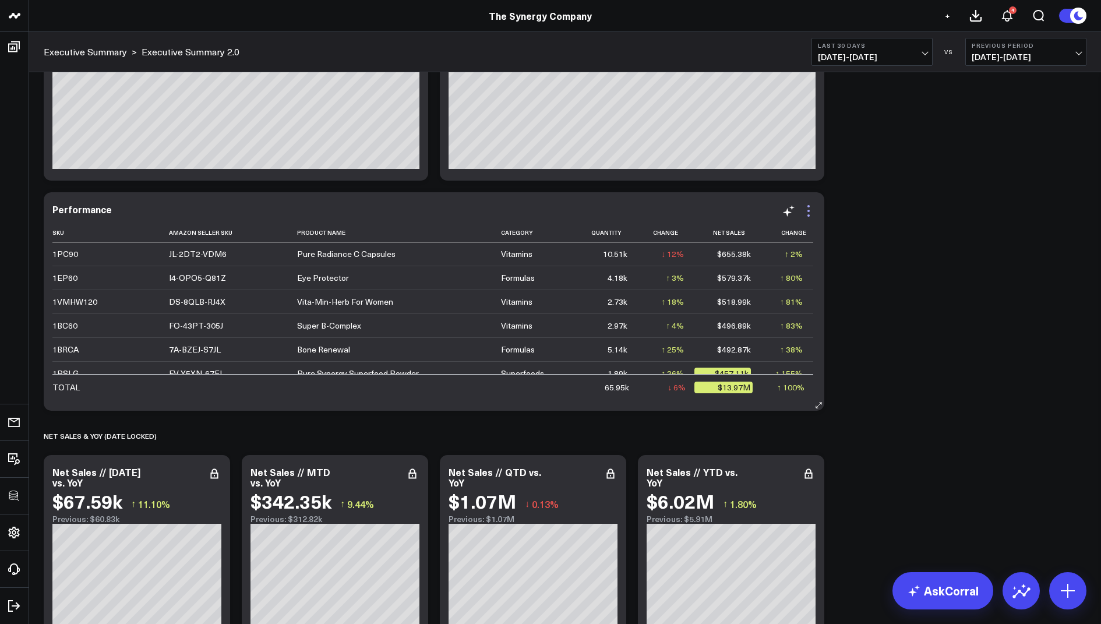
click at [809, 216] on icon at bounding box center [809, 211] width 14 height 14
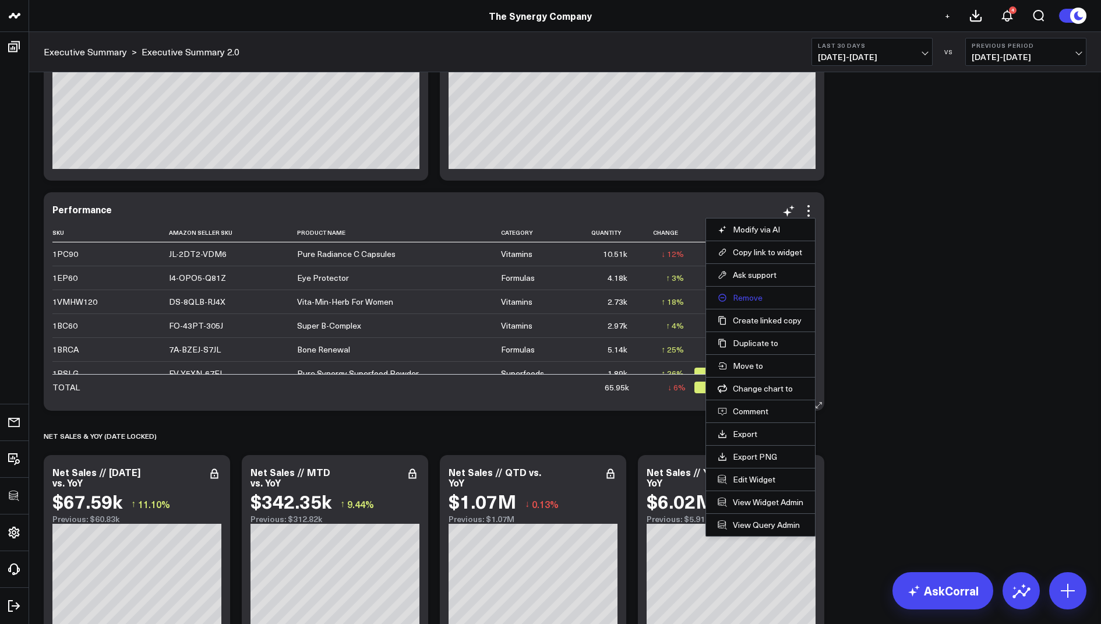
click at [746, 295] on button "Remove" at bounding box center [761, 297] width 86 height 10
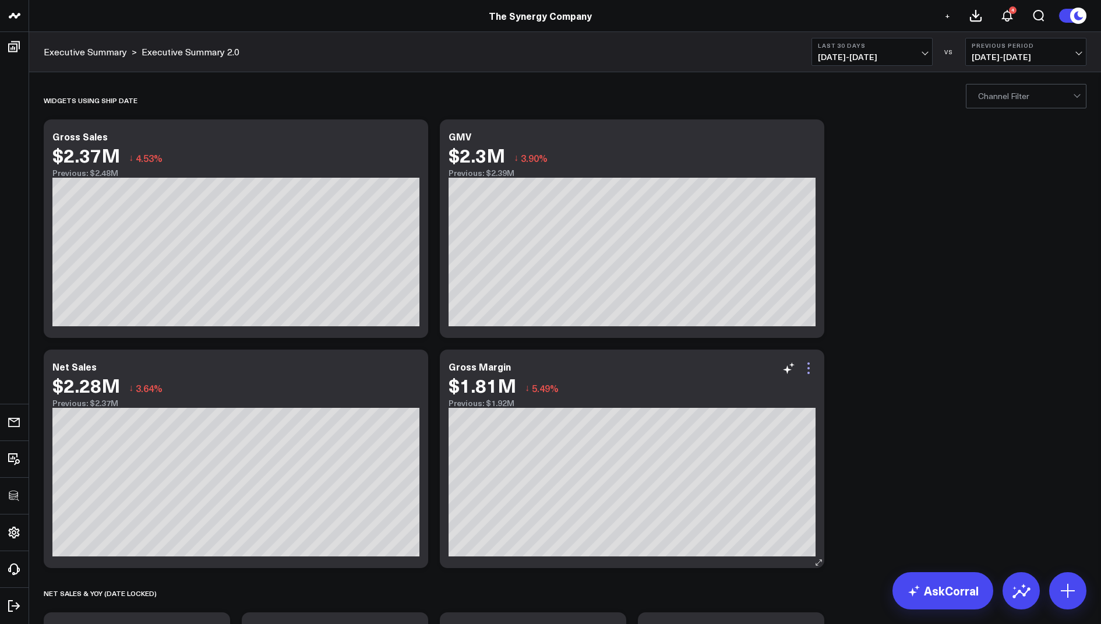
click at [811, 366] on icon at bounding box center [809, 368] width 14 height 14
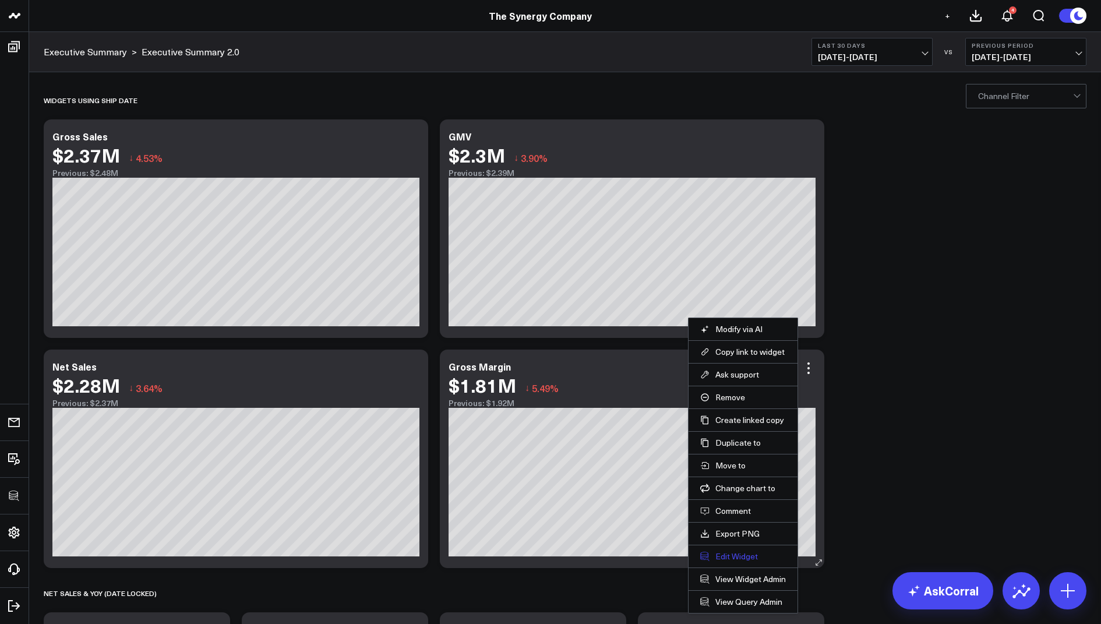
click at [725, 555] on button "Edit Widget" at bounding box center [743, 556] width 86 height 10
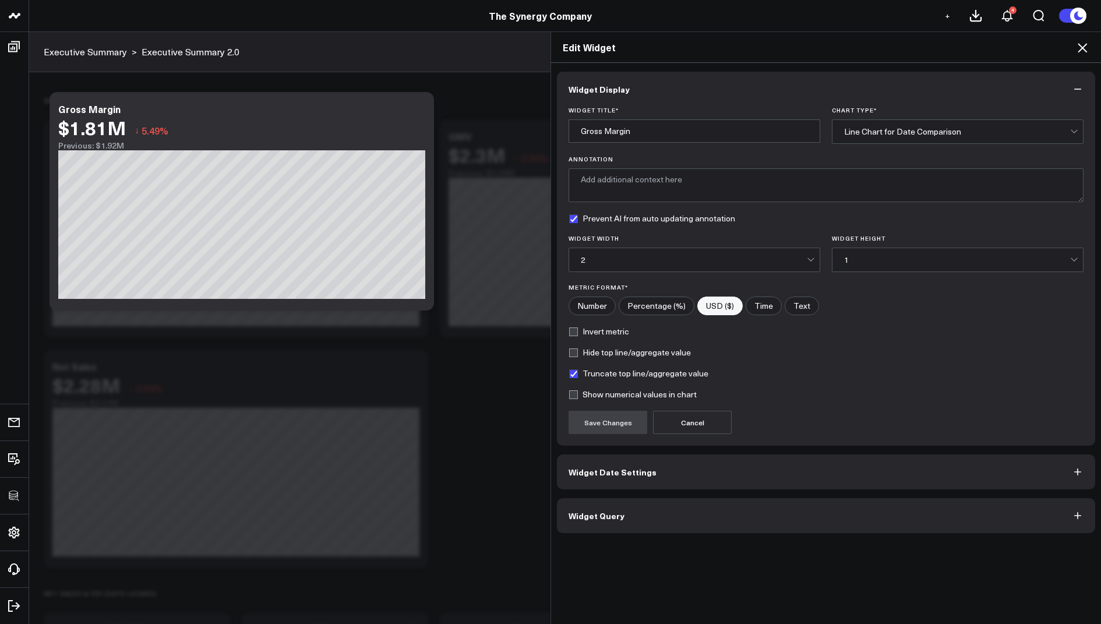
click at [588, 512] on span "Widget Query" at bounding box center [597, 515] width 56 height 9
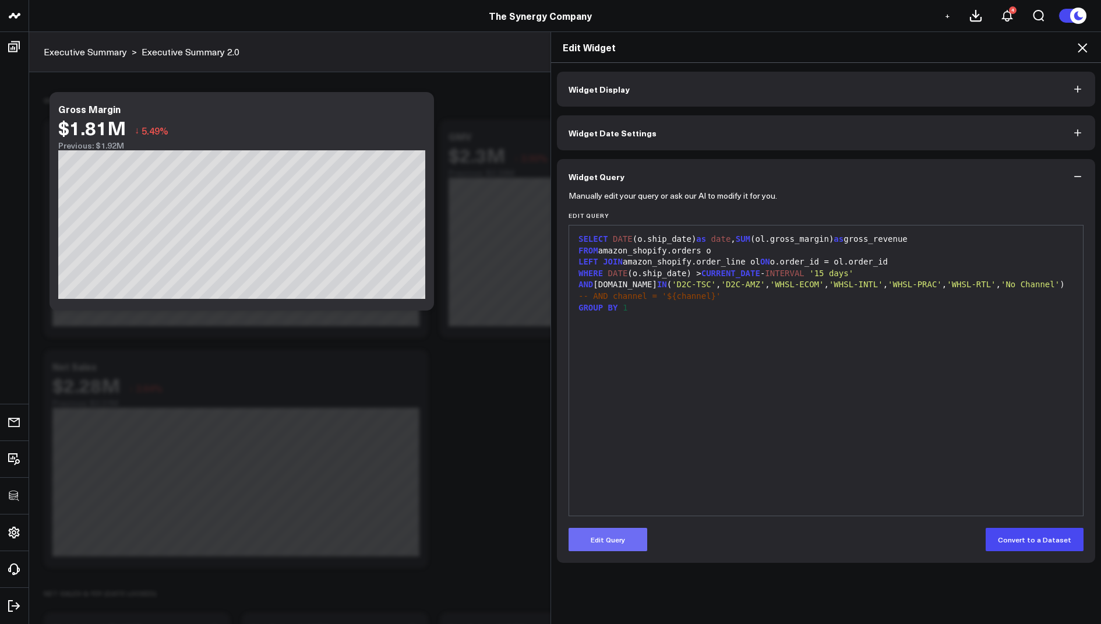
click at [593, 545] on button "Edit Query" at bounding box center [608, 539] width 79 height 23
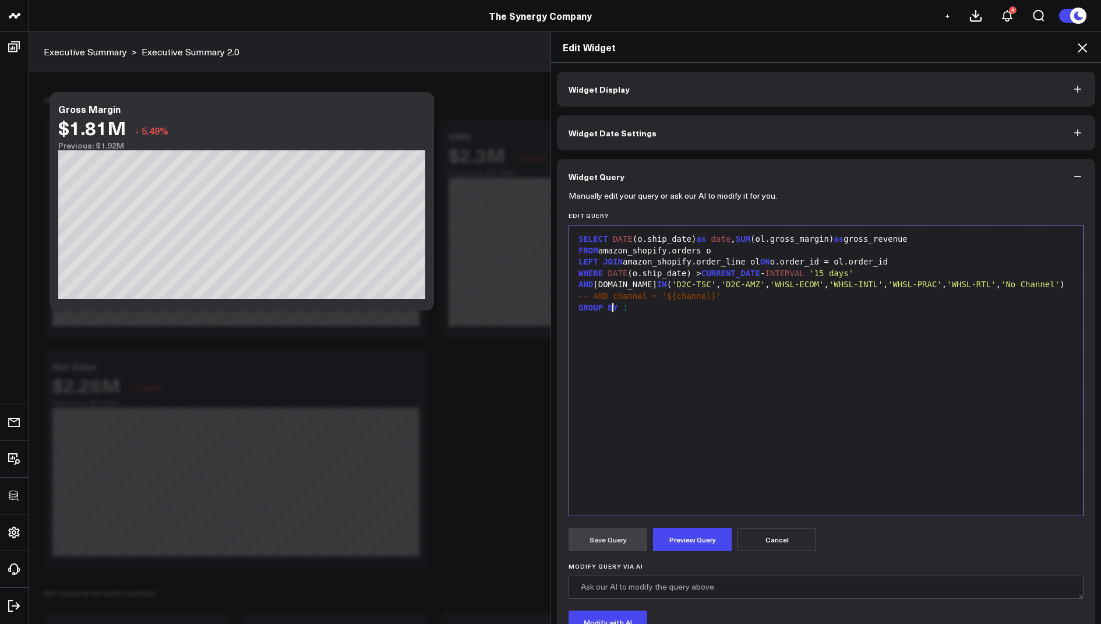
click at [613, 301] on span "-- AND channel = '${channel}'" at bounding box center [649, 295] width 142 height 9
click at [707, 545] on button "Preview Query" at bounding box center [692, 539] width 79 height 23
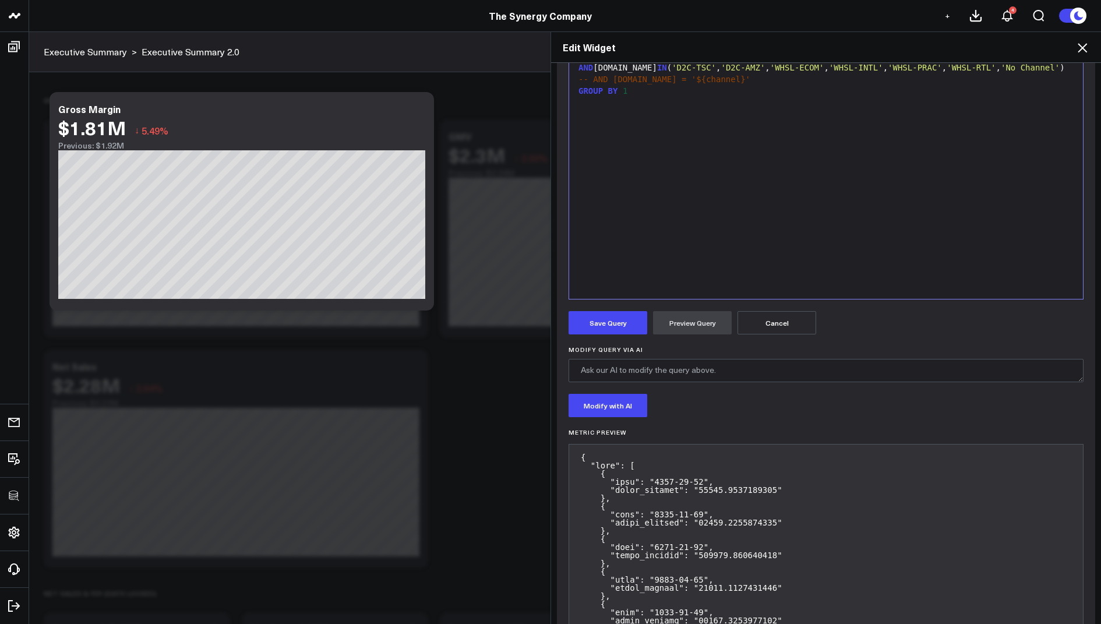
scroll to position [245, 0]
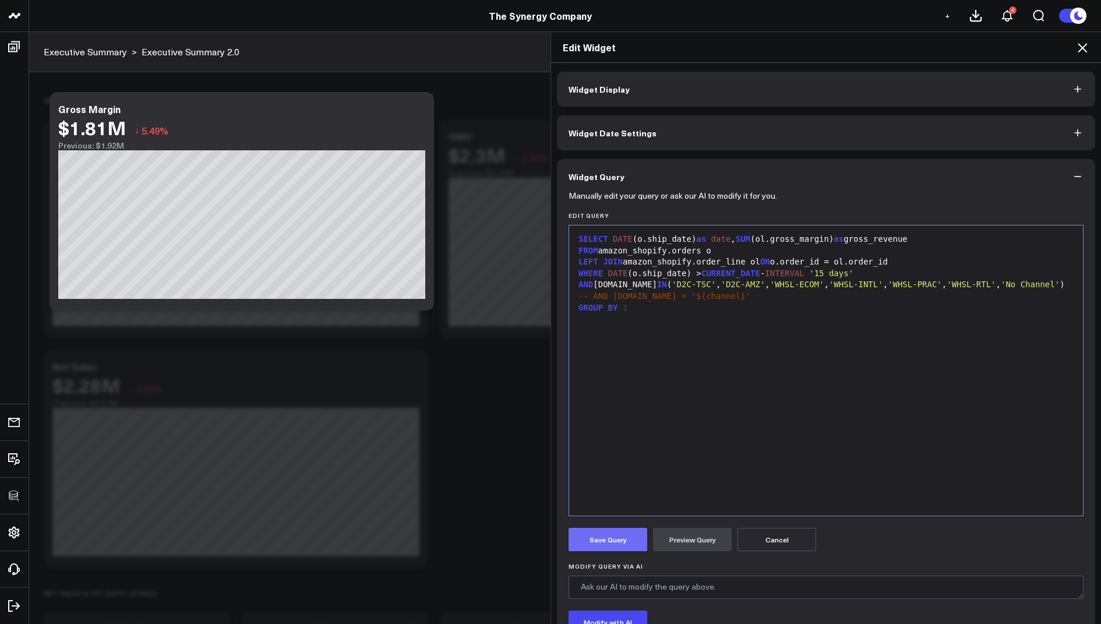
click at [591, 528] on button "Save Query" at bounding box center [608, 539] width 79 height 23
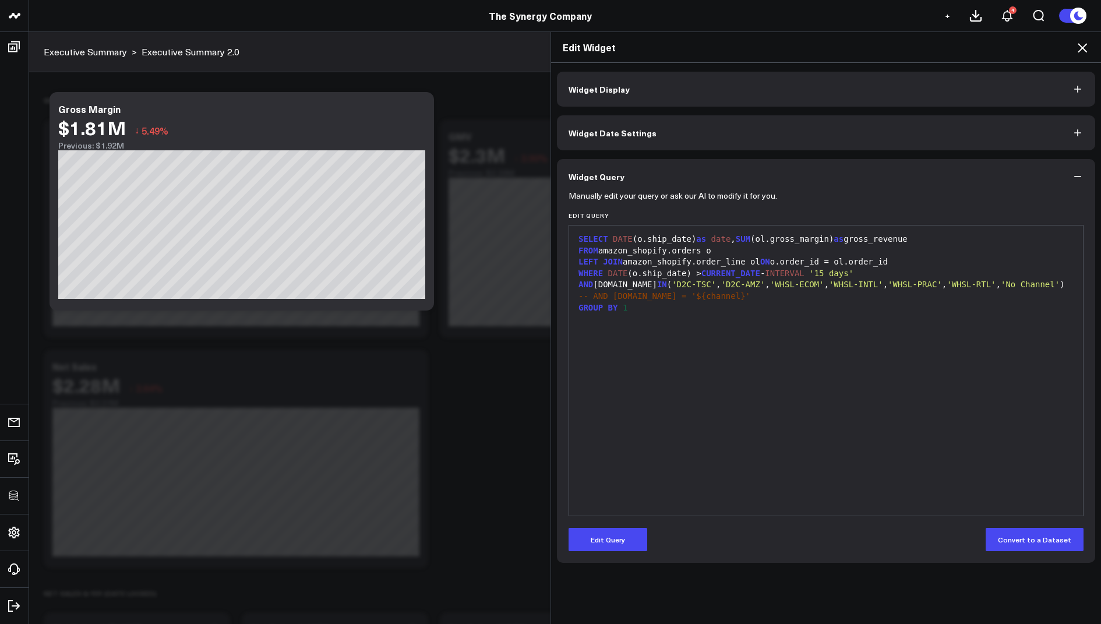
click at [1083, 48] on icon at bounding box center [1082, 47] width 9 height 9
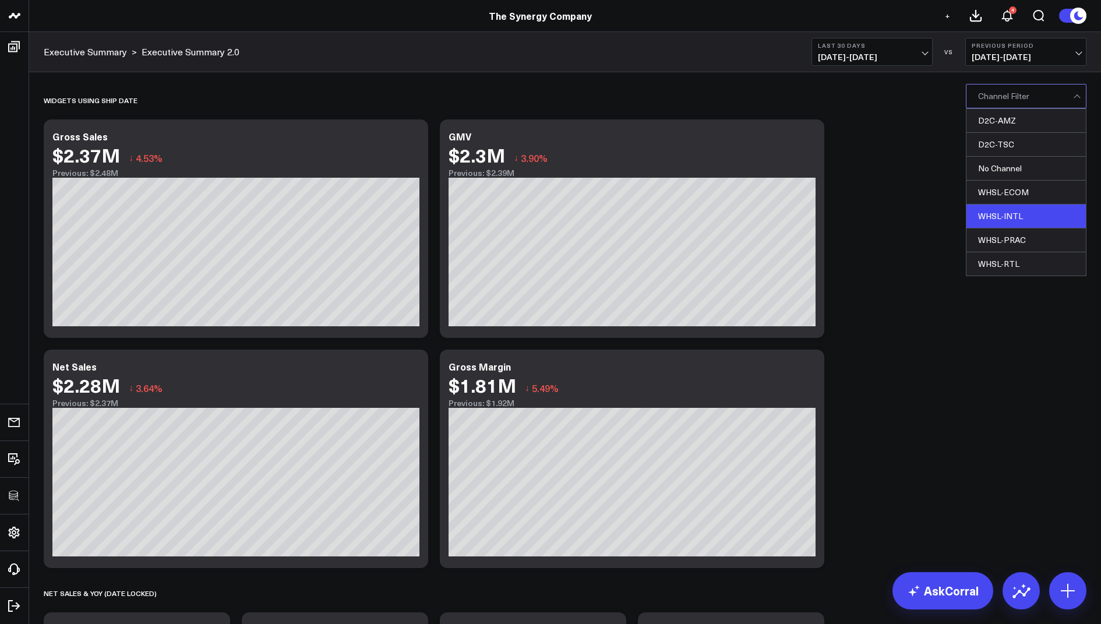
click at [997, 220] on div "WHSL-INTL" at bounding box center [1025, 216] width 119 height 24
click at [913, 97] on button "Clear Filters" at bounding box center [921, 95] width 65 height 23
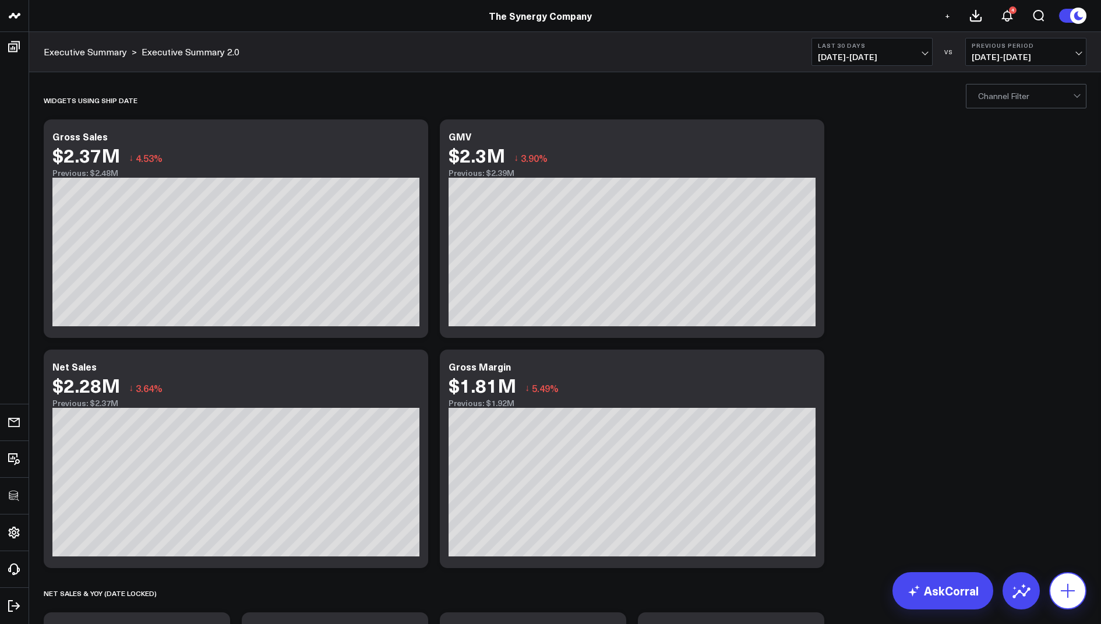
click at [1064, 588] on icon at bounding box center [1067, 590] width 19 height 19
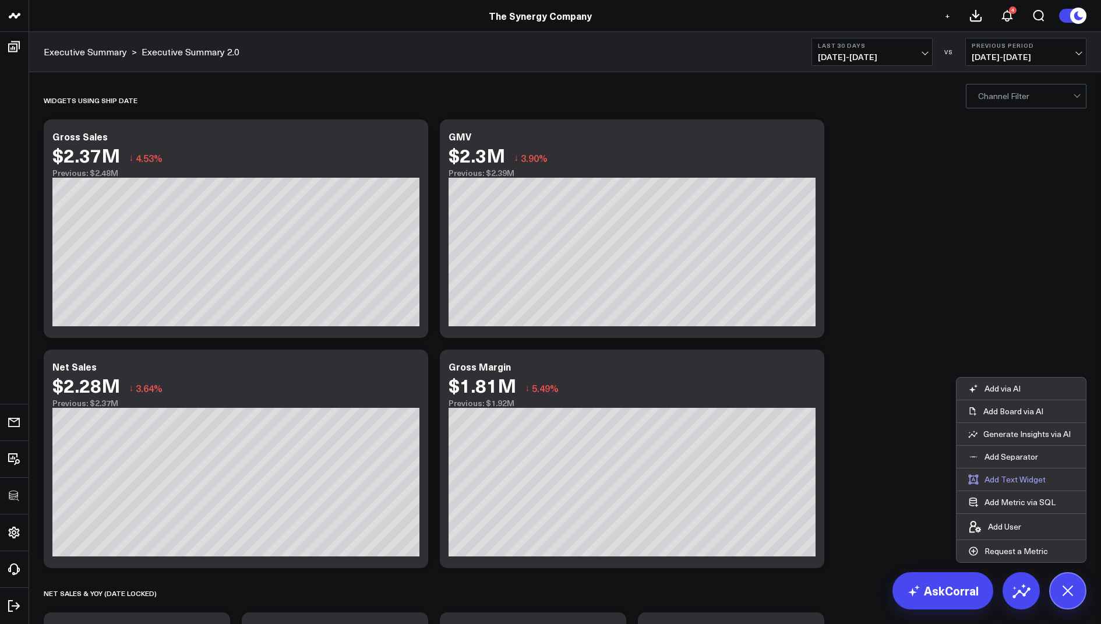
click at [1019, 482] on button "Add Text Widget" at bounding box center [1007, 479] width 101 height 22
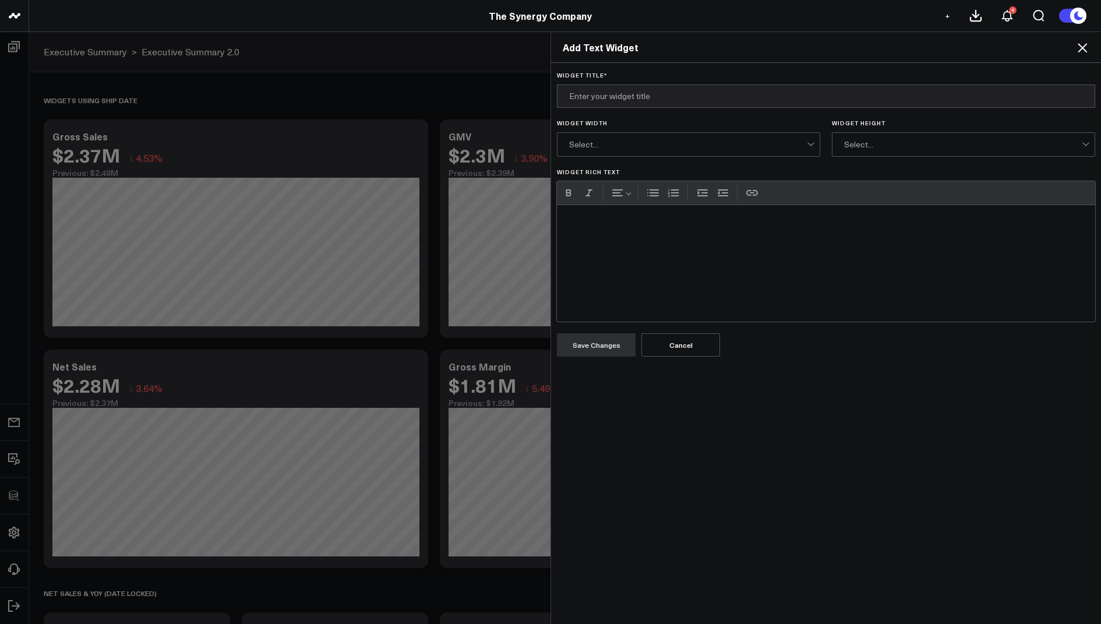
click at [651, 237] on div "Widget Rich Text" at bounding box center [826, 263] width 538 height 117
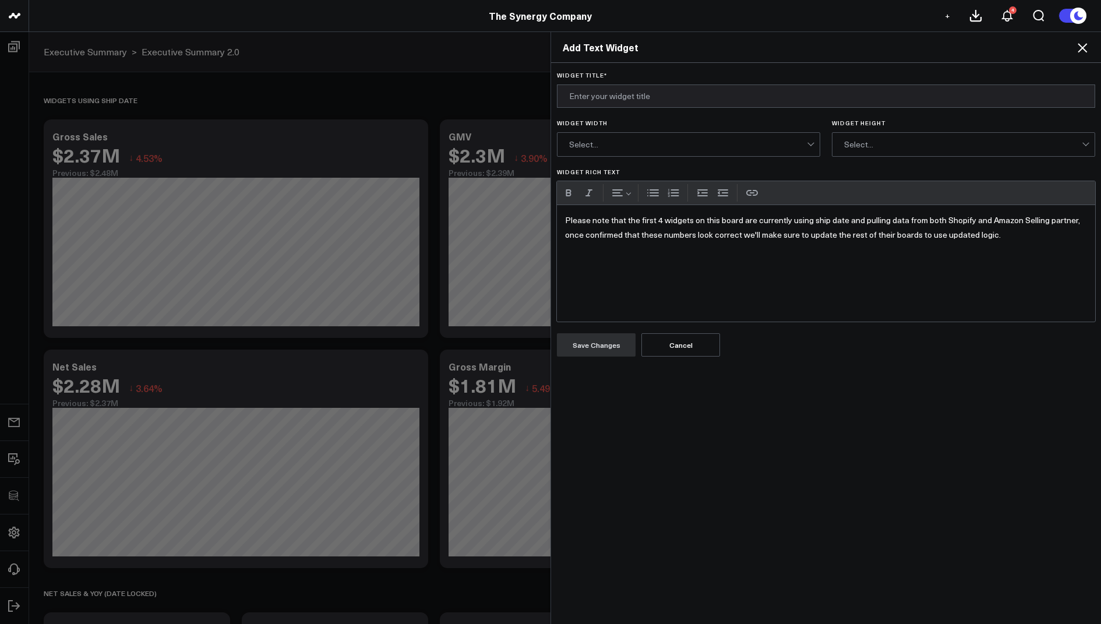
drag, startPoint x: 1010, startPoint y: 241, endPoint x: 1002, endPoint y: 202, distance: 39.9
click at [1002, 202] on div "URL Cancel Save Please note that the first 4 widgets on this board are currentl…" at bounding box center [826, 251] width 538 height 140
copy div "Please note that the first 4 widgets on this board are currently using ship dat…"
click at [1084, 50] on icon at bounding box center [1082, 48] width 14 height 14
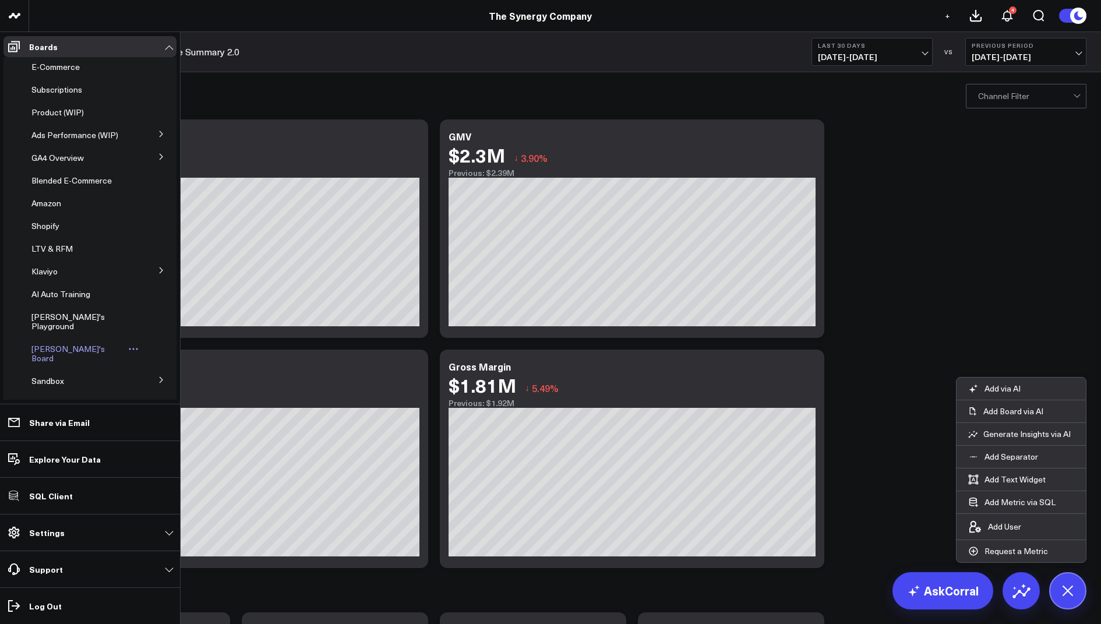
scroll to position [139, 0]
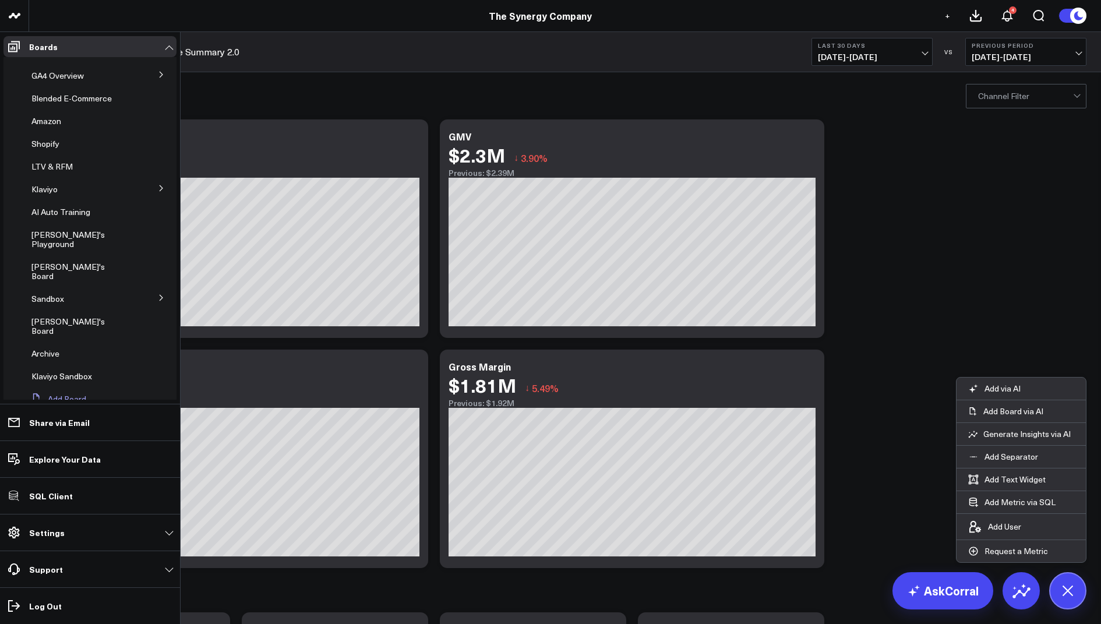
click at [58, 389] on button "Add Board" at bounding box center [56, 399] width 59 height 21
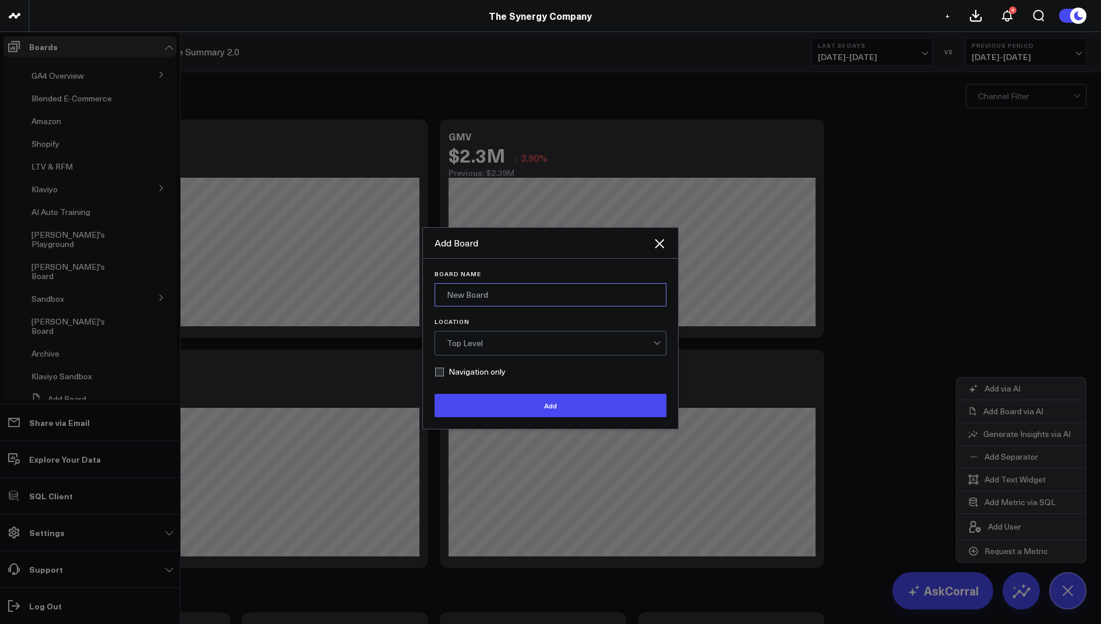
click at [491, 287] on input "Board Name" at bounding box center [551, 294] width 232 height 23
type input "Ship Date"
click at [497, 347] on div "Top Level" at bounding box center [550, 342] width 206 height 9
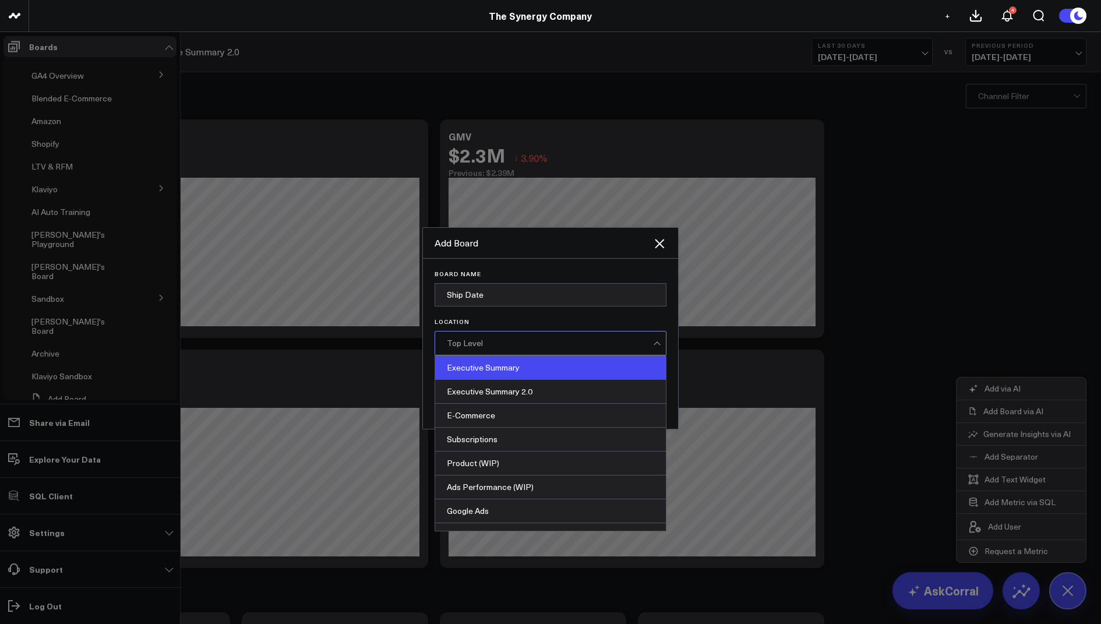
click at [497, 359] on div "Executive Summary" at bounding box center [550, 368] width 231 height 24
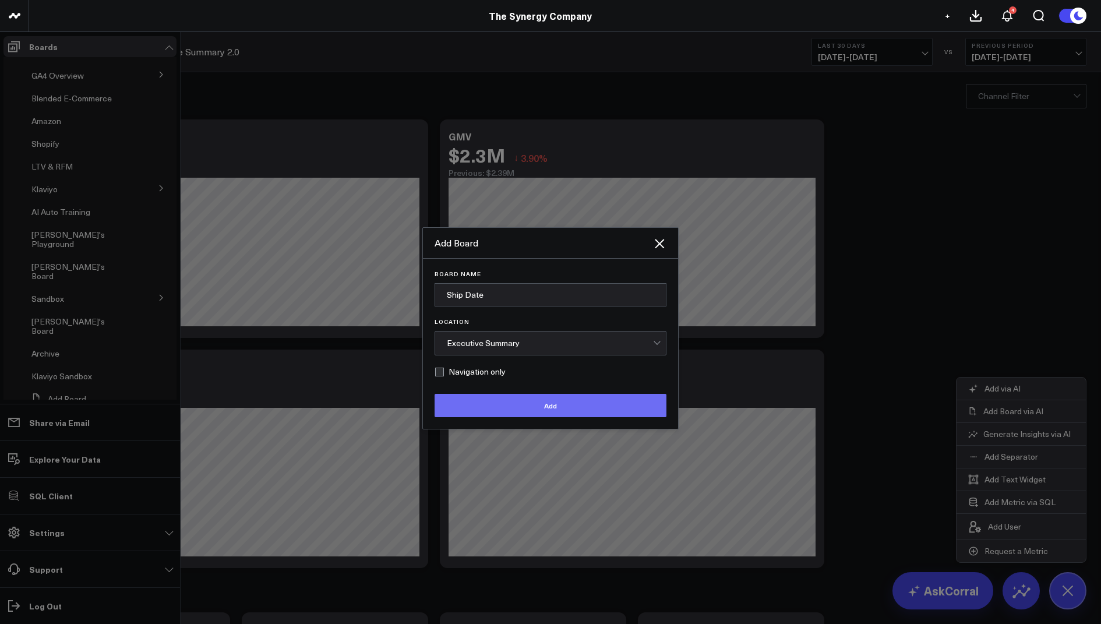
click at [503, 405] on button "Add" at bounding box center [551, 405] width 232 height 23
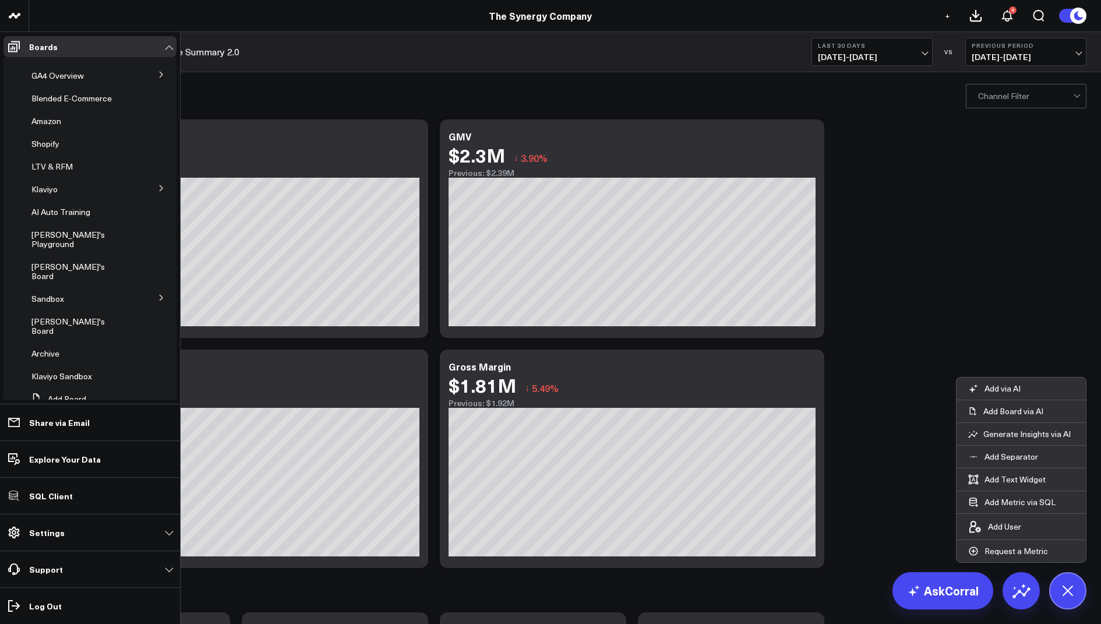
scroll to position [160, 0]
click at [62, 389] on button "Add Board" at bounding box center [56, 399] width 59 height 21
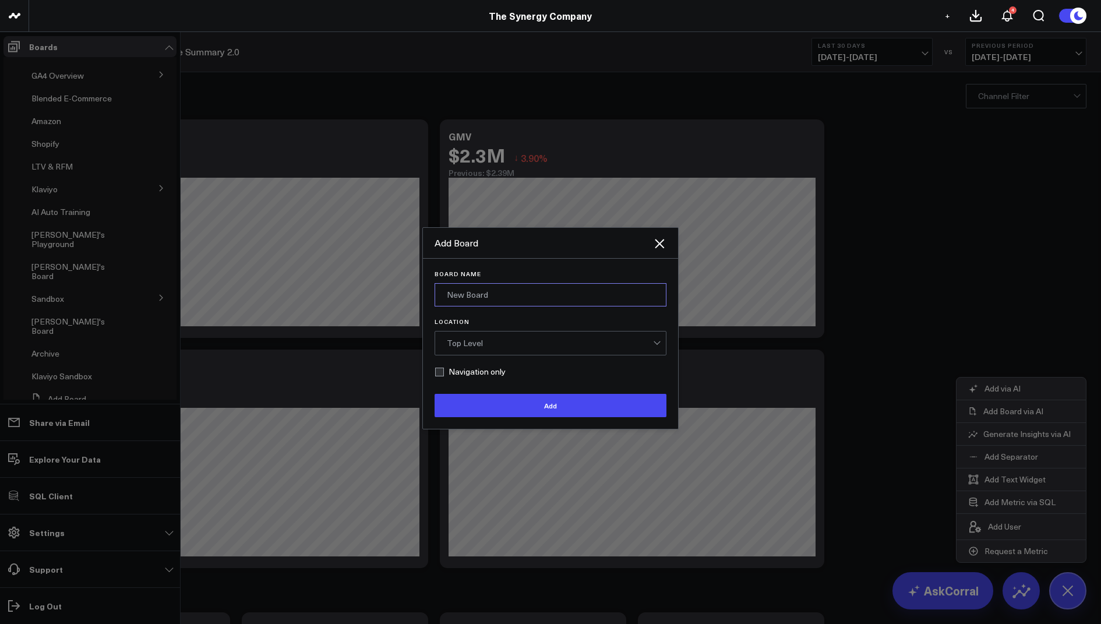
click at [491, 295] on input "Board Name" at bounding box center [551, 294] width 232 height 23
click at [660, 246] on icon at bounding box center [659, 244] width 14 height 14
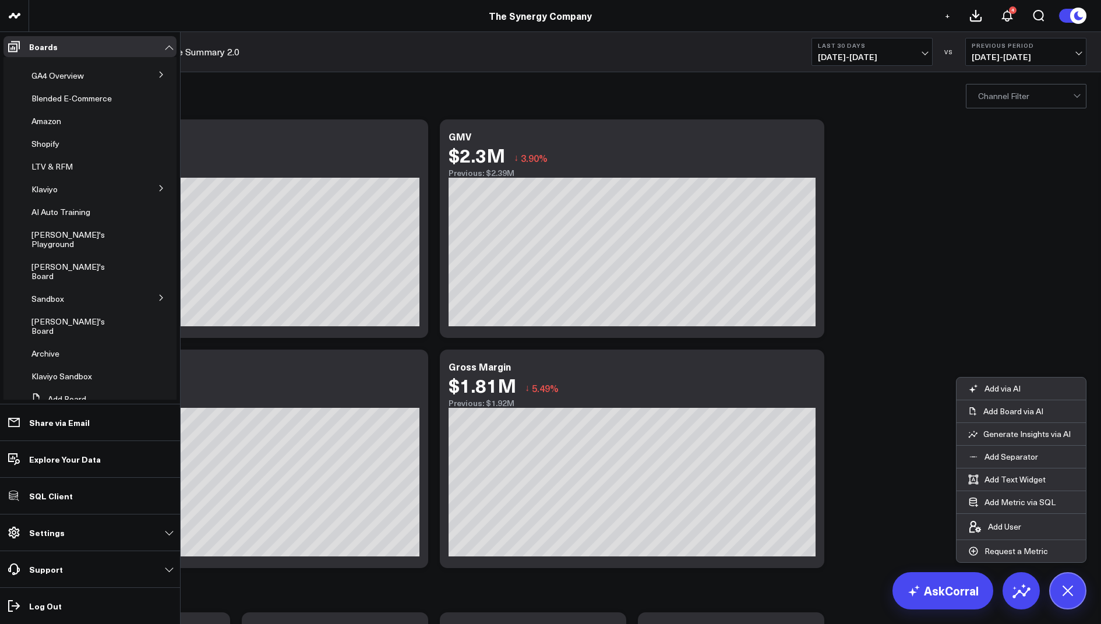
scroll to position [0, 0]
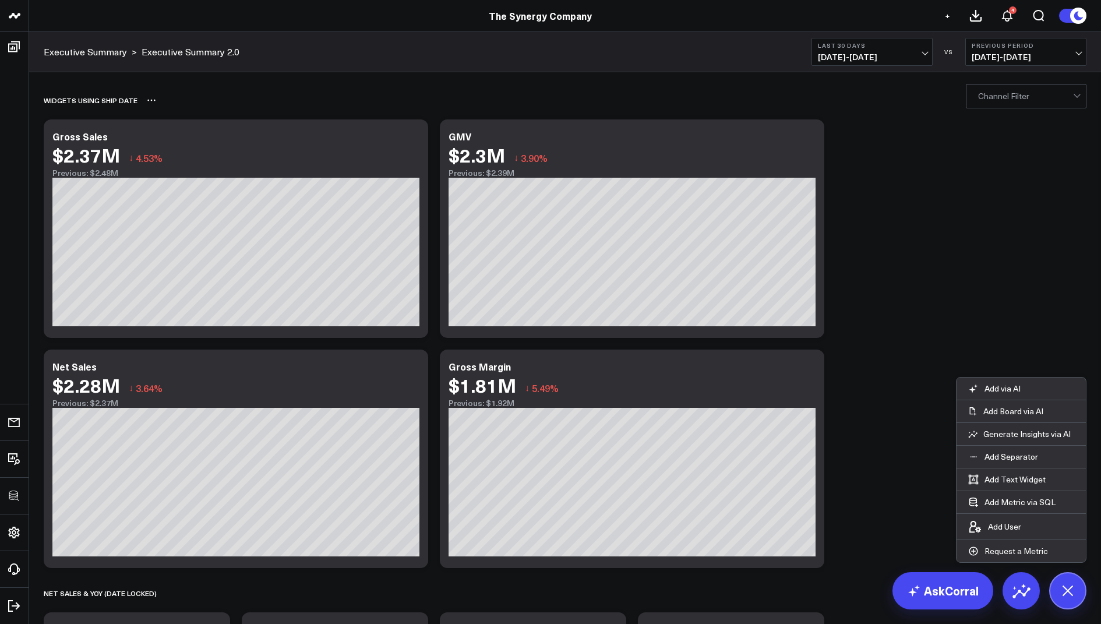
click at [298, 105] on div "Widgets using Ship date" at bounding box center [498, 100] width 909 height 27
click at [810, 365] on icon at bounding box center [809, 368] width 14 height 14
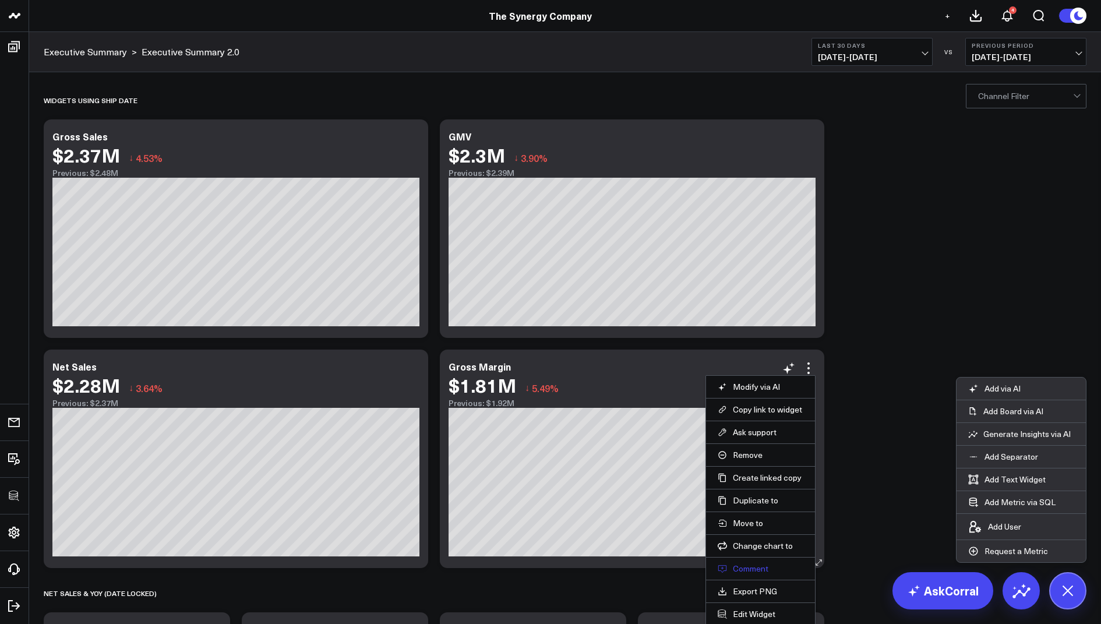
scroll to position [41, 0]
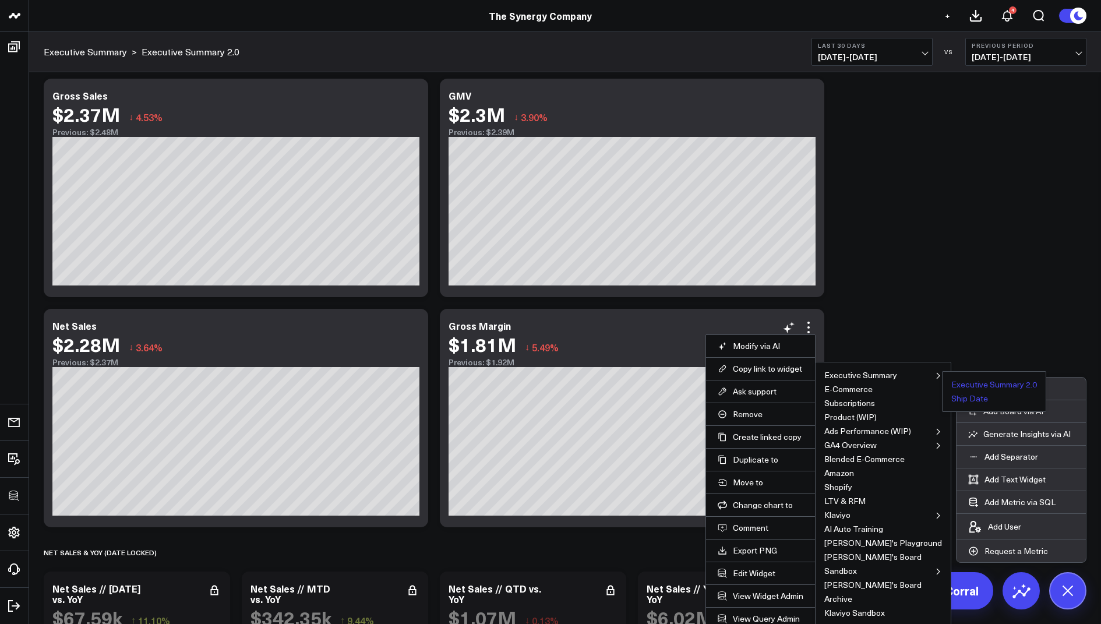
click at [951, 398] on button "Ship Date" at bounding box center [969, 398] width 37 height 8
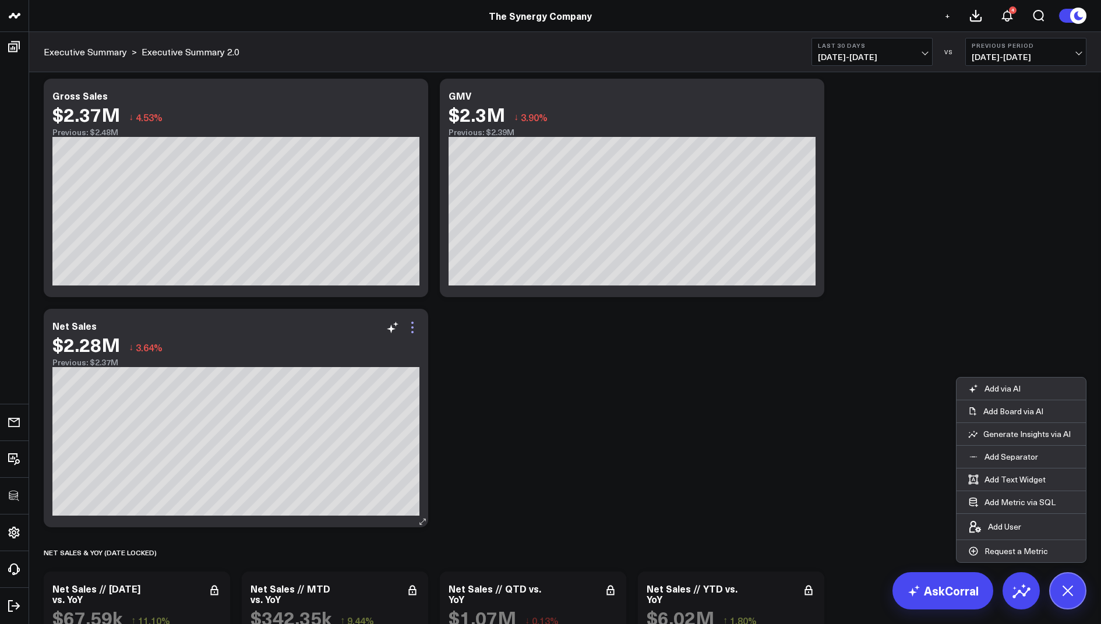
click at [416, 329] on icon at bounding box center [412, 327] width 14 height 14
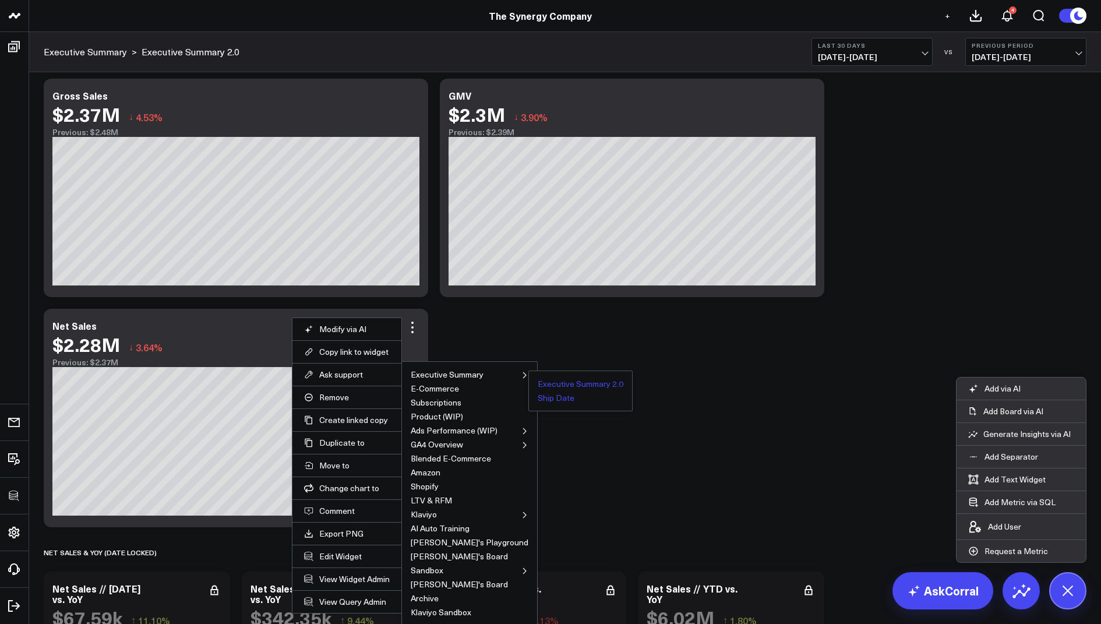
click at [538, 398] on button "Ship Date" at bounding box center [556, 398] width 37 height 8
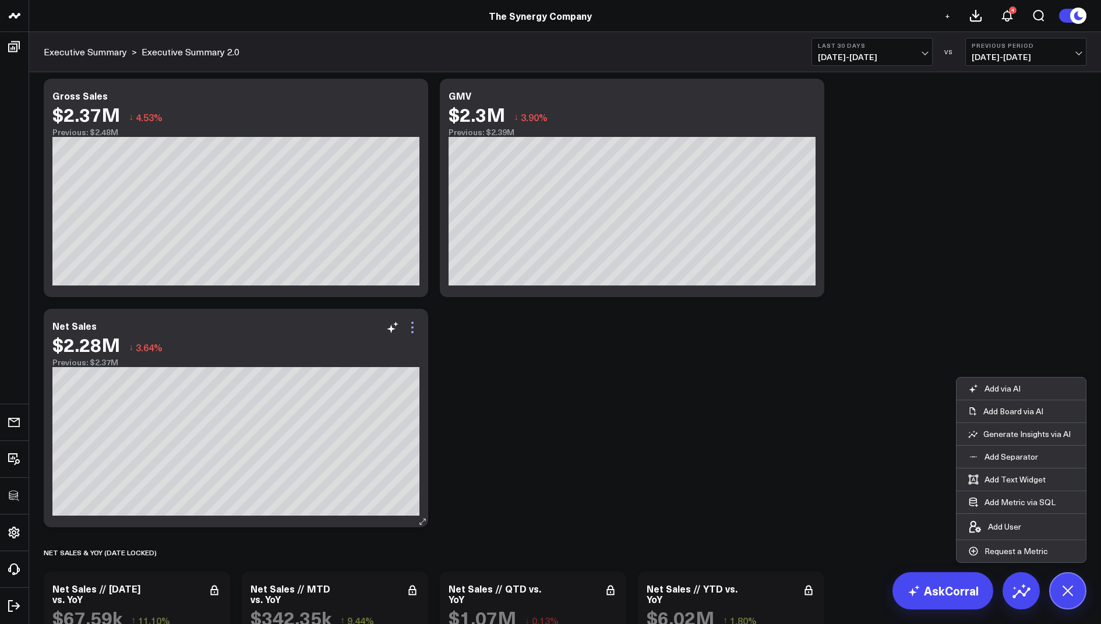
click at [411, 323] on icon at bounding box center [412, 327] width 14 height 14
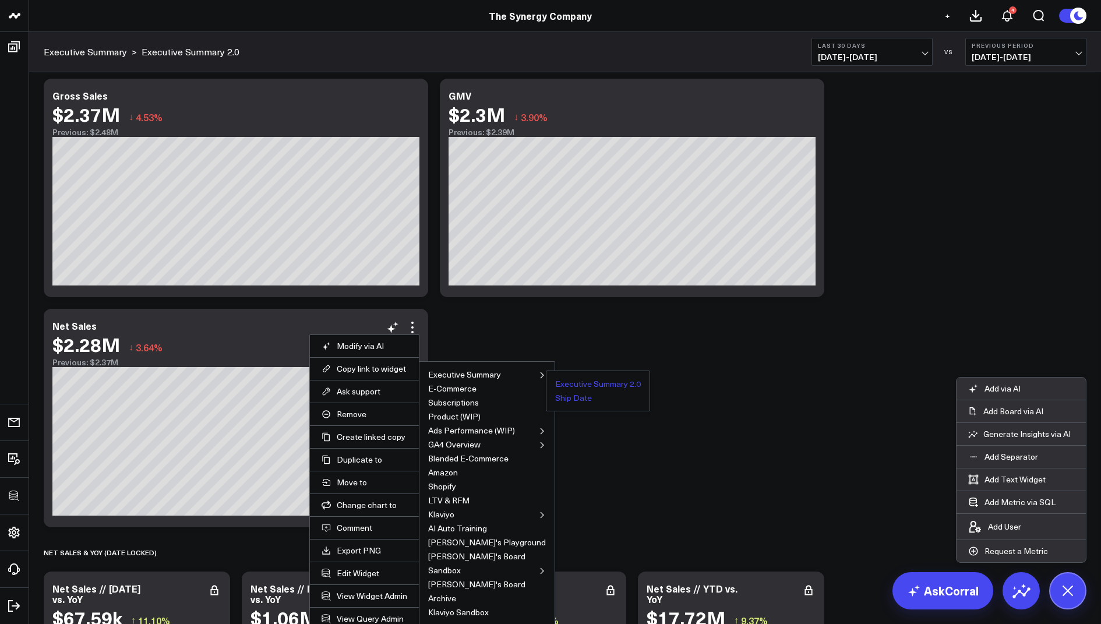
click at [555, 397] on button "Ship Date" at bounding box center [573, 398] width 37 height 8
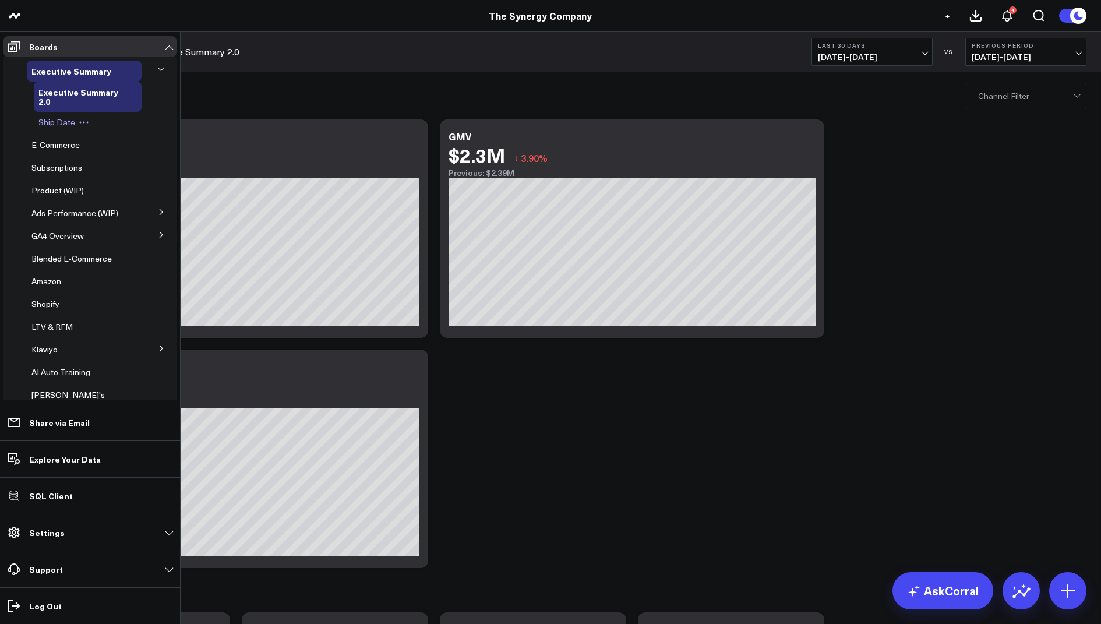
click at [61, 122] on span "Ship Date" at bounding box center [56, 122] width 37 height 11
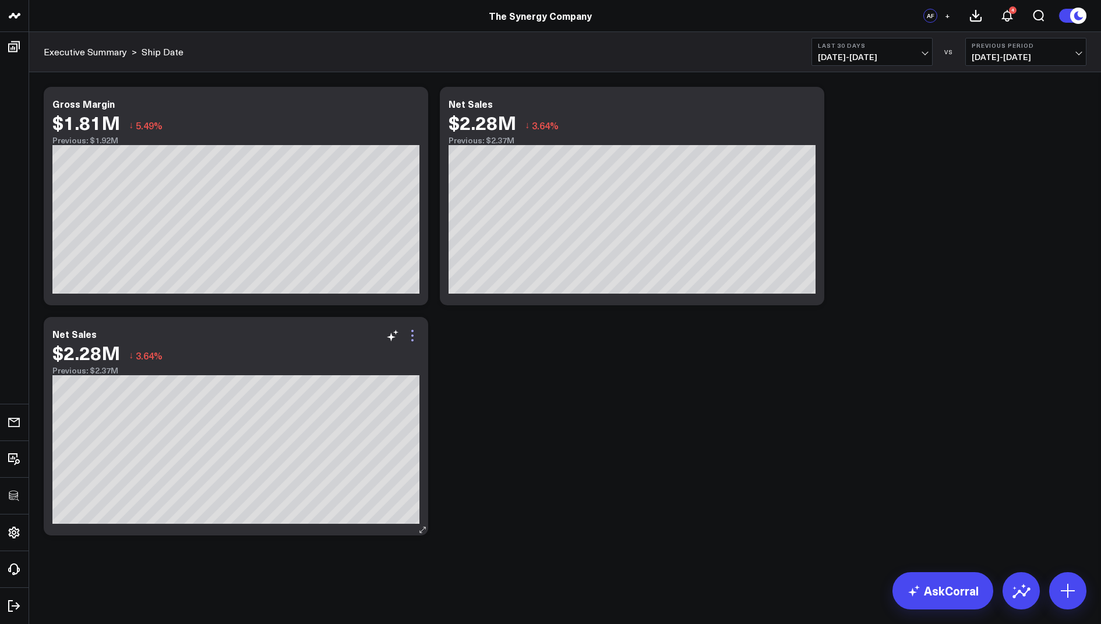
click at [413, 336] on icon at bounding box center [412, 335] width 2 height 2
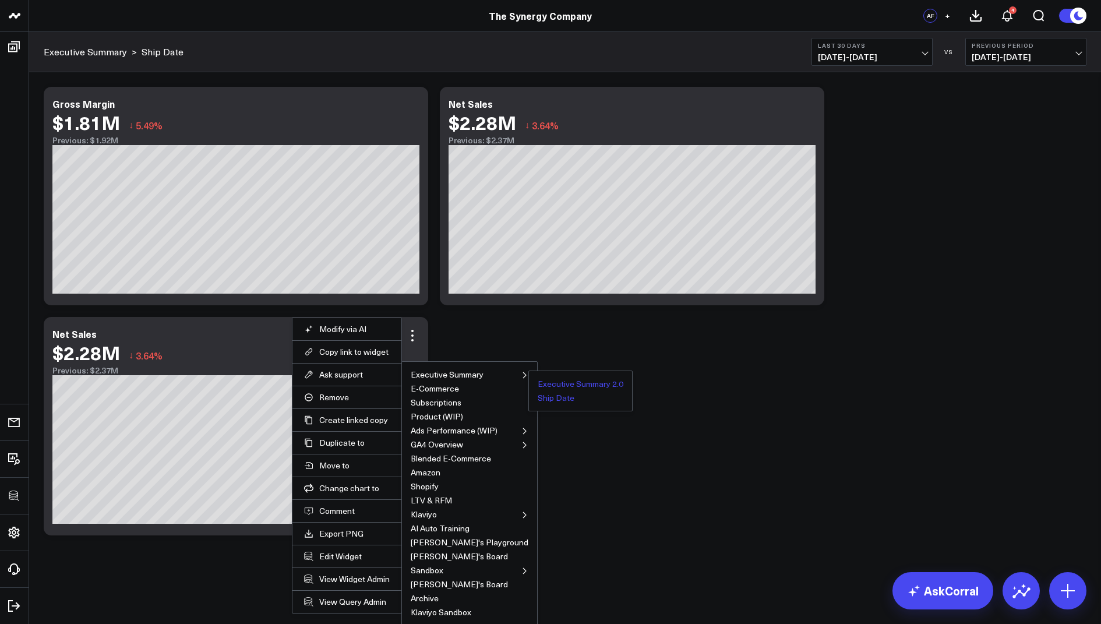
click at [538, 381] on button "Executive Summary 2.0" at bounding box center [581, 384] width 86 height 8
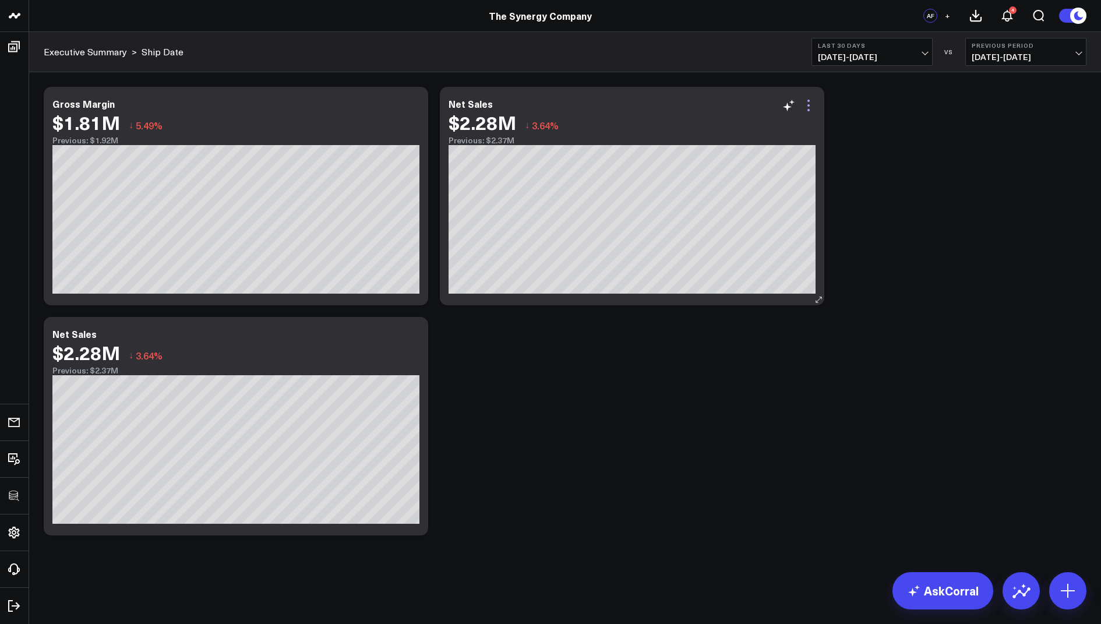
click at [808, 104] on icon at bounding box center [808, 105] width 2 height 2
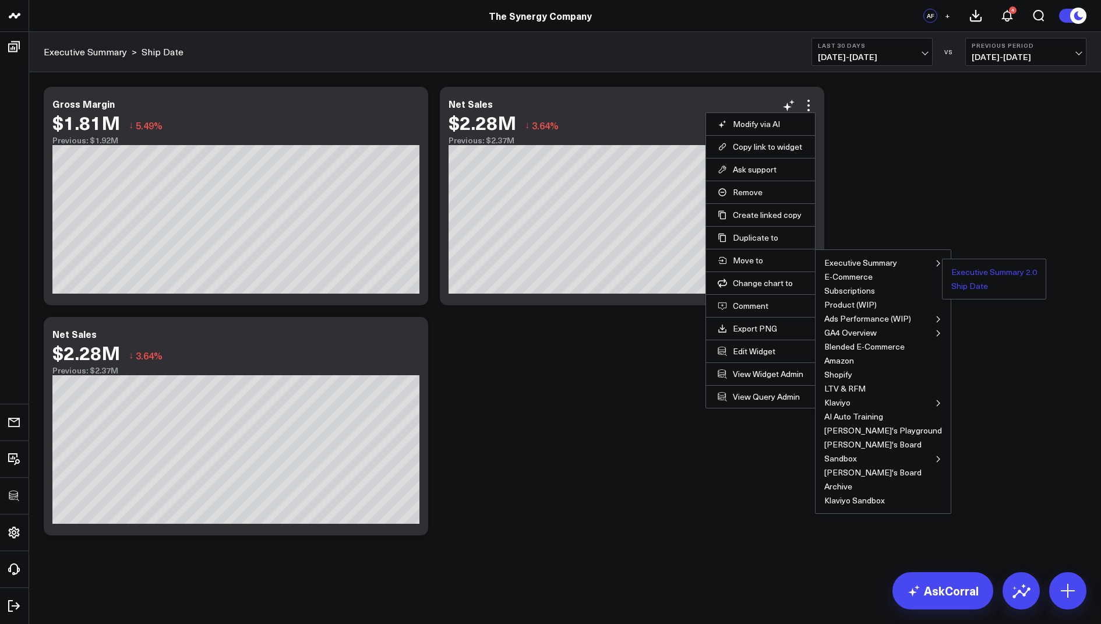
click at [951, 268] on button "Executive Summary 2.0" at bounding box center [994, 272] width 86 height 8
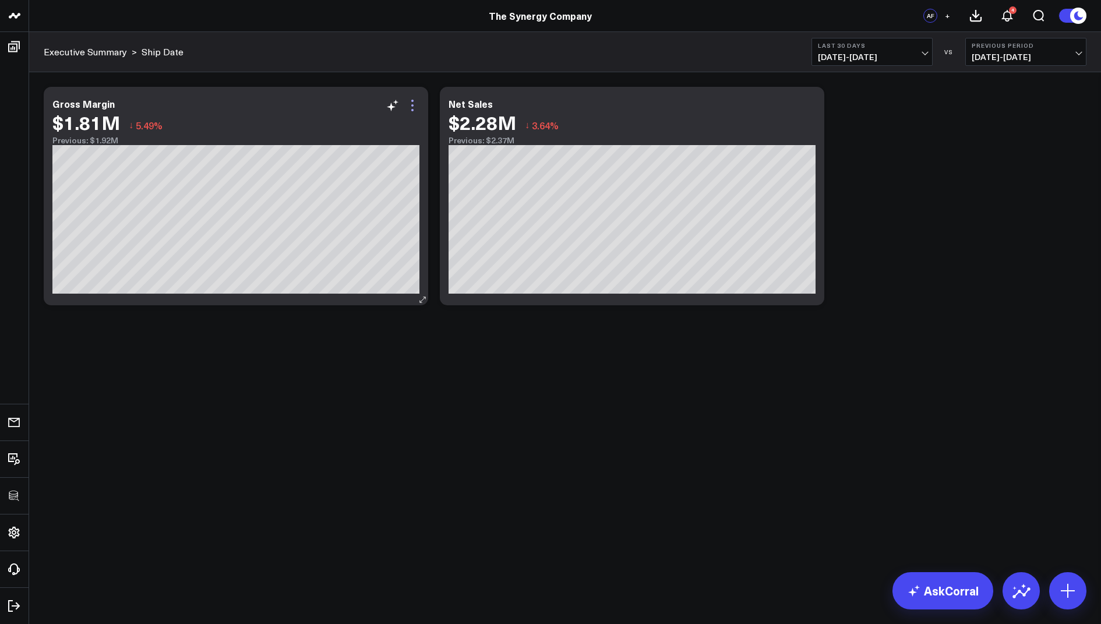
click at [414, 100] on icon at bounding box center [412, 105] width 14 height 14
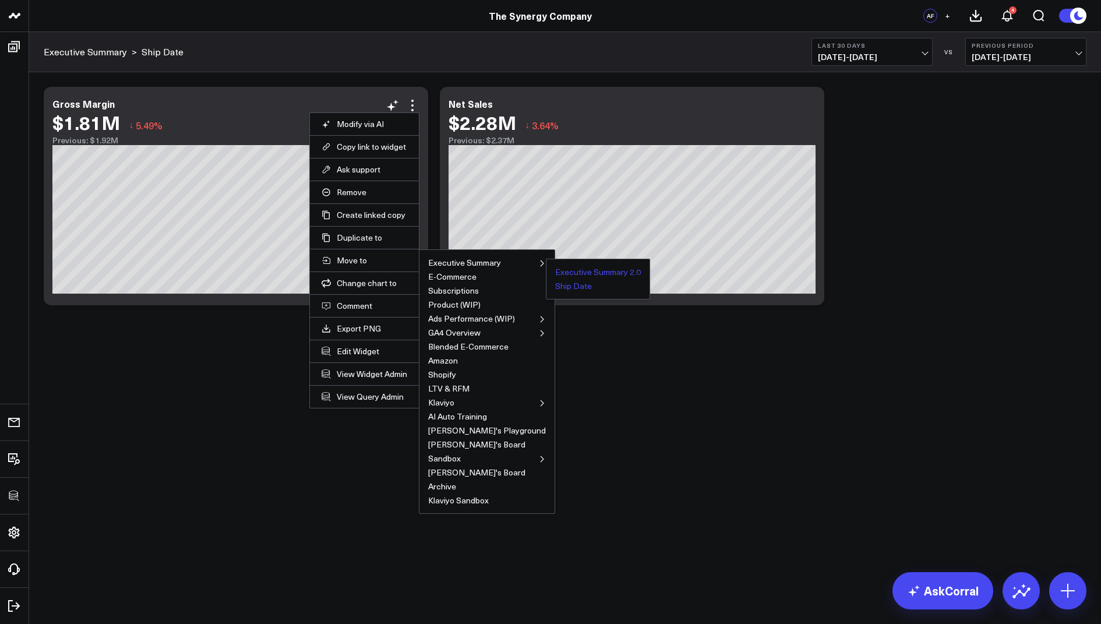
click at [557, 271] on button "Executive Summary 2.0" at bounding box center [598, 272] width 86 height 8
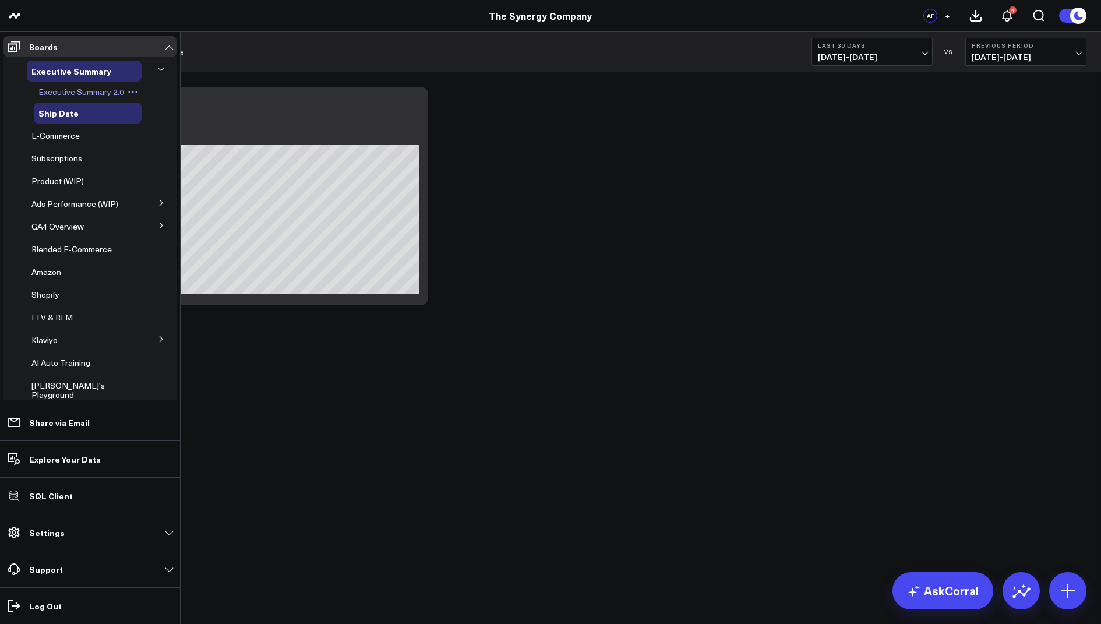
click at [63, 88] on span "Executive Summary 2.0" at bounding box center [81, 91] width 86 height 11
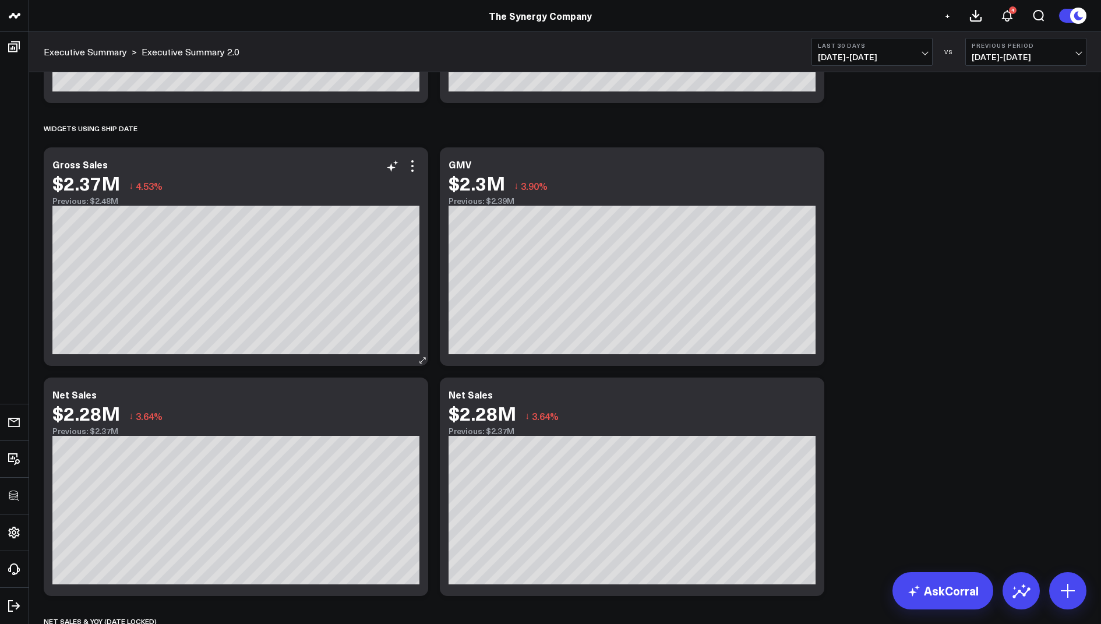
scroll to position [400, 0]
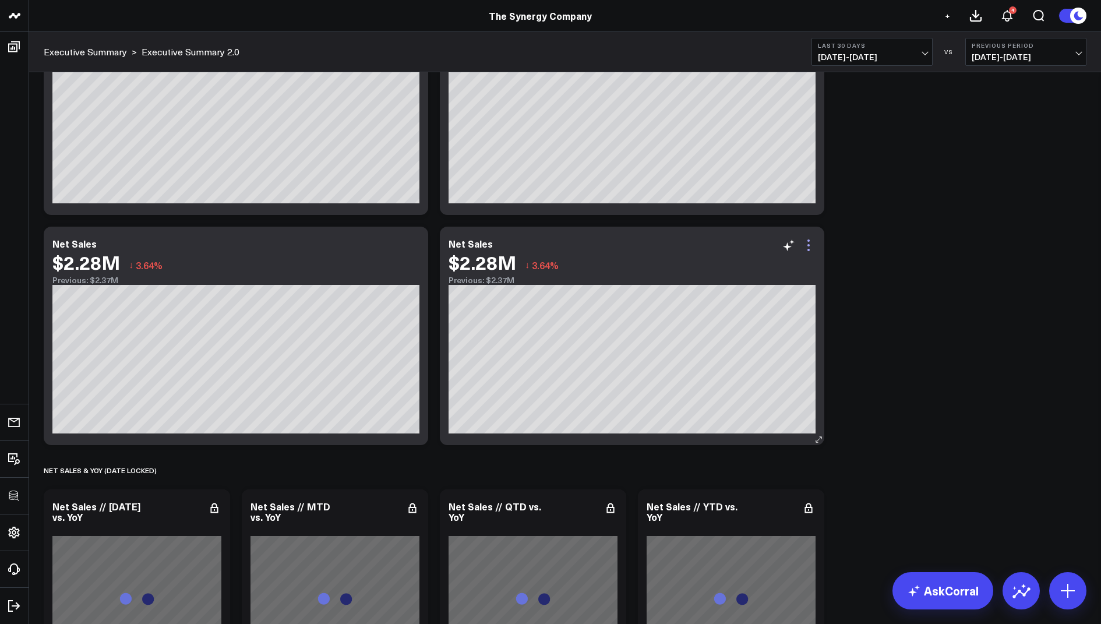
click at [810, 239] on icon at bounding box center [809, 245] width 14 height 14
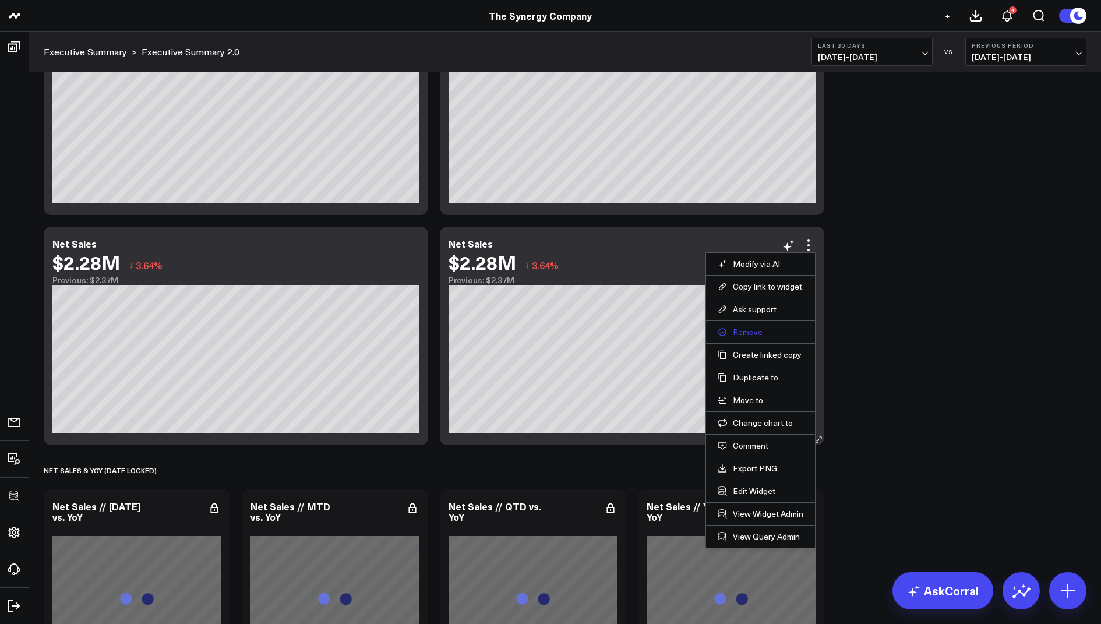
click at [743, 333] on button "Remove" at bounding box center [761, 332] width 86 height 10
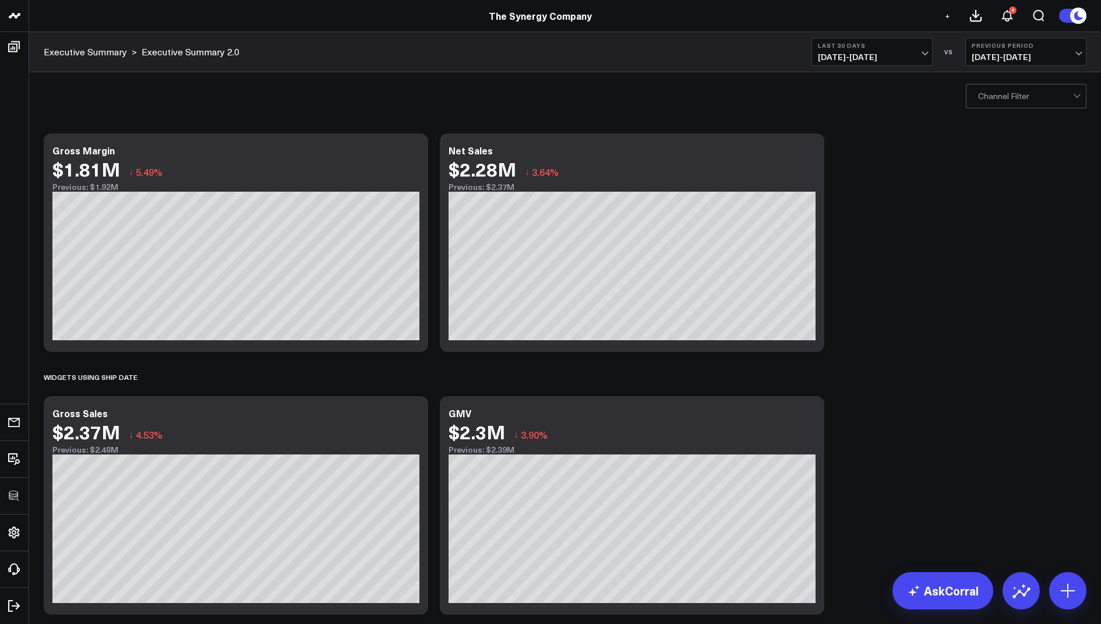
scroll to position [303, 0]
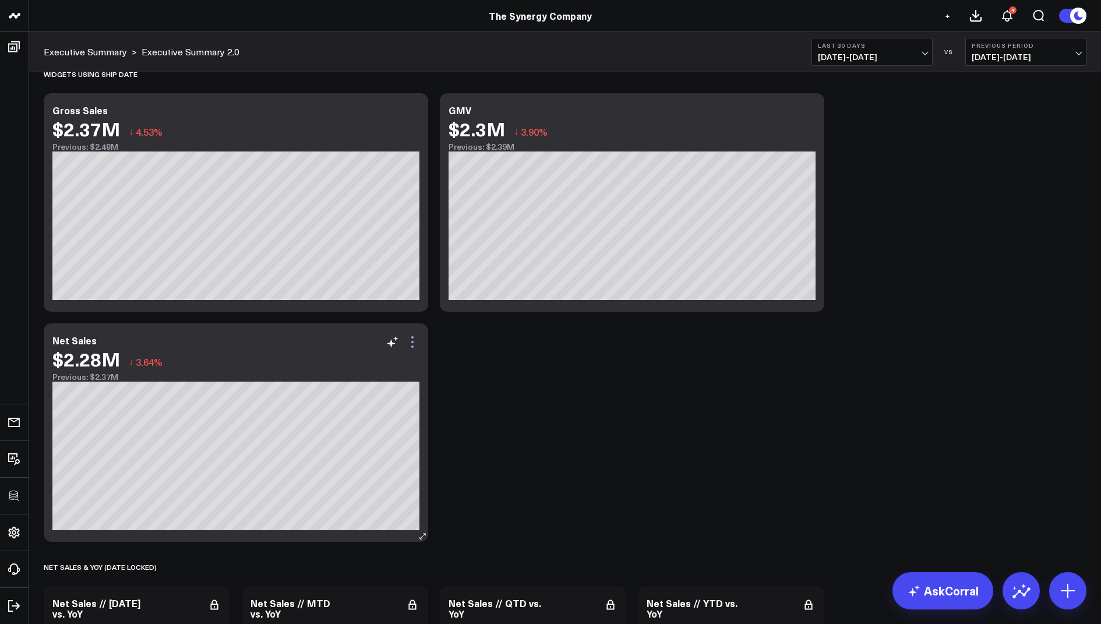
click at [412, 341] on icon at bounding box center [412, 342] width 2 height 2
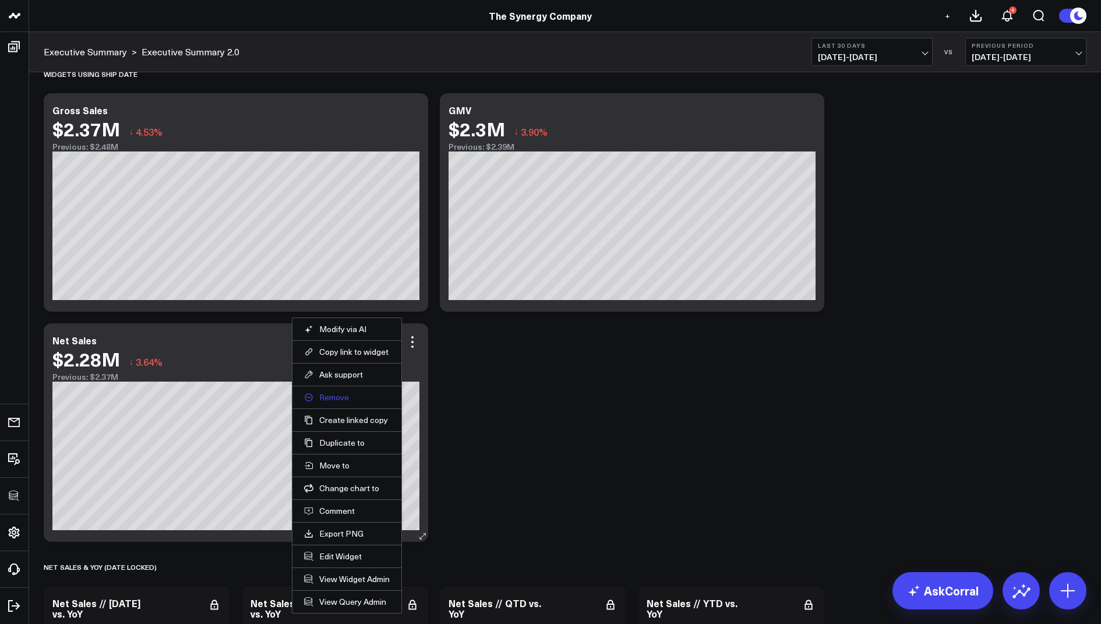
click at [334, 392] on button "Remove" at bounding box center [347, 397] width 86 height 10
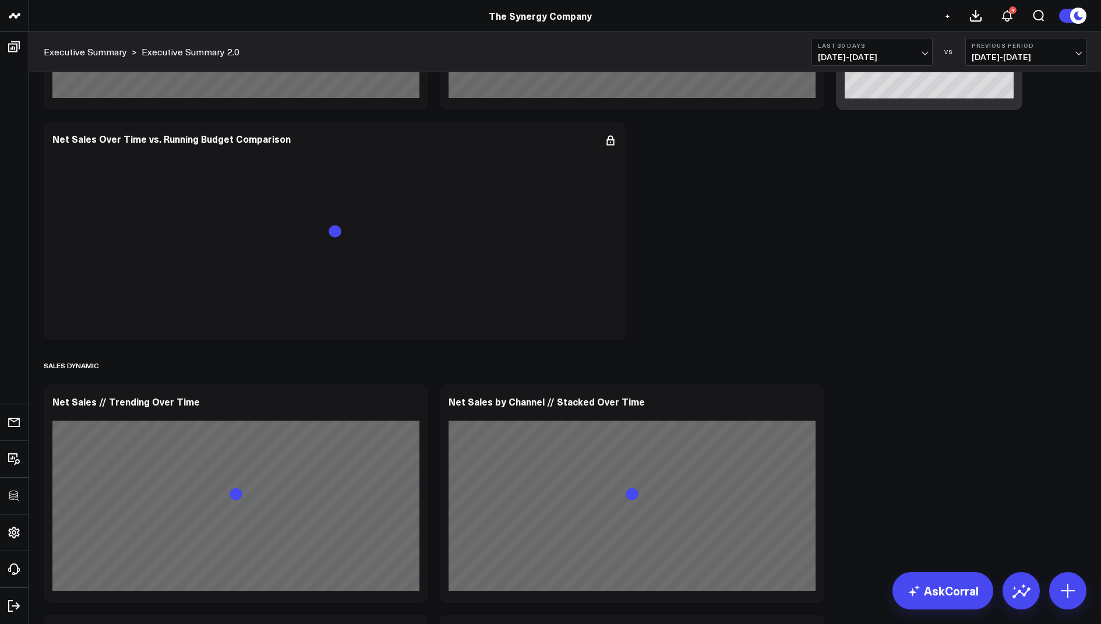
scroll to position [3055, 0]
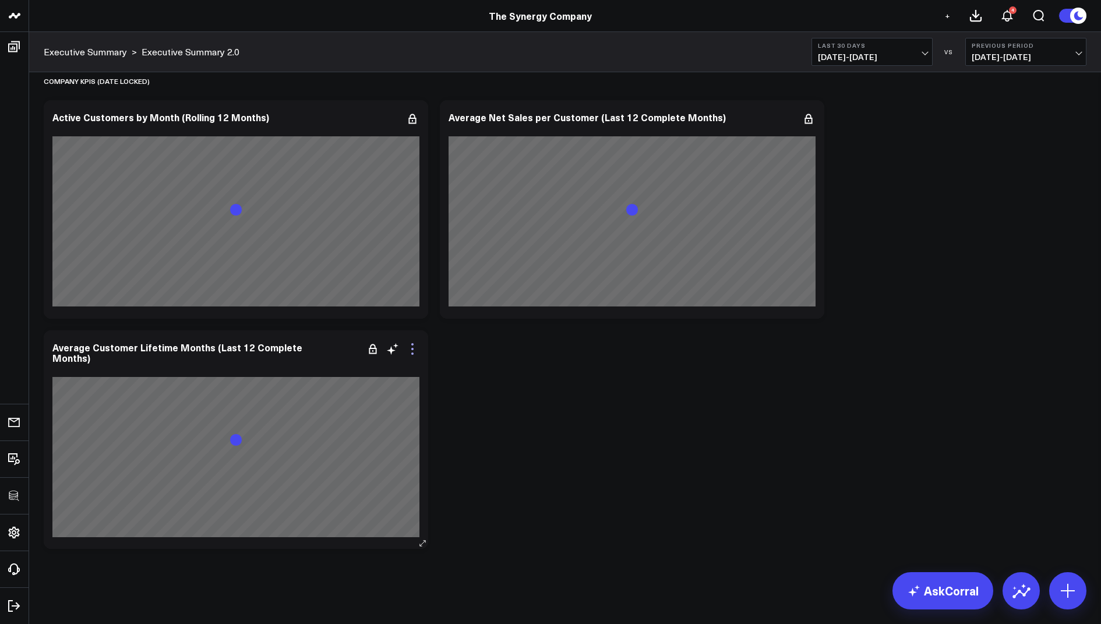
click at [414, 348] on icon at bounding box center [412, 349] width 14 height 14
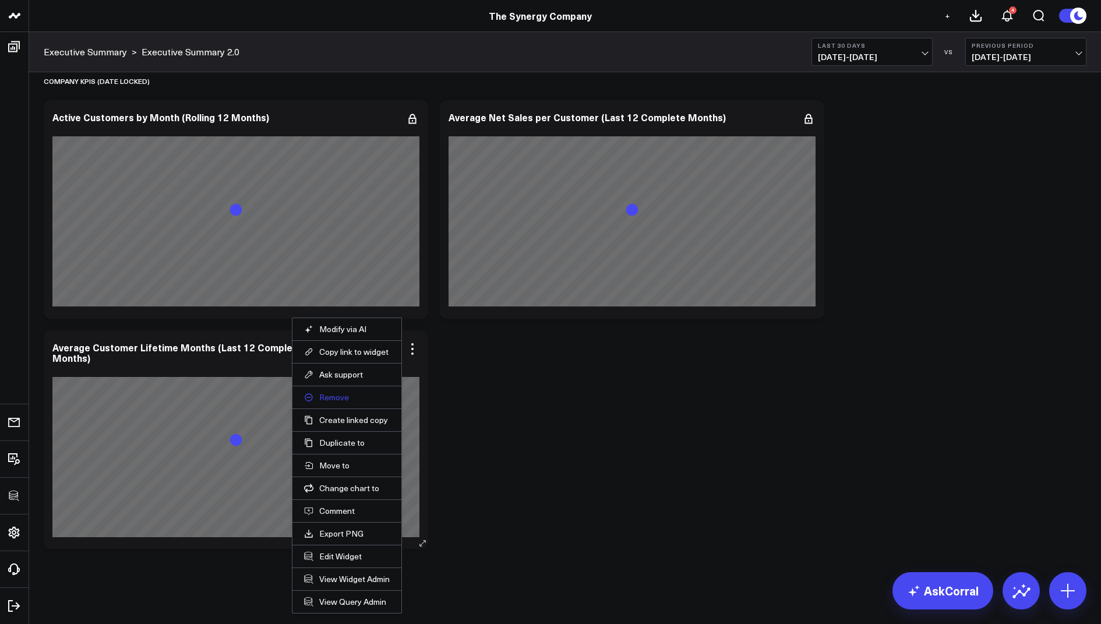
click at [332, 396] on button "Remove" at bounding box center [347, 397] width 86 height 10
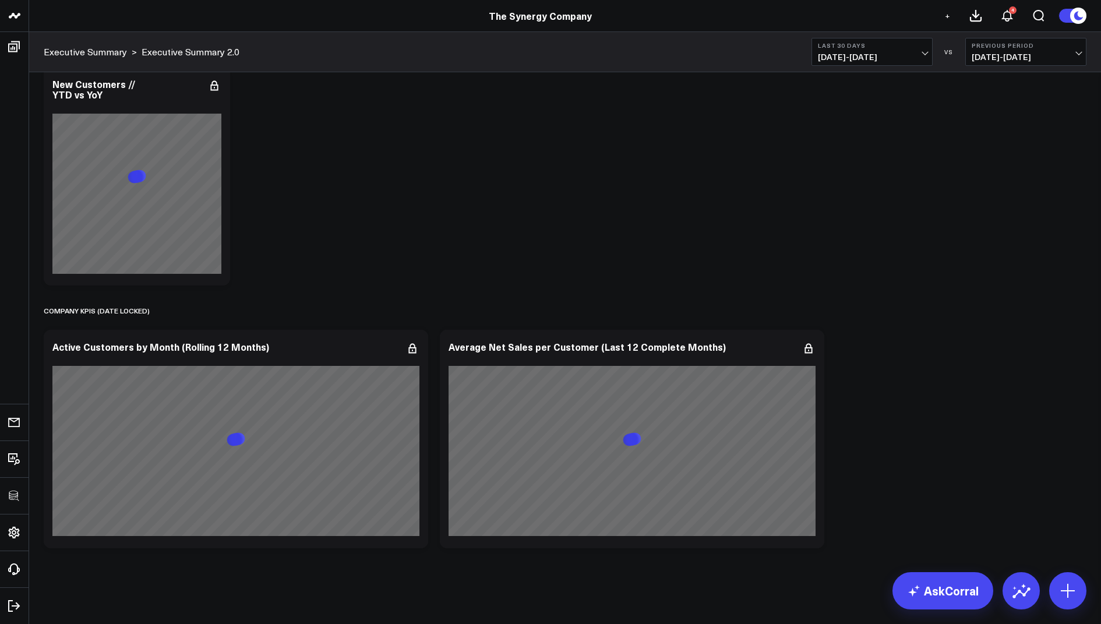
scroll to position [2825, 0]
click at [810, 350] on icon at bounding box center [809, 349] width 14 height 14
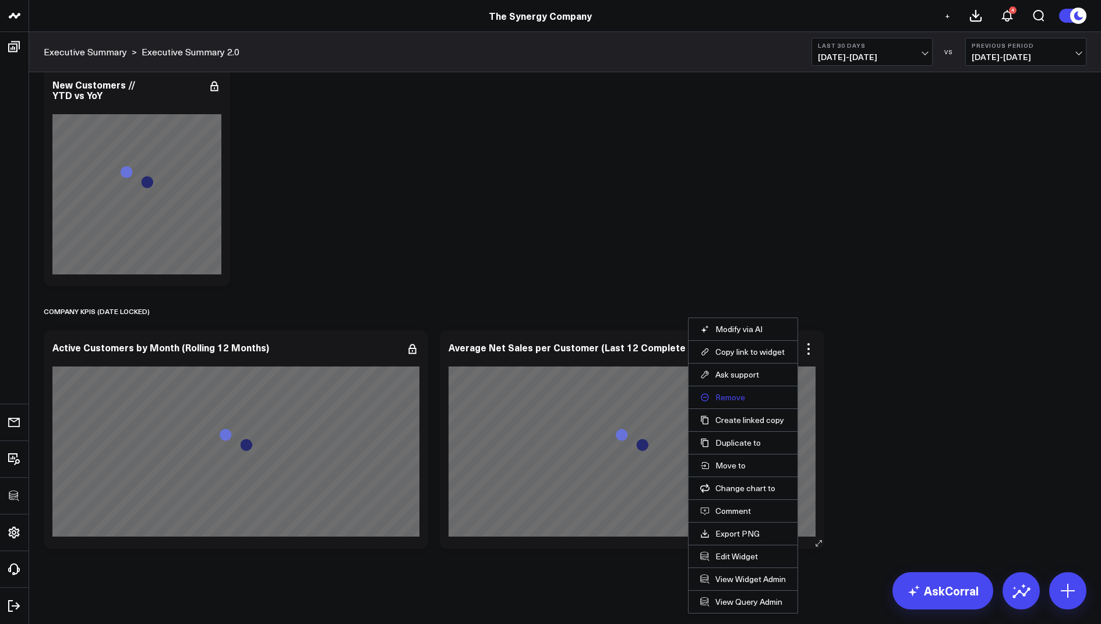
click at [732, 400] on button "Remove" at bounding box center [743, 397] width 86 height 10
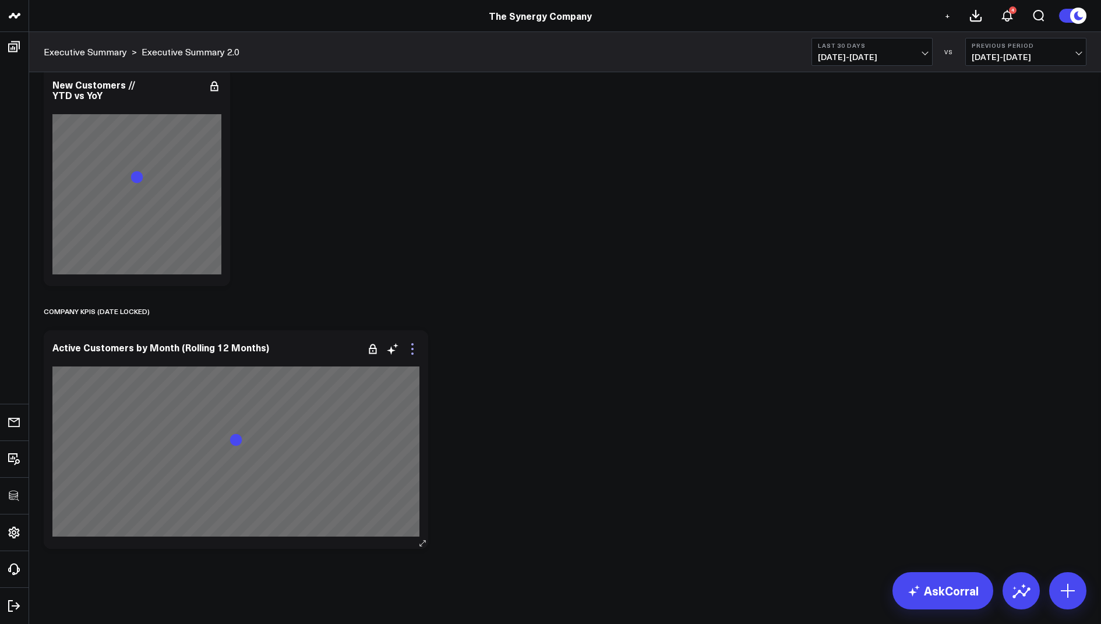
click at [415, 343] on icon at bounding box center [412, 349] width 14 height 14
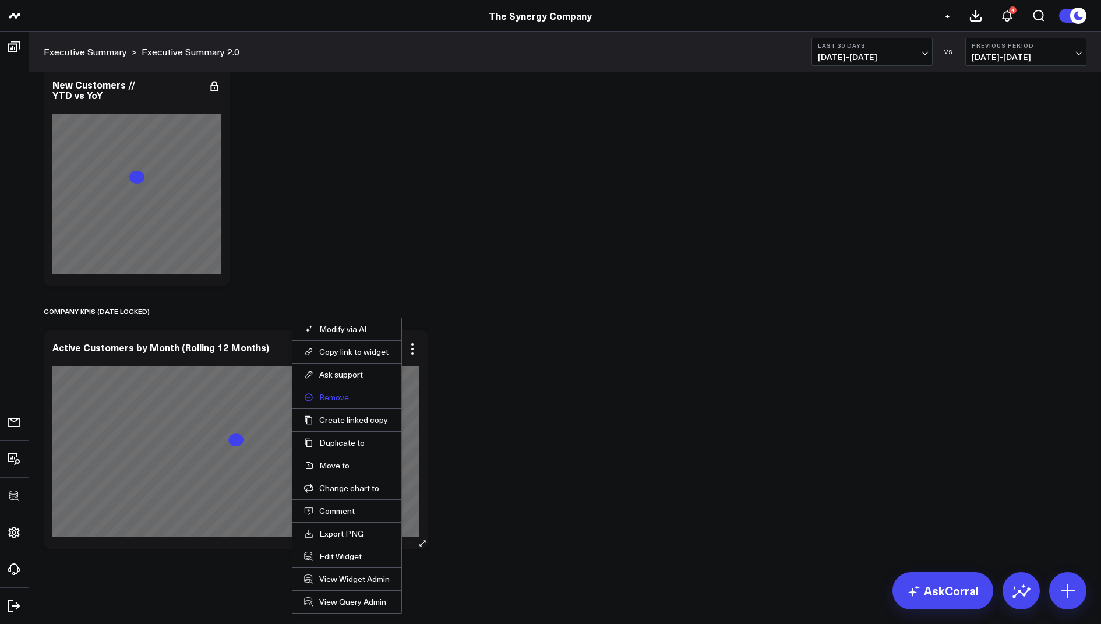
click at [330, 393] on button "Remove" at bounding box center [347, 397] width 86 height 10
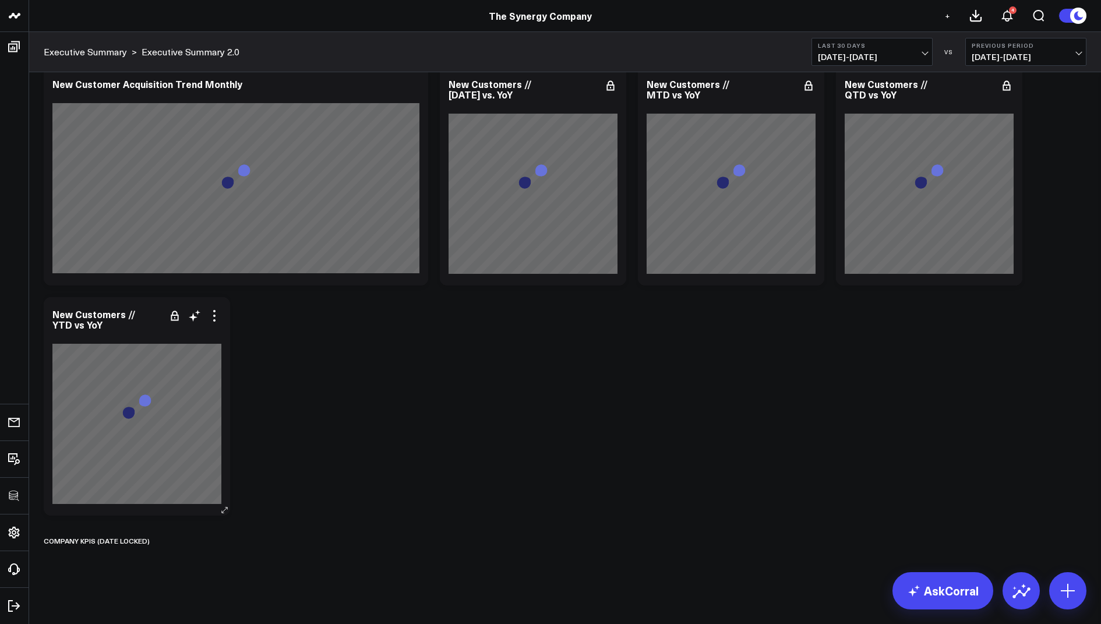
scroll to position [2595, 0]
click at [161, 542] on icon at bounding box center [163, 541] width 9 height 9
click at [203, 555] on button "Rename" at bounding box center [194, 554] width 51 height 20
click at [164, 539] on icon at bounding box center [163, 541] width 9 height 9
click at [161, 544] on icon at bounding box center [163, 541] width 9 height 9
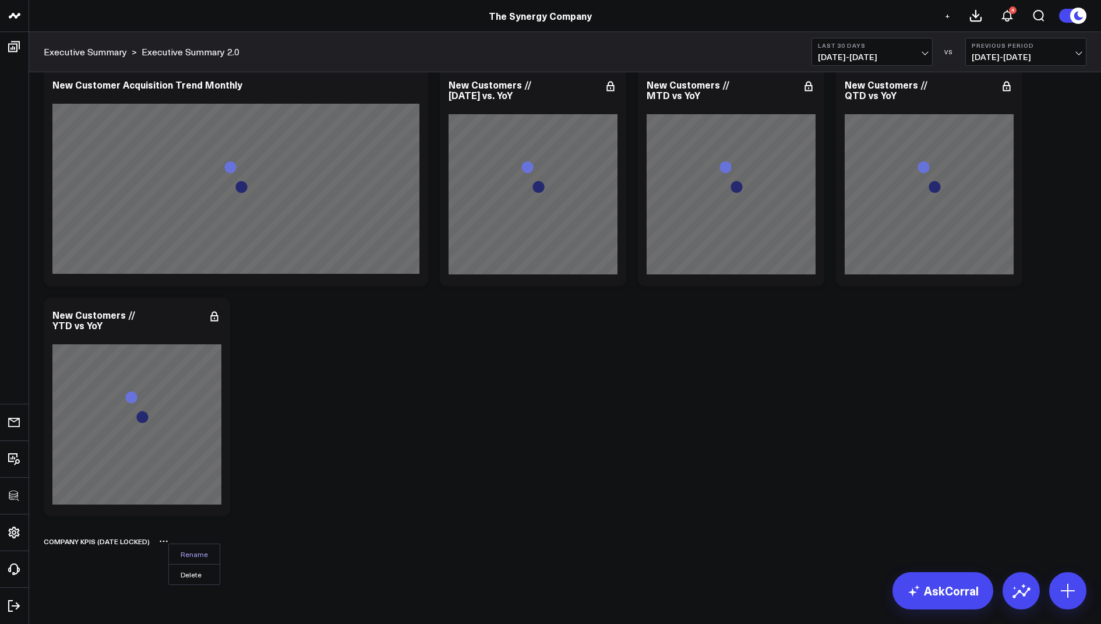
click at [178, 549] on button "Rename" at bounding box center [194, 554] width 51 height 20
click at [165, 542] on icon at bounding box center [163, 541] width 9 height 9
click at [156, 539] on div "Company KPIs (date locked)" at bounding box center [565, 541] width 1043 height 27
click at [161, 539] on icon at bounding box center [163, 541] width 9 height 9
click at [184, 569] on button "Delete" at bounding box center [194, 574] width 51 height 20
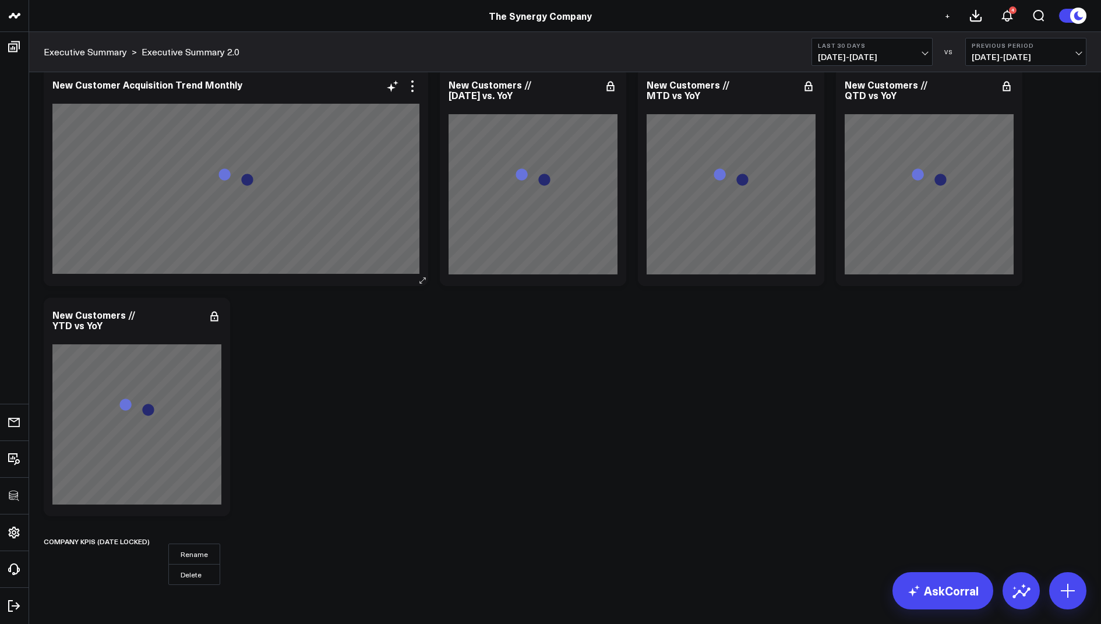
scroll to position [2563, 0]
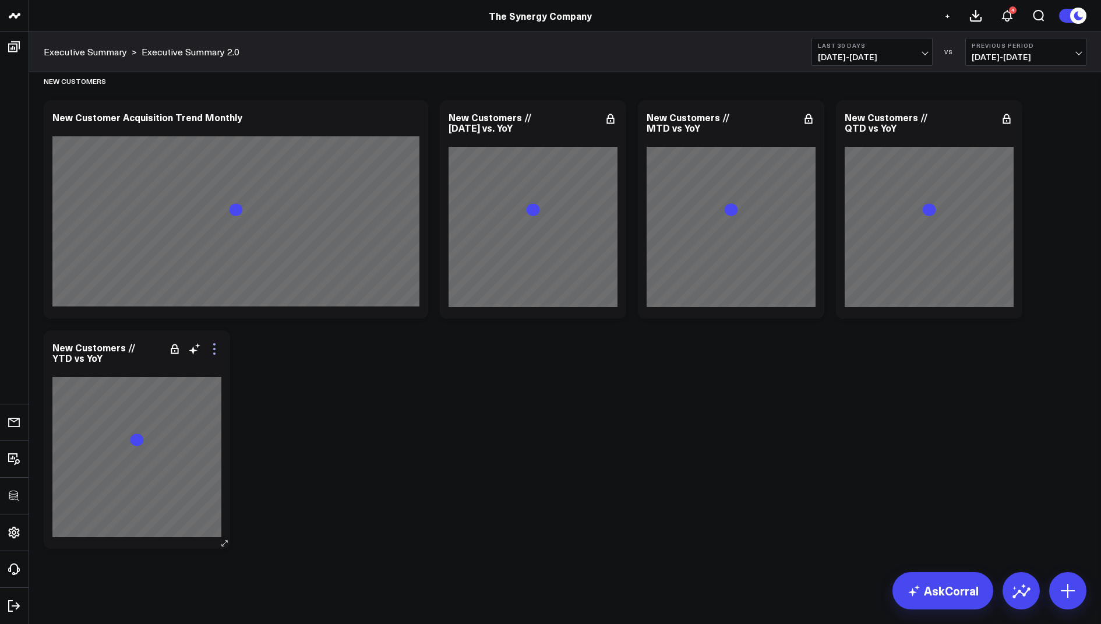
click at [217, 354] on icon at bounding box center [214, 349] width 14 height 14
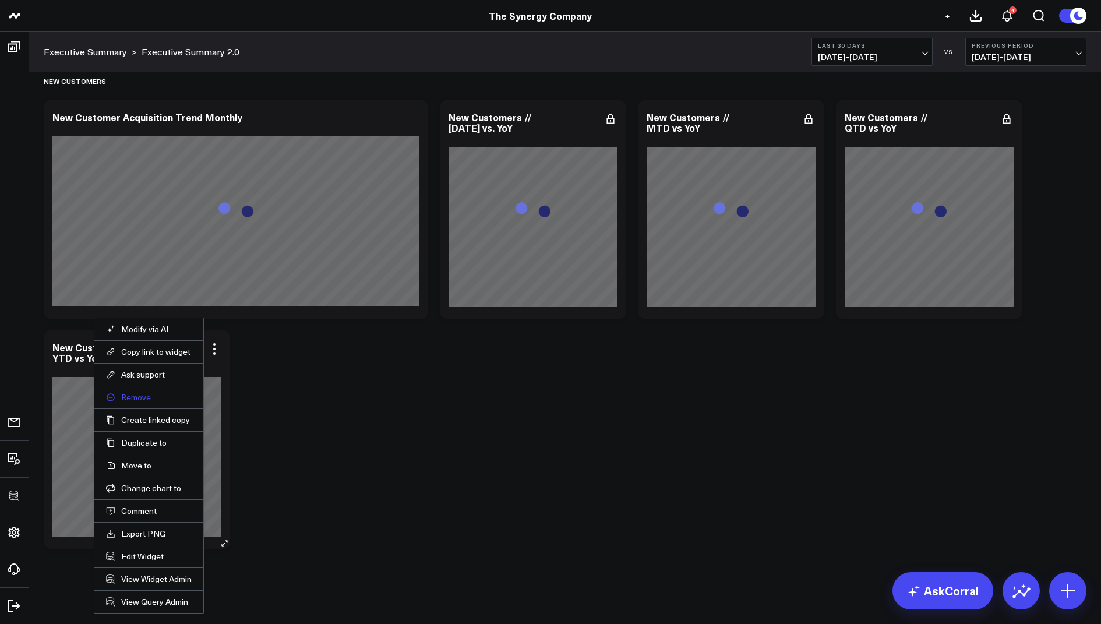
click at [136, 398] on button "Remove" at bounding box center [149, 397] width 86 height 10
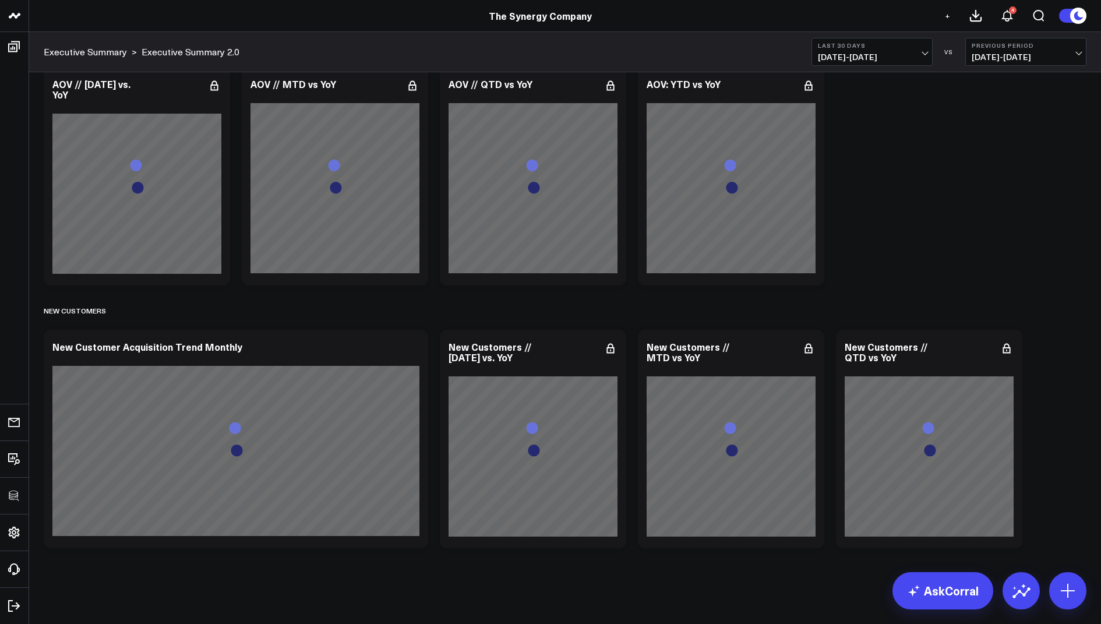
scroll to position [2332, 0]
click at [1005, 345] on icon at bounding box center [1007, 349] width 14 height 14
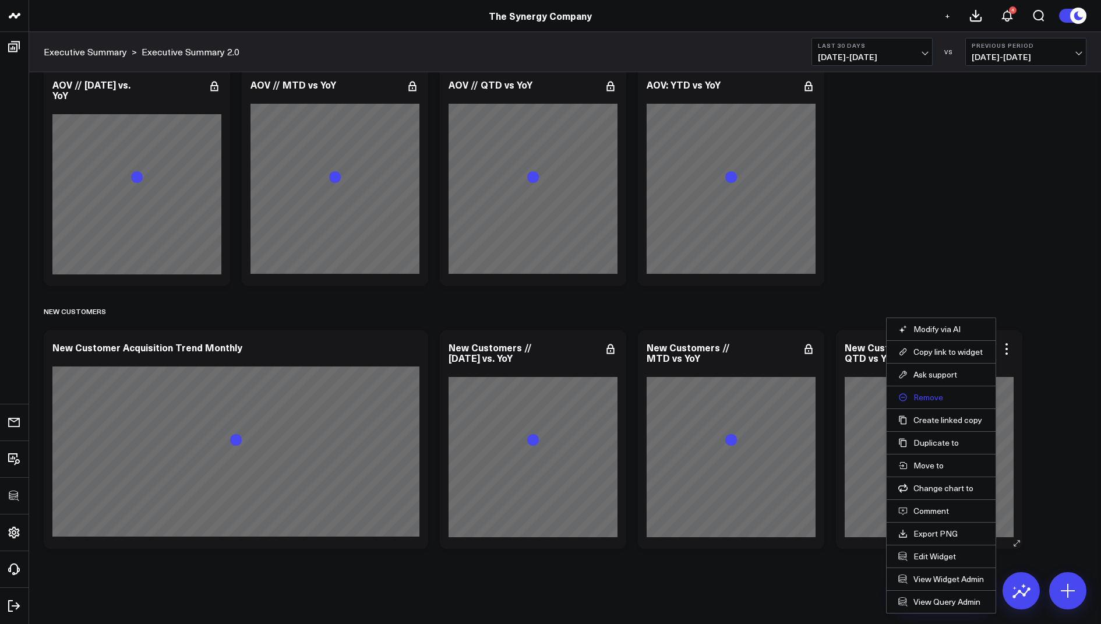
click at [926, 394] on button "Remove" at bounding box center [941, 397] width 86 height 10
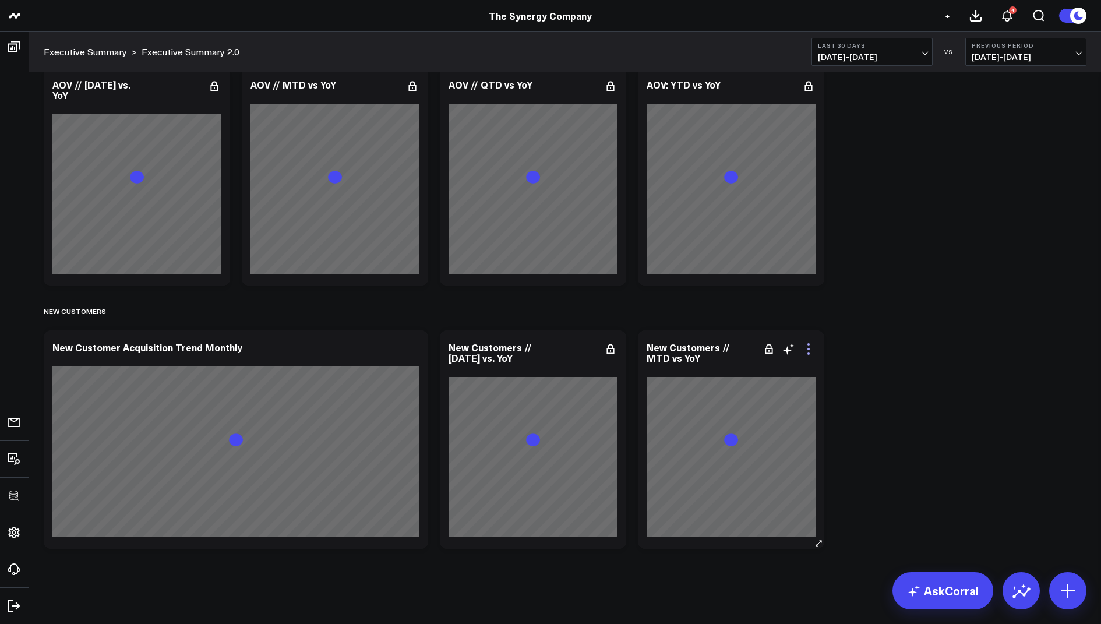
click at [813, 351] on icon at bounding box center [809, 349] width 14 height 14
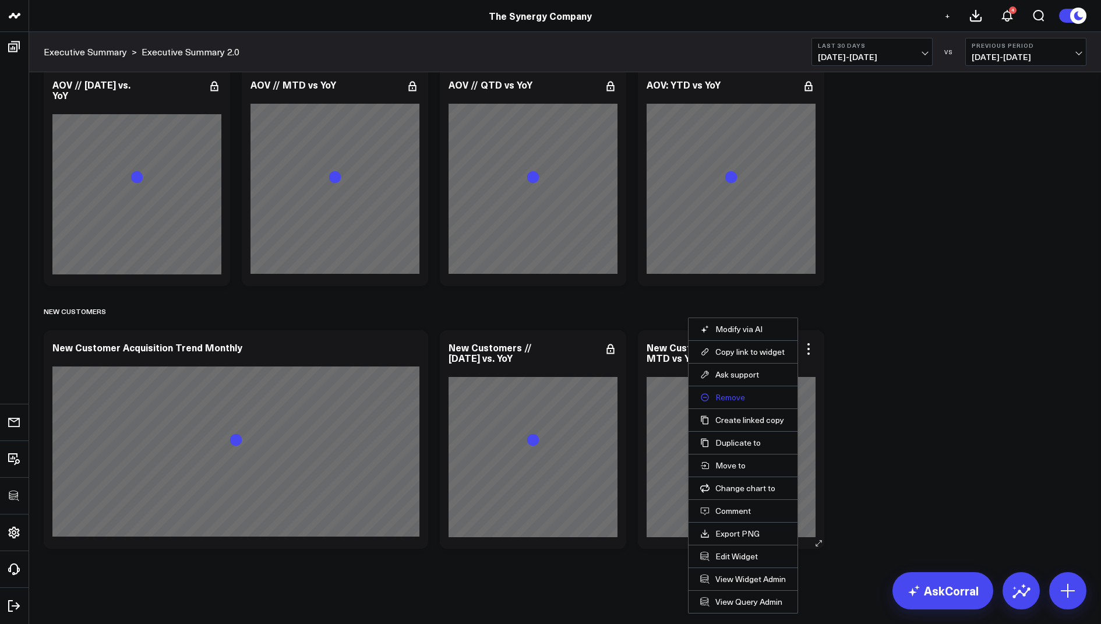
click at [726, 394] on button "Remove" at bounding box center [743, 397] width 86 height 10
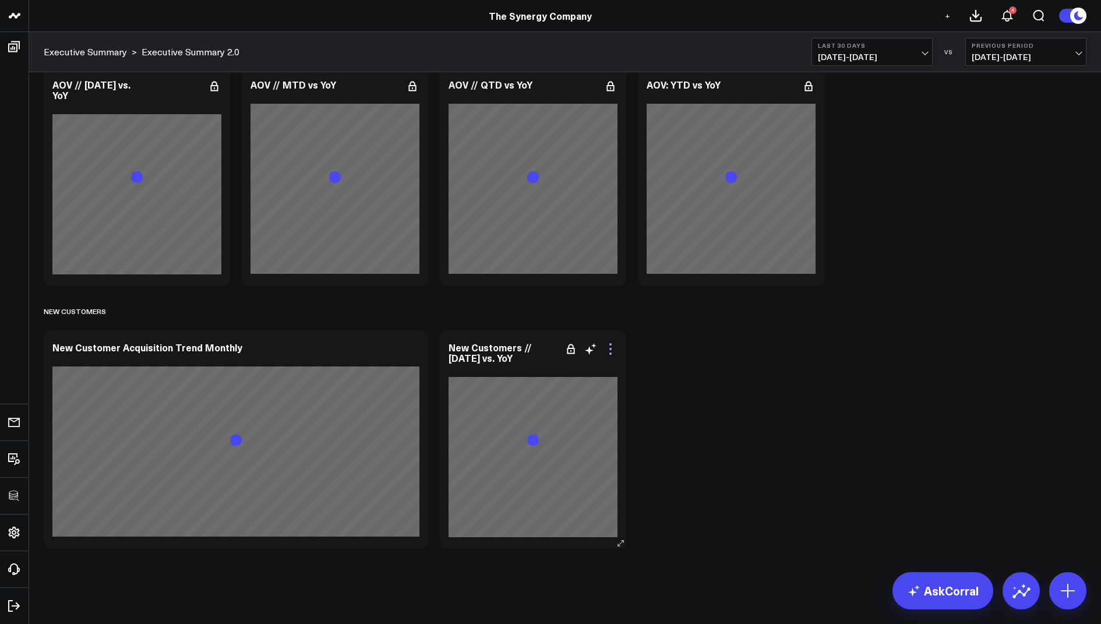
click at [611, 349] on icon at bounding box center [610, 349] width 2 height 2
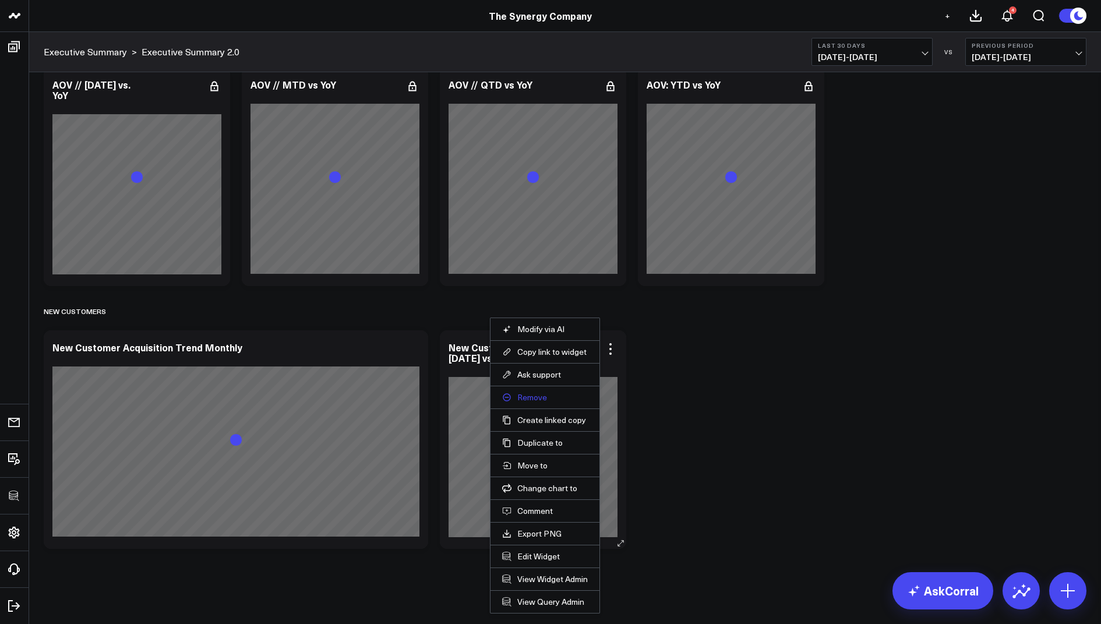
click at [536, 393] on button "Remove" at bounding box center [545, 397] width 86 height 10
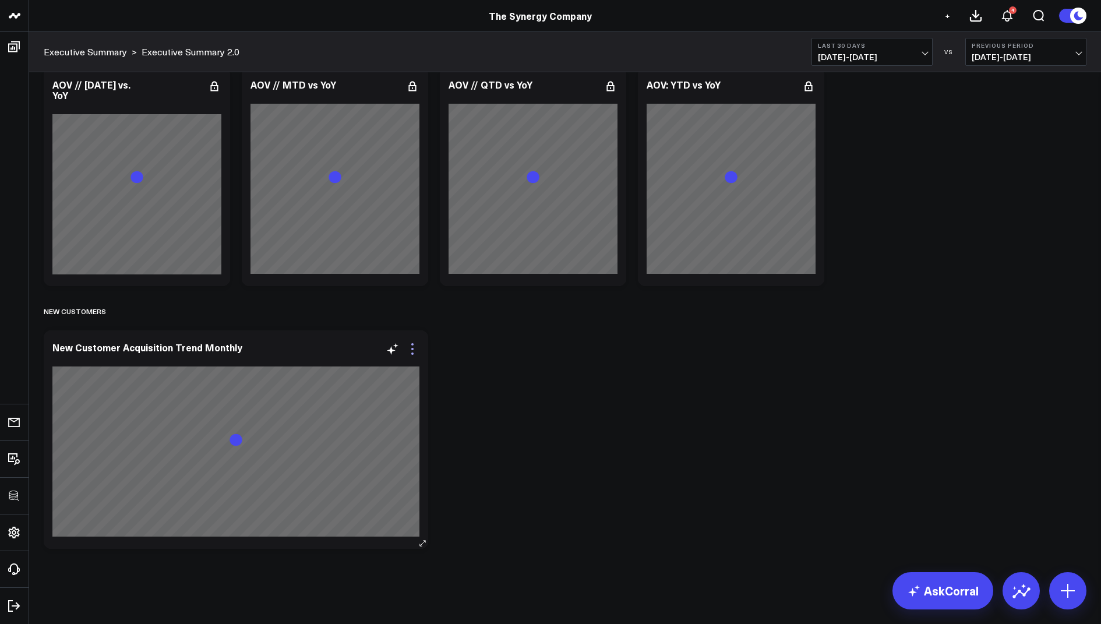
click at [410, 352] on icon at bounding box center [412, 349] width 14 height 14
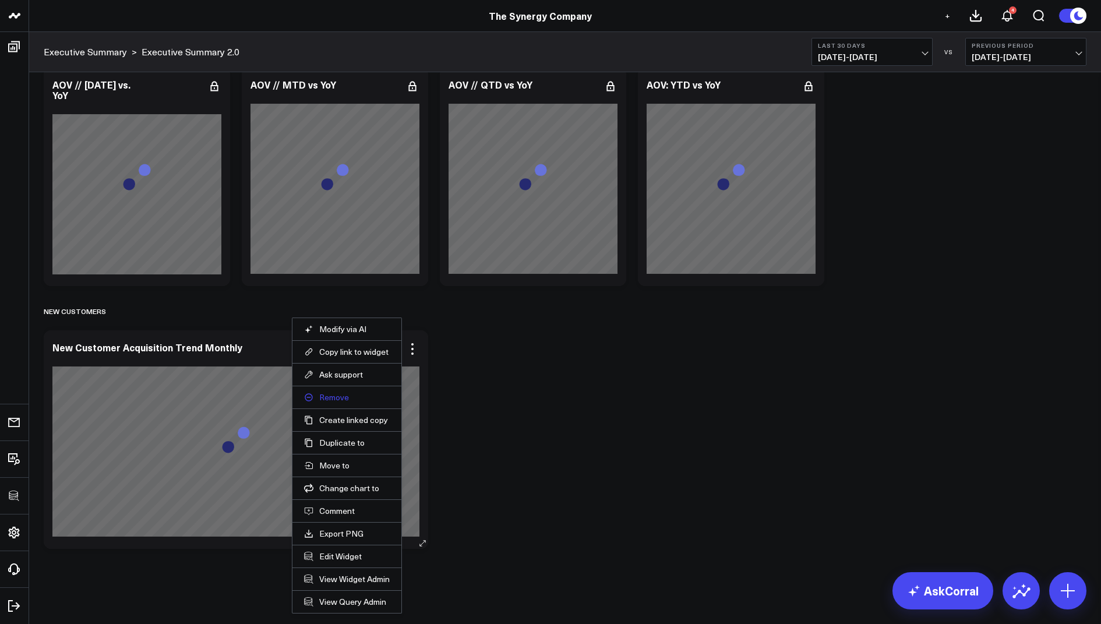
click at [343, 393] on button "Remove" at bounding box center [347, 397] width 86 height 10
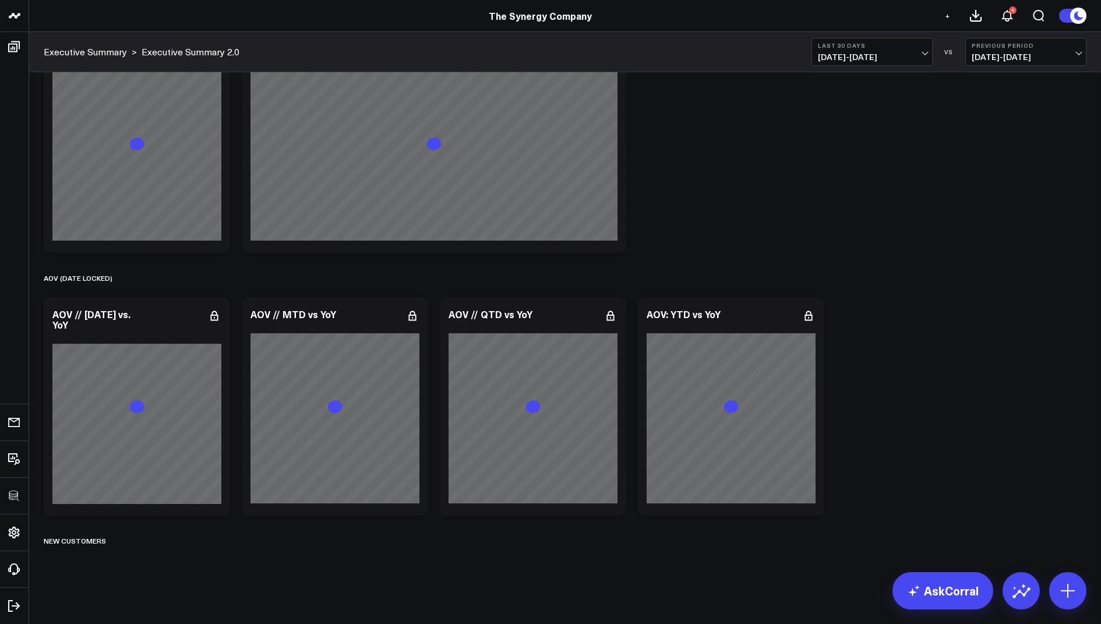
scroll to position [2102, 0]
click at [118, 541] on icon at bounding box center [119, 541] width 9 height 9
click at [150, 566] on button "Delete" at bounding box center [150, 574] width 51 height 20
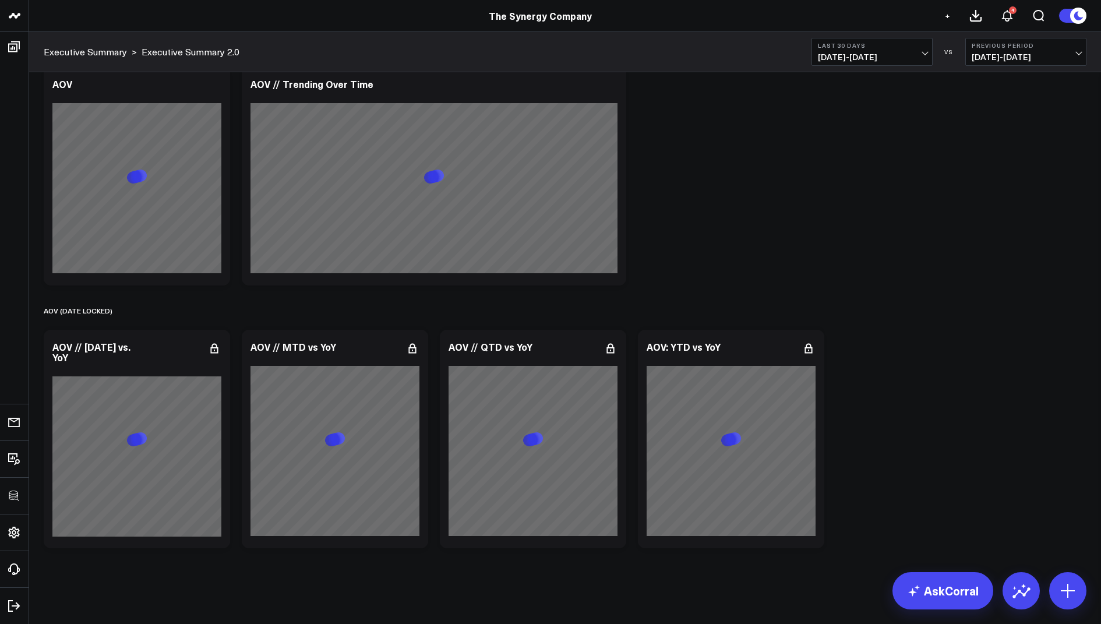
scroll to position [2070, 0]
click at [806, 349] on icon at bounding box center [809, 349] width 14 height 14
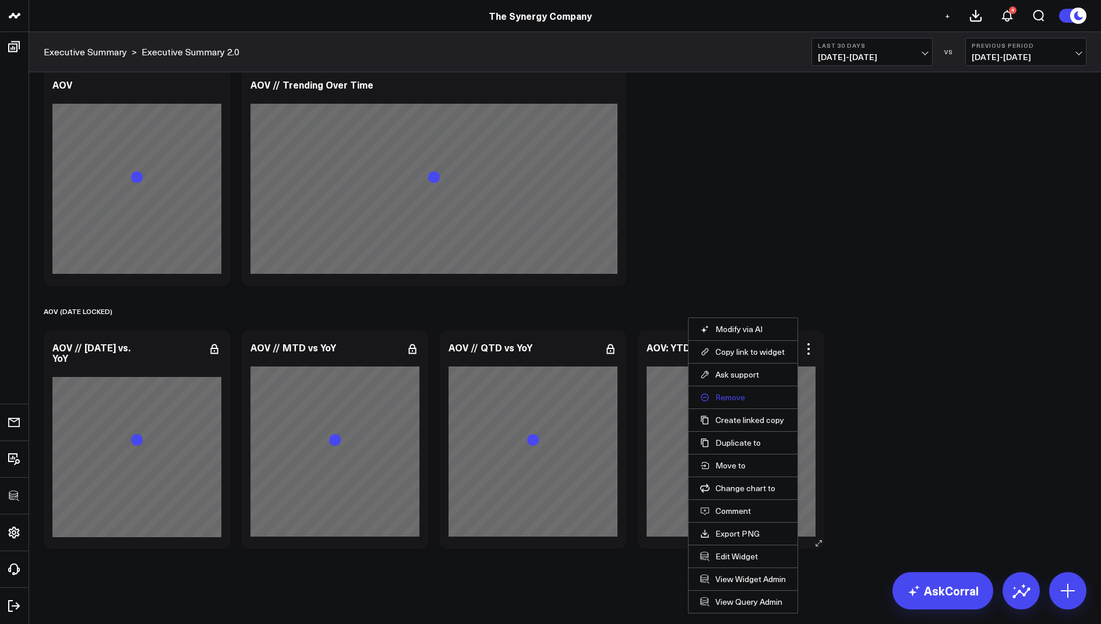
click at [743, 395] on button "Remove" at bounding box center [743, 397] width 86 height 10
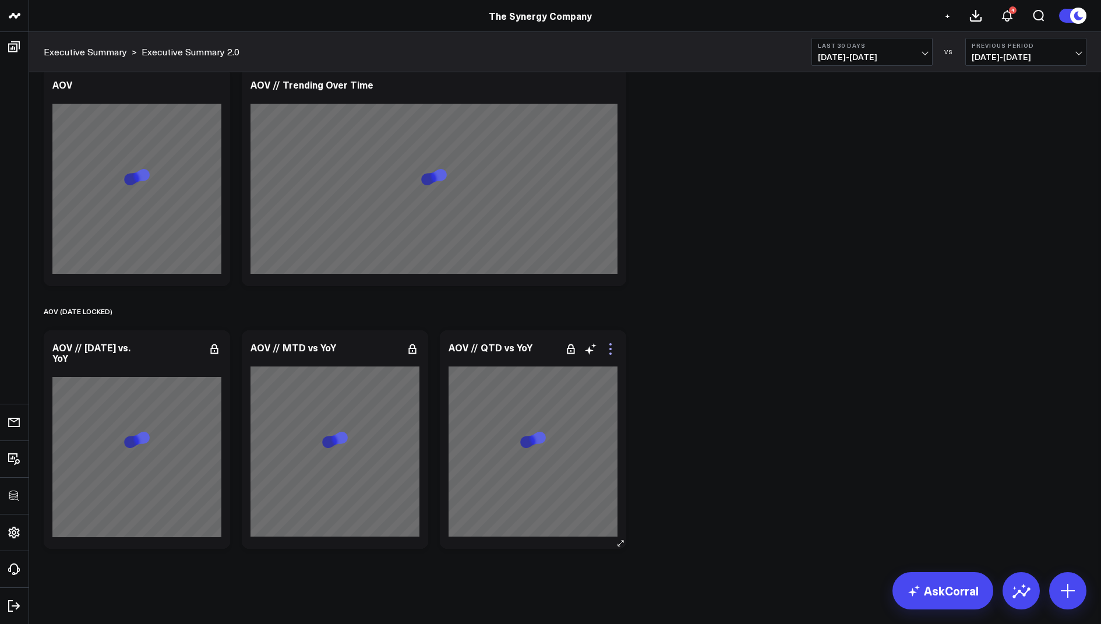
click at [611, 348] on icon at bounding box center [610, 349] width 2 height 2
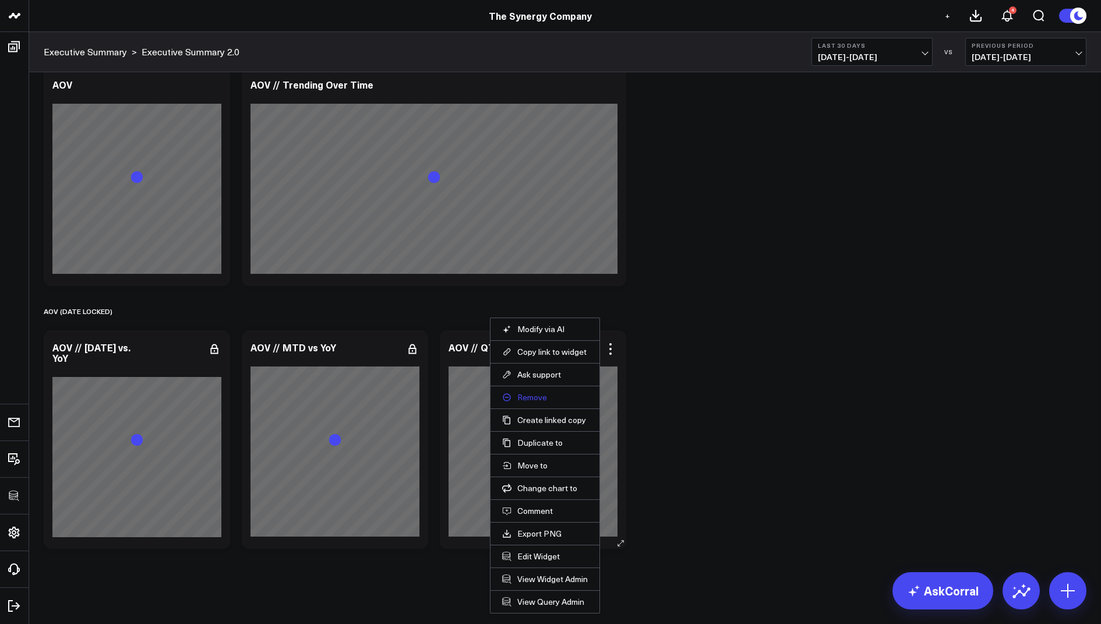
click at [532, 397] on button "Remove" at bounding box center [545, 397] width 86 height 10
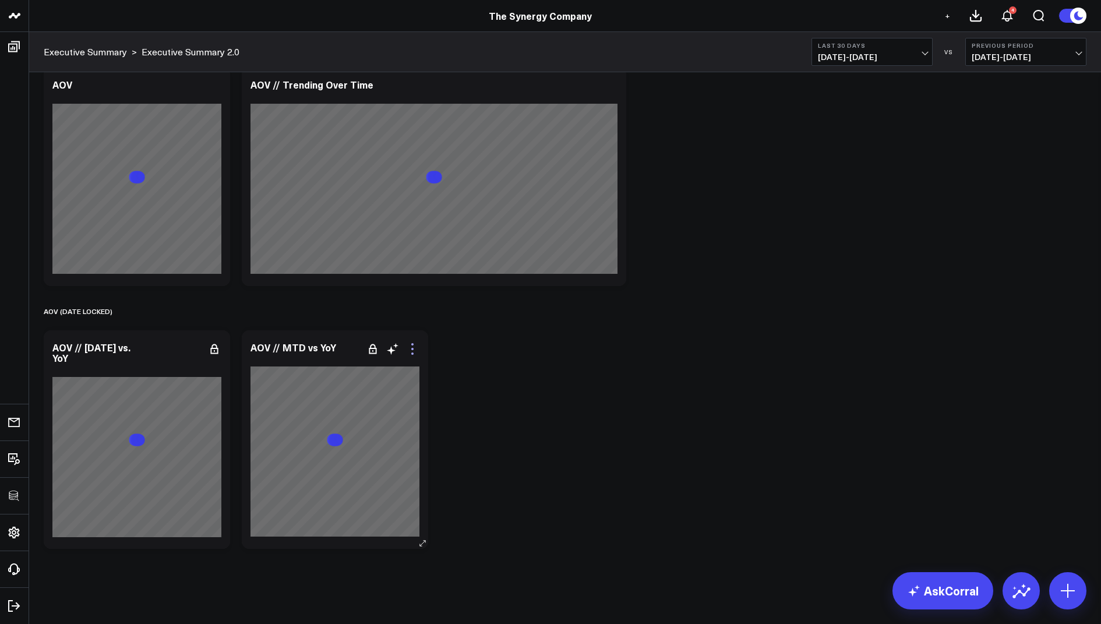
click at [414, 351] on icon at bounding box center [412, 349] width 14 height 14
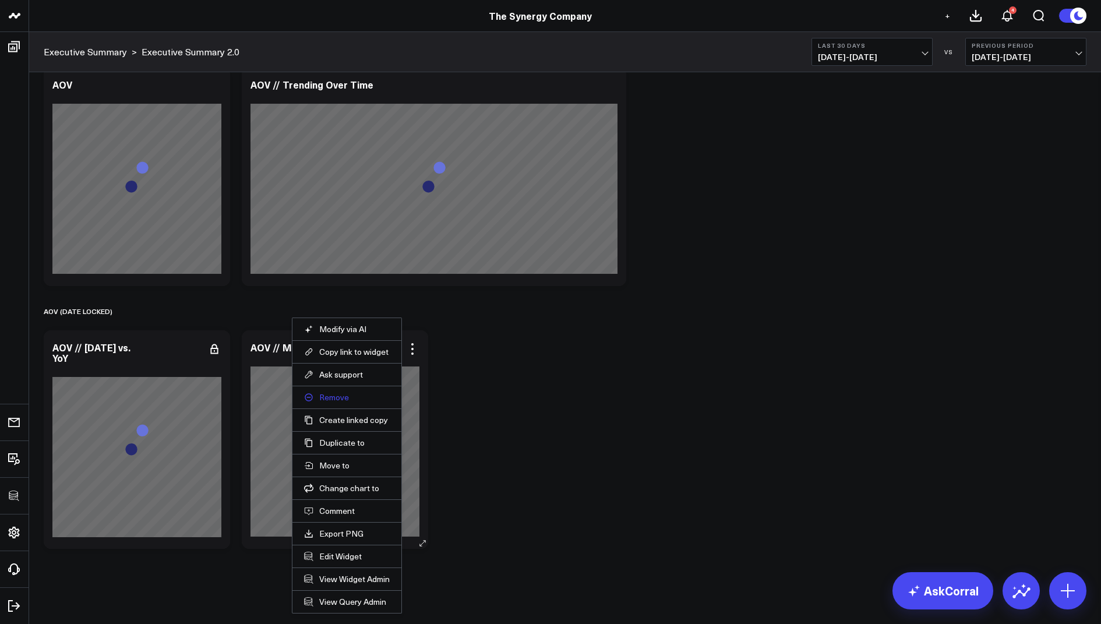
click at [337, 393] on button "Remove" at bounding box center [347, 397] width 86 height 10
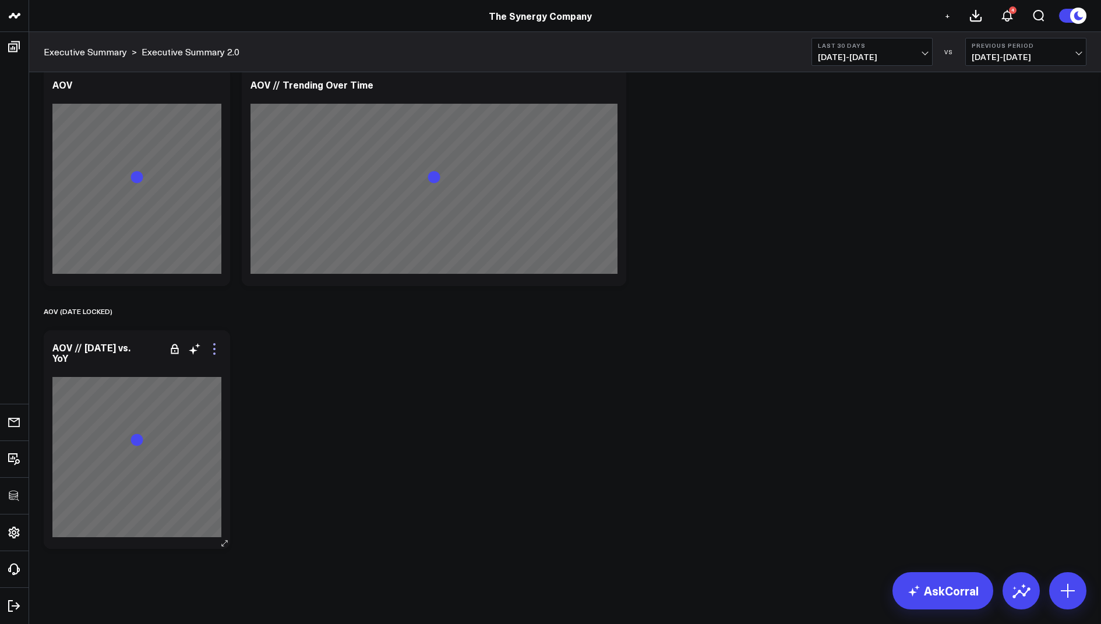
click at [218, 351] on icon at bounding box center [214, 349] width 14 height 14
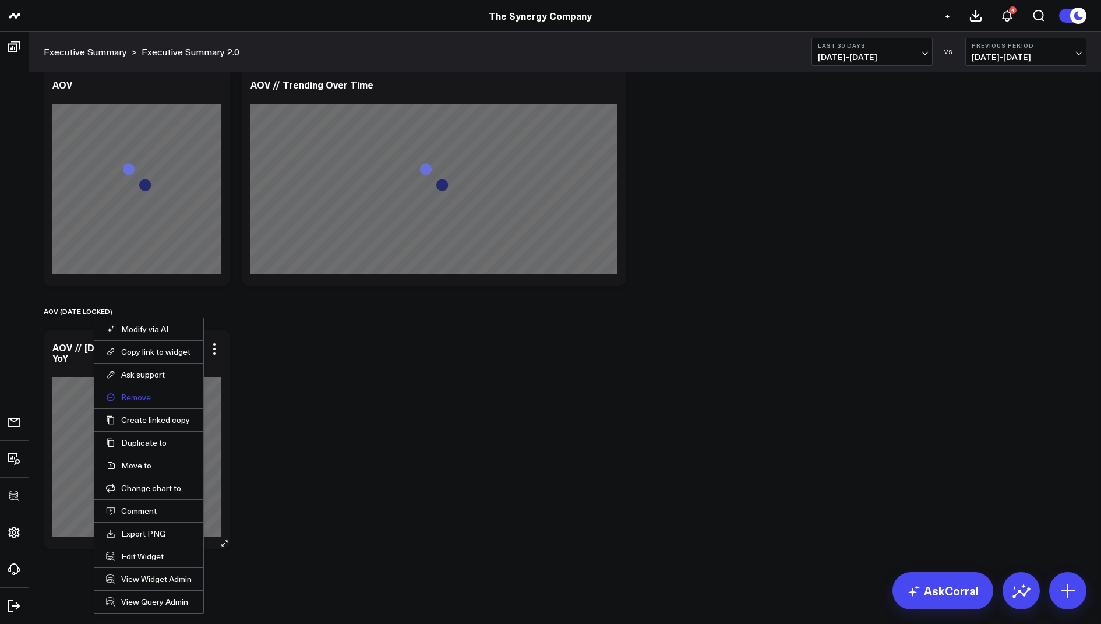
click at [148, 399] on button "Remove" at bounding box center [149, 397] width 86 height 10
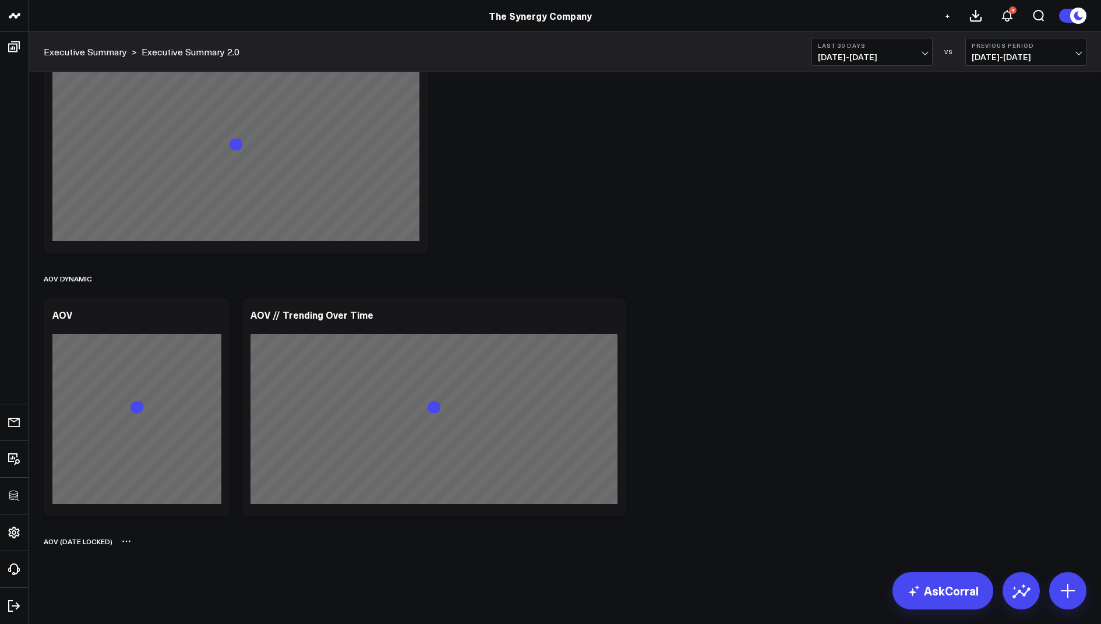
click at [127, 543] on icon at bounding box center [126, 541] width 9 height 9
click at [160, 573] on button "Delete" at bounding box center [157, 574] width 51 height 20
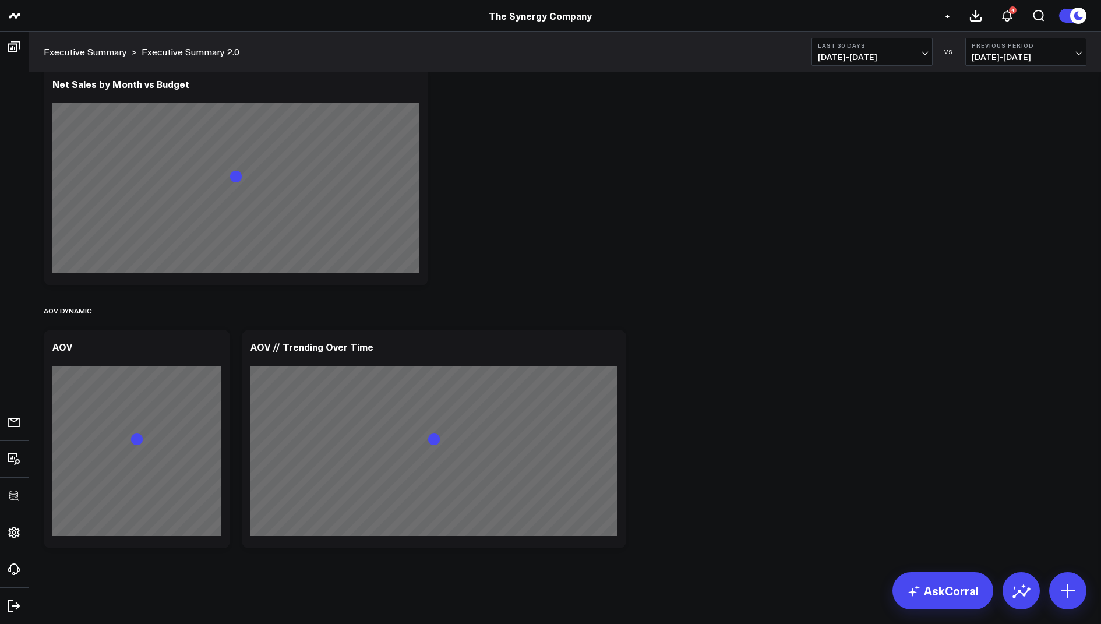
scroll to position [1807, 0]
click at [613, 343] on icon at bounding box center [611, 349] width 14 height 14
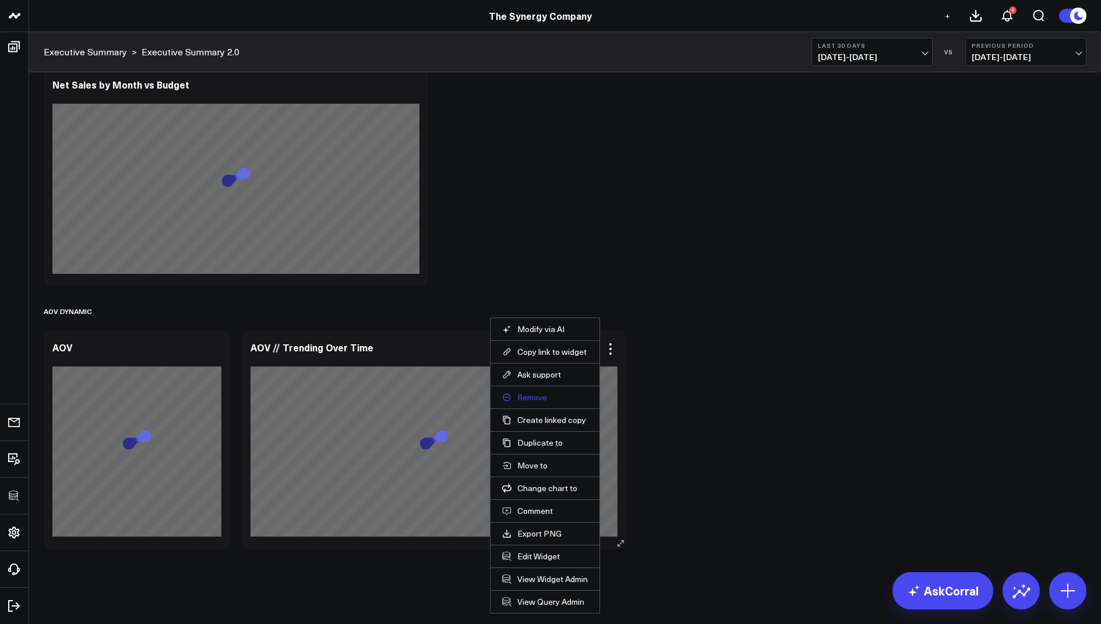
click at [531, 394] on button "Remove" at bounding box center [545, 397] width 86 height 10
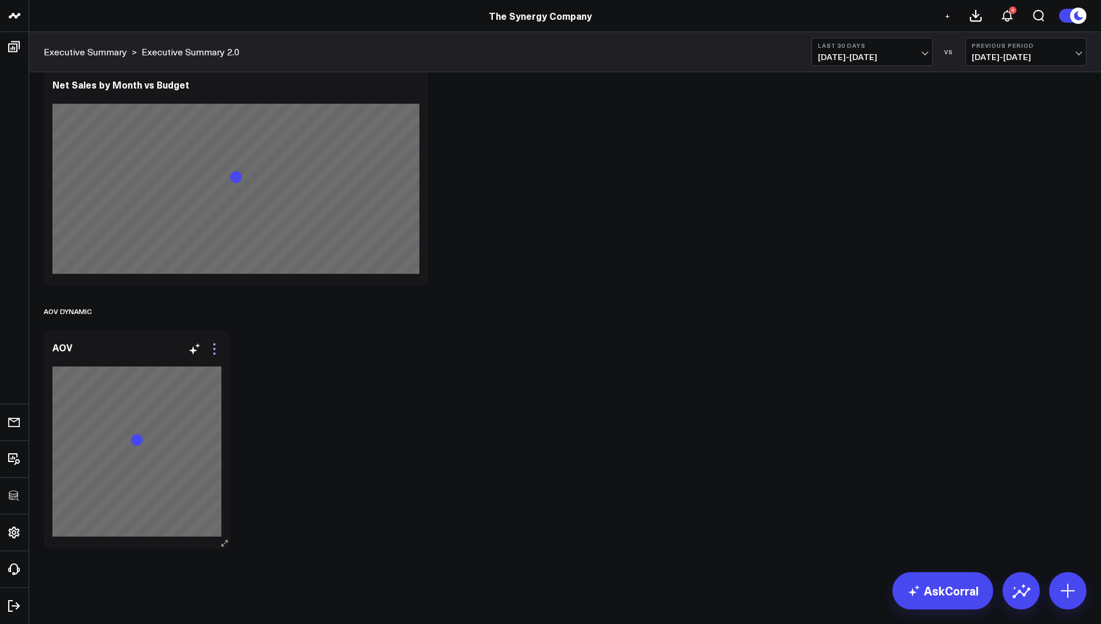
click at [218, 343] on icon at bounding box center [214, 349] width 14 height 14
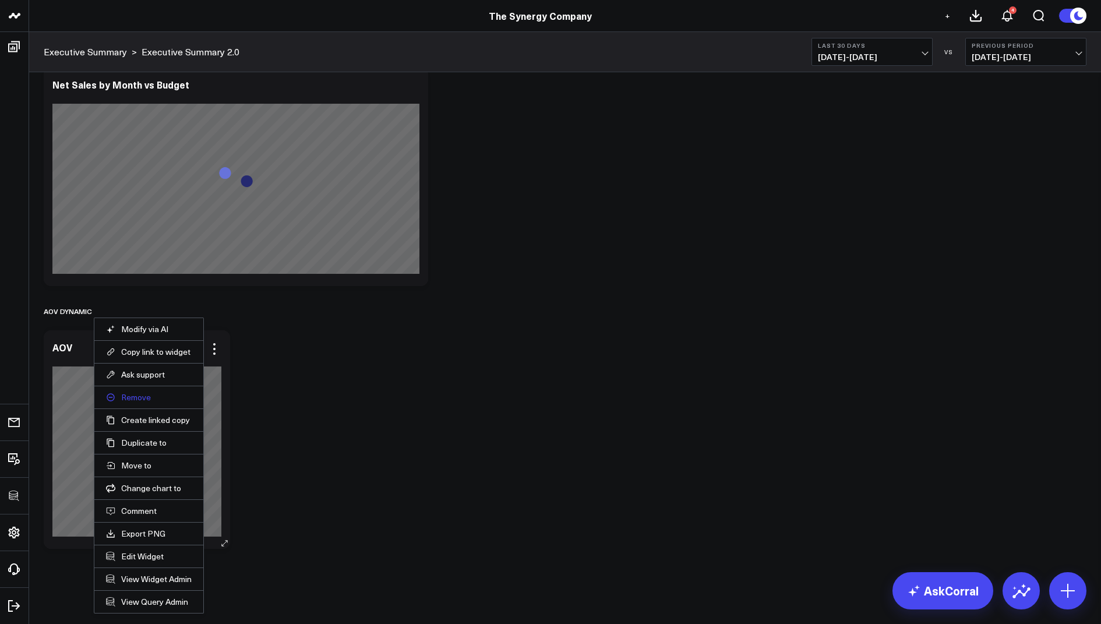
click at [126, 392] on button "Remove" at bounding box center [149, 397] width 86 height 10
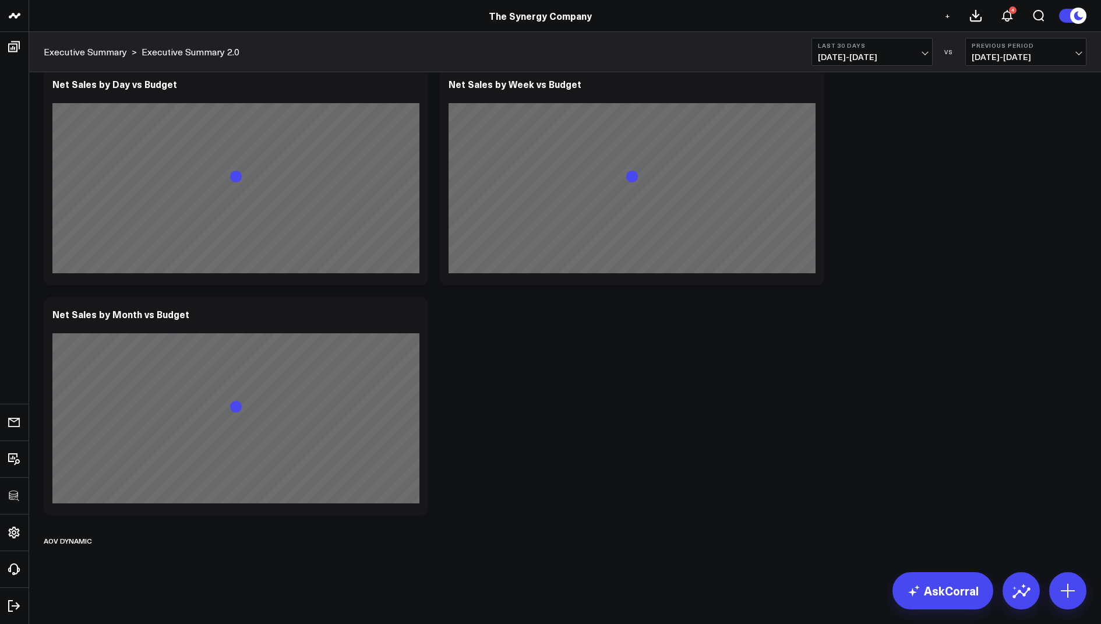
scroll to position [1577, 0]
click at [105, 541] on icon at bounding box center [106, 542] width 2 height 2
click at [135, 570] on button "Delete" at bounding box center [136, 574] width 51 height 20
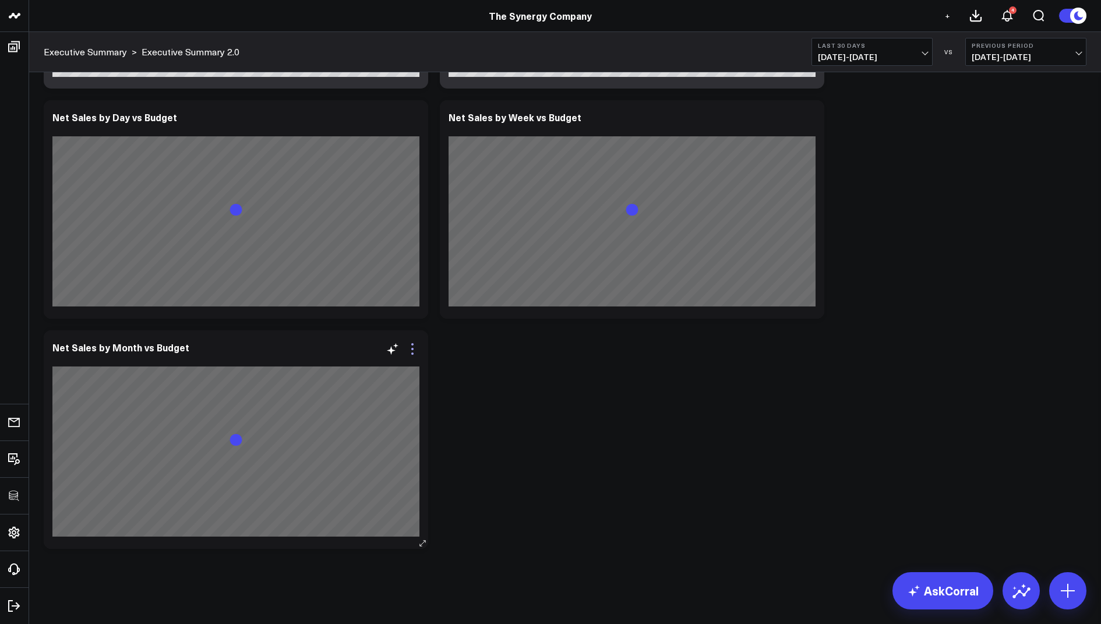
click at [410, 350] on icon at bounding box center [412, 349] width 14 height 14
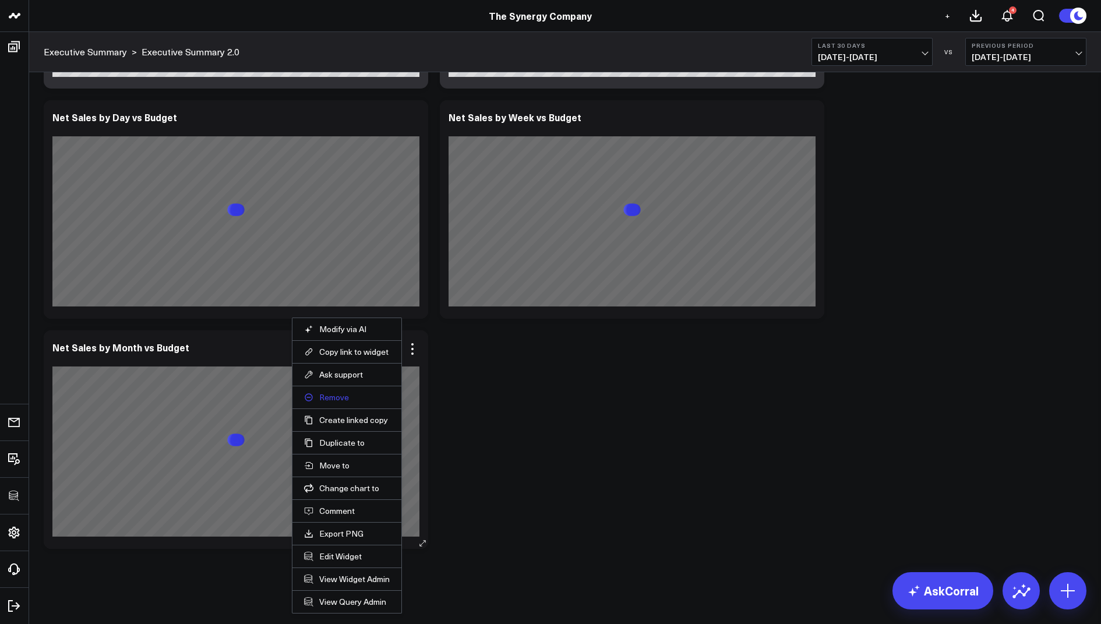
click at [334, 392] on button "Remove" at bounding box center [347, 397] width 86 height 10
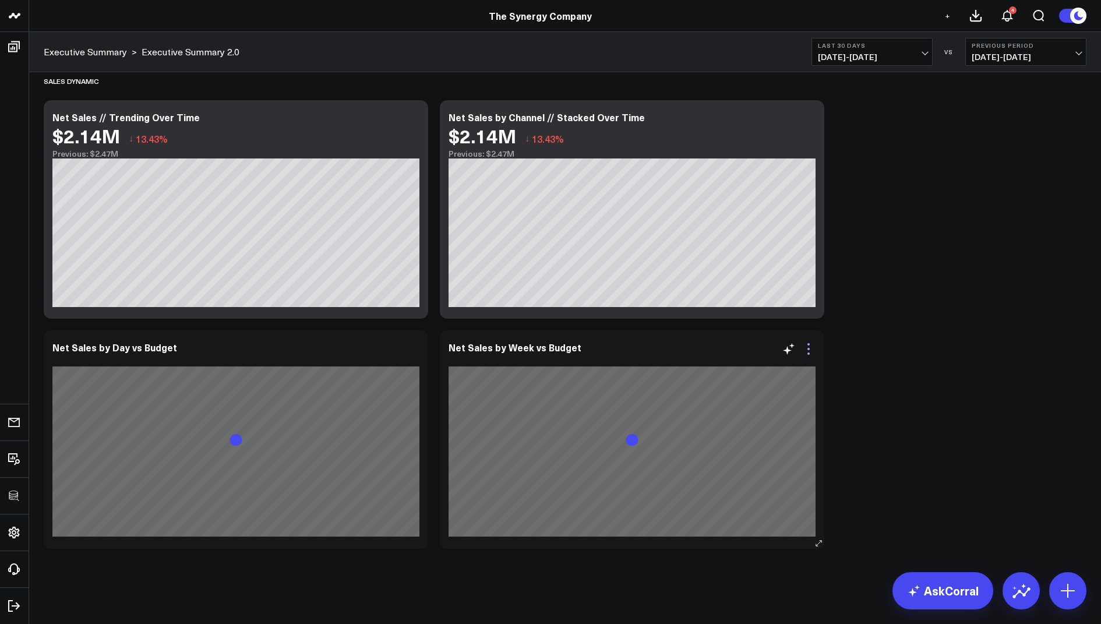
click at [814, 344] on icon at bounding box center [809, 349] width 14 height 14
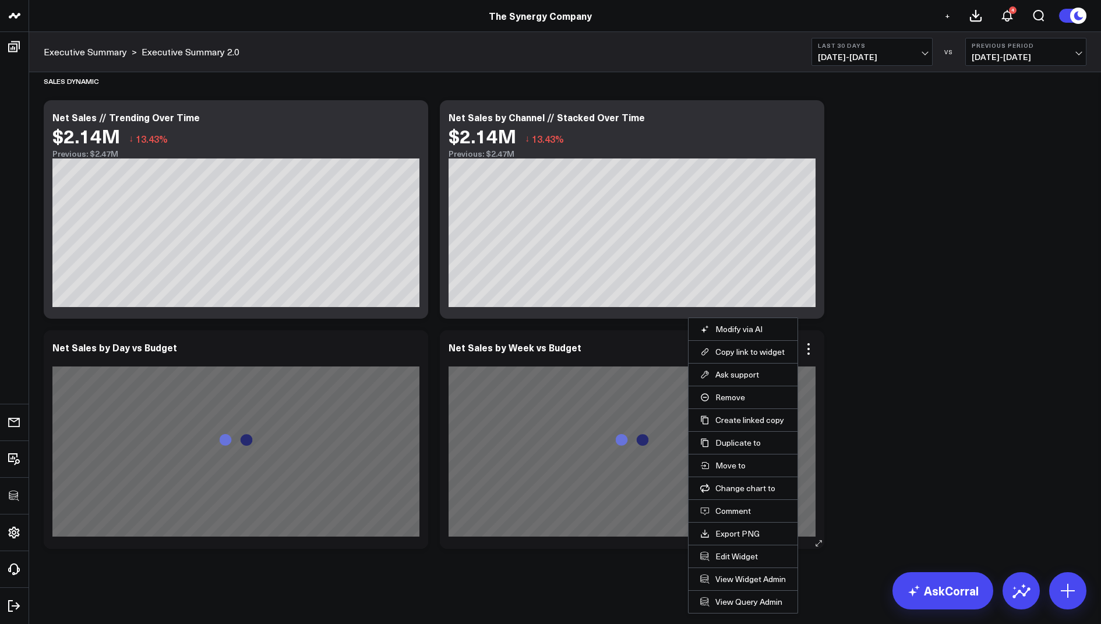
click at [735, 389] on li "Remove" at bounding box center [743, 397] width 109 height 23
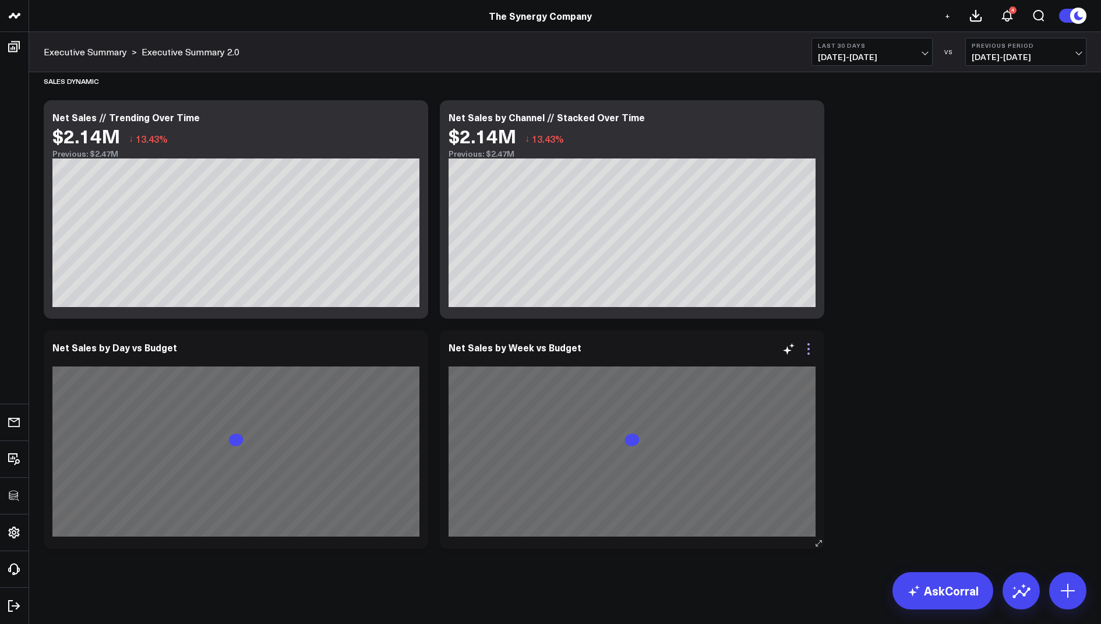
click at [810, 345] on icon at bounding box center [809, 349] width 14 height 14
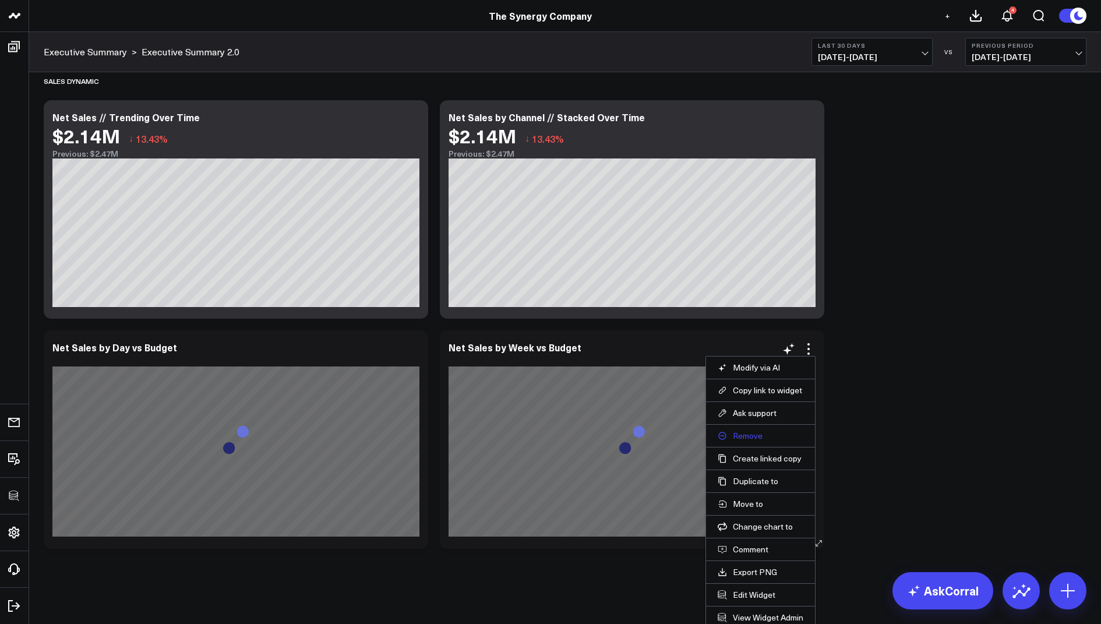
click at [746, 431] on button "Remove" at bounding box center [761, 435] width 86 height 10
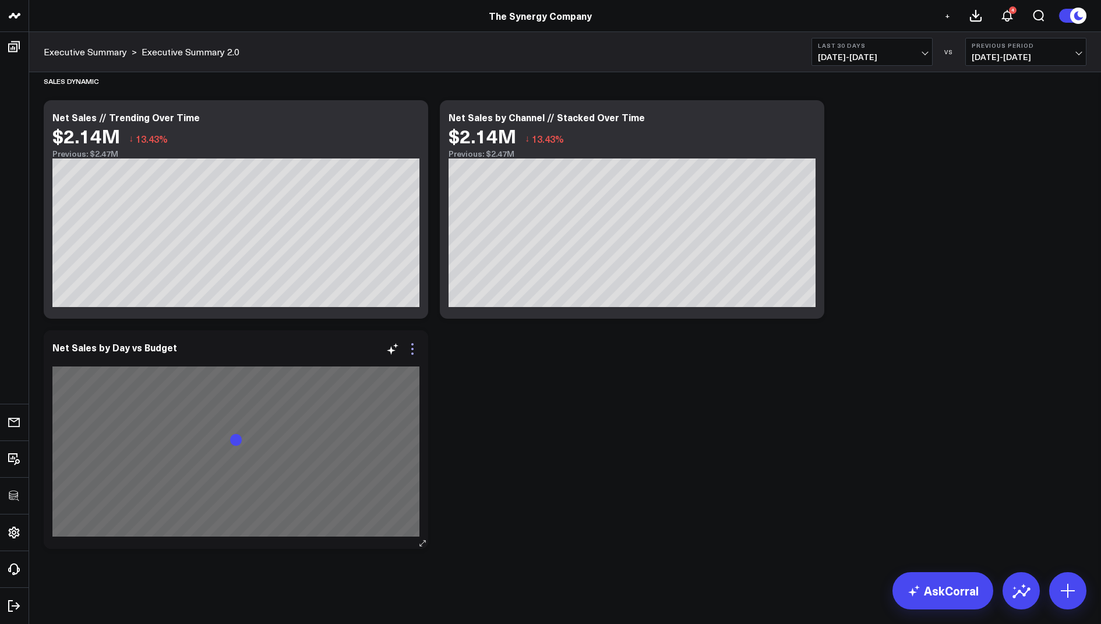
click at [410, 346] on icon at bounding box center [412, 349] width 14 height 14
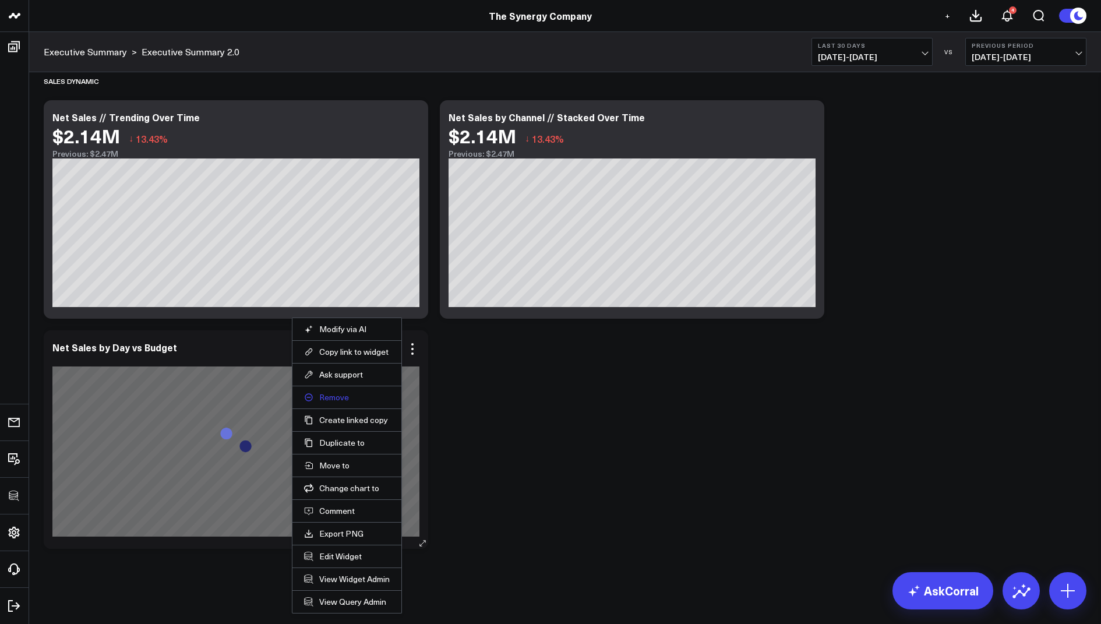
click at [333, 394] on button "Remove" at bounding box center [347, 397] width 86 height 10
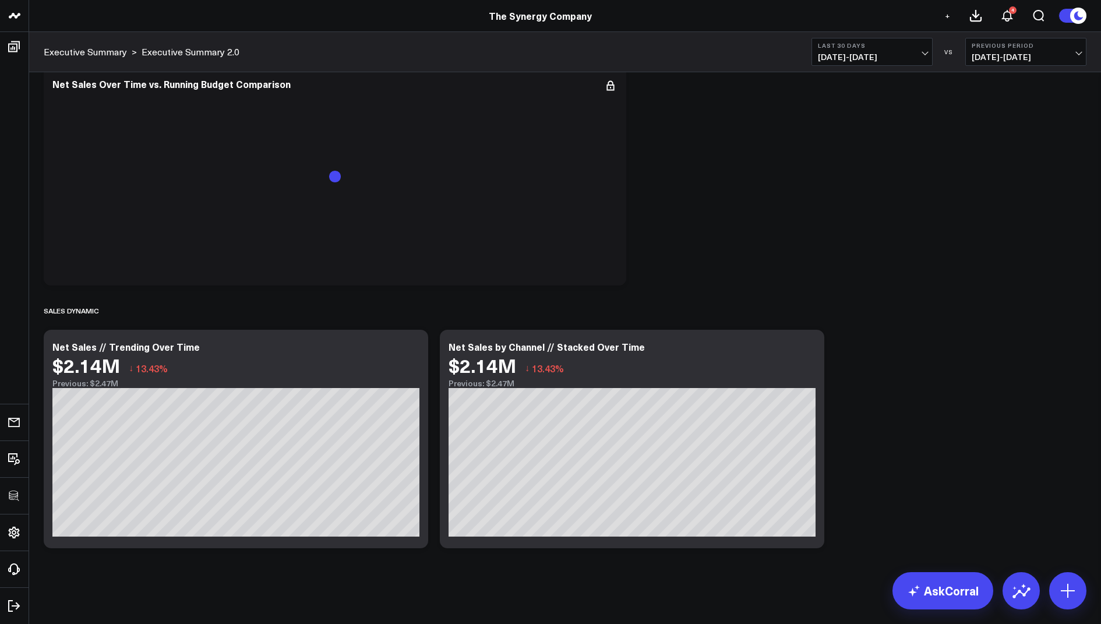
scroll to position [1084, 0]
click at [811, 351] on icon at bounding box center [809, 349] width 14 height 14
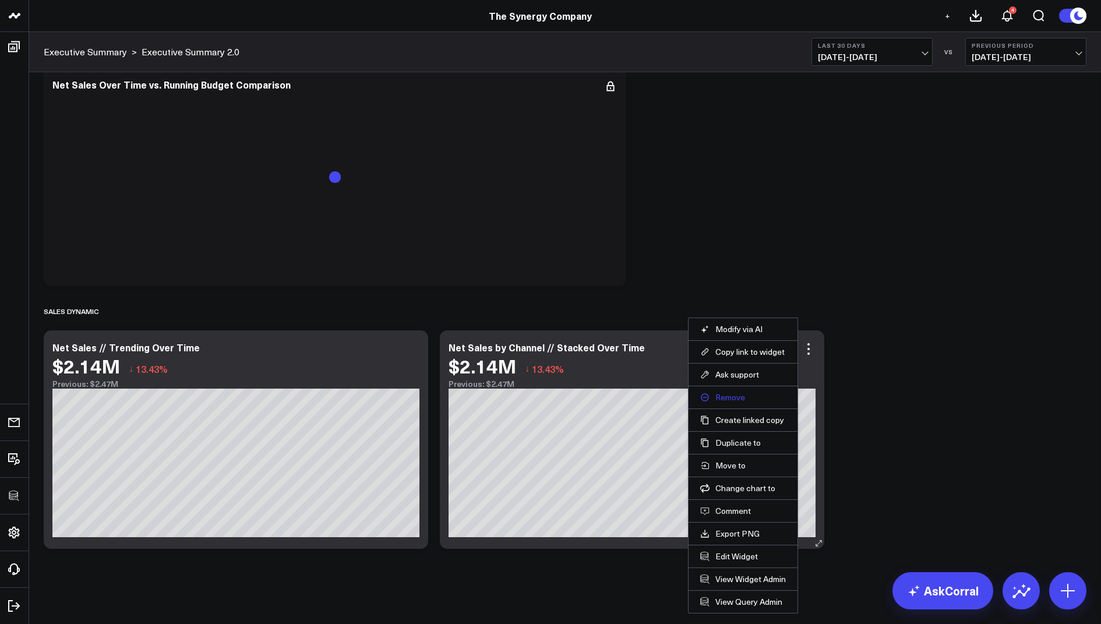
click at [729, 395] on button "Remove" at bounding box center [743, 397] width 86 height 10
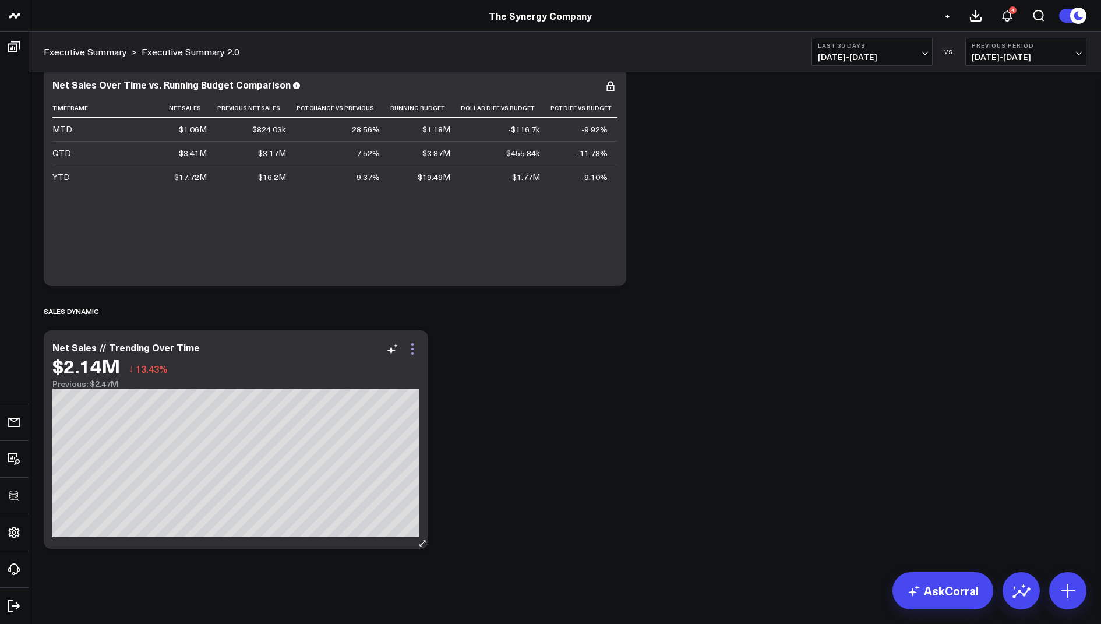
click at [414, 342] on icon at bounding box center [412, 349] width 14 height 14
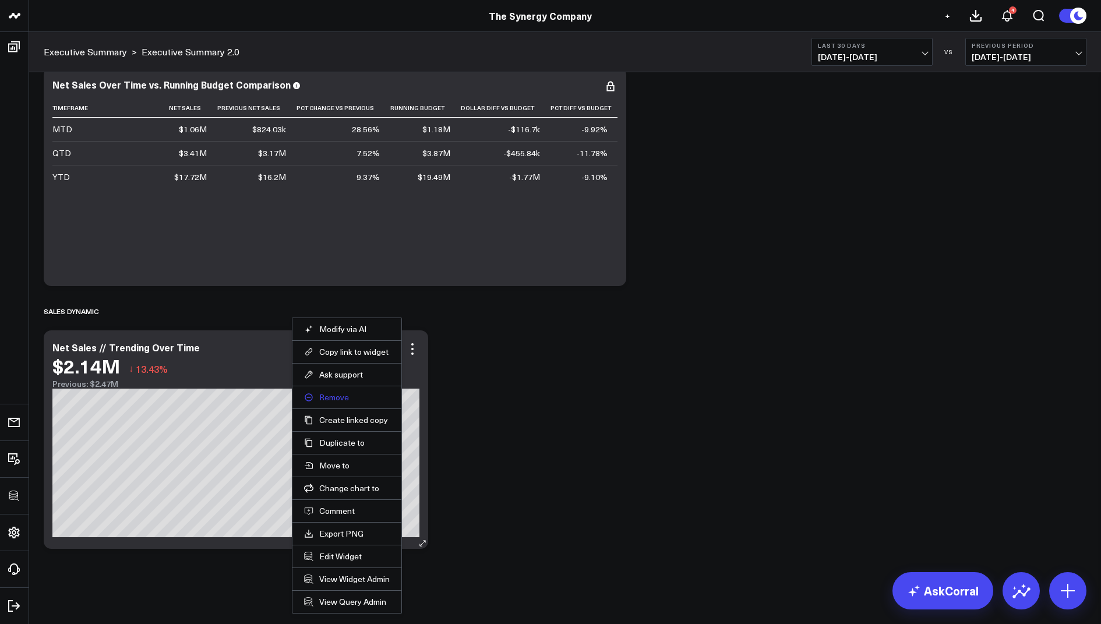
click at [338, 395] on button "Remove" at bounding box center [347, 397] width 86 height 10
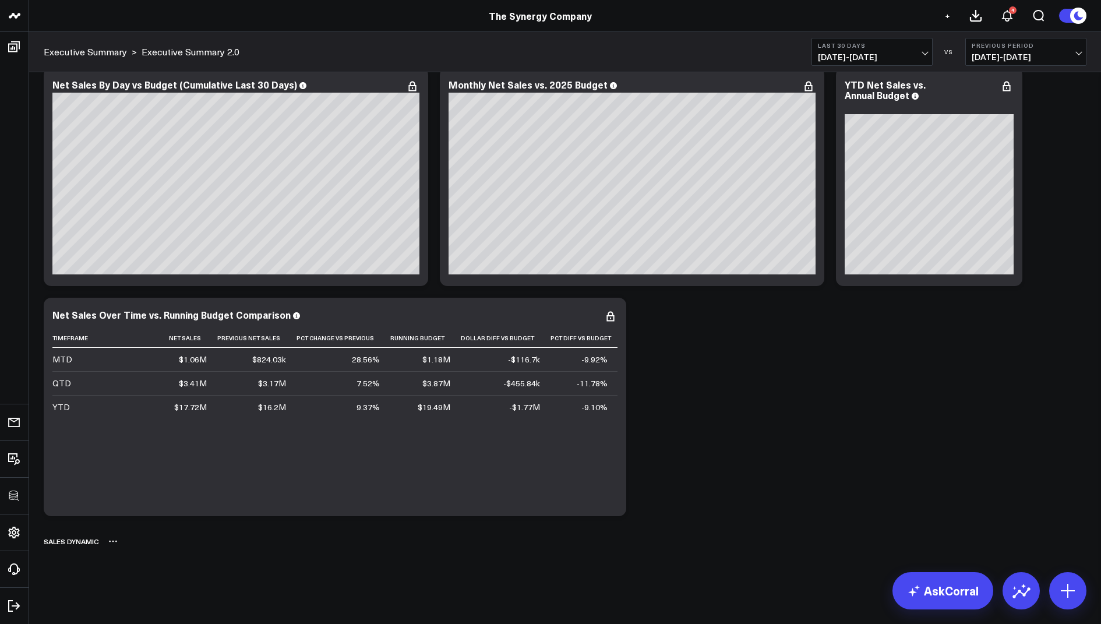
click at [113, 542] on icon at bounding box center [112, 541] width 9 height 9
click at [148, 570] on button "Delete" at bounding box center [143, 574] width 51 height 20
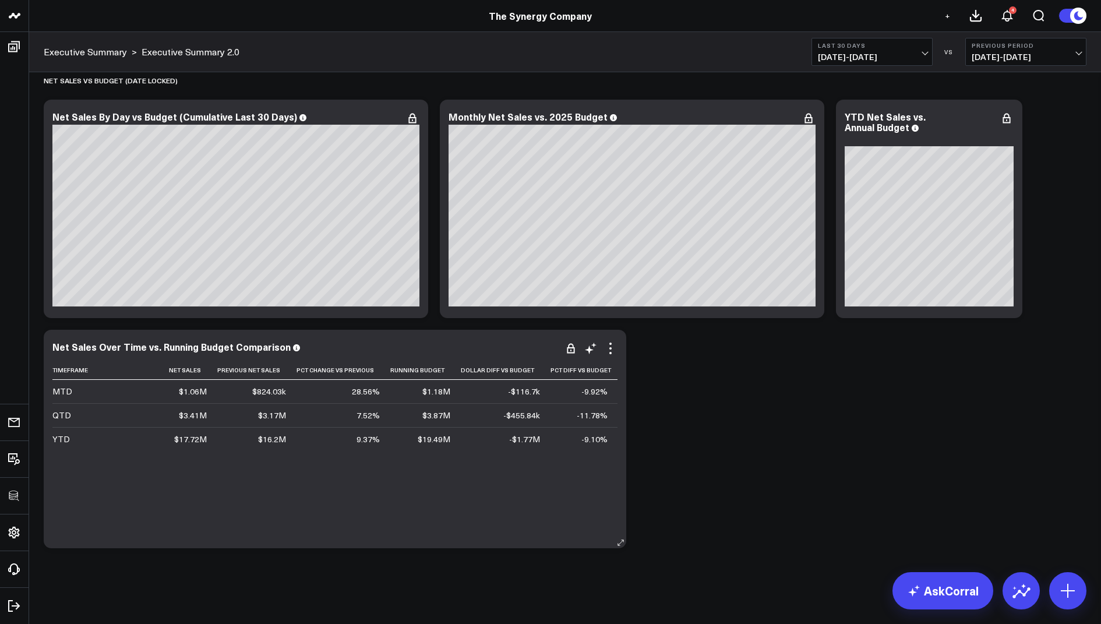
scroll to position [821, 0]
click at [612, 352] on icon at bounding box center [611, 349] width 14 height 14
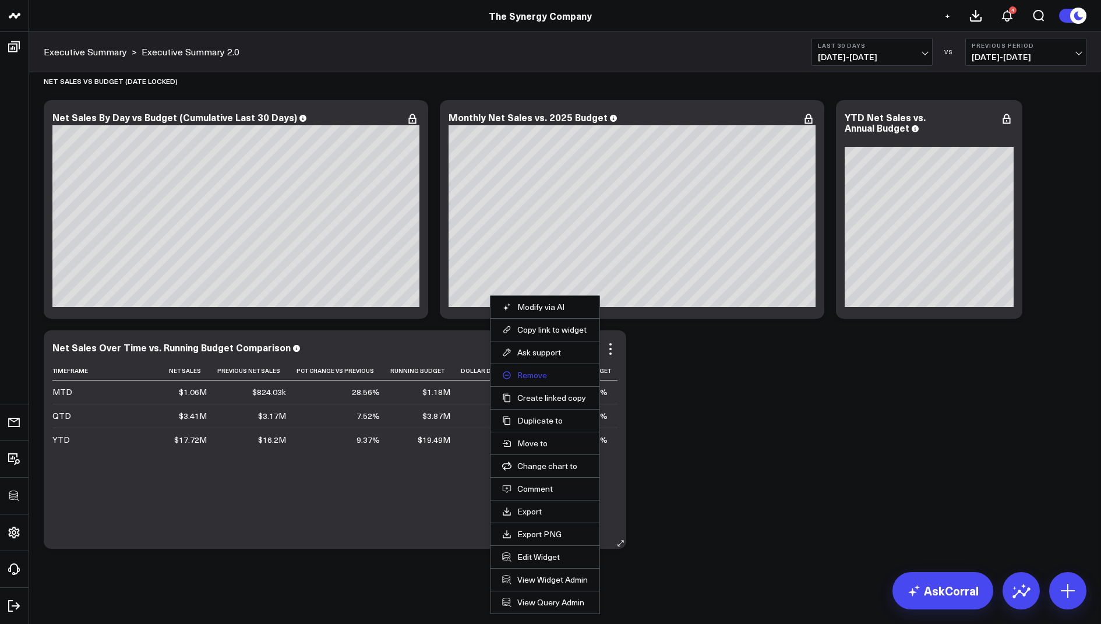
click at [528, 376] on button "Remove" at bounding box center [545, 375] width 86 height 10
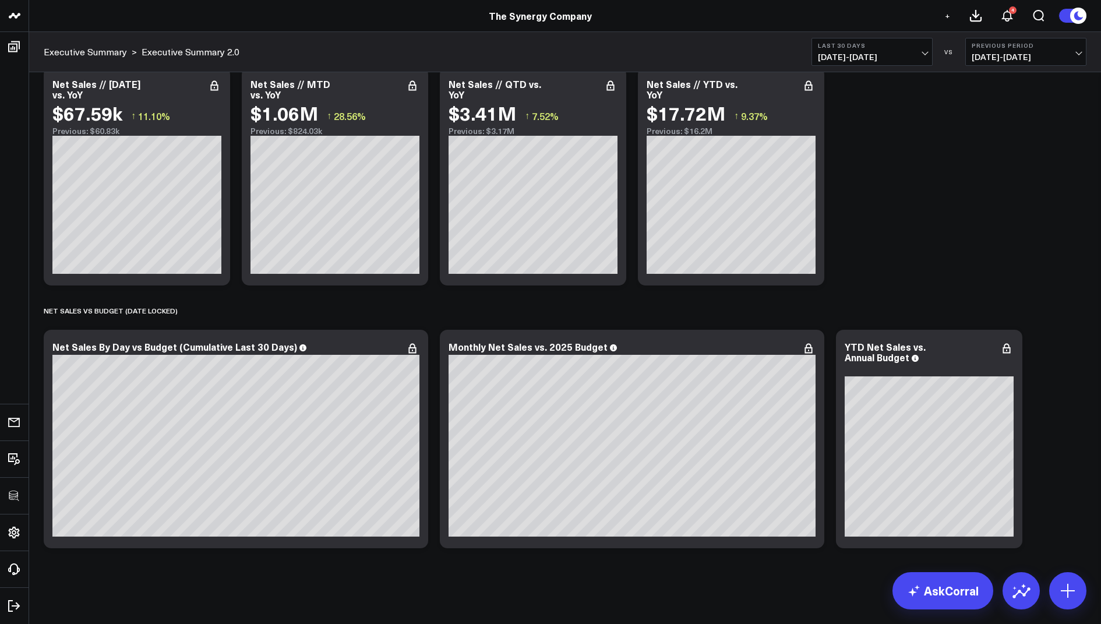
scroll to position [591, 0]
click at [1005, 349] on icon at bounding box center [1007, 349] width 14 height 14
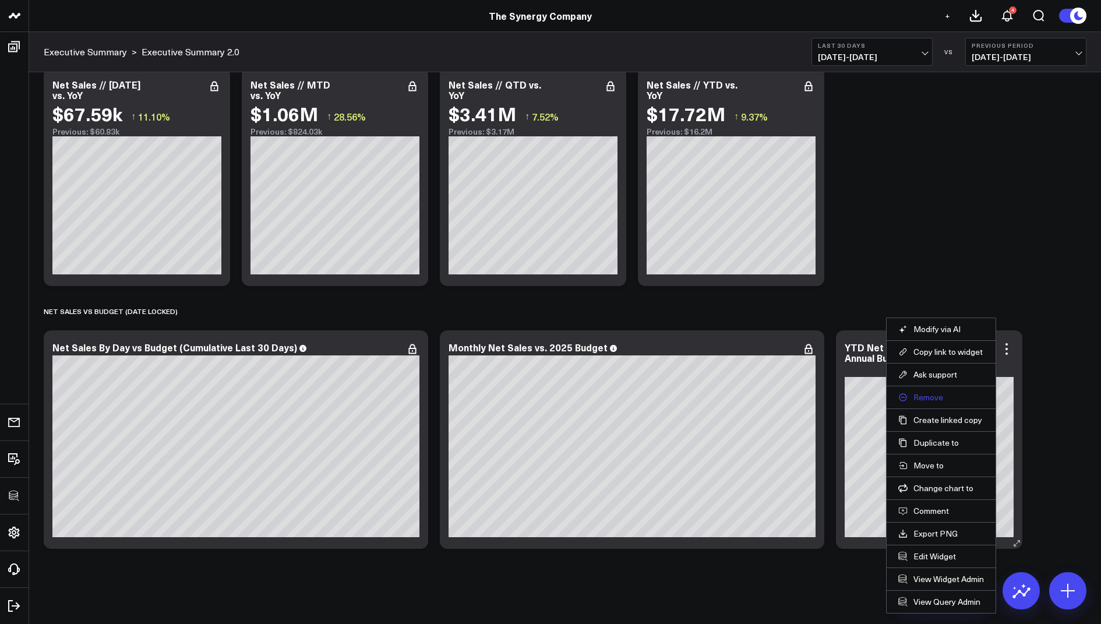
click at [931, 394] on button "Remove" at bounding box center [941, 397] width 86 height 10
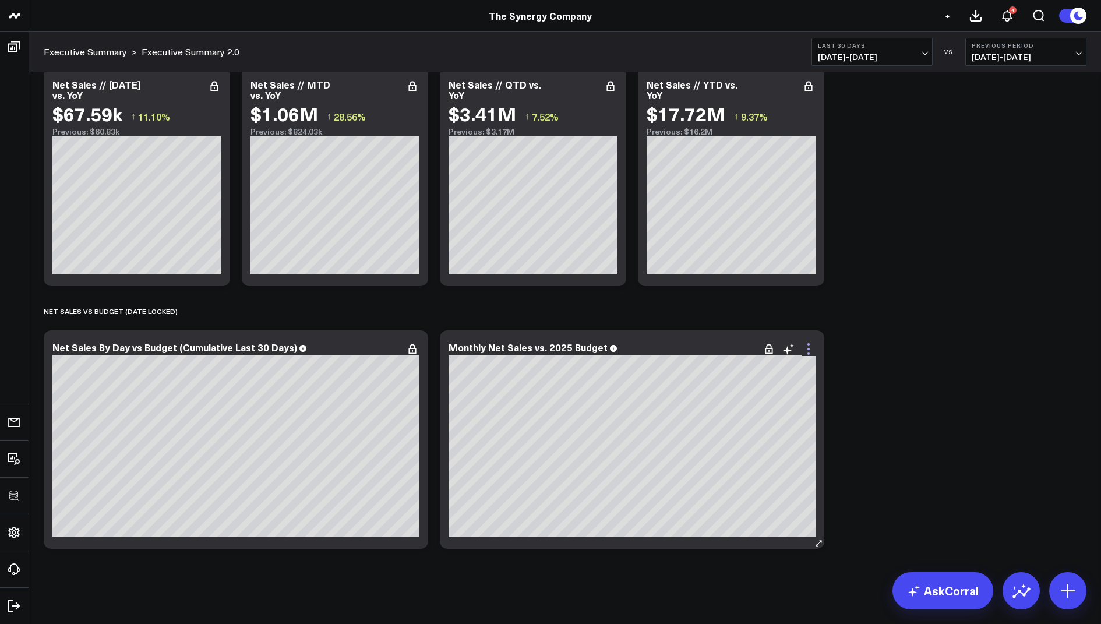
click at [809, 348] on icon at bounding box center [808, 349] width 2 height 2
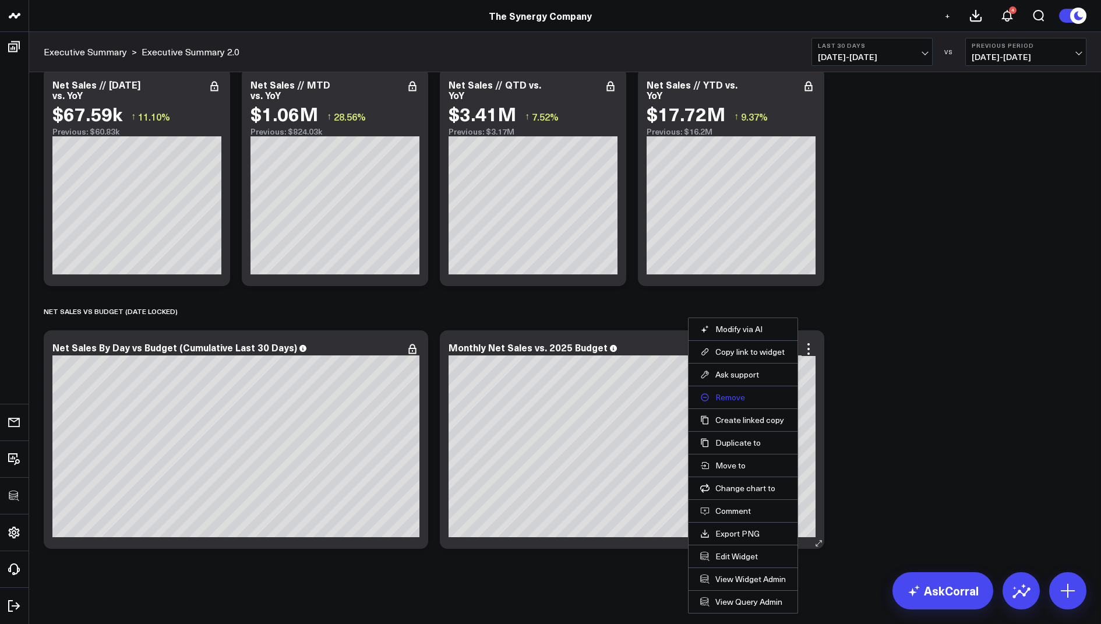
click at [746, 395] on button "Remove" at bounding box center [743, 397] width 86 height 10
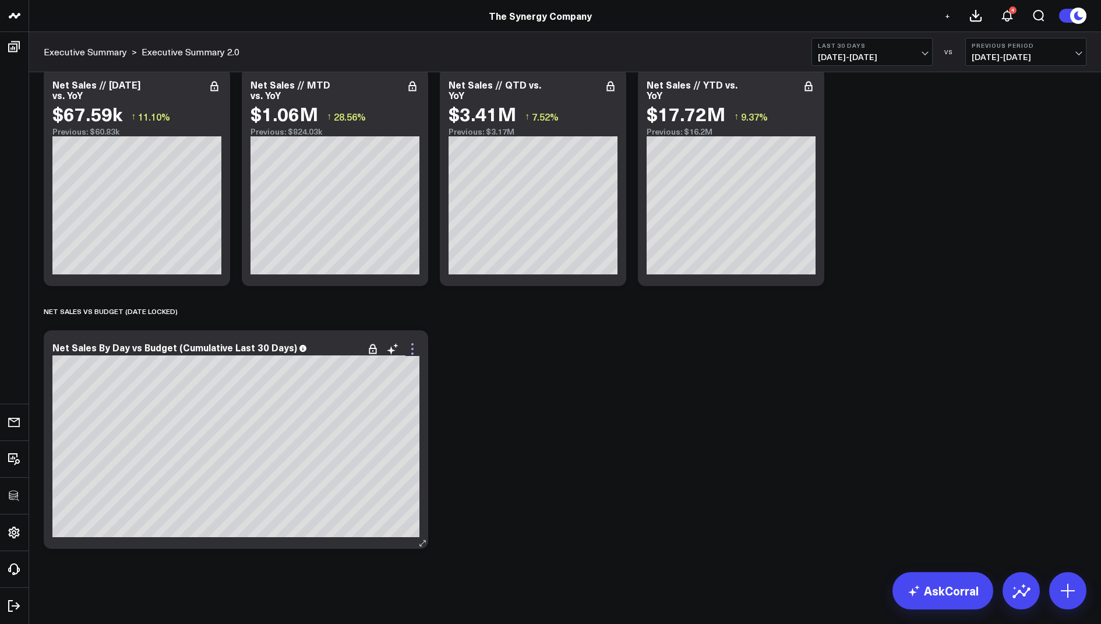
click at [419, 352] on icon at bounding box center [412, 349] width 14 height 14
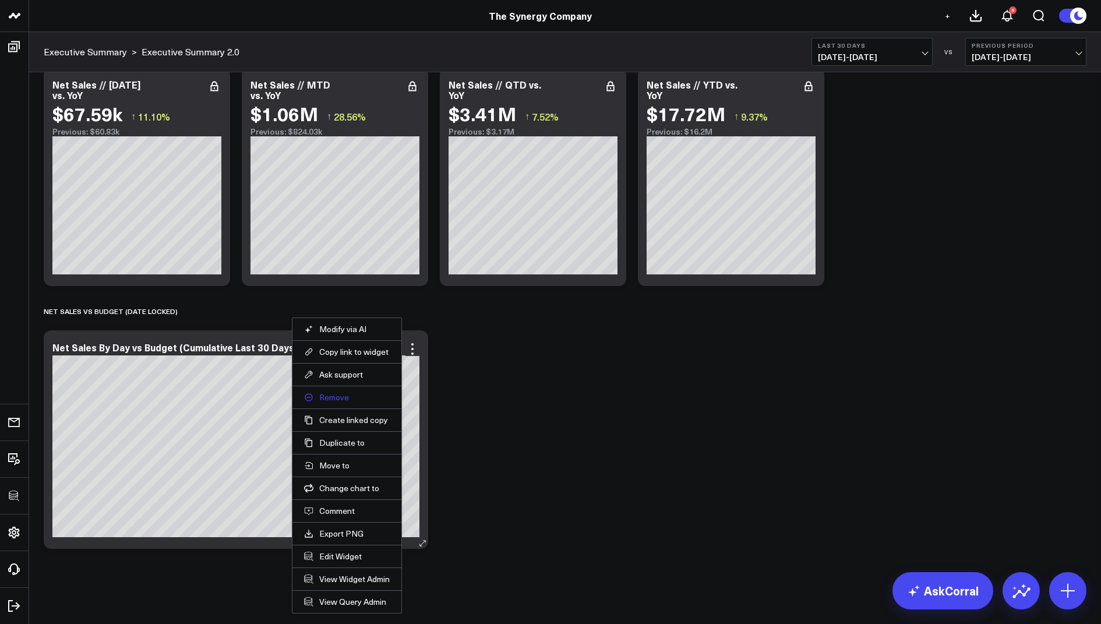
click at [334, 397] on button "Remove" at bounding box center [347, 397] width 86 height 10
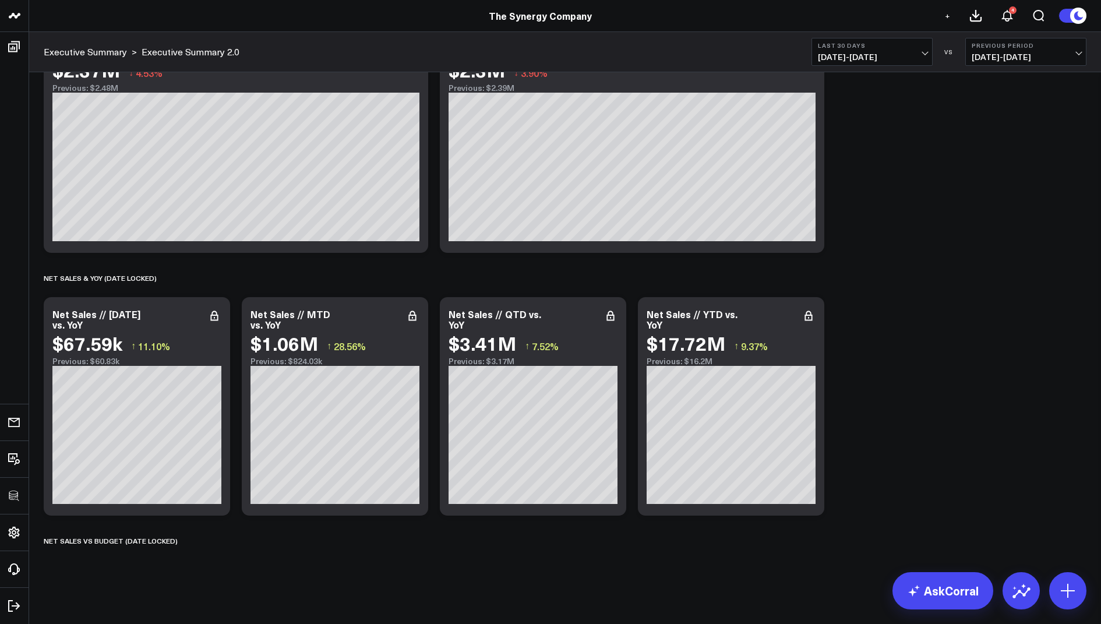
scroll to position [361, 0]
click at [188, 541] on icon at bounding box center [189, 542] width 2 height 2
click at [213, 571] on button "Delete" at bounding box center [222, 574] width 51 height 20
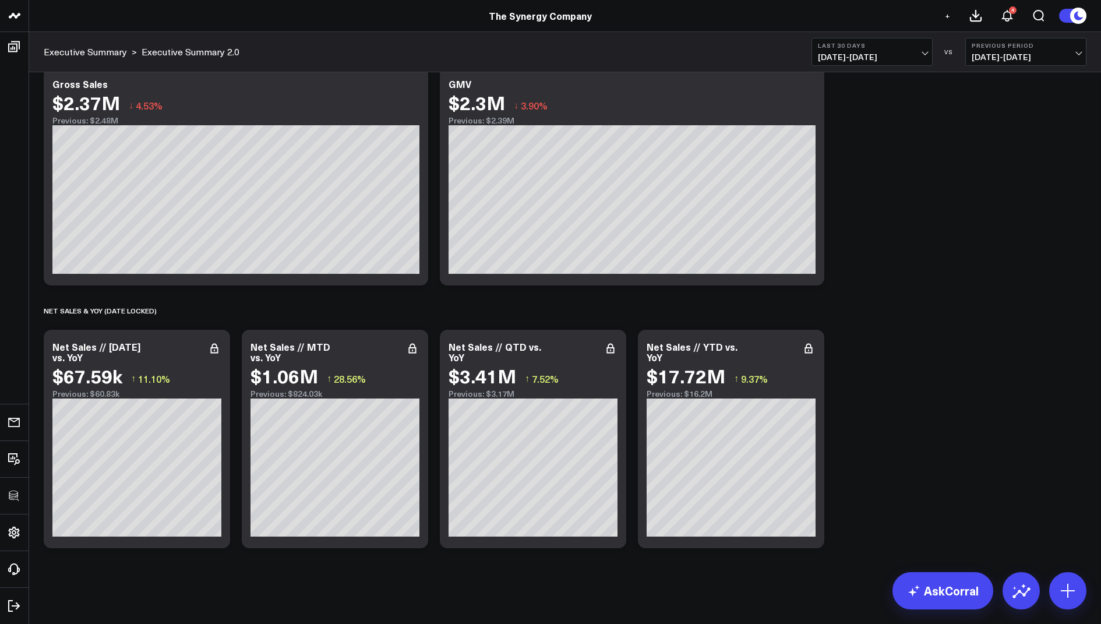
scroll to position [329, 0]
click at [807, 352] on icon at bounding box center [808, 353] width 2 height 2
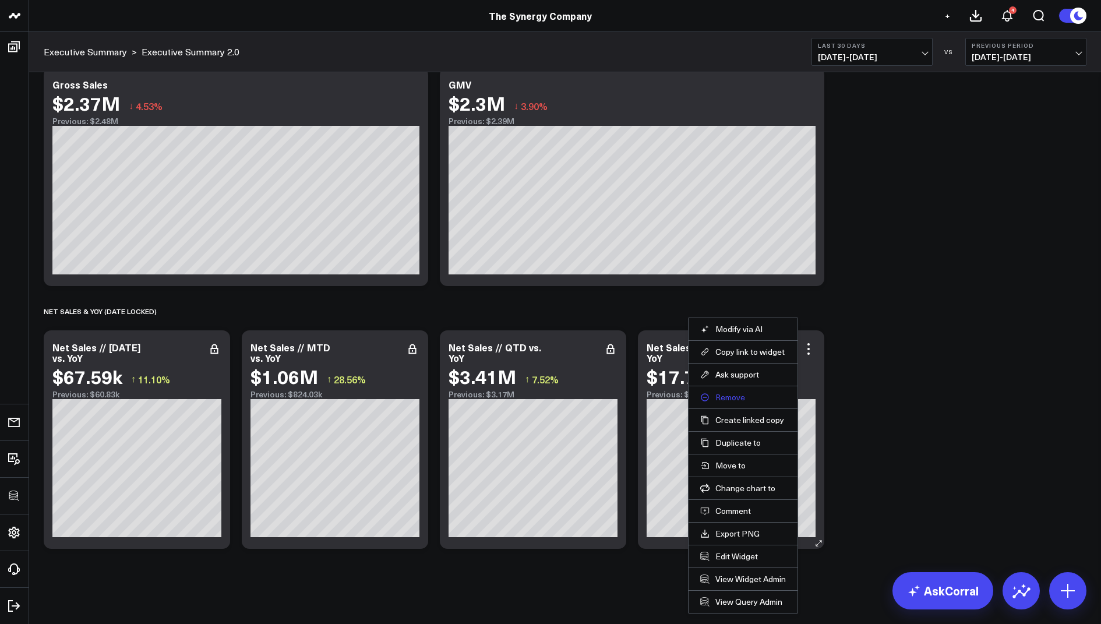
click at [737, 392] on button "Remove" at bounding box center [743, 397] width 86 height 10
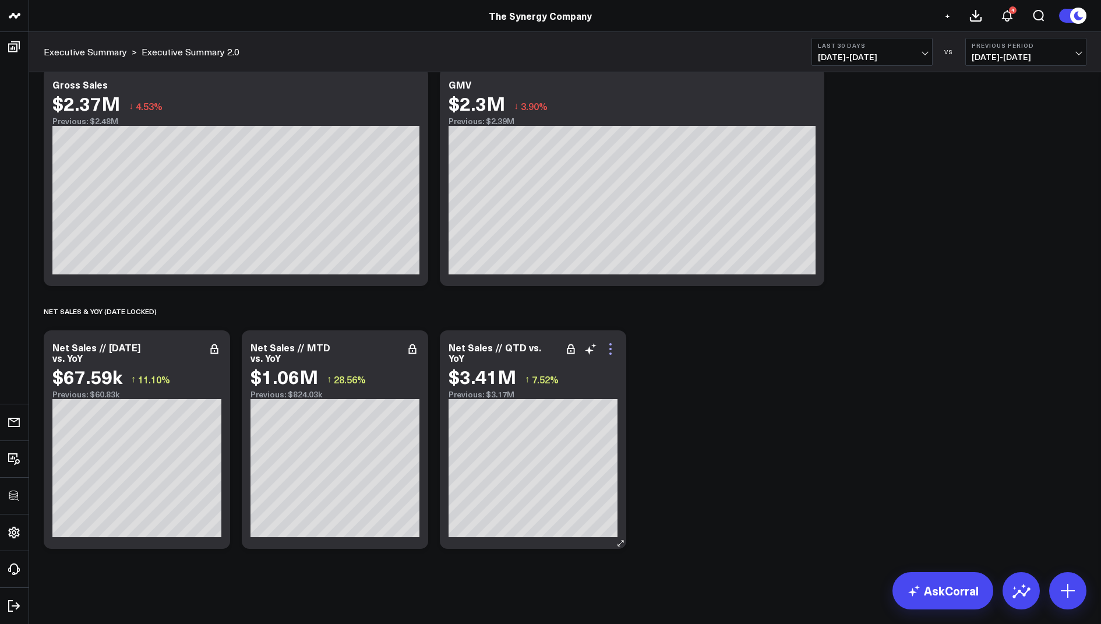
click at [608, 348] on icon at bounding box center [611, 349] width 14 height 14
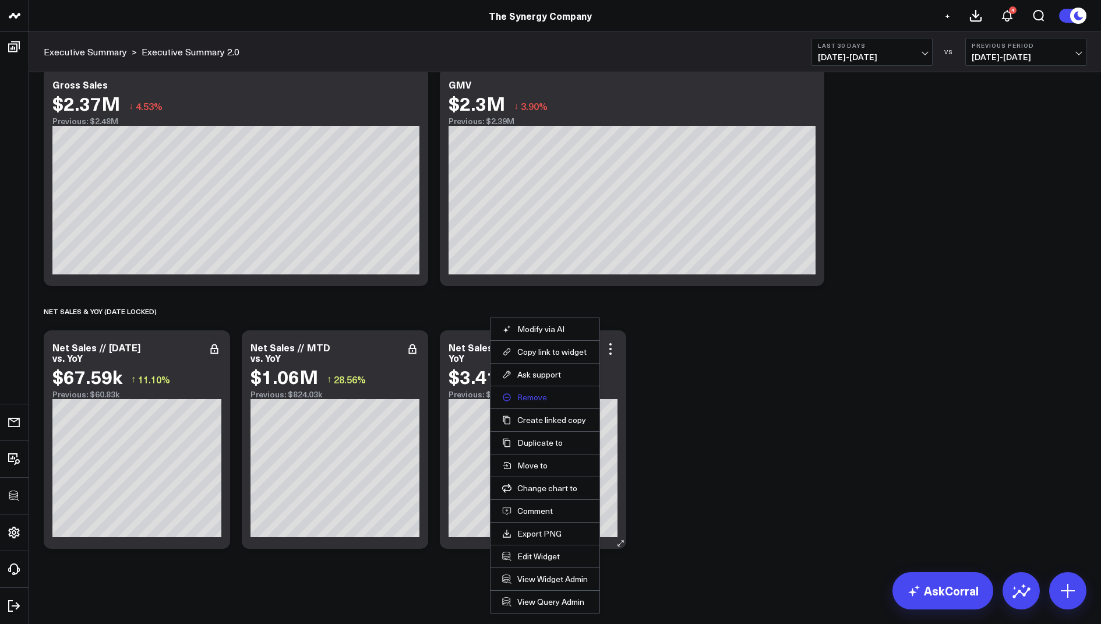
click at [534, 394] on button "Remove" at bounding box center [545, 397] width 86 height 10
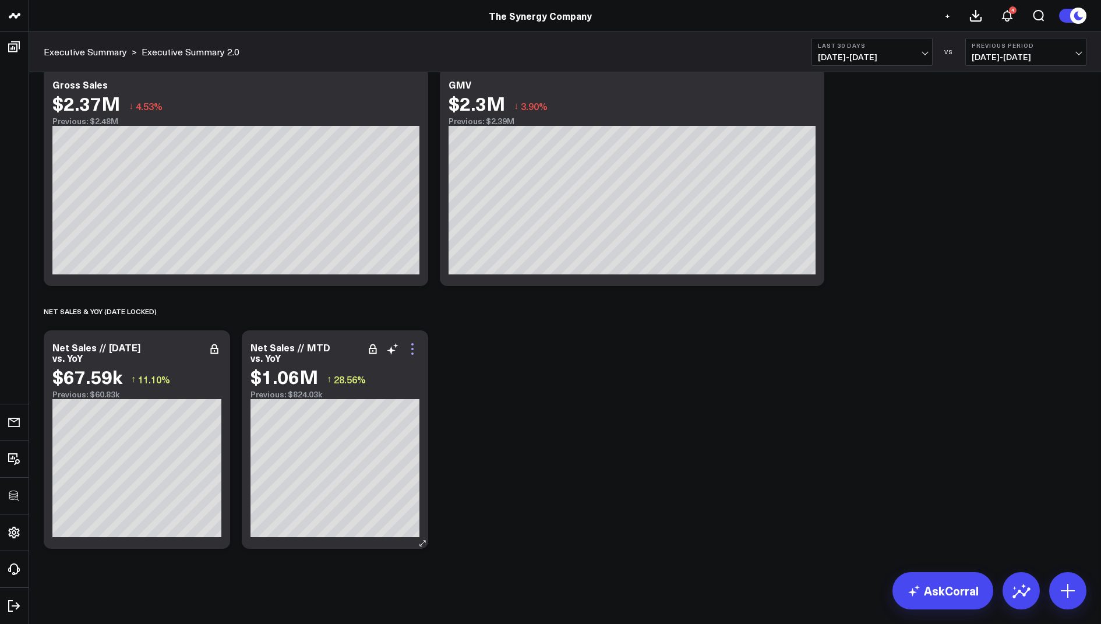
click at [417, 350] on icon at bounding box center [412, 349] width 14 height 14
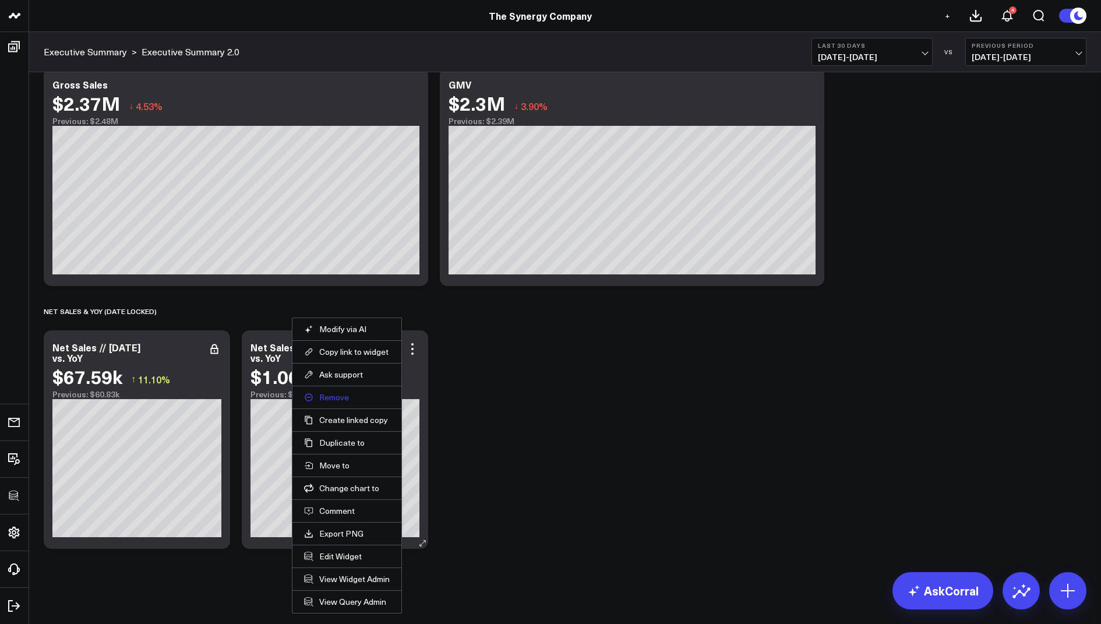
click at [333, 396] on button "Remove" at bounding box center [347, 397] width 86 height 10
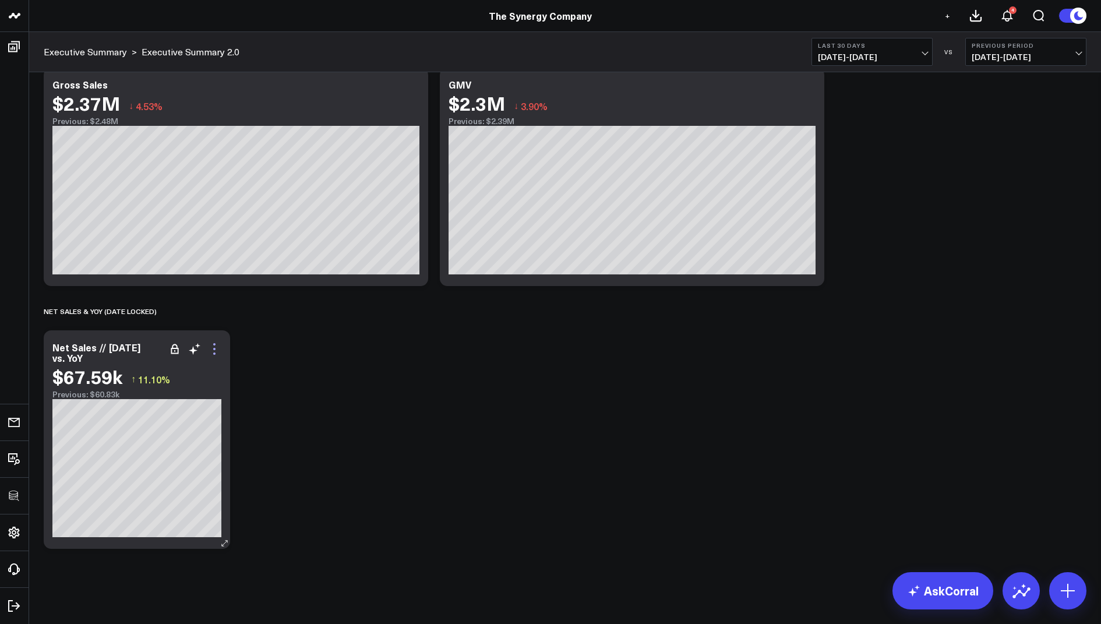
click at [212, 347] on icon at bounding box center [214, 349] width 14 height 14
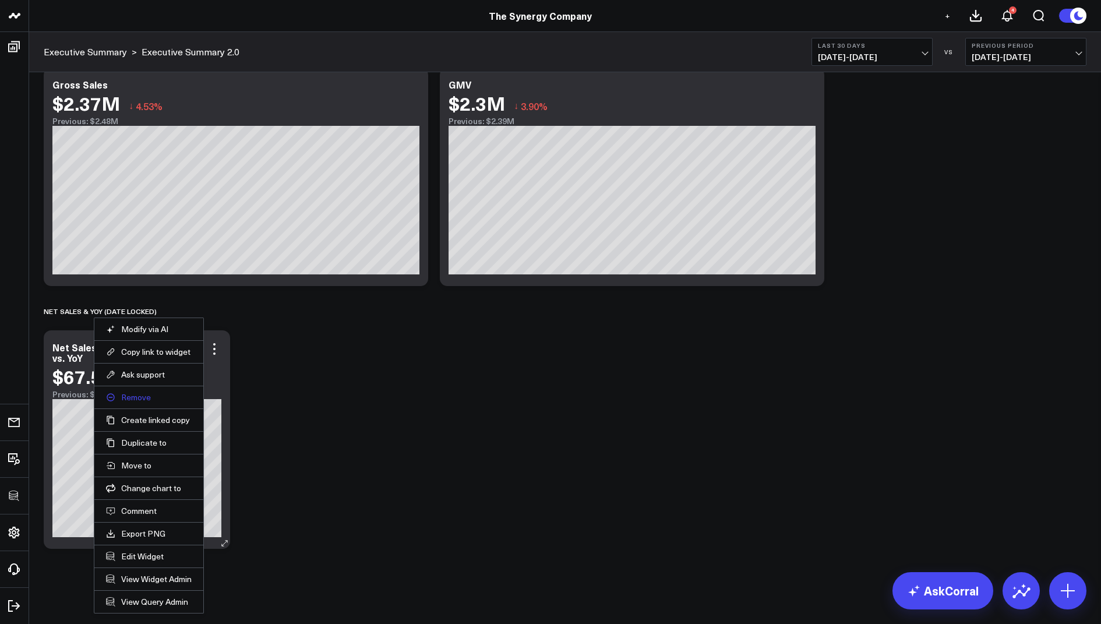
click at [143, 392] on button "Remove" at bounding box center [149, 397] width 86 height 10
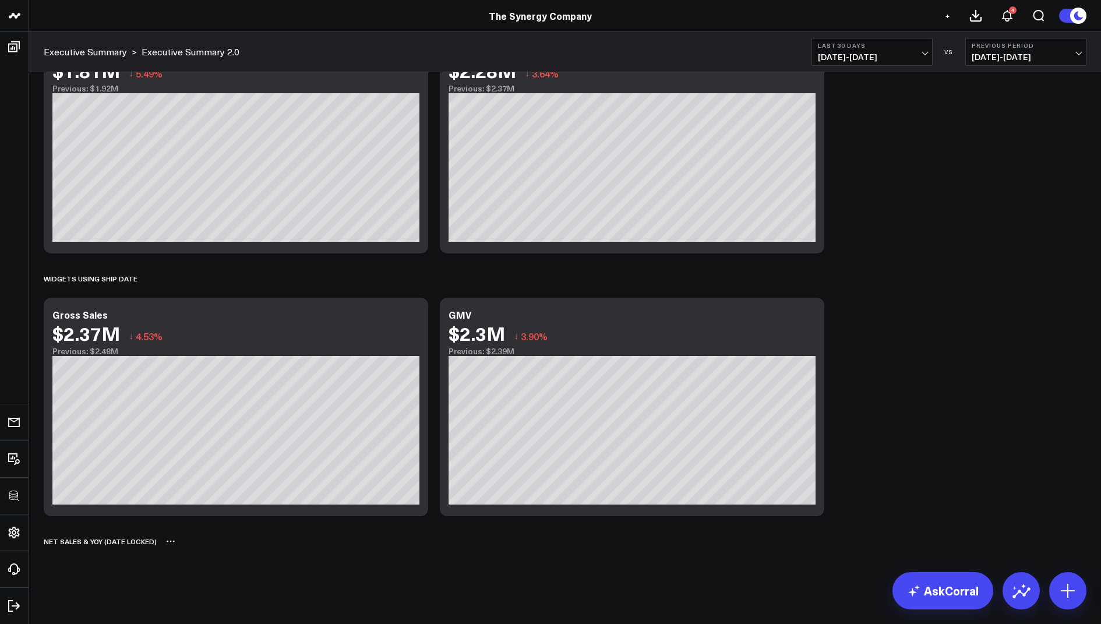
click at [172, 542] on icon at bounding box center [170, 541] width 9 height 9
click at [200, 553] on button "Rename" at bounding box center [201, 554] width 51 height 20
click at [145, 541] on div "net sales & yoy (date locked)" at bounding box center [100, 541] width 113 height 27
click at [167, 541] on icon at bounding box center [168, 542] width 2 height 2
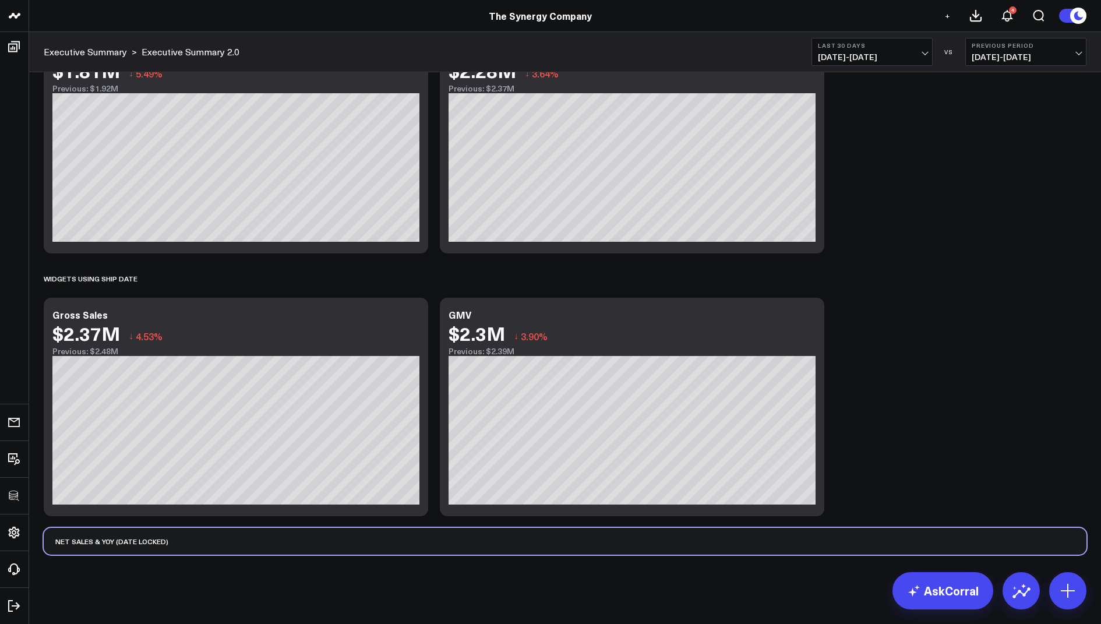
click at [152, 537] on div "net sales & yoy (date locked)" at bounding box center [106, 541] width 125 height 27
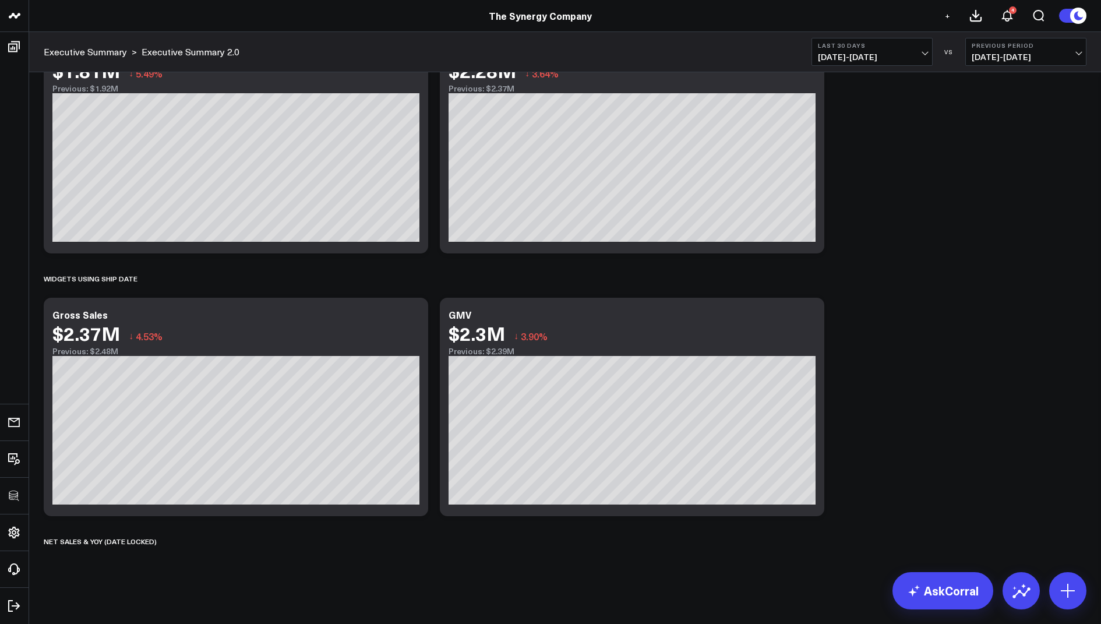
click at [164, 539] on div "net sales & yoy (date locked)" at bounding box center [565, 541] width 1043 height 27
click at [166, 543] on icon at bounding box center [170, 541] width 9 height 9
click at [195, 571] on button "Delete" at bounding box center [201, 574] width 51 height 20
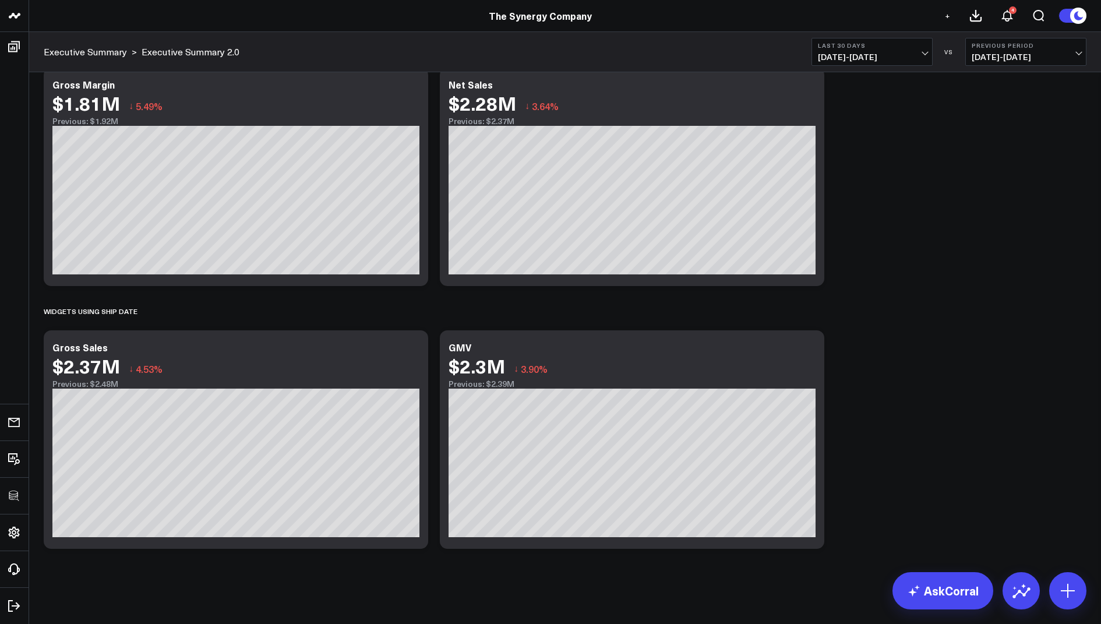
scroll to position [0, 0]
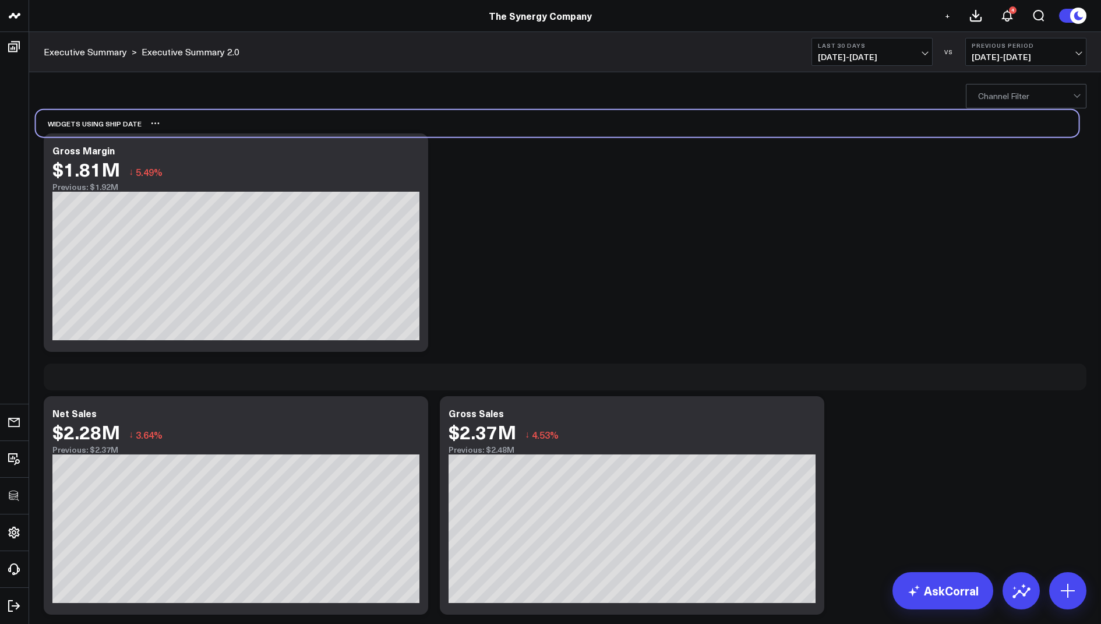
drag, startPoint x: 87, startPoint y: 379, endPoint x: 79, endPoint y: 125, distance: 254.1
click at [79, 125] on div "Widgets using Ship date" at bounding box center [88, 123] width 105 height 27
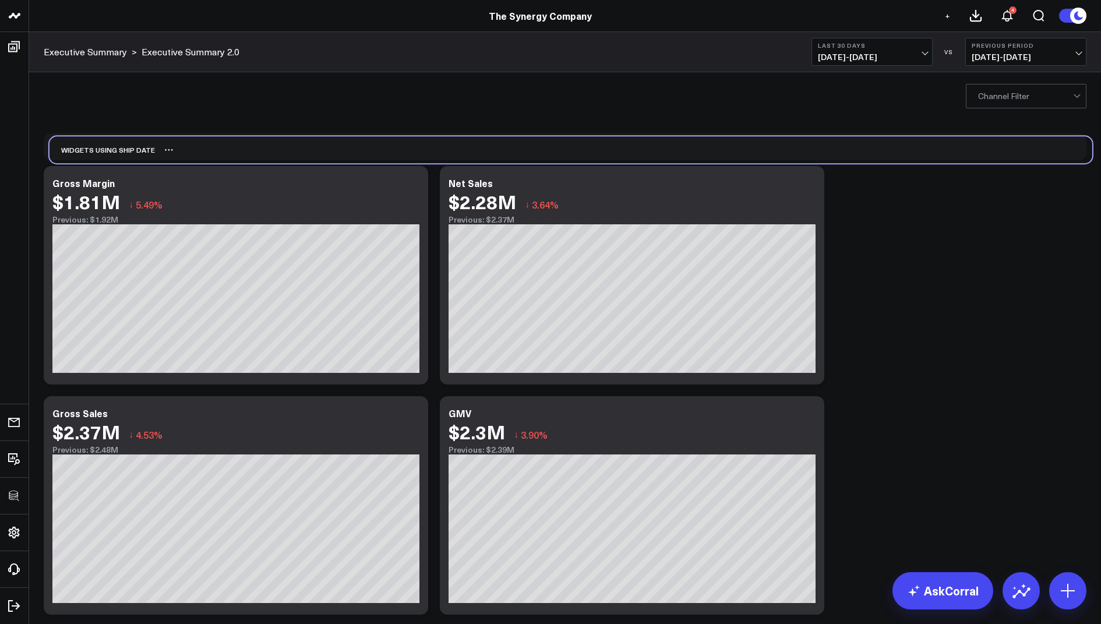
drag, startPoint x: 85, startPoint y: 380, endPoint x: 91, endPoint y: 153, distance: 227.3
click at [91, 153] on div "Widgets using Ship date" at bounding box center [102, 149] width 105 height 27
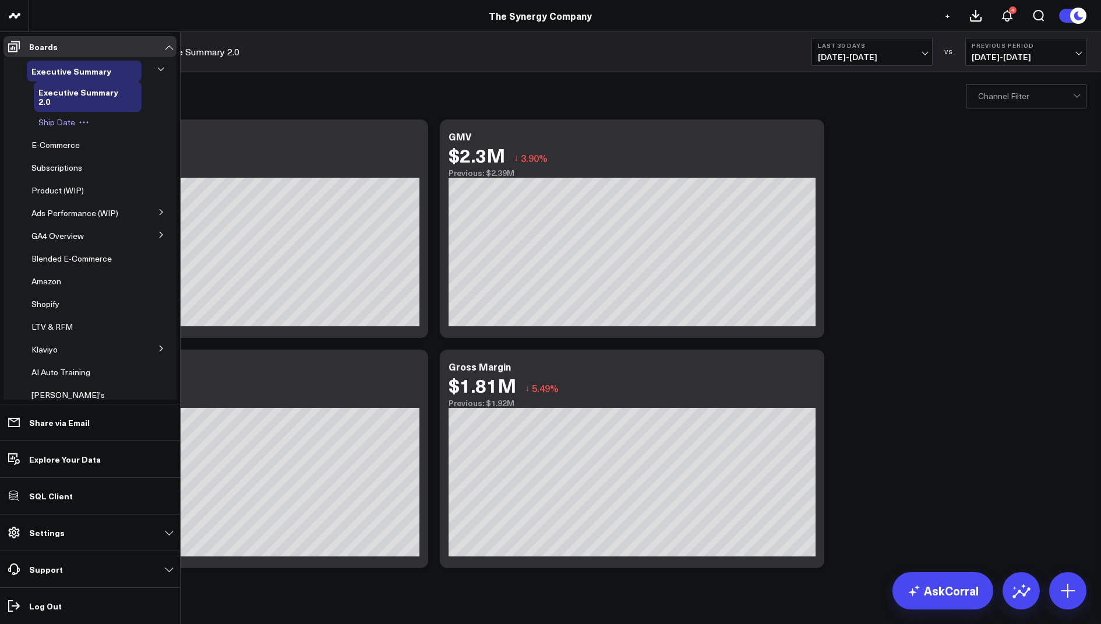
click at [82, 121] on icon at bounding box center [84, 122] width 10 height 10
click at [133, 202] on button "Delete Board" at bounding box center [136, 206] width 94 height 23
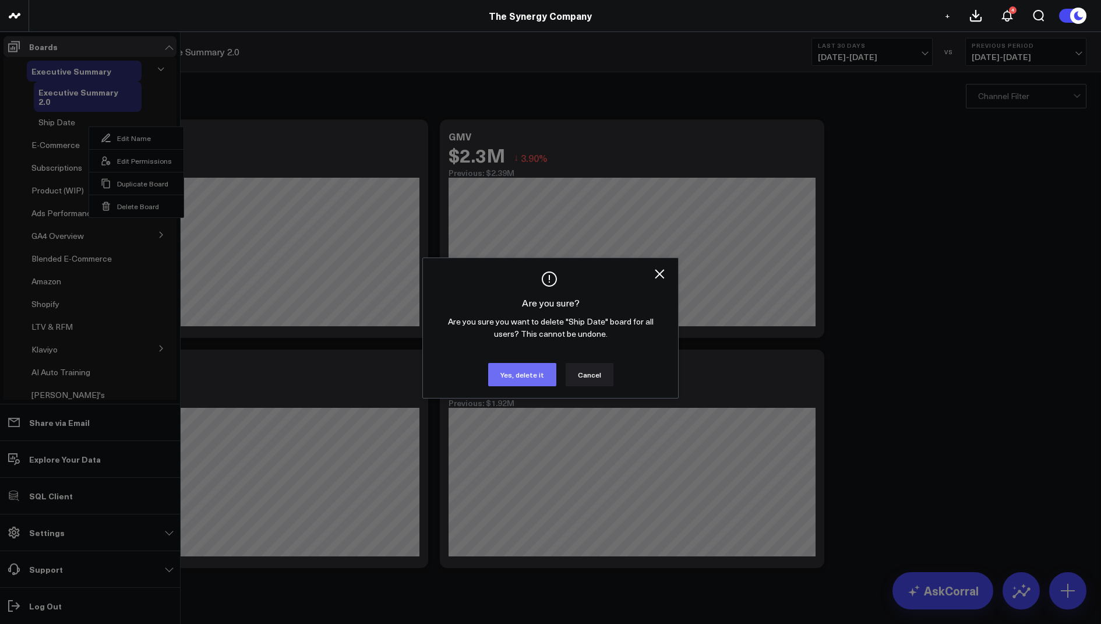
click at [520, 376] on button "Yes, delete it" at bounding box center [522, 374] width 68 height 23
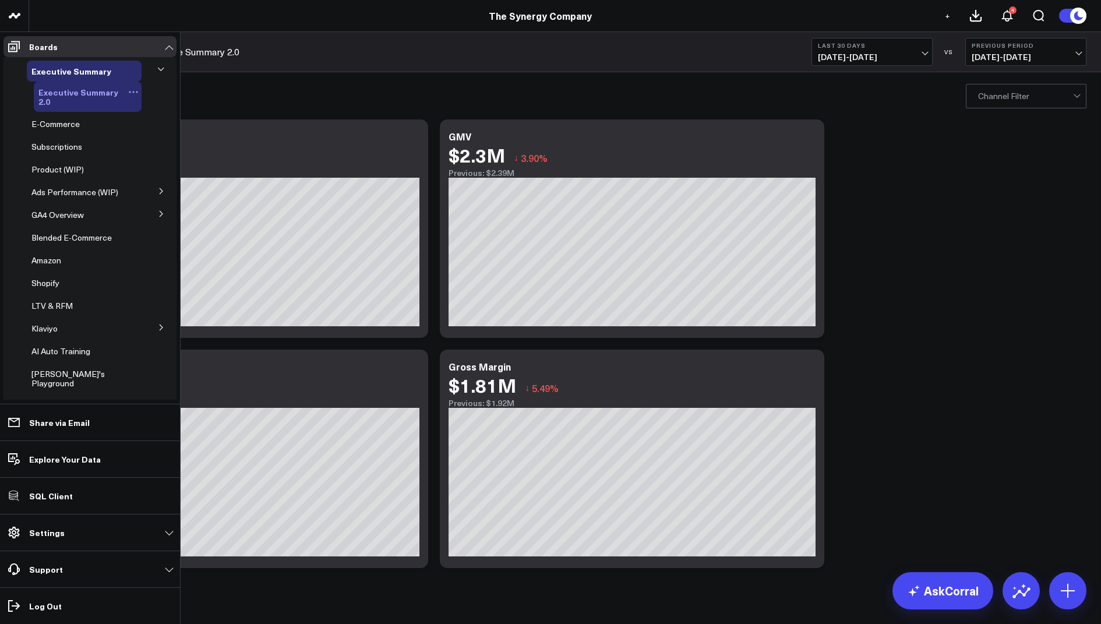
click at [129, 89] on icon at bounding box center [133, 92] width 10 height 10
click at [180, 110] on button "Edit Name" at bounding box center [183, 108] width 94 height 22
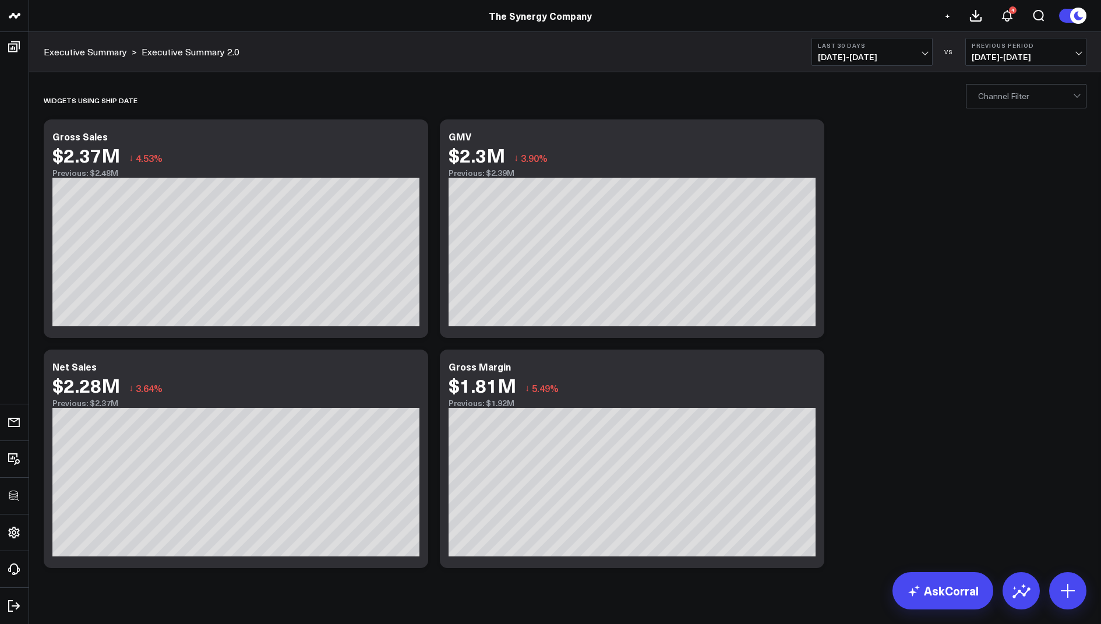
click at [1043, 308] on div "Widgets using Ship date Modify via AI Copy link to widget Ask support Remove Cr…" at bounding box center [565, 327] width 1054 height 493
click at [1058, 577] on button at bounding box center [1067, 590] width 37 height 37
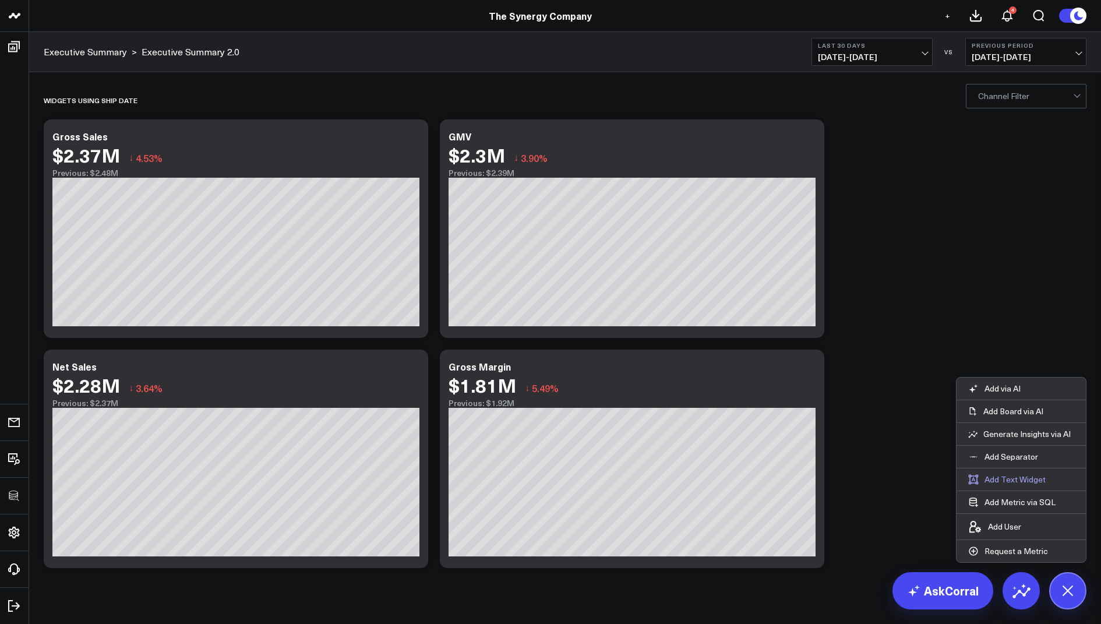
click at [1011, 481] on button "Add Text Widget" at bounding box center [1007, 479] width 101 height 22
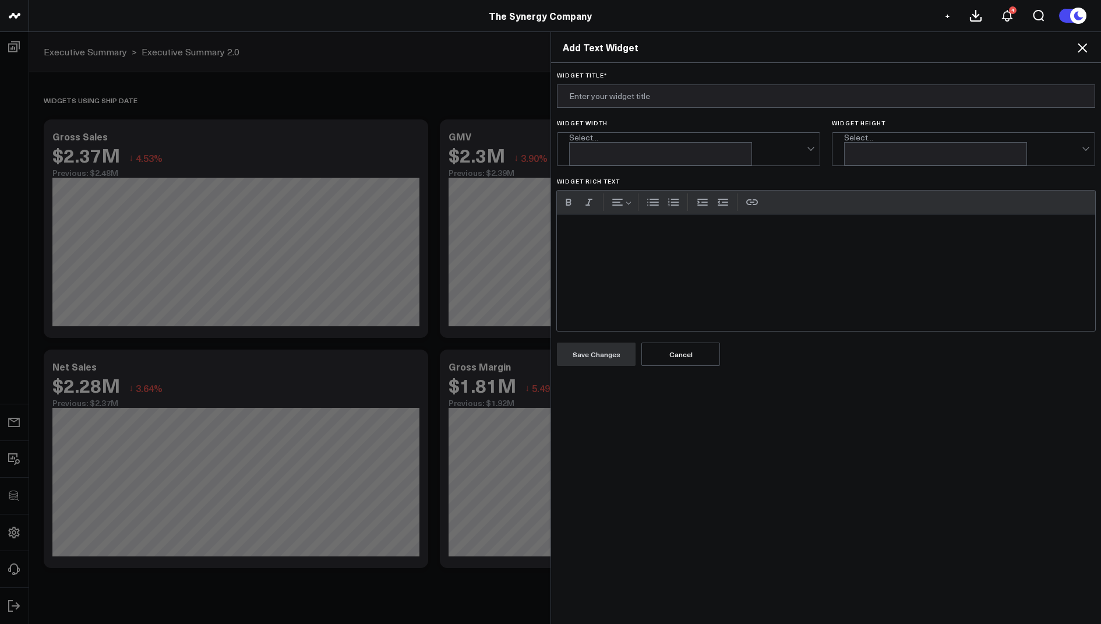
click at [611, 231] on div "Widget Rich Text" at bounding box center [826, 272] width 538 height 117
paste div "Widget Rich Text"
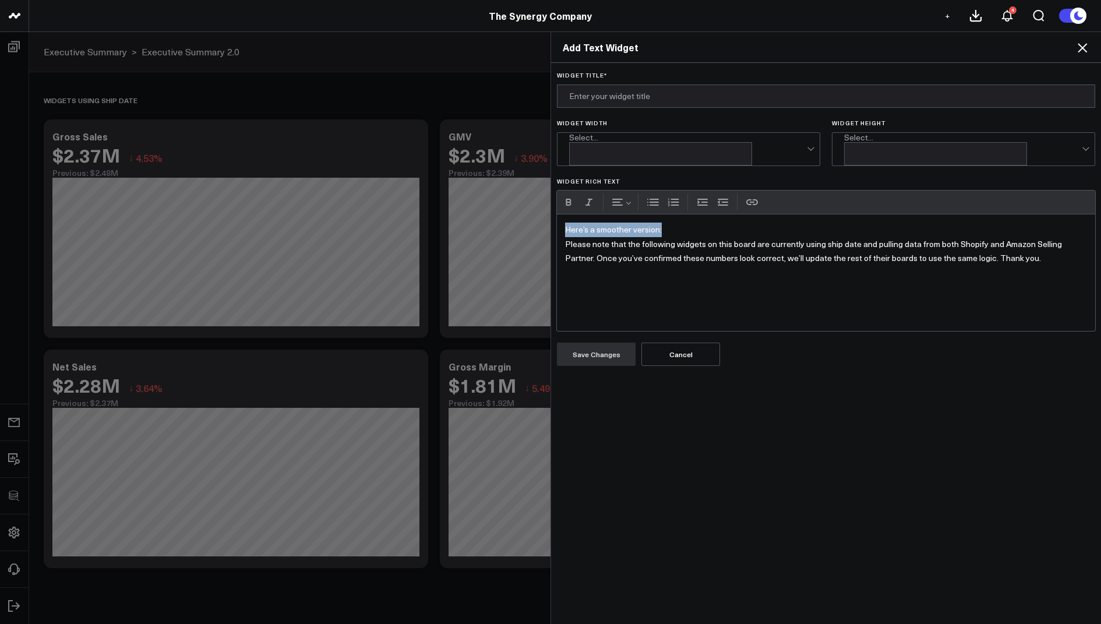
drag, startPoint x: 676, startPoint y: 216, endPoint x: 548, endPoint y: 217, distance: 128.7
click at [548, 217] on div "Add Text Widget Widget Title * Widget Width Select... Widget Height Select... W…" at bounding box center [550, 327] width 1101 height 592
click at [565, 237] on p "Please note that the following widgets on this board are currently using ship d…" at bounding box center [826, 251] width 522 height 29
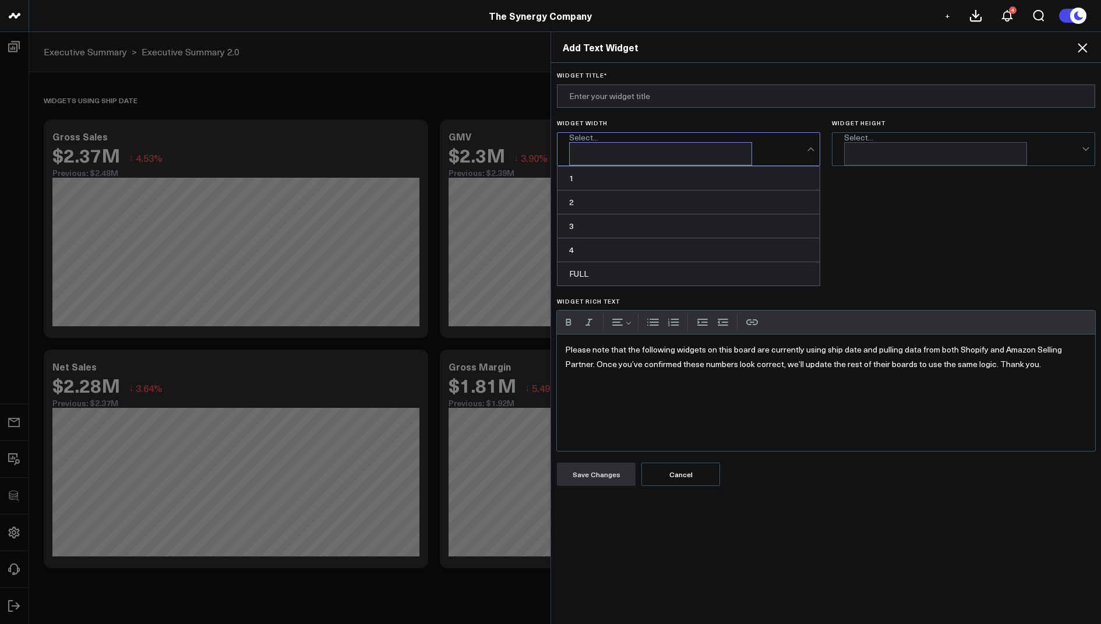
click at [638, 142] on div "Select..." at bounding box center [688, 137] width 238 height 9
click at [603, 194] on div "2" at bounding box center [688, 202] width 262 height 24
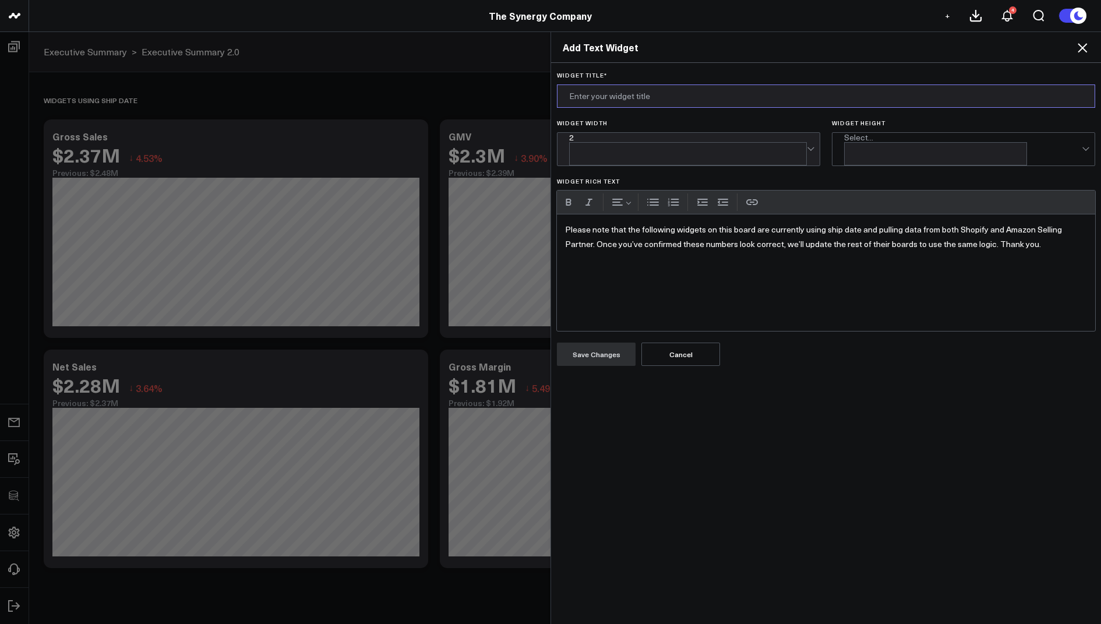
click at [640, 103] on input "Widget Title *" at bounding box center [826, 95] width 538 height 23
type input "Notes"
click at [872, 142] on div "Select..." at bounding box center [963, 137] width 238 height 9
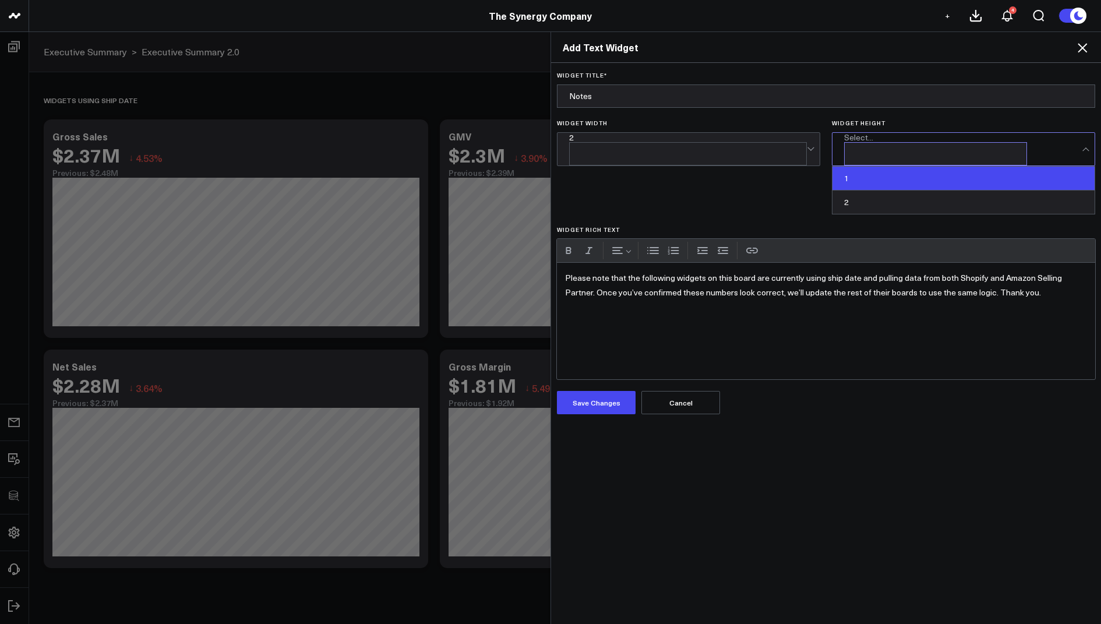
click at [859, 167] on div "1" at bounding box center [963, 179] width 262 height 24
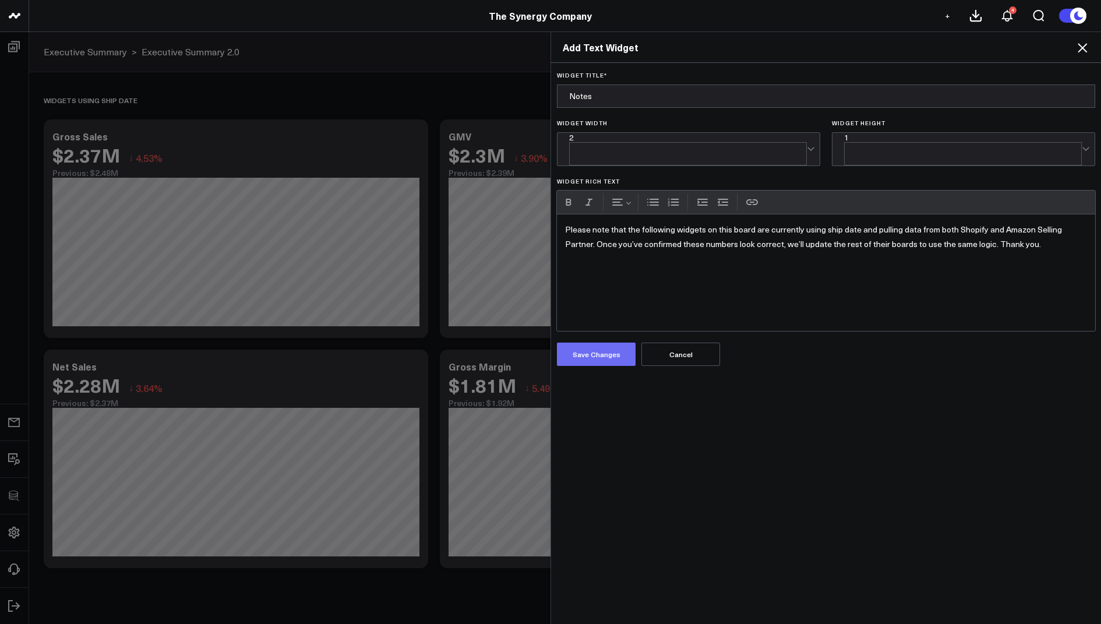
click at [584, 347] on button "Save Changes" at bounding box center [596, 354] width 79 height 23
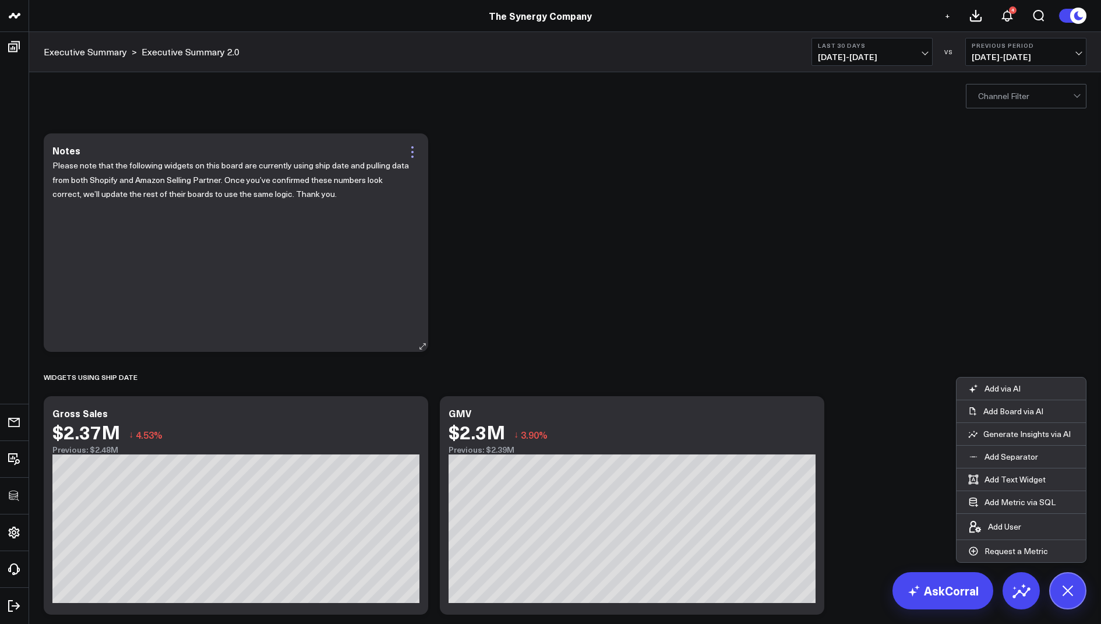
click at [414, 149] on icon at bounding box center [412, 152] width 14 height 14
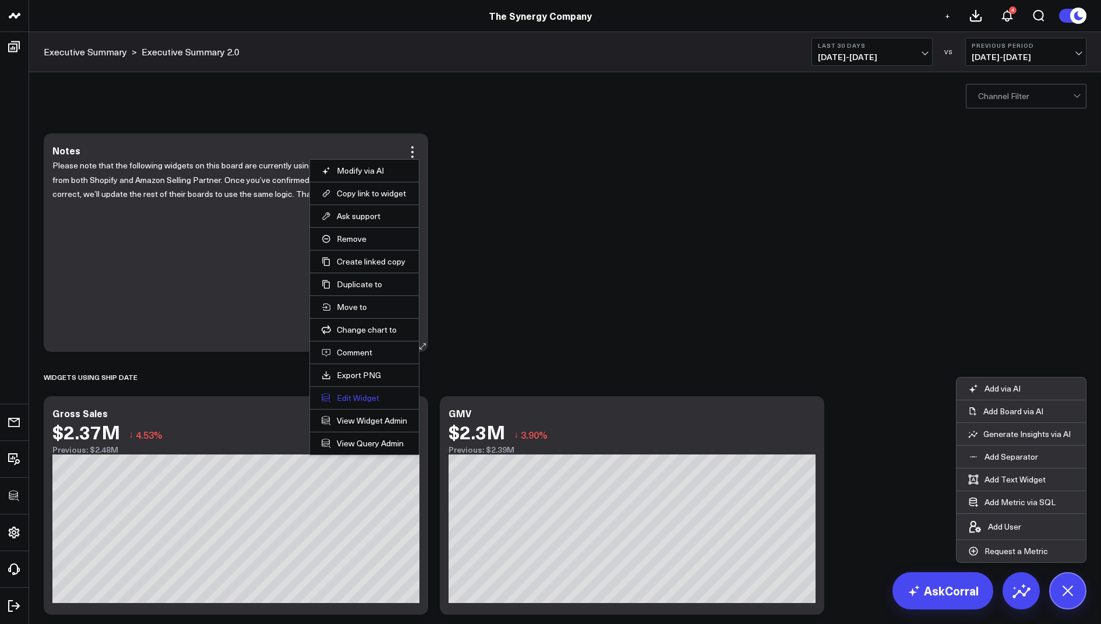
click at [348, 393] on button "Edit Widget" at bounding box center [365, 398] width 86 height 10
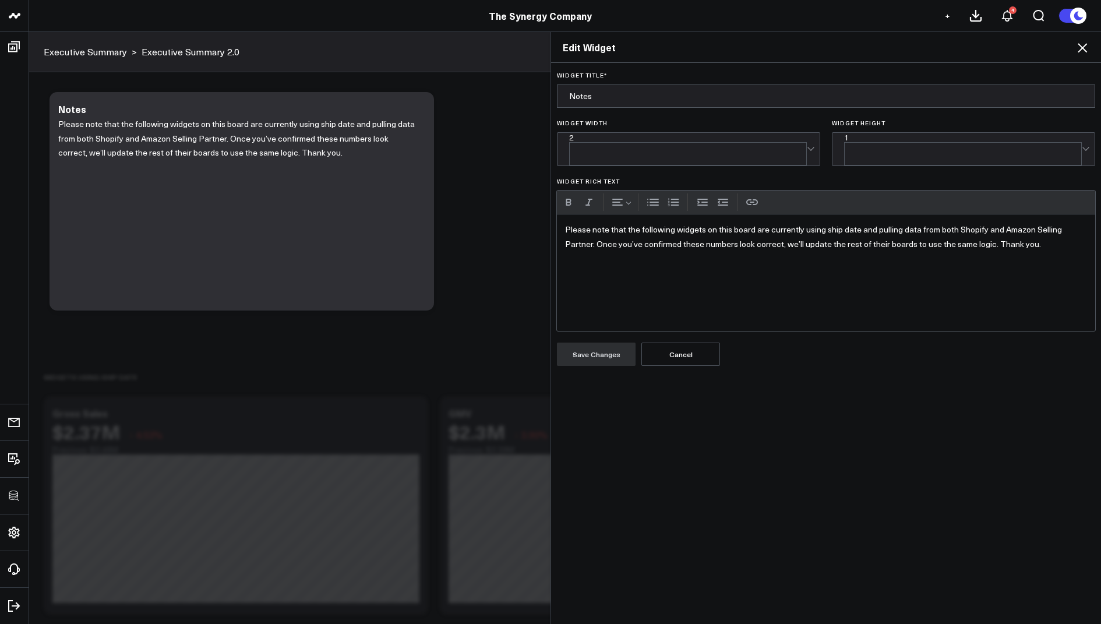
click at [597, 234] on p "Please note that the following widgets on this board are currently using ship d…" at bounding box center [826, 237] width 522 height 29
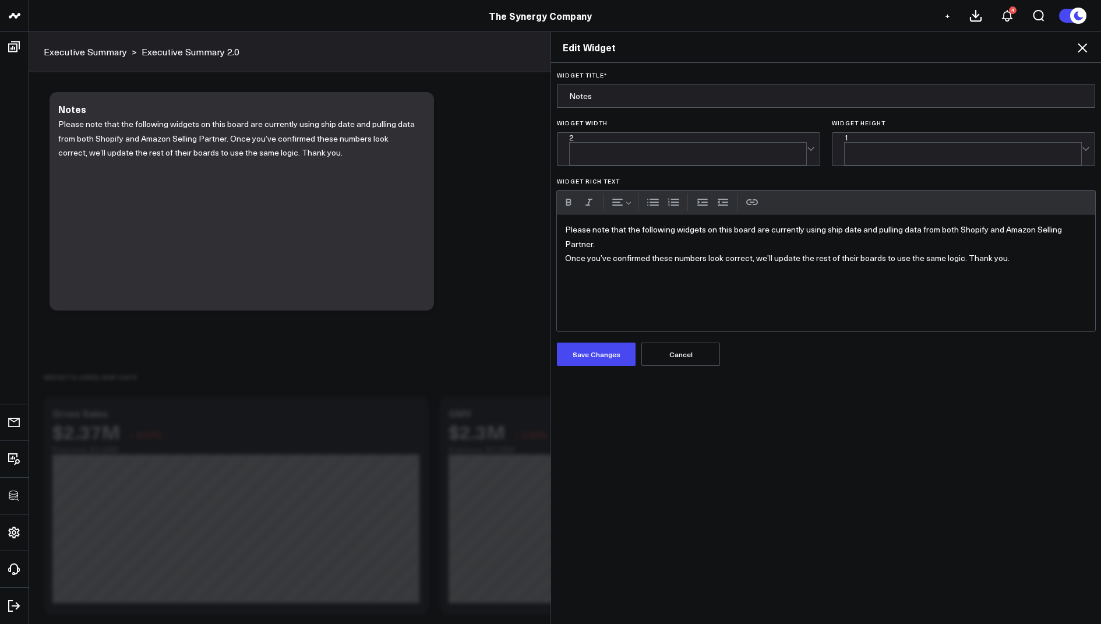
click at [965, 251] on p "Once you’ve confirmed these numbers look correct, we’ll update the rest of thei…" at bounding box center [826, 258] width 522 height 15
click at [639, 266] on p "Thank you." at bounding box center [826, 273] width 522 height 15
click at [602, 343] on button "Save Changes" at bounding box center [596, 354] width 79 height 23
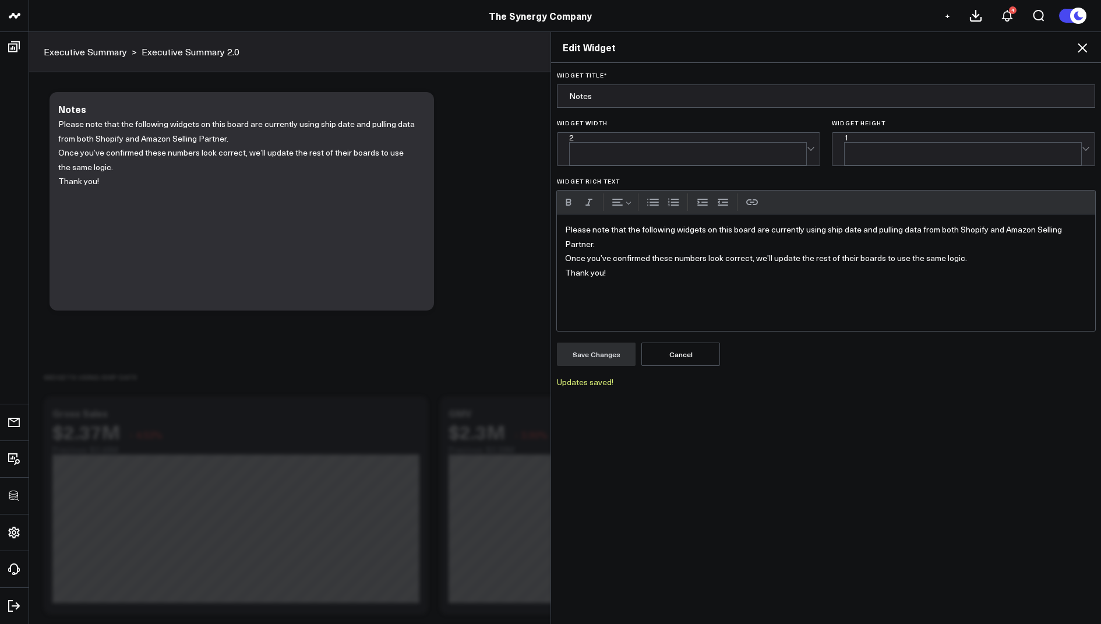
click at [1078, 49] on icon at bounding box center [1082, 48] width 14 height 14
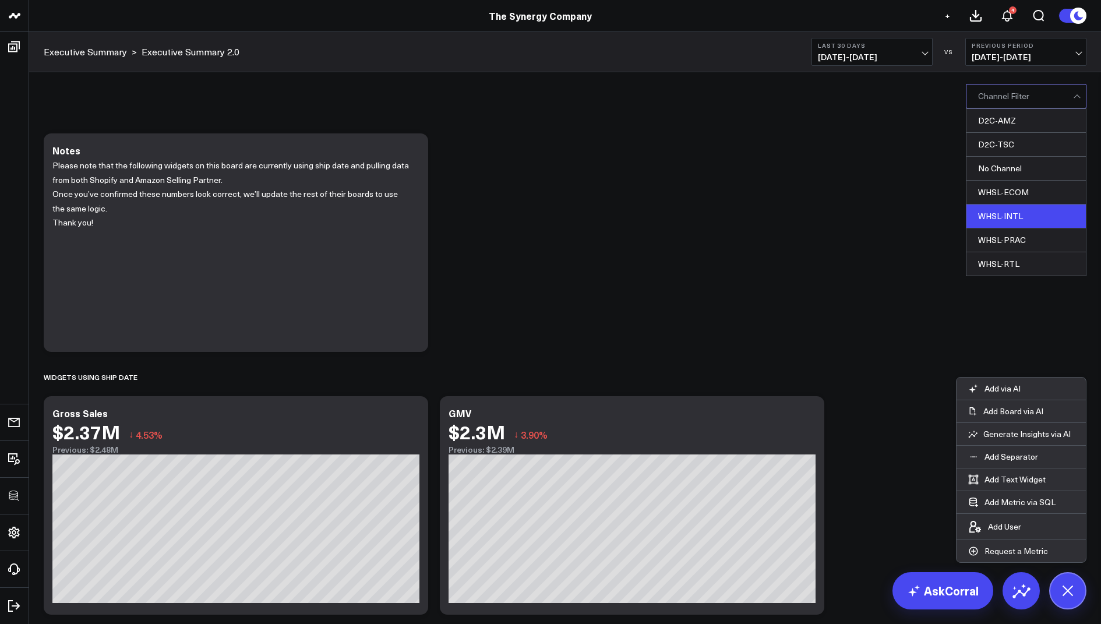
click at [1008, 216] on div "WHSL-INTL" at bounding box center [1025, 216] width 119 height 24
click at [921, 98] on button "Clear Filters" at bounding box center [921, 95] width 65 height 23
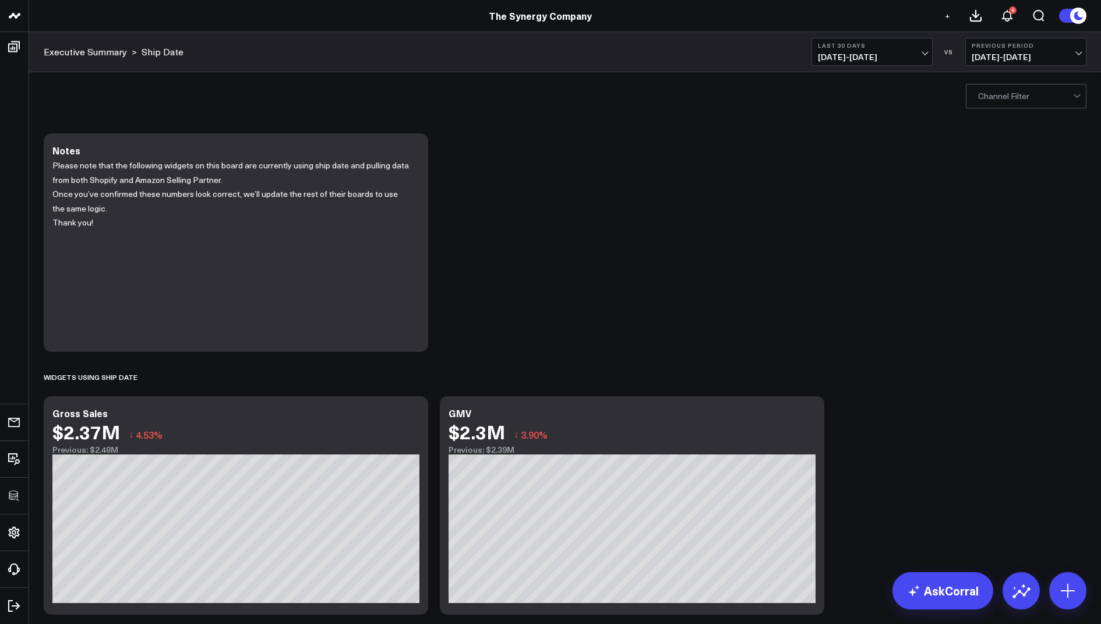
click at [533, 211] on div "Modify via AI Copy link to widget Ask support Remove Create linked copy Executi…" at bounding box center [565, 489] width 1054 height 723
click at [412, 150] on icon at bounding box center [412, 152] width 14 height 14
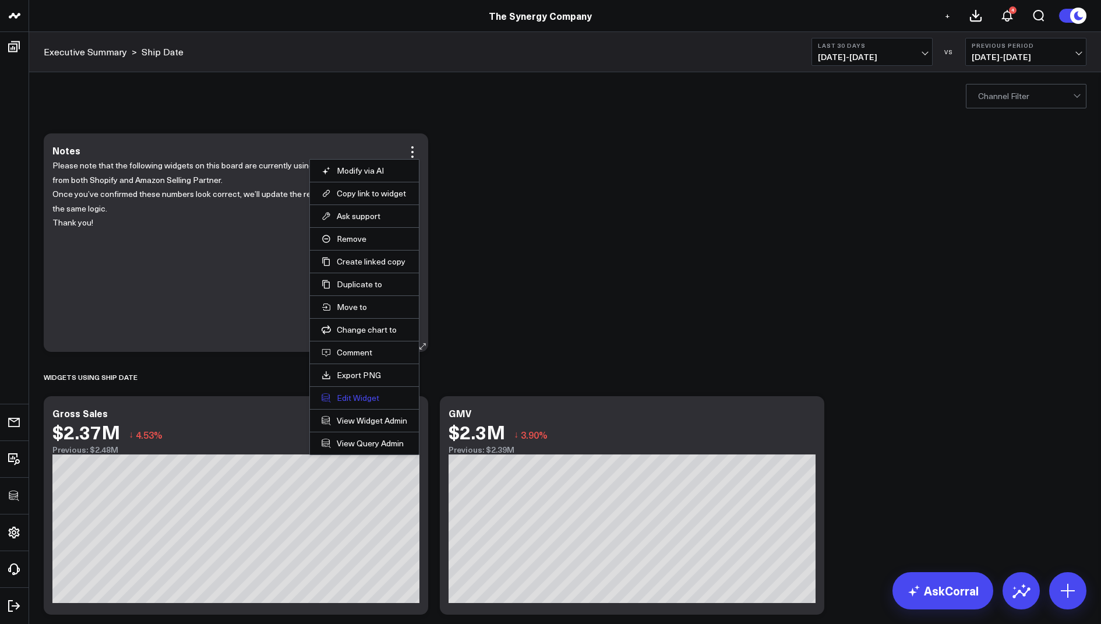
click at [349, 397] on button "Edit Widget" at bounding box center [365, 398] width 86 height 10
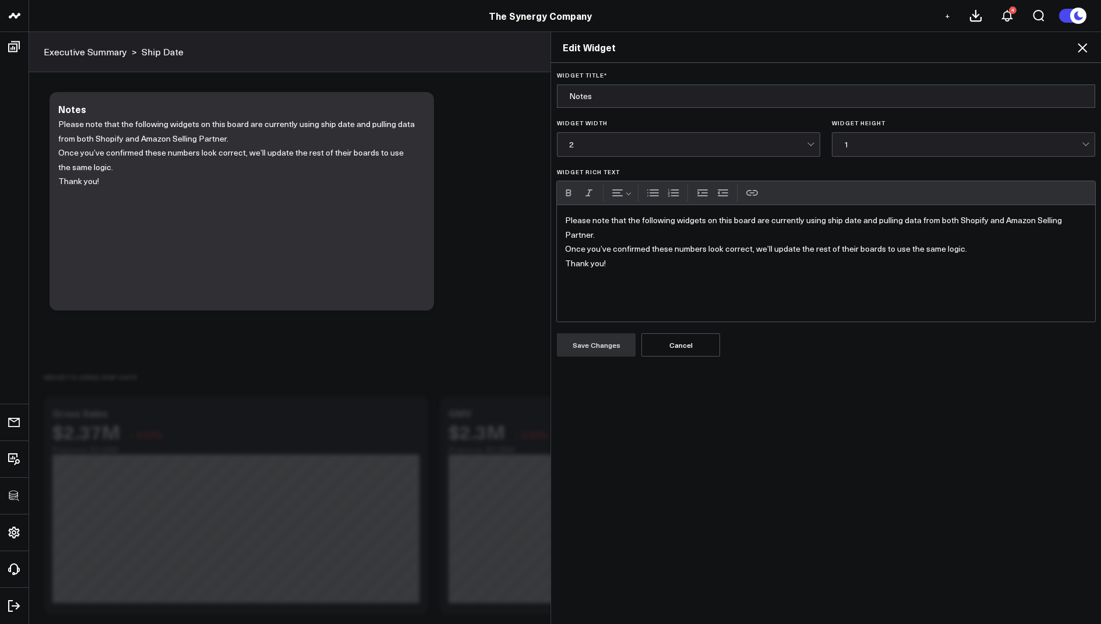
click at [564, 259] on div "Please note that the following widgets on this board are currently using ship d…" at bounding box center [826, 263] width 538 height 117
click at [585, 343] on button "Save Changes" at bounding box center [596, 344] width 79 height 23
click at [1079, 52] on icon at bounding box center [1082, 48] width 14 height 14
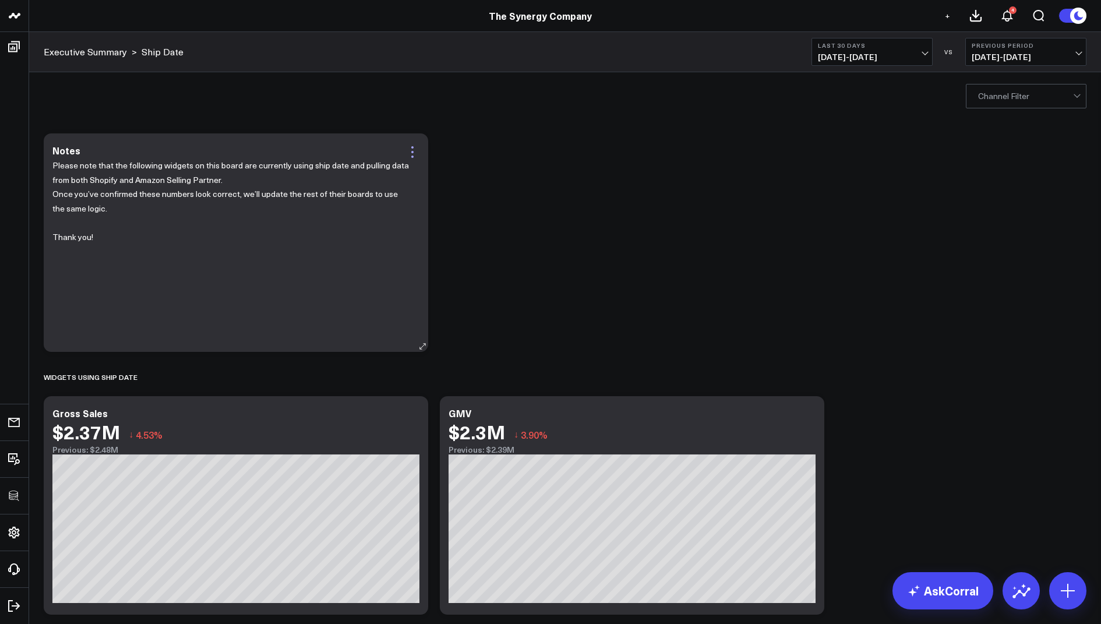
click at [411, 153] on icon at bounding box center [412, 152] width 14 height 14
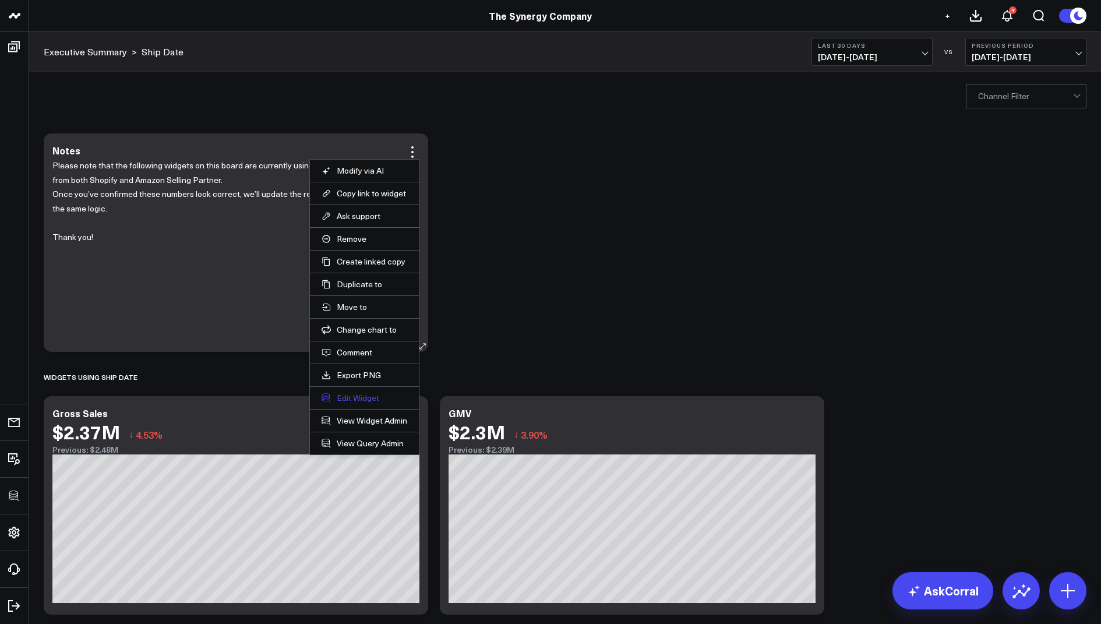
click at [337, 396] on button "Edit Widget" at bounding box center [365, 398] width 86 height 10
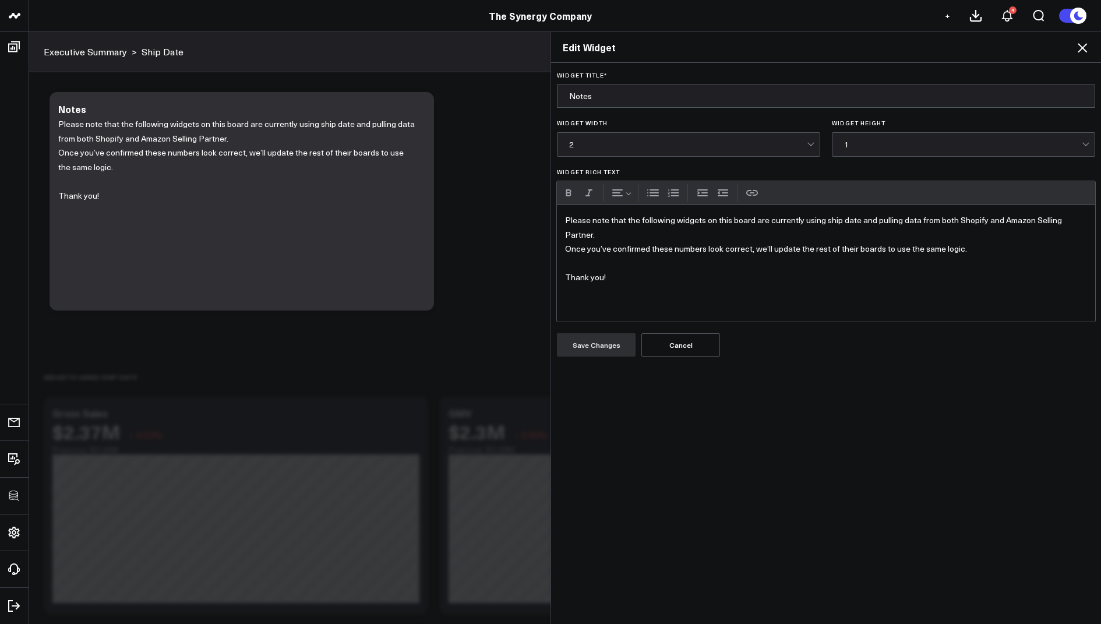
click at [765, 234] on p "Please note that the following widgets on this board are currently using ship d…" at bounding box center [826, 227] width 522 height 29
click at [754, 220] on p "Please note that the following widgets on this board are currently using ship d…" at bounding box center [826, 227] width 522 height 29
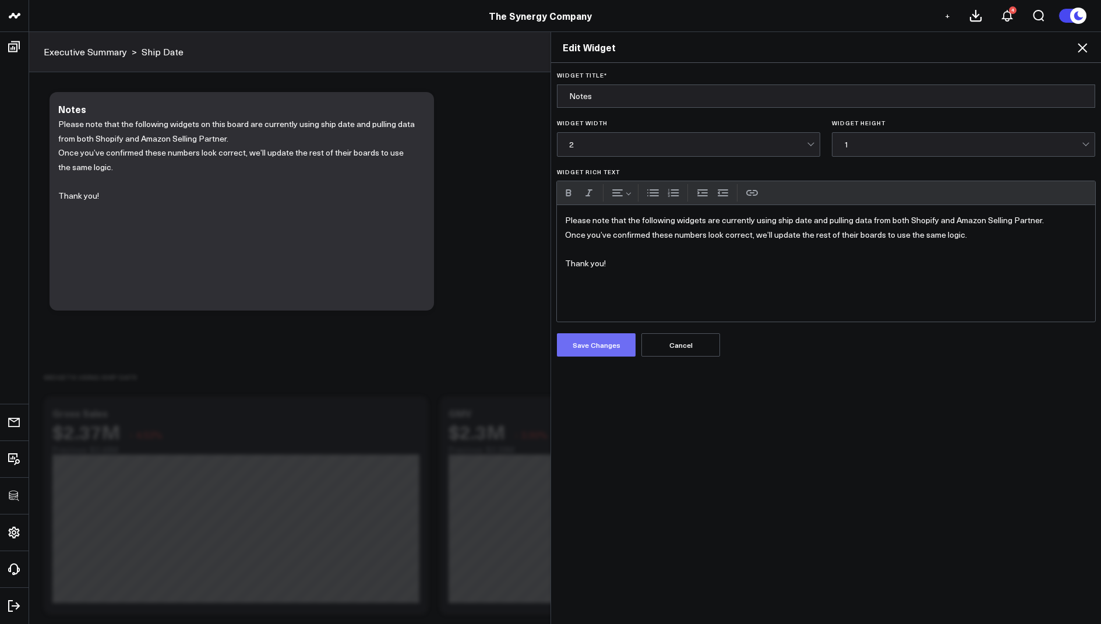
click at [604, 350] on button "Save Changes" at bounding box center [596, 344] width 79 height 23
click at [1085, 47] on icon at bounding box center [1082, 48] width 14 height 14
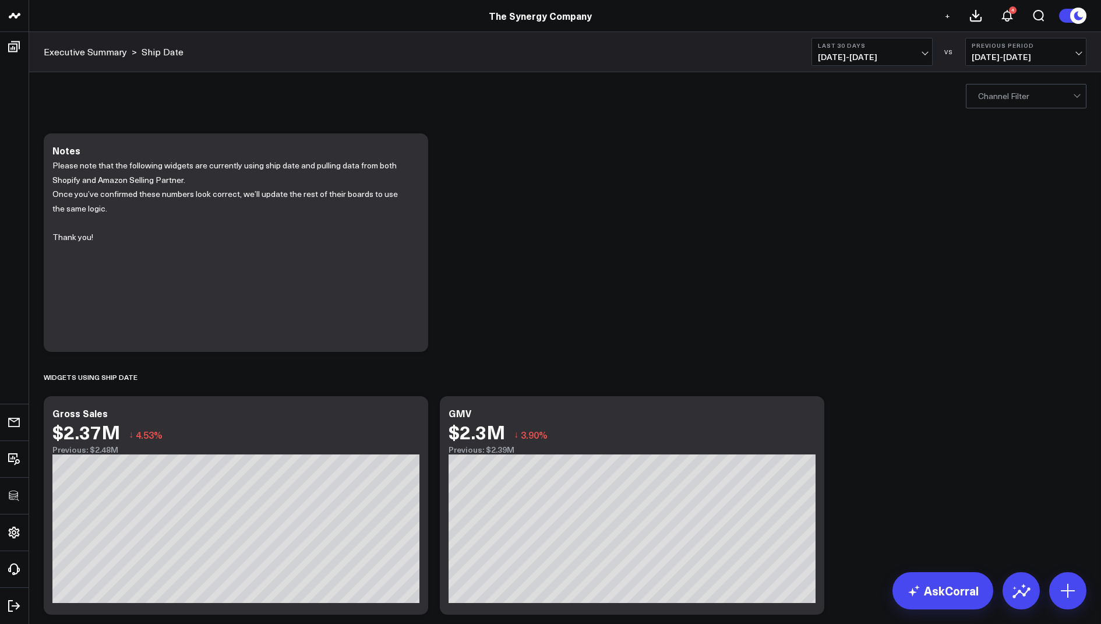
click at [517, 211] on div "Modify via AI Copy link to widget Ask support Remove Create linked copy Executi…" at bounding box center [565, 489] width 1054 height 723
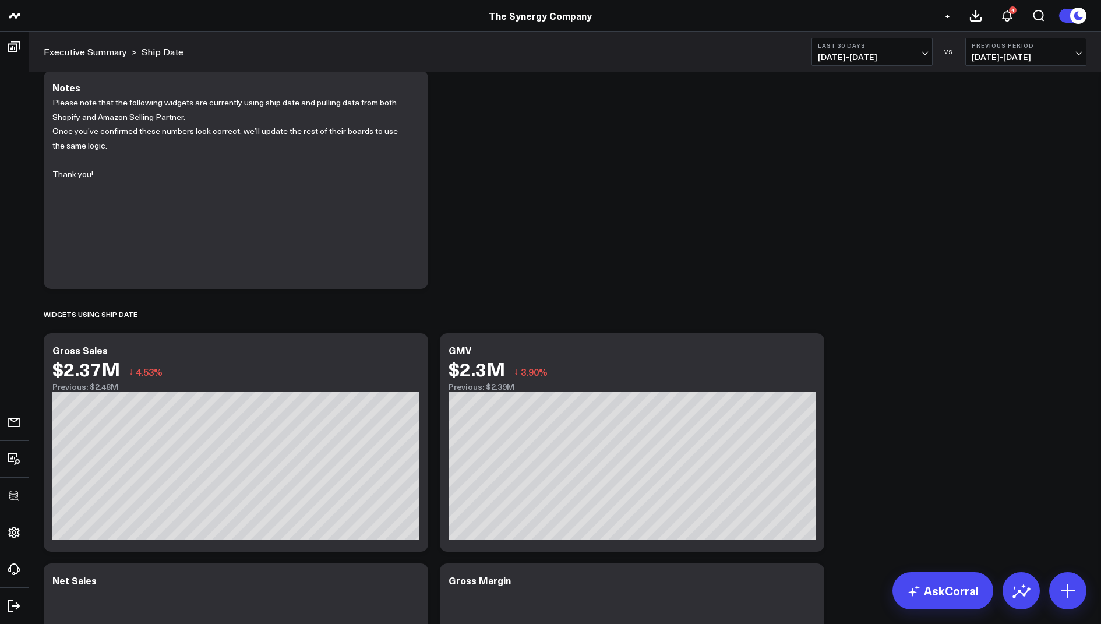
scroll to position [296, 0]
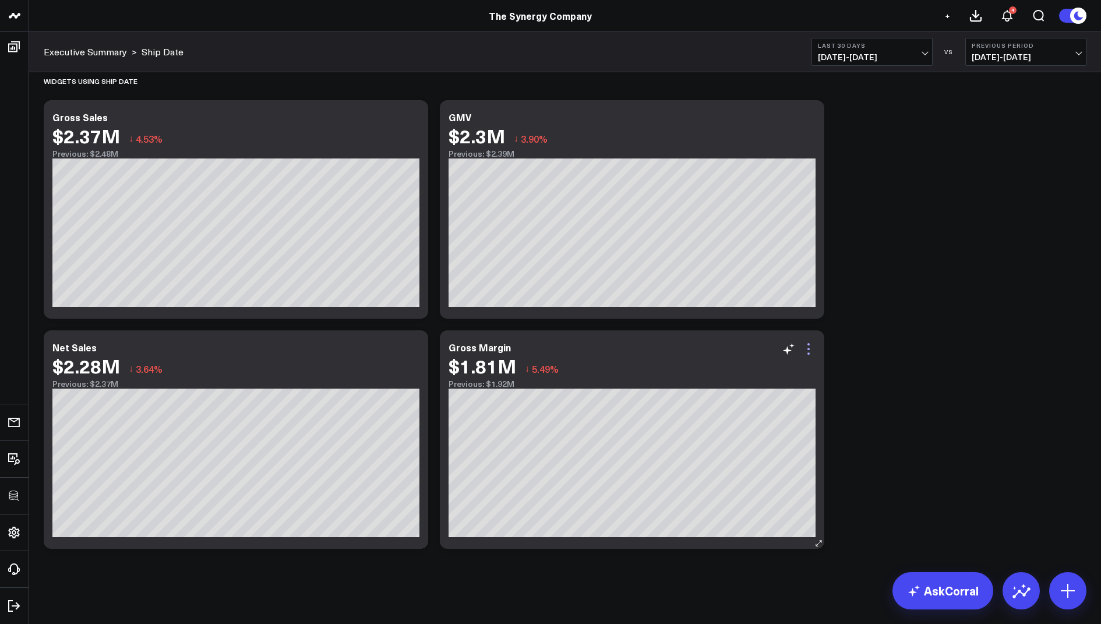
click at [809, 347] on icon at bounding box center [809, 349] width 14 height 14
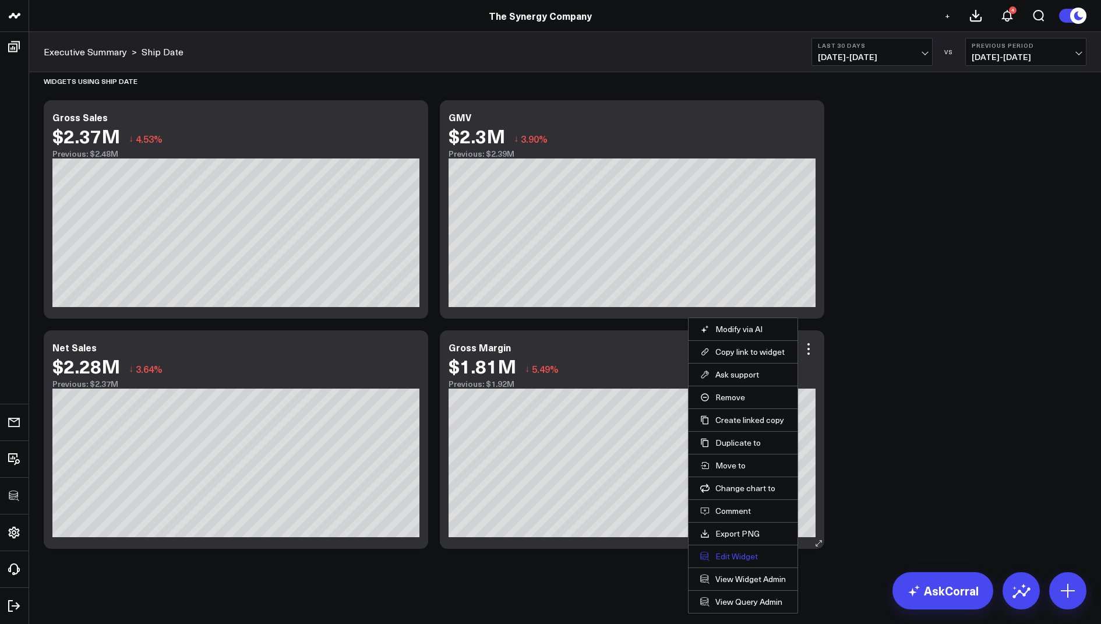
click at [715, 556] on button "Edit Widget" at bounding box center [743, 556] width 86 height 10
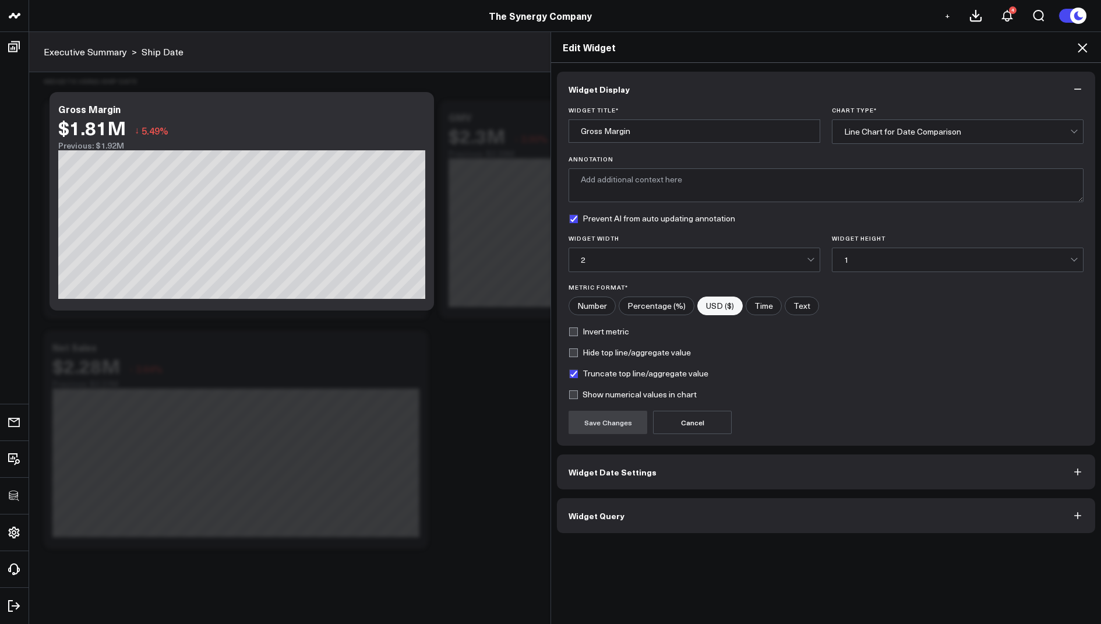
click at [616, 495] on div "Widget Display Widget Title * Gross Margin Chart Type * Line Chart for Date Com…" at bounding box center [826, 302] width 538 height 461
click at [619, 521] on button "Widget Query" at bounding box center [826, 515] width 538 height 35
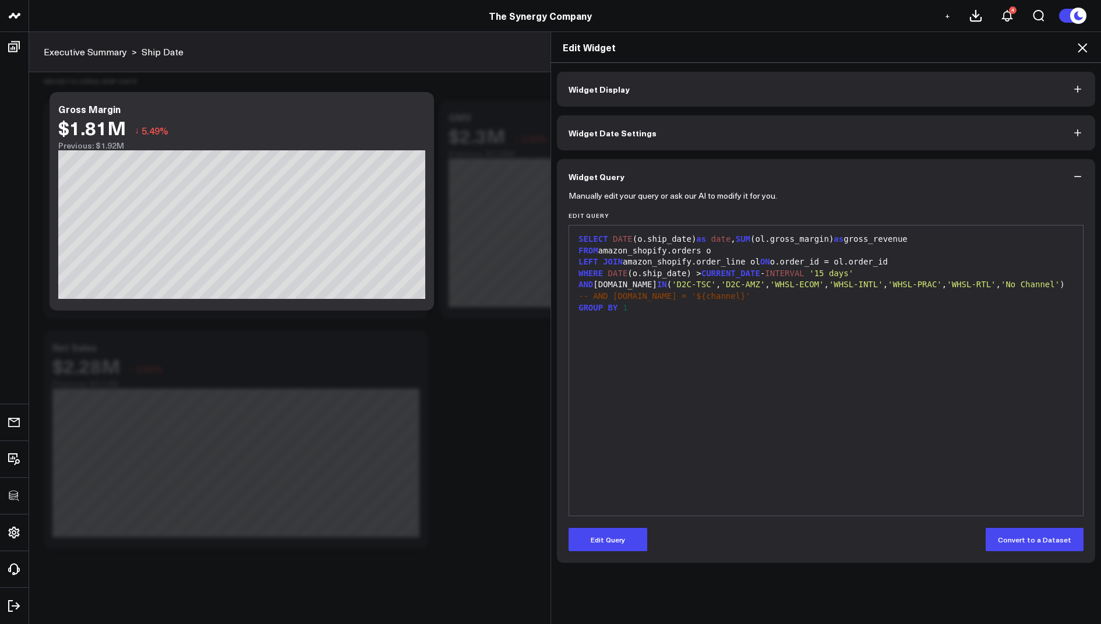
click at [1079, 49] on icon at bounding box center [1082, 48] width 14 height 14
